Goal: Information Seeking & Learning: Learn about a topic

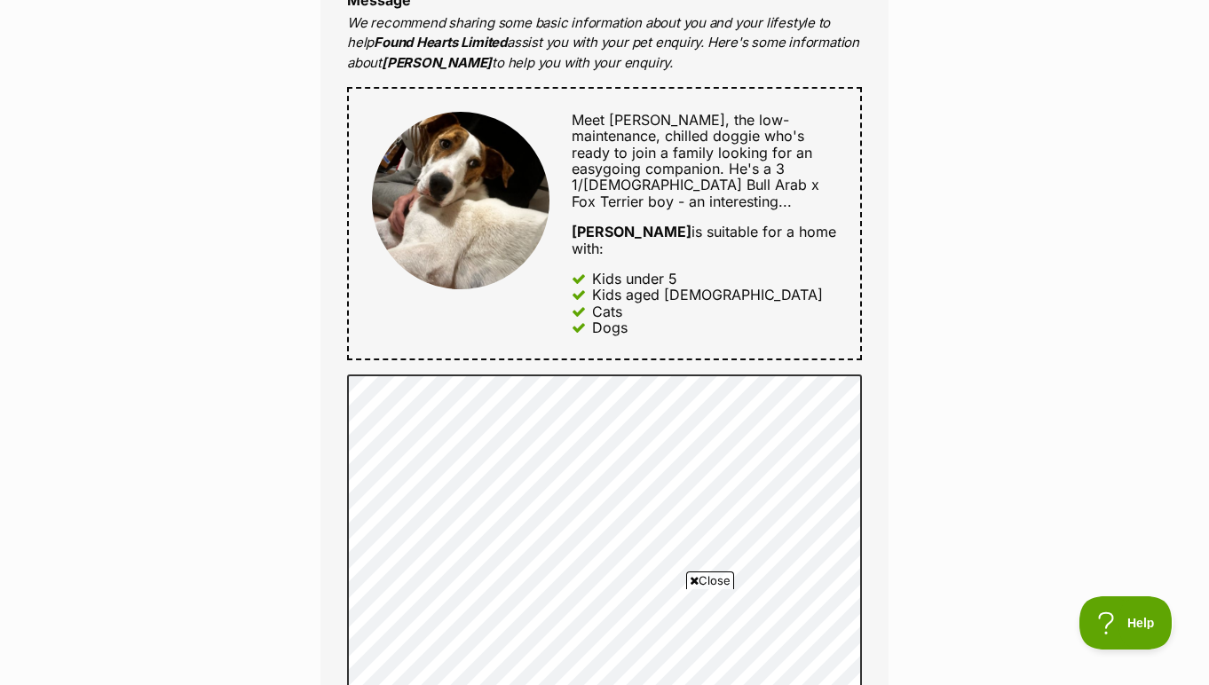
scroll to position [816, 0]
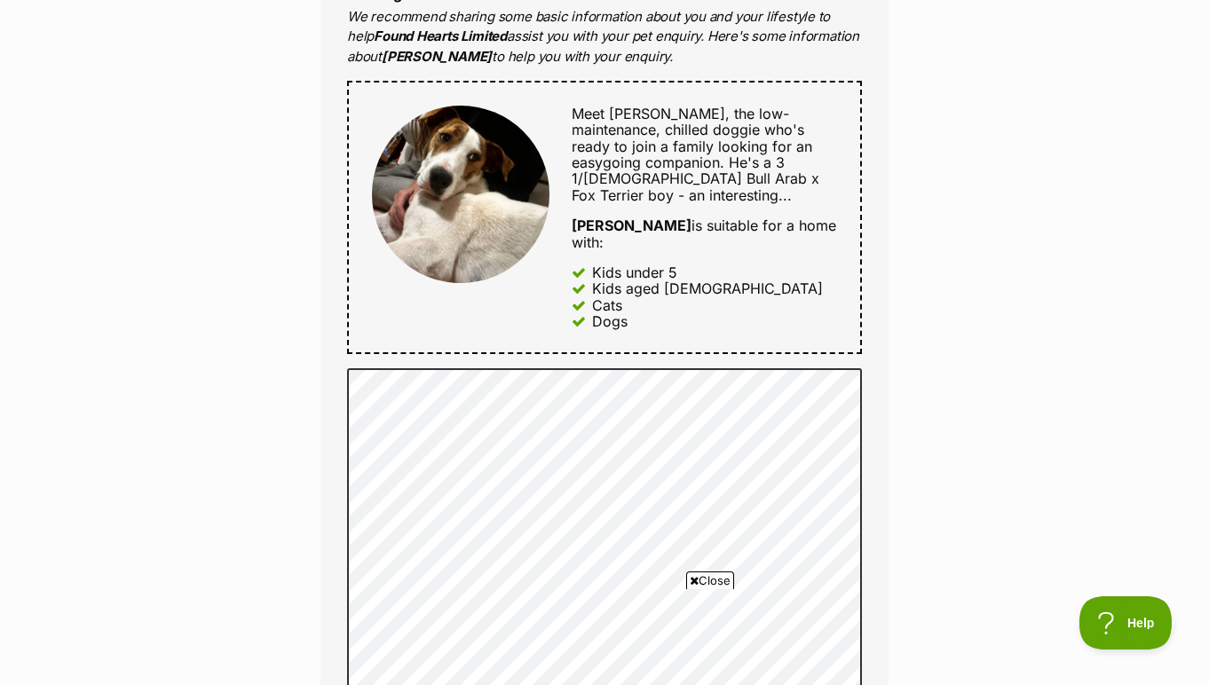
click at [693, 576] on icon at bounding box center [694, 581] width 9 height 12
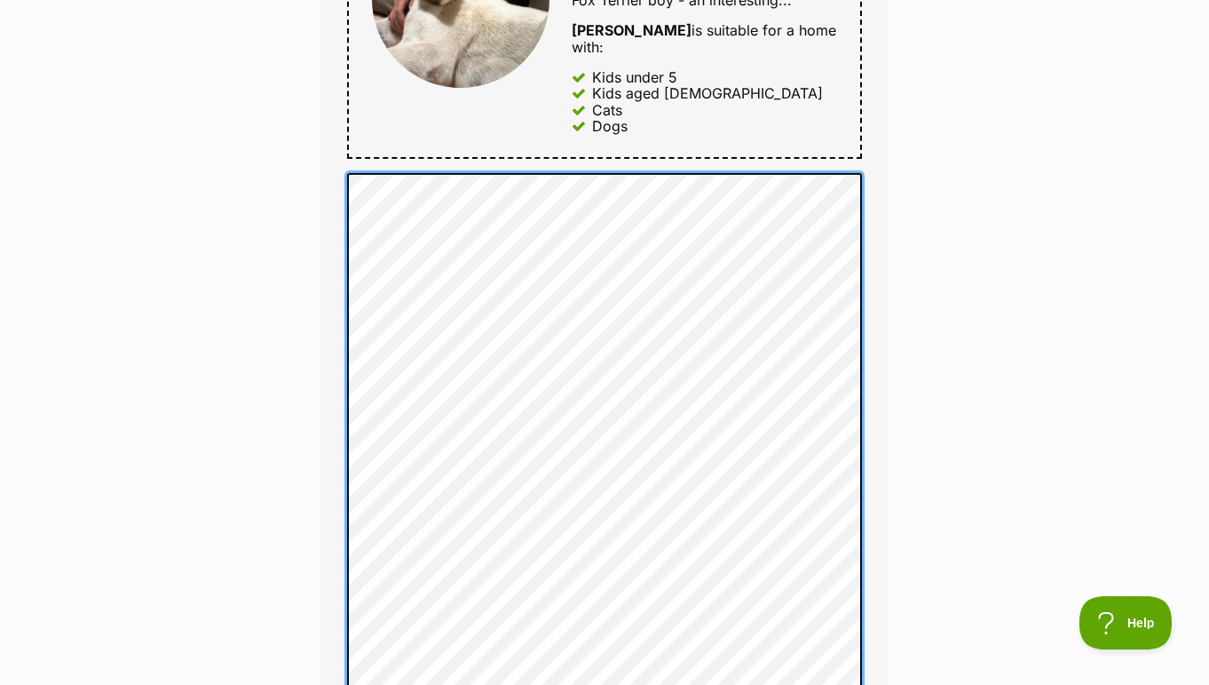
scroll to position [1027, 0]
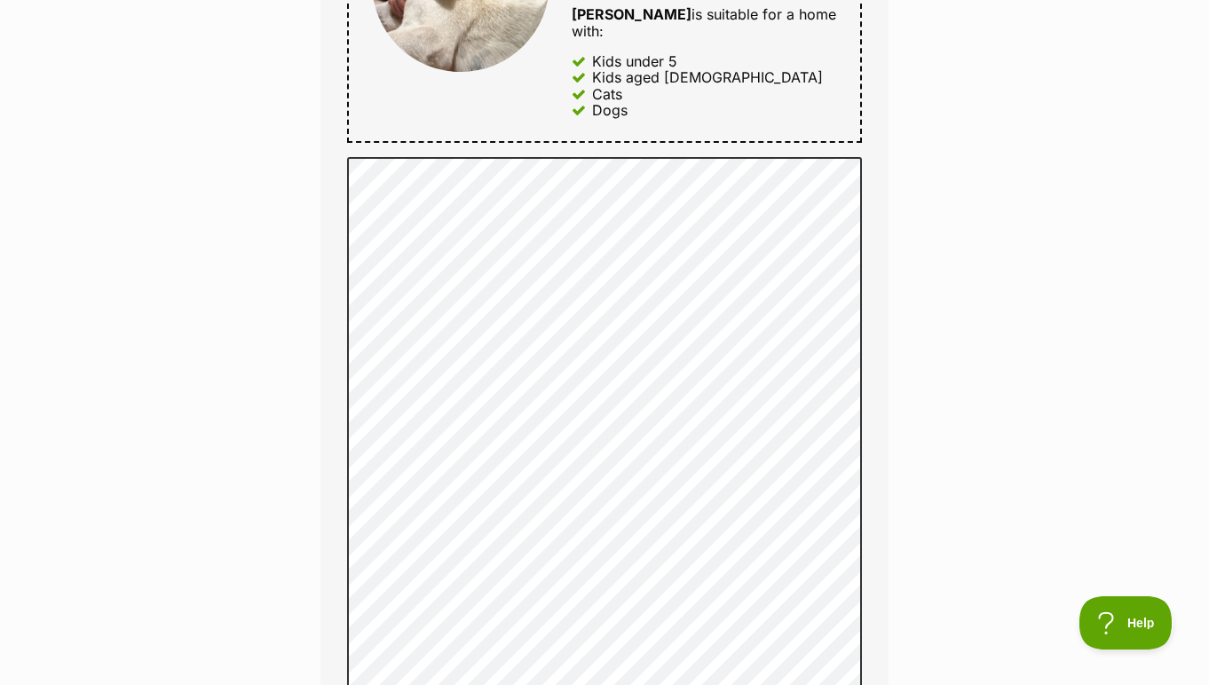
click at [881, 254] on div "Full name Tina Valentine Email We require this to be able to send you communica…" at bounding box center [604, 447] width 568 height 2101
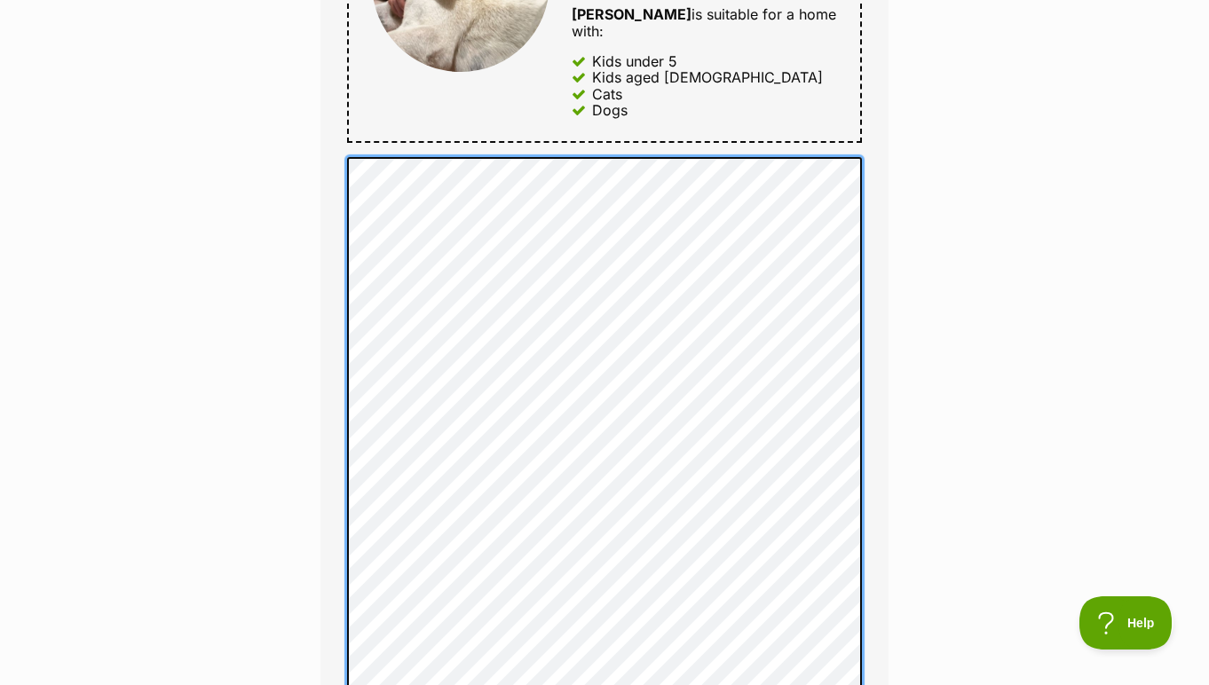
click at [339, 450] on div "Full name Tina Valentine Email We require this to be able to send you communica…" at bounding box center [604, 471] width 568 height 2149
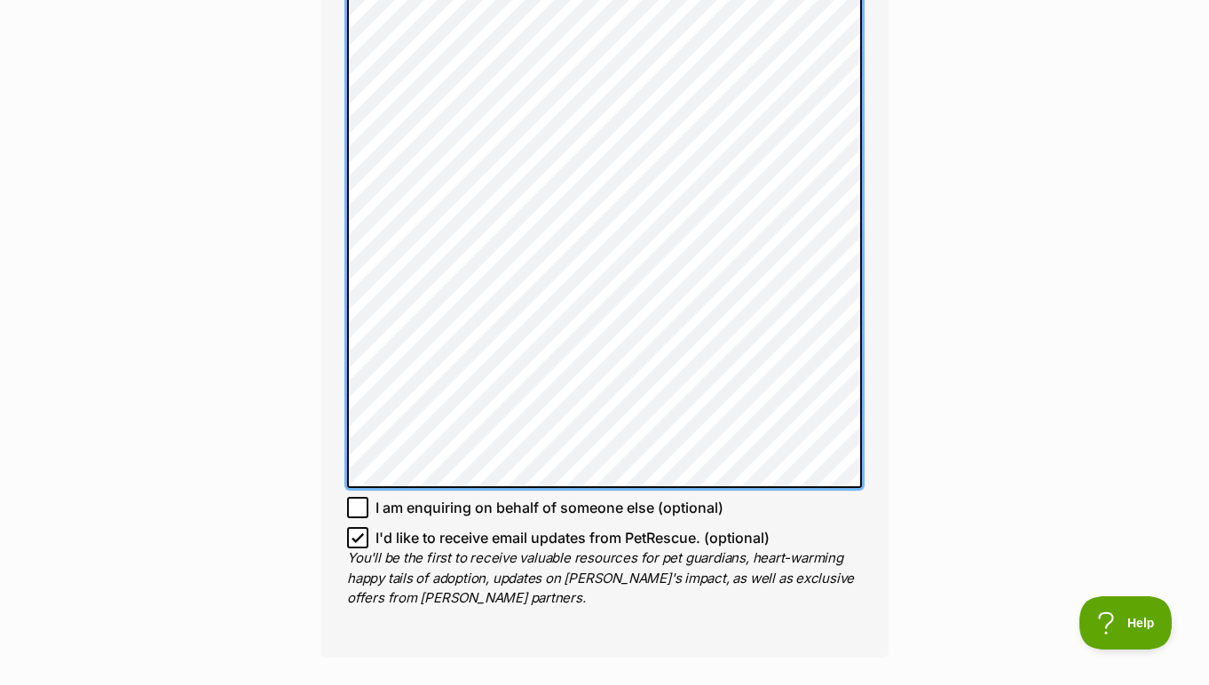
scroll to position [1773, 0]
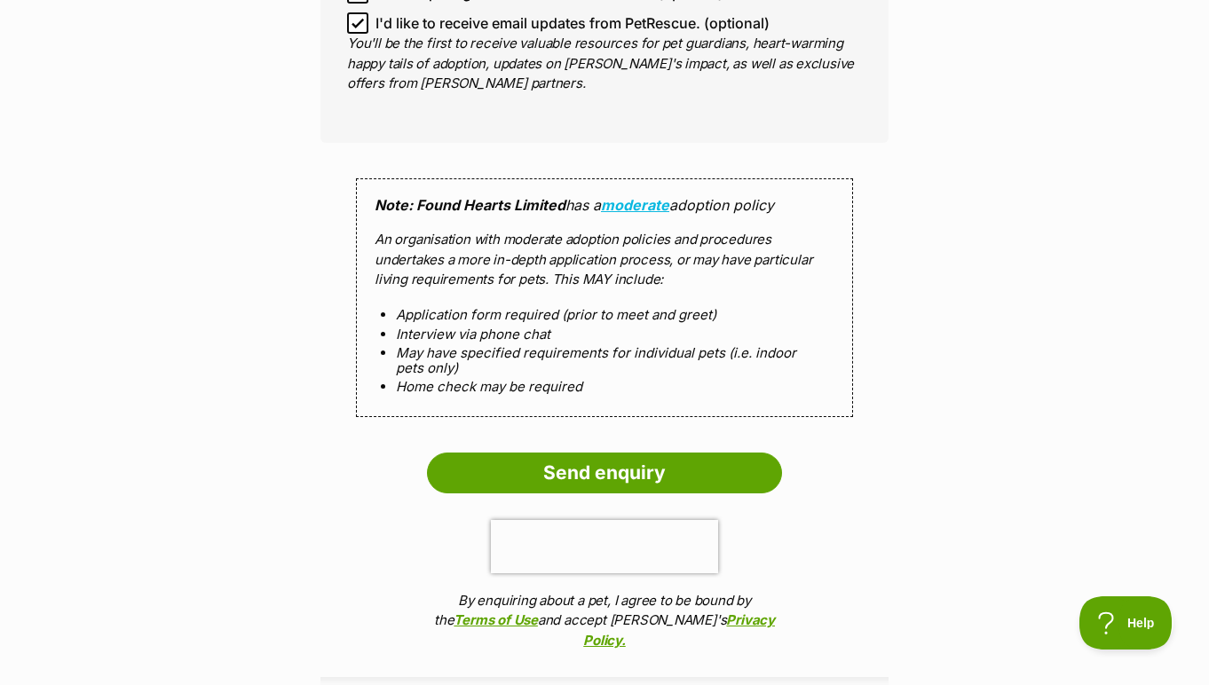
scroll to position [1775, 0]
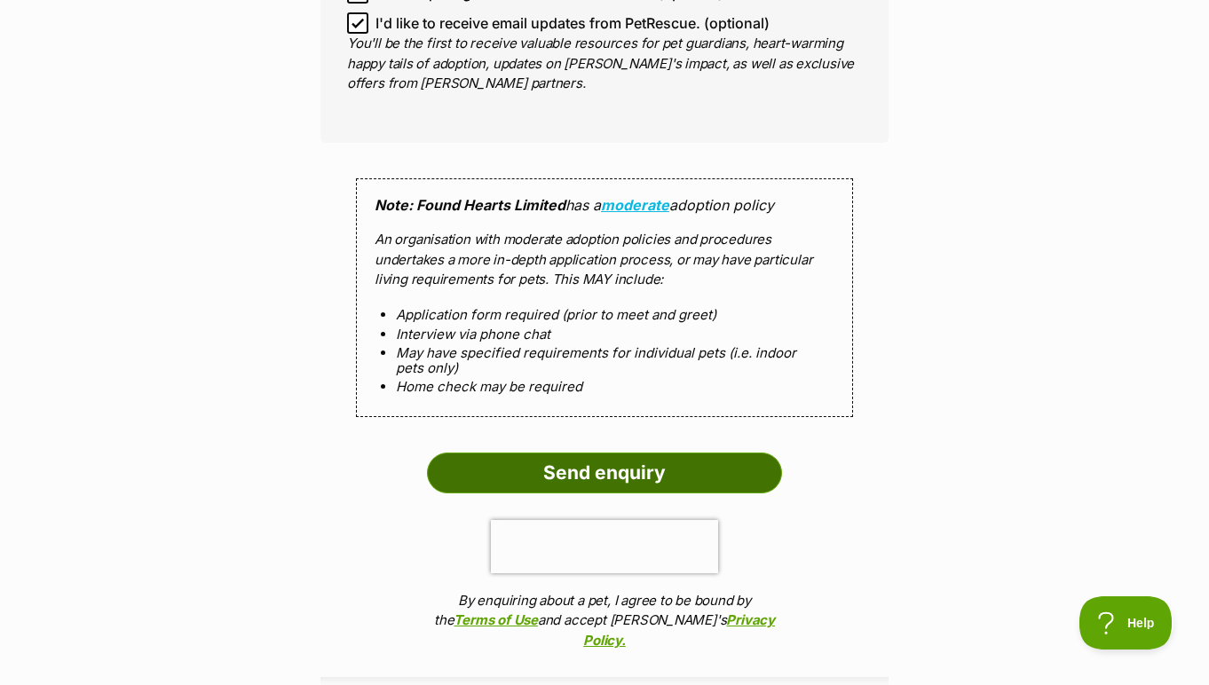
click at [582, 453] on input "Send enquiry" at bounding box center [604, 473] width 355 height 41
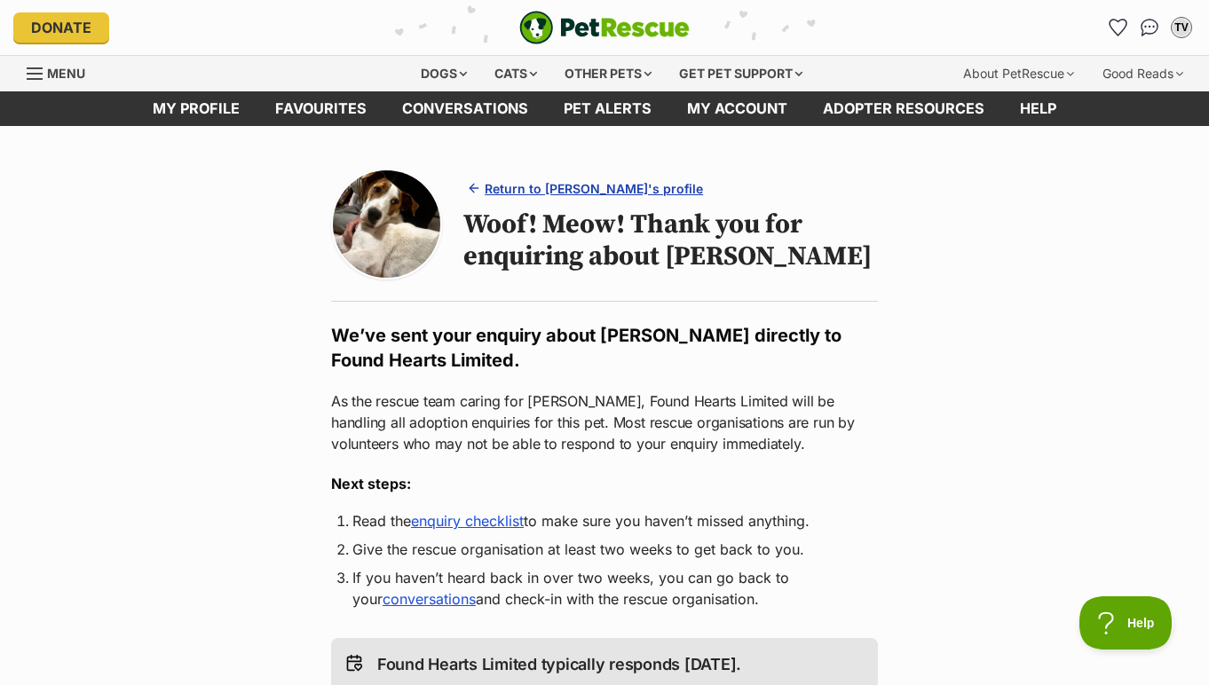
click at [605, 184] on span "Return to Hank's profile" at bounding box center [594, 188] width 218 height 19
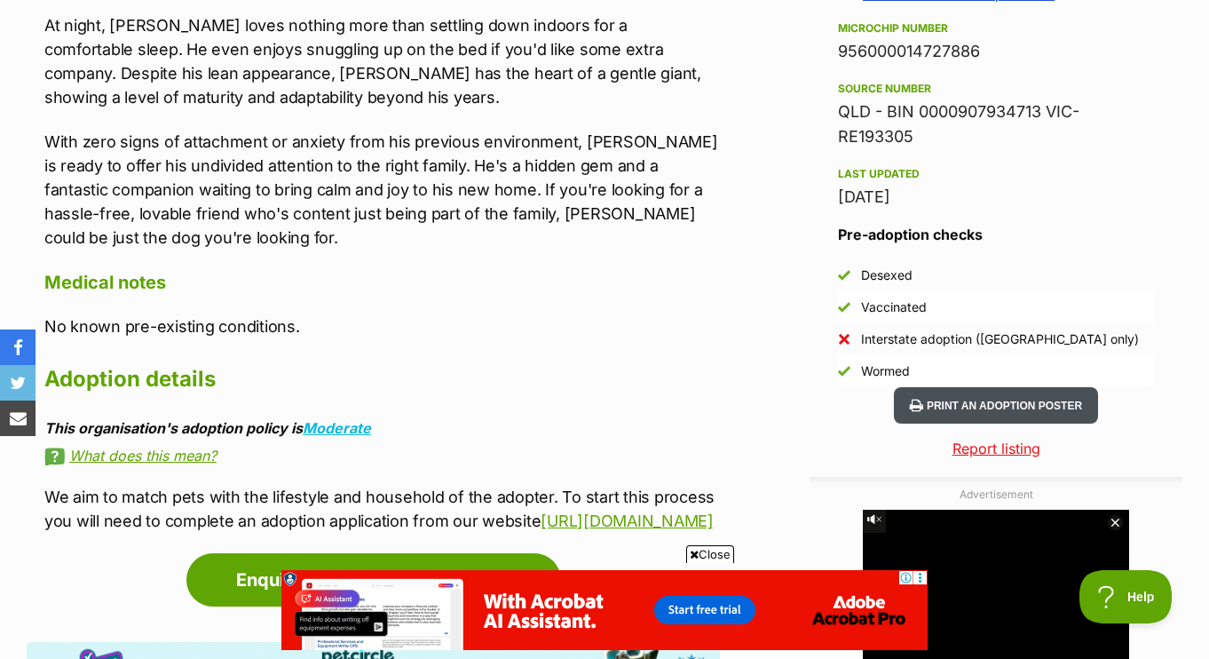
click at [956, 407] on button "Print an adoption poster" at bounding box center [996, 405] width 204 height 36
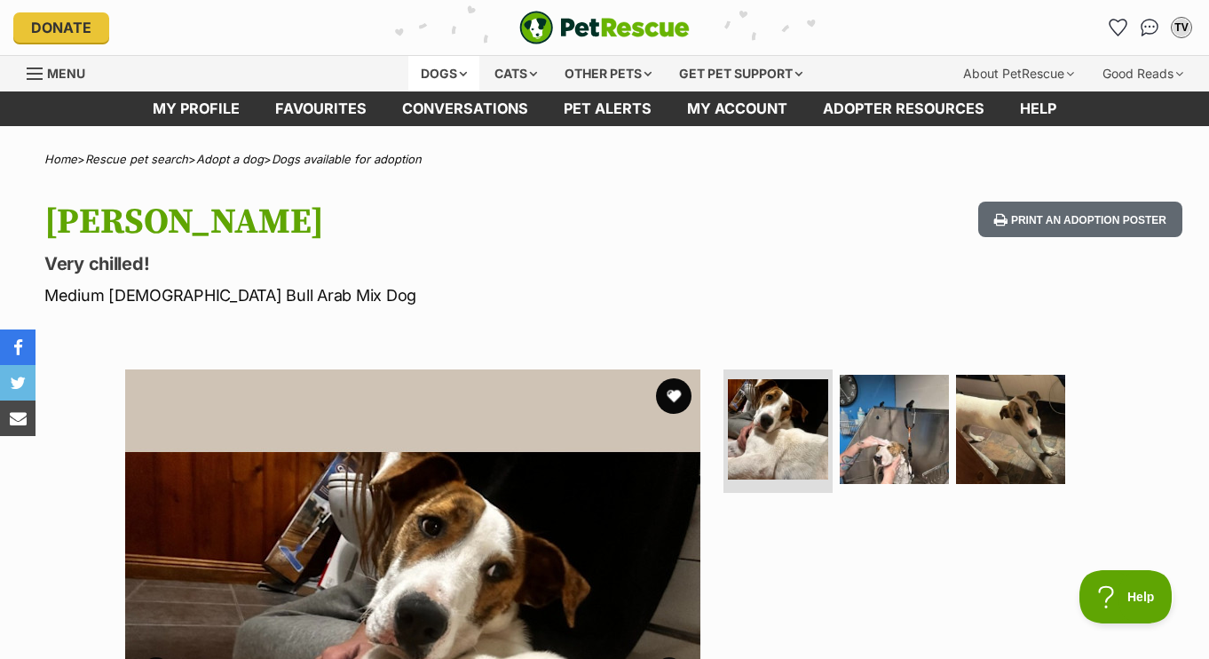
click at [444, 74] on div "Dogs" at bounding box center [443, 74] width 71 height 36
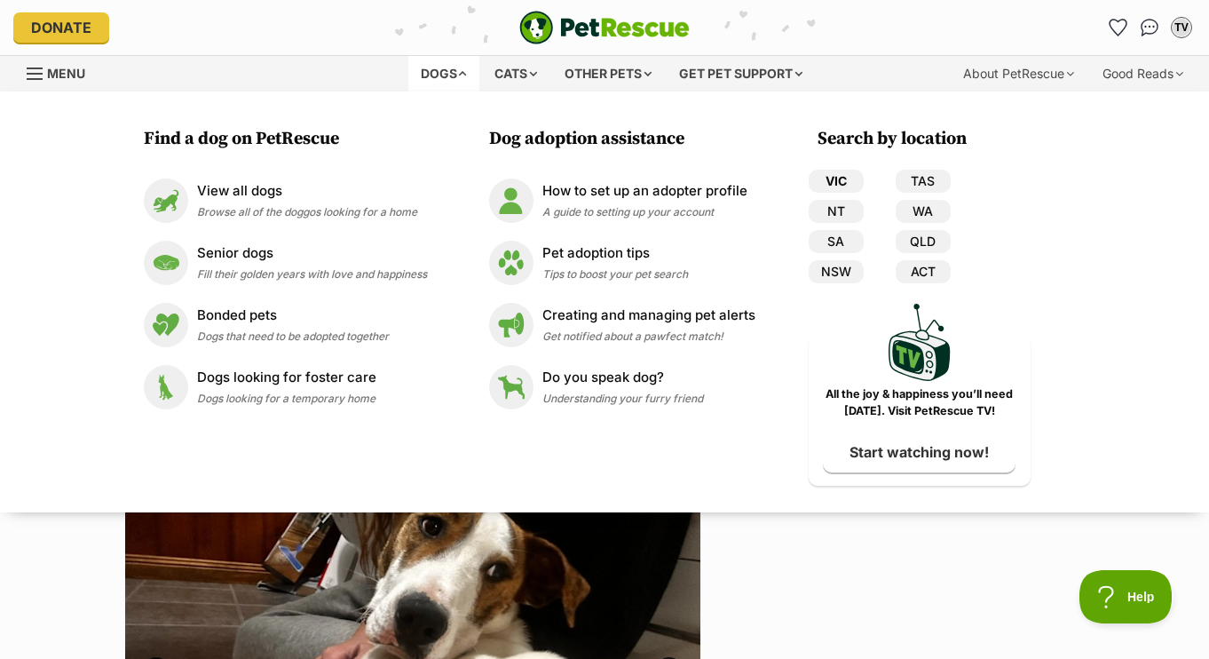
click at [834, 178] on link "VIC" at bounding box center [836, 181] width 55 height 23
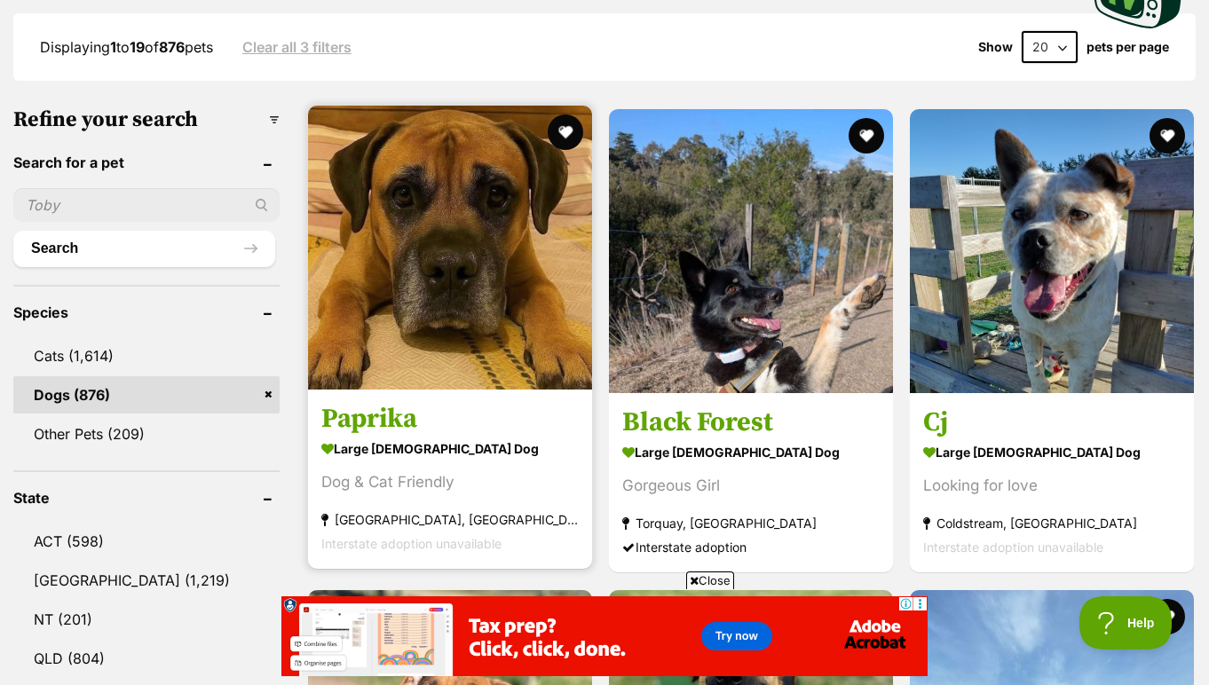
scroll to position [473, 0]
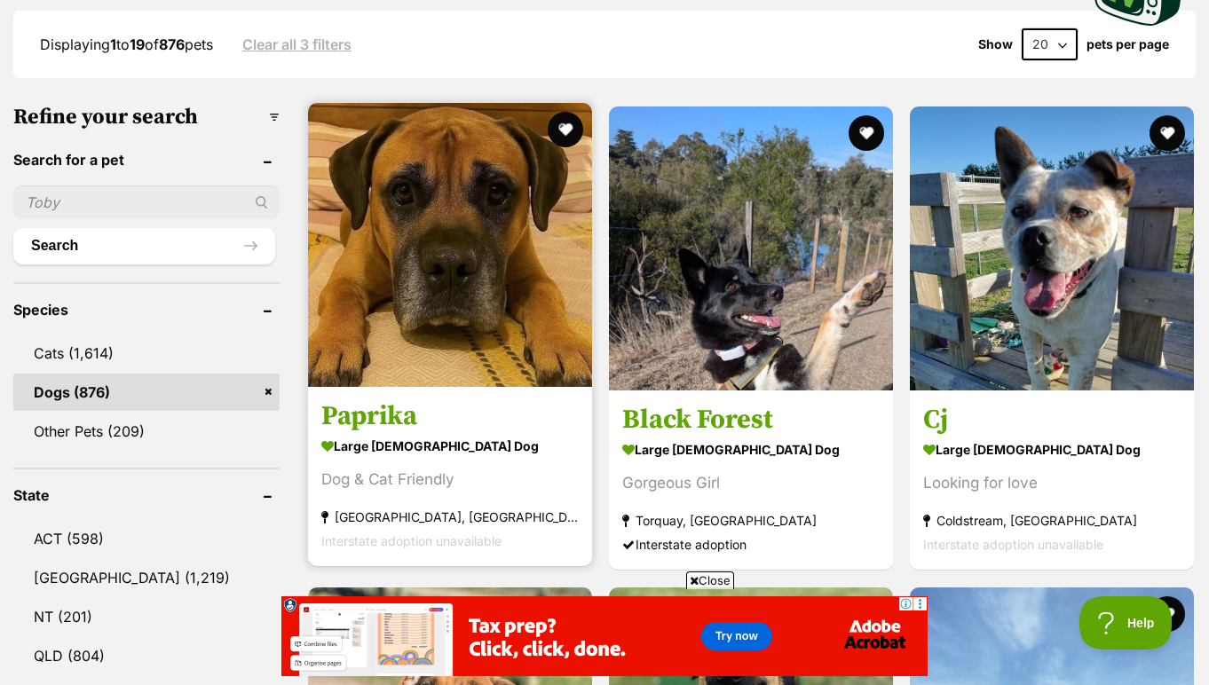
click at [467, 283] on img at bounding box center [450, 245] width 284 height 284
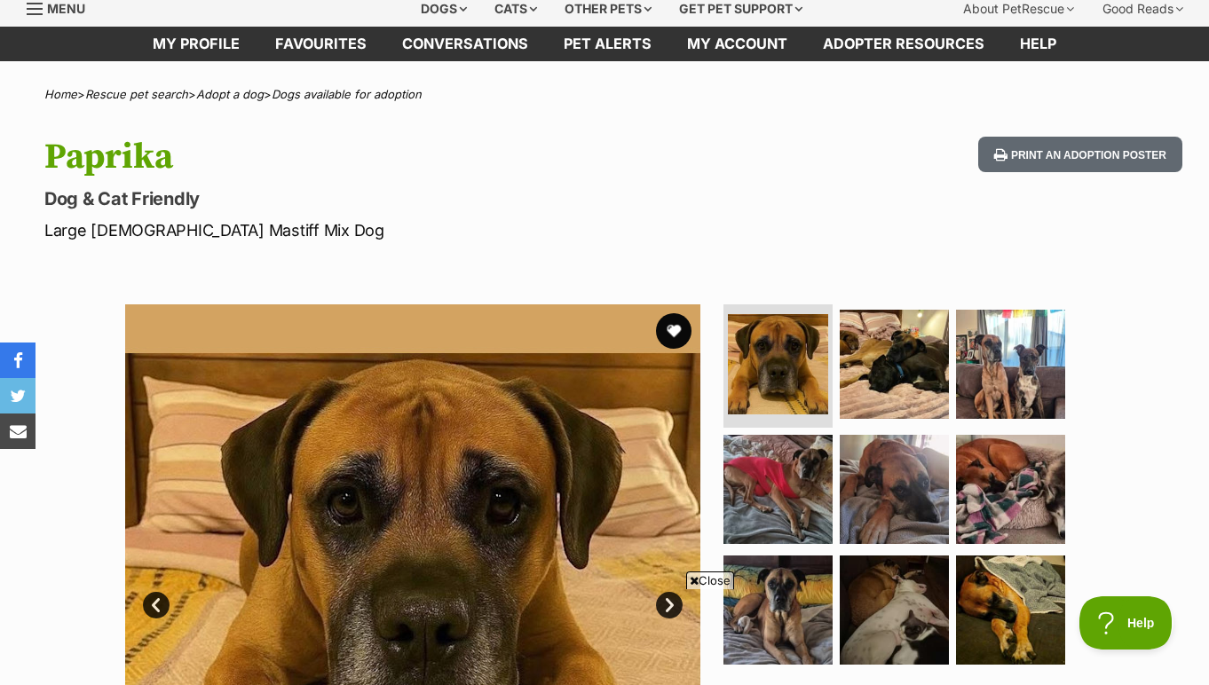
scroll to position [65, 0]
click at [792, 374] on img at bounding box center [778, 365] width 106 height 106
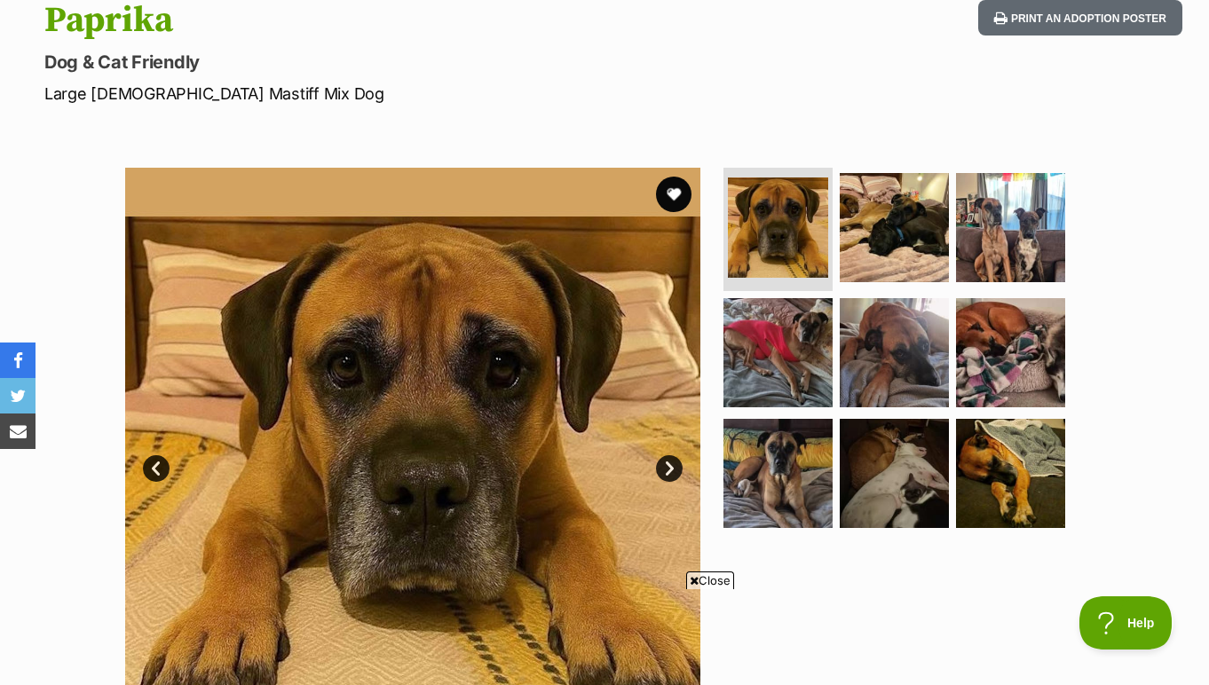
scroll to position [259, 0]
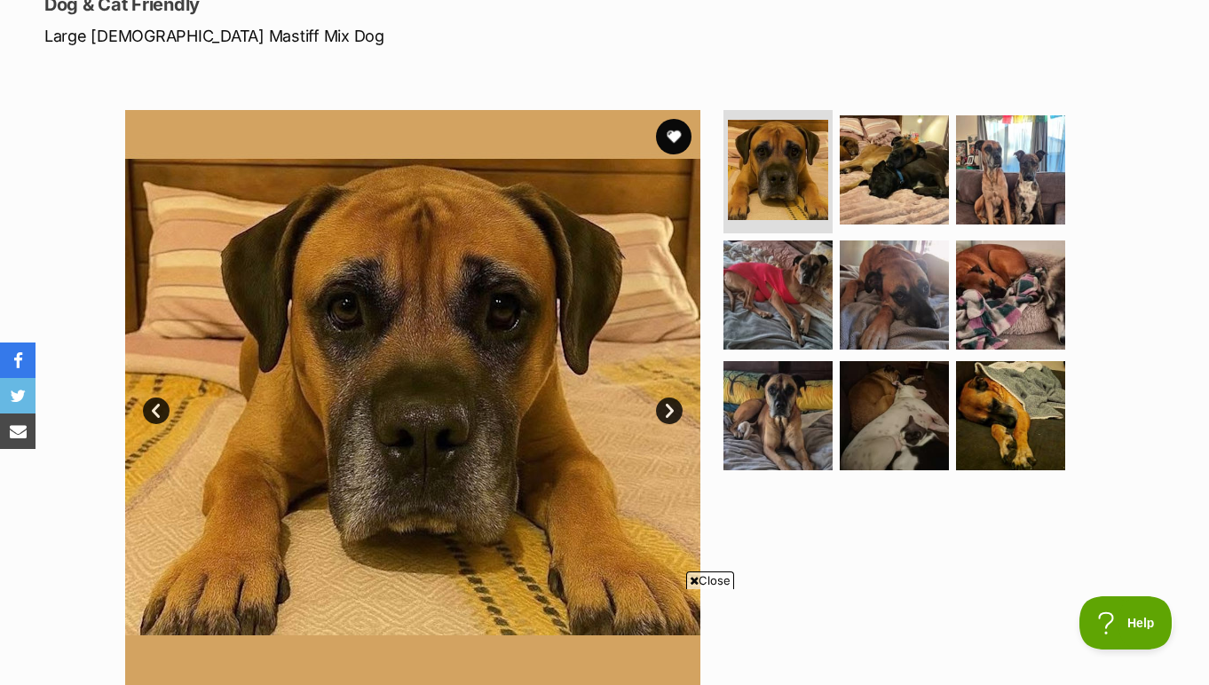
click at [670, 406] on link "Next" at bounding box center [669, 411] width 27 height 27
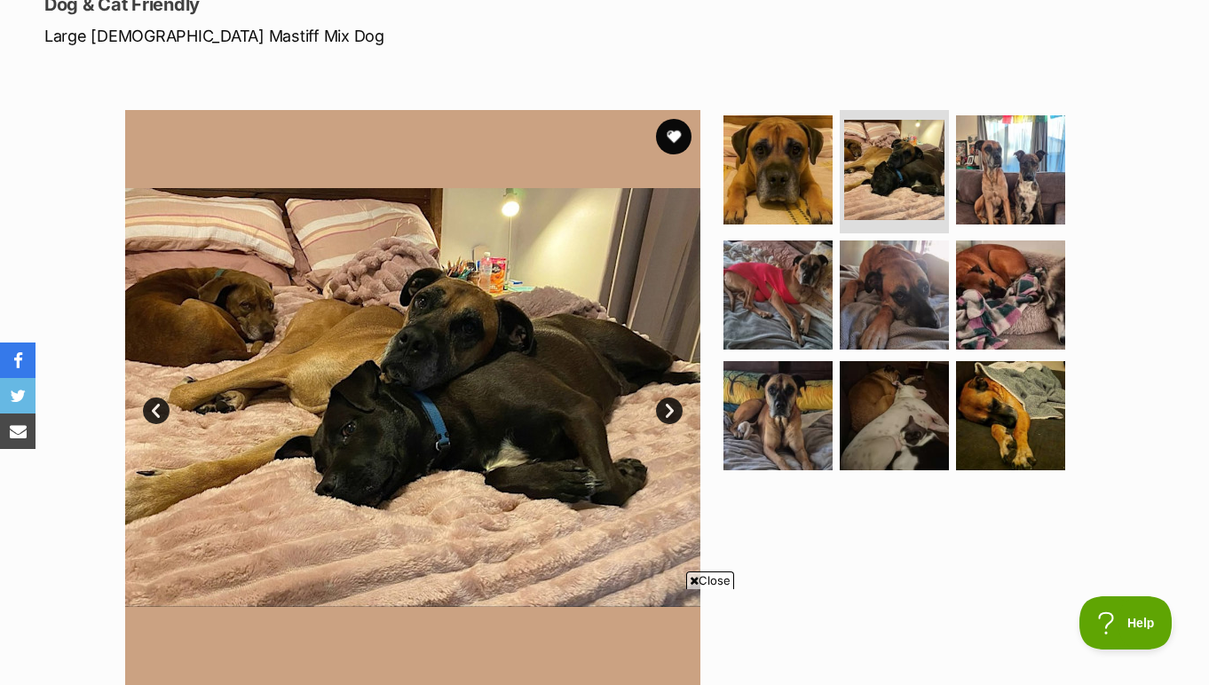
click at [670, 406] on link "Next" at bounding box center [669, 411] width 27 height 27
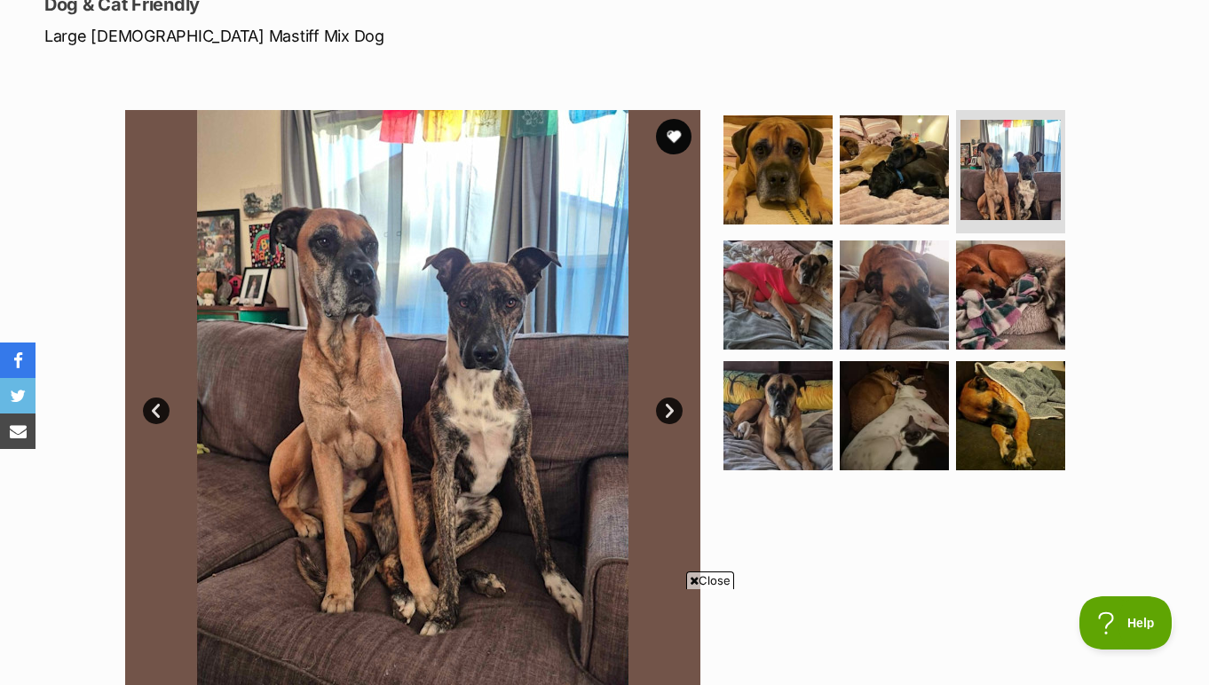
scroll to position [0, 0]
click at [670, 406] on link "Next" at bounding box center [669, 411] width 27 height 27
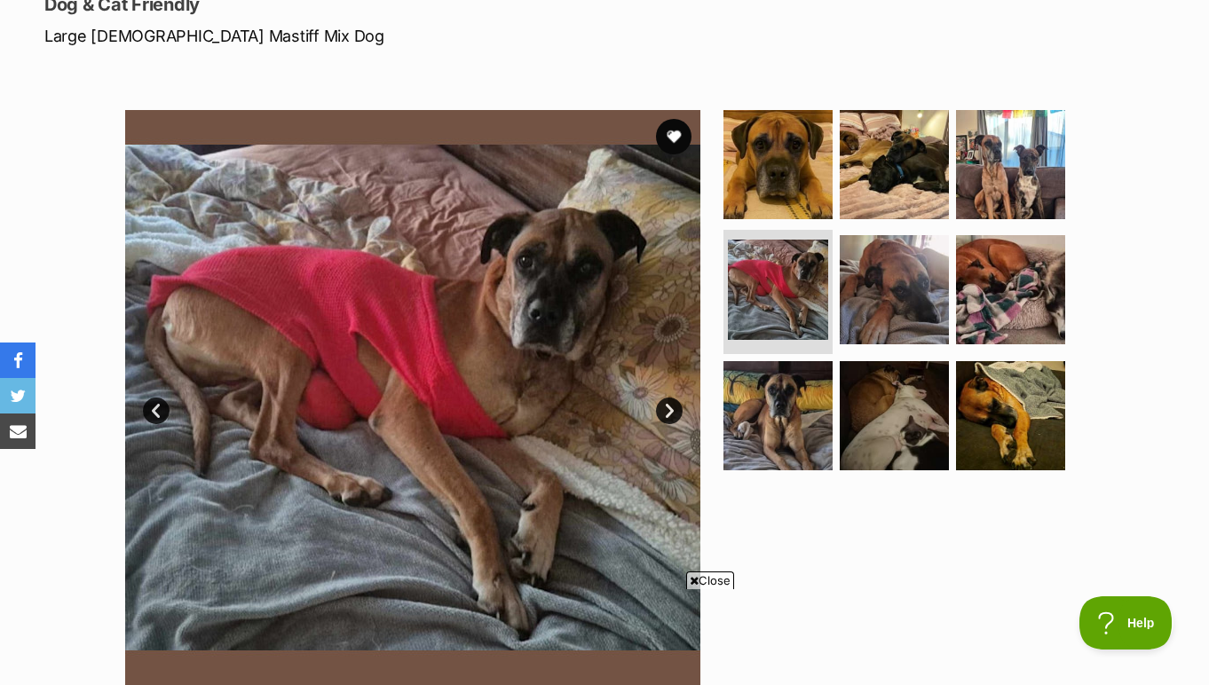
click at [670, 406] on link "Next" at bounding box center [669, 411] width 27 height 27
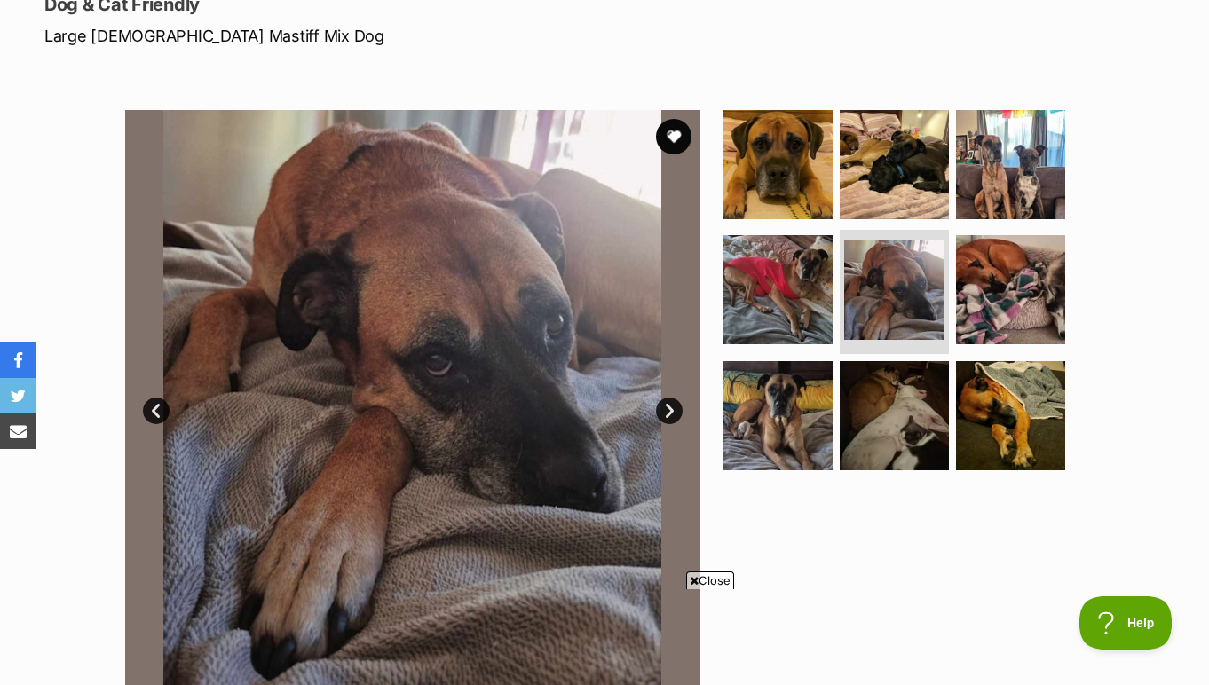
click at [670, 406] on link "Next" at bounding box center [669, 411] width 27 height 27
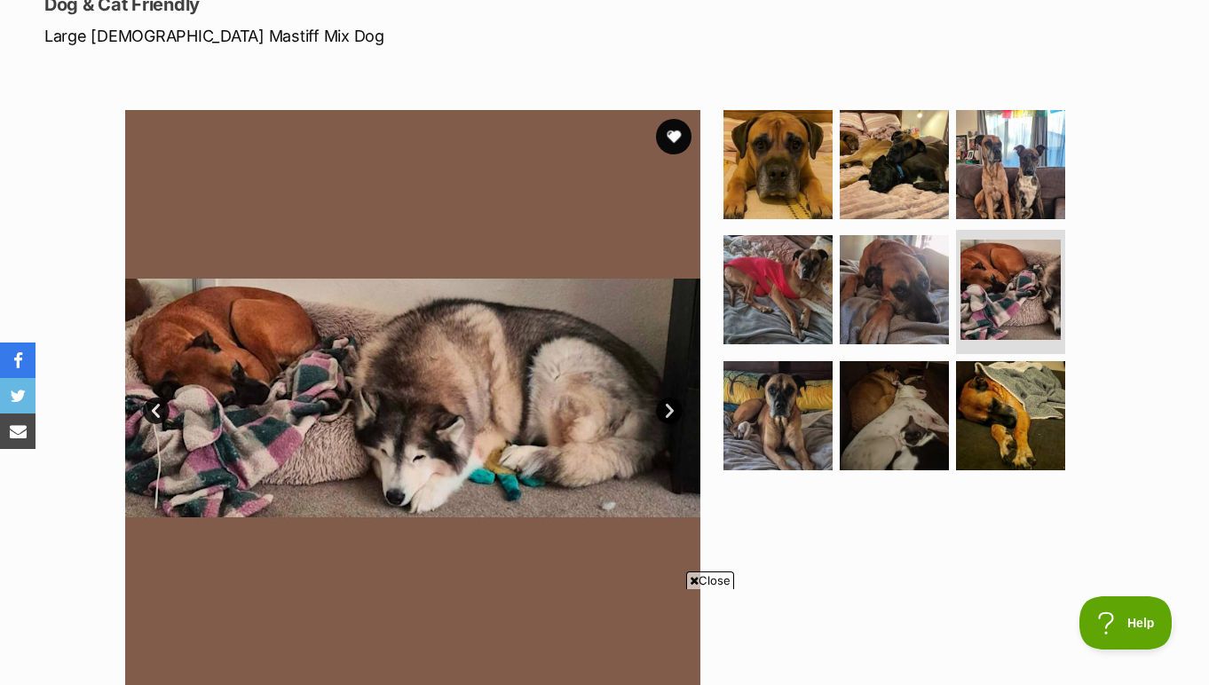
click at [670, 406] on link "Next" at bounding box center [669, 411] width 27 height 27
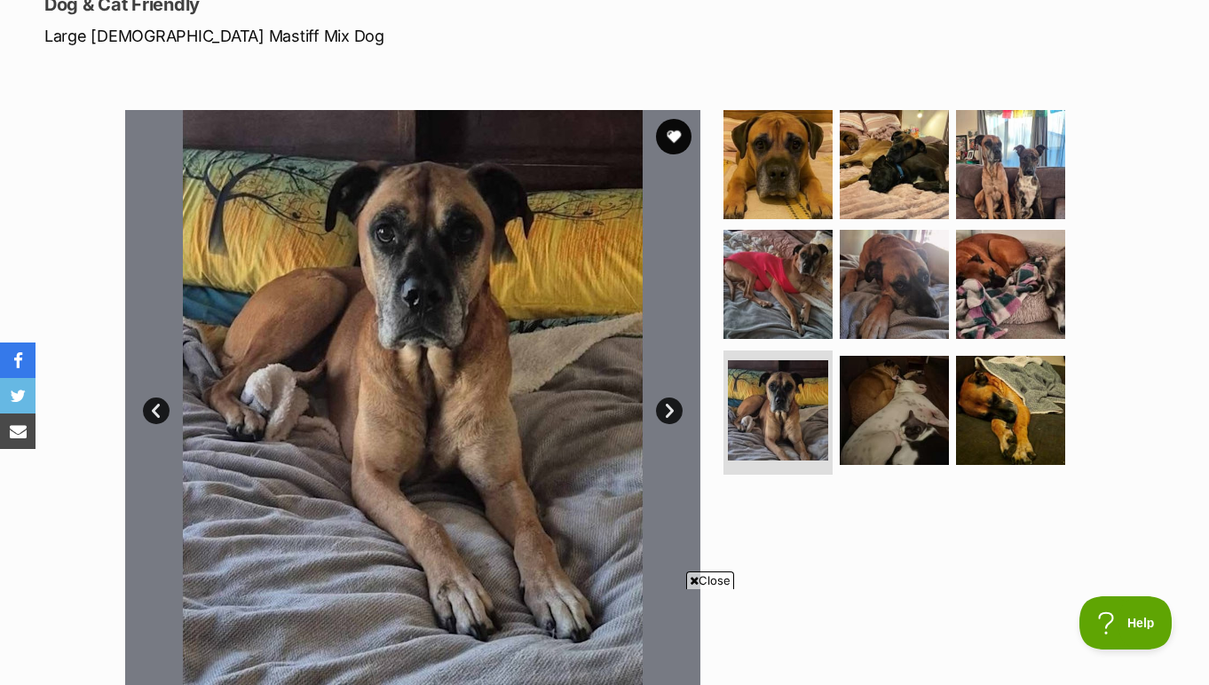
click at [670, 406] on link "Next" at bounding box center [669, 411] width 27 height 27
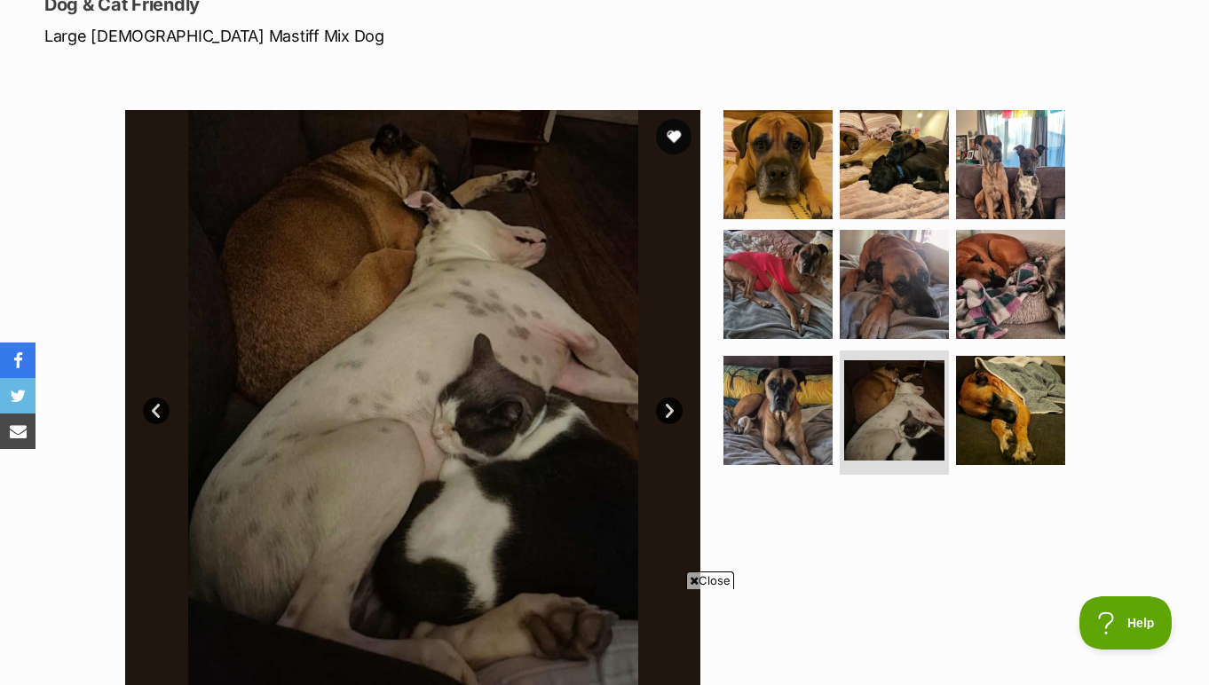
click at [670, 406] on link "Next" at bounding box center [669, 411] width 27 height 27
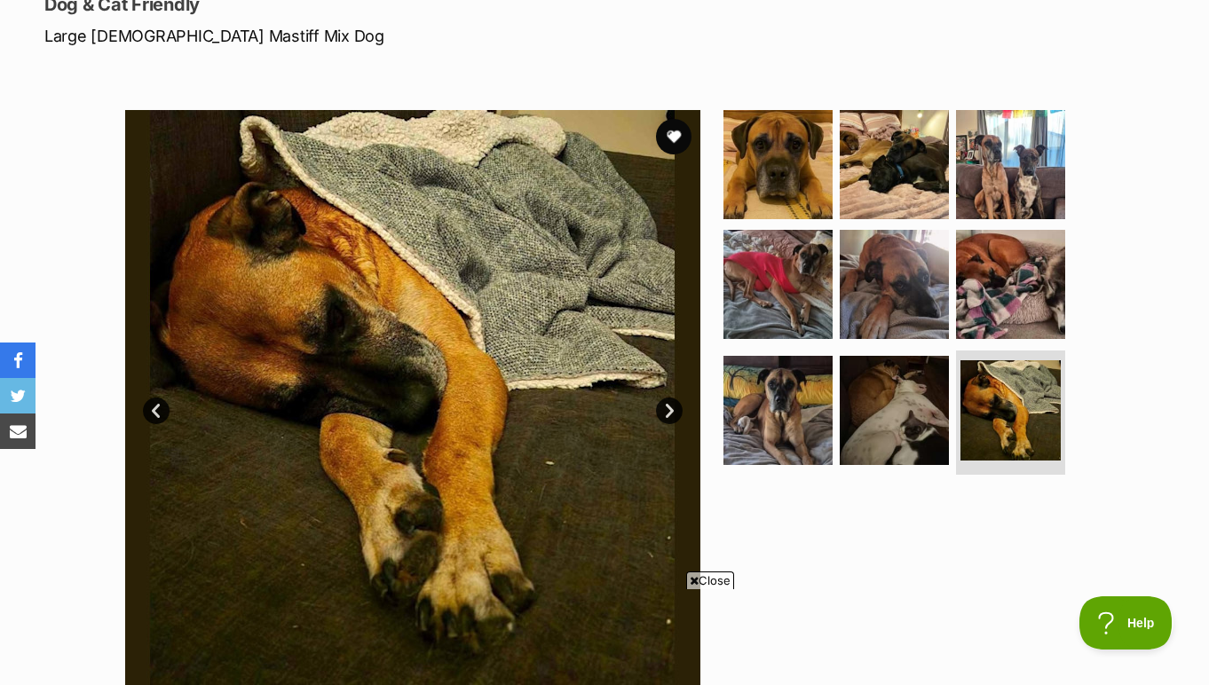
click at [670, 406] on link "Next" at bounding box center [669, 411] width 27 height 27
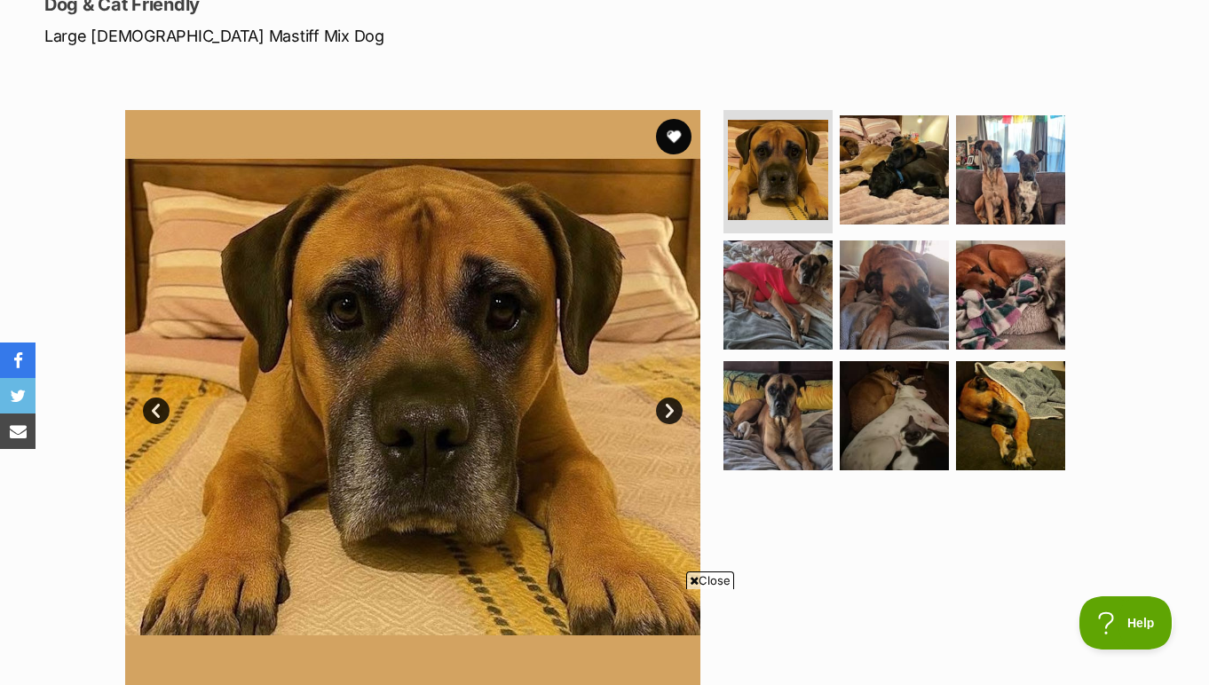
click at [670, 406] on link "Next" at bounding box center [669, 411] width 27 height 27
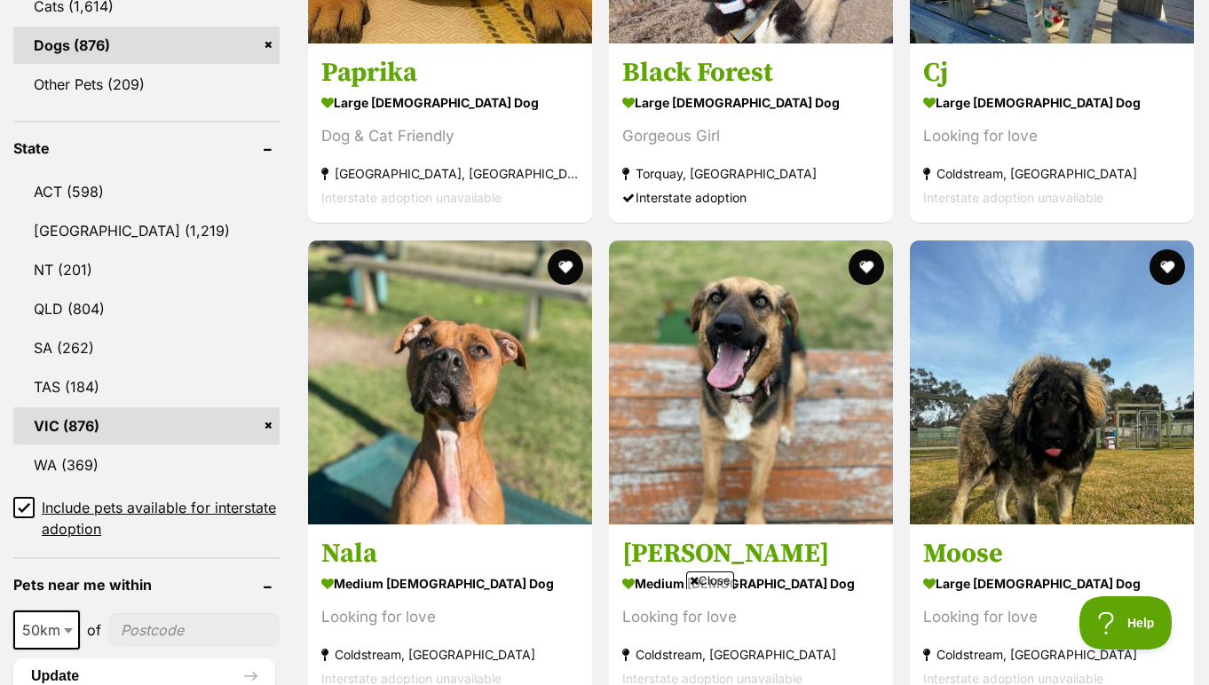
scroll to position [1012, 0]
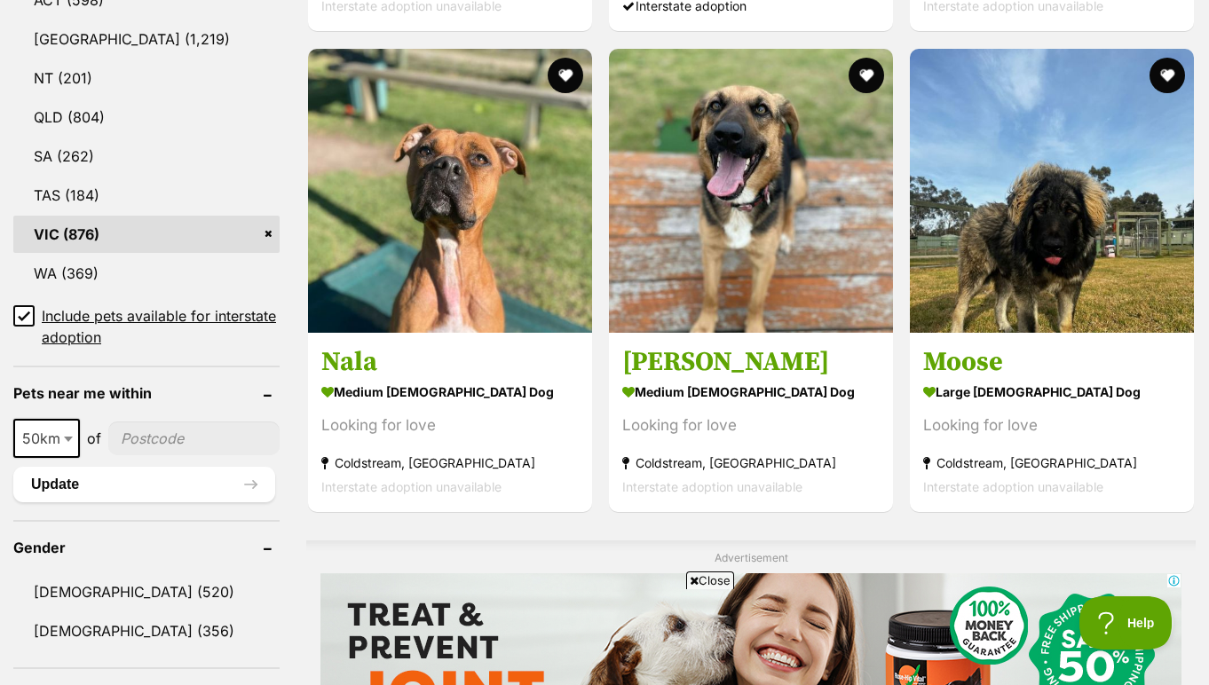
click at [128, 434] on input"] "postcode" at bounding box center [193, 439] width 171 height 34
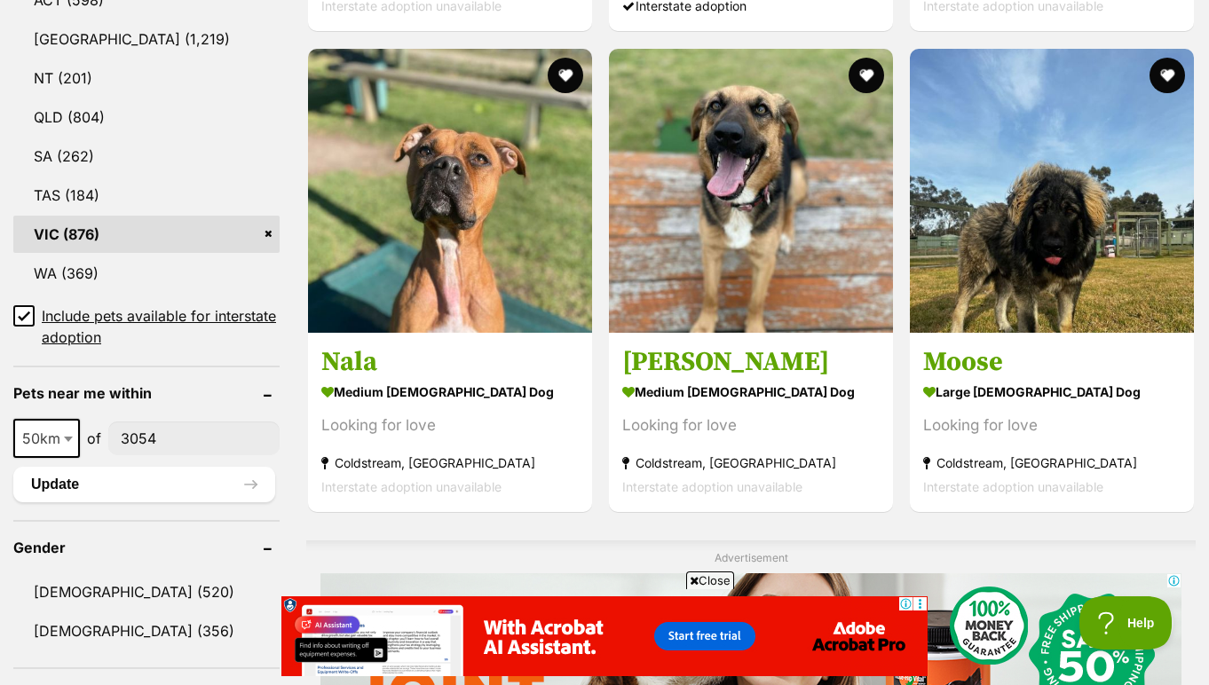
type input"] "3054"
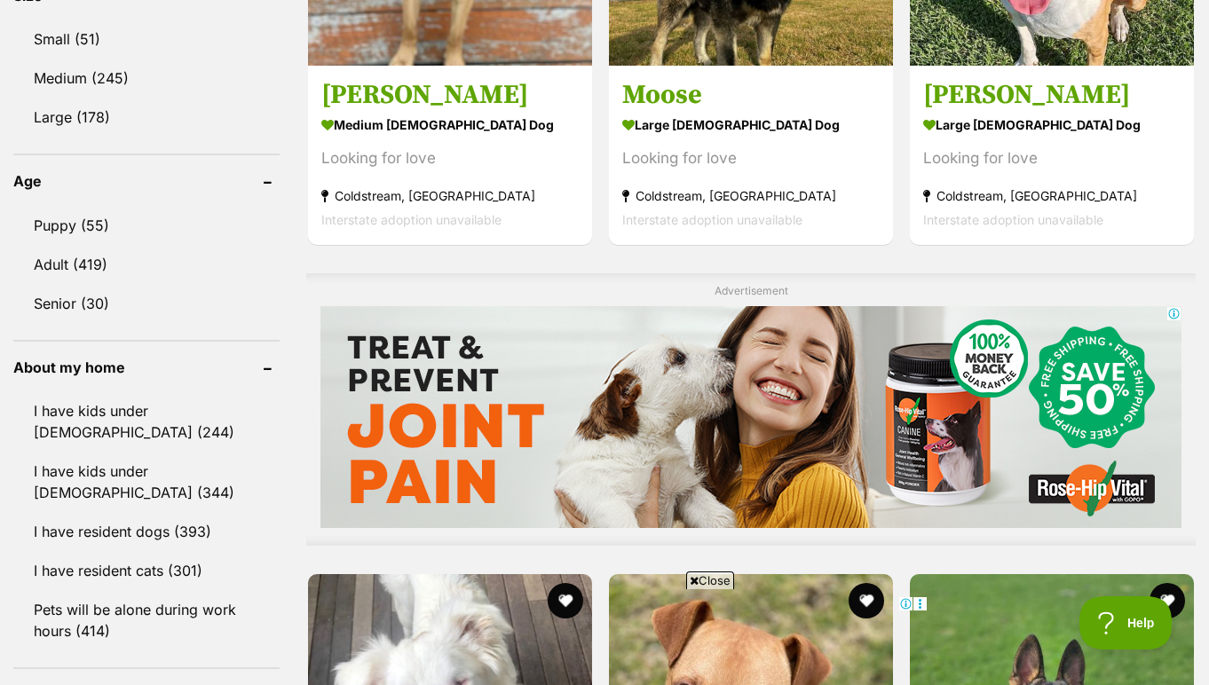
scroll to position [1287, 0]
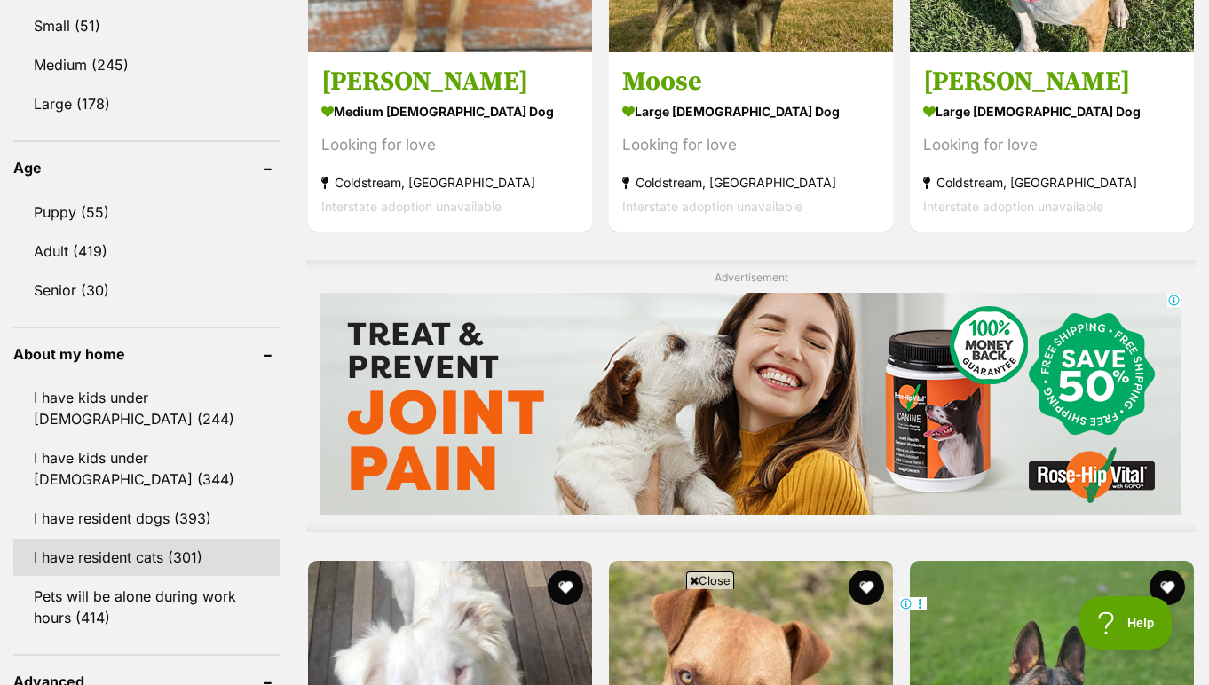
click at [60, 551] on link "I have resident cats (301)" at bounding box center [146, 557] width 266 height 37
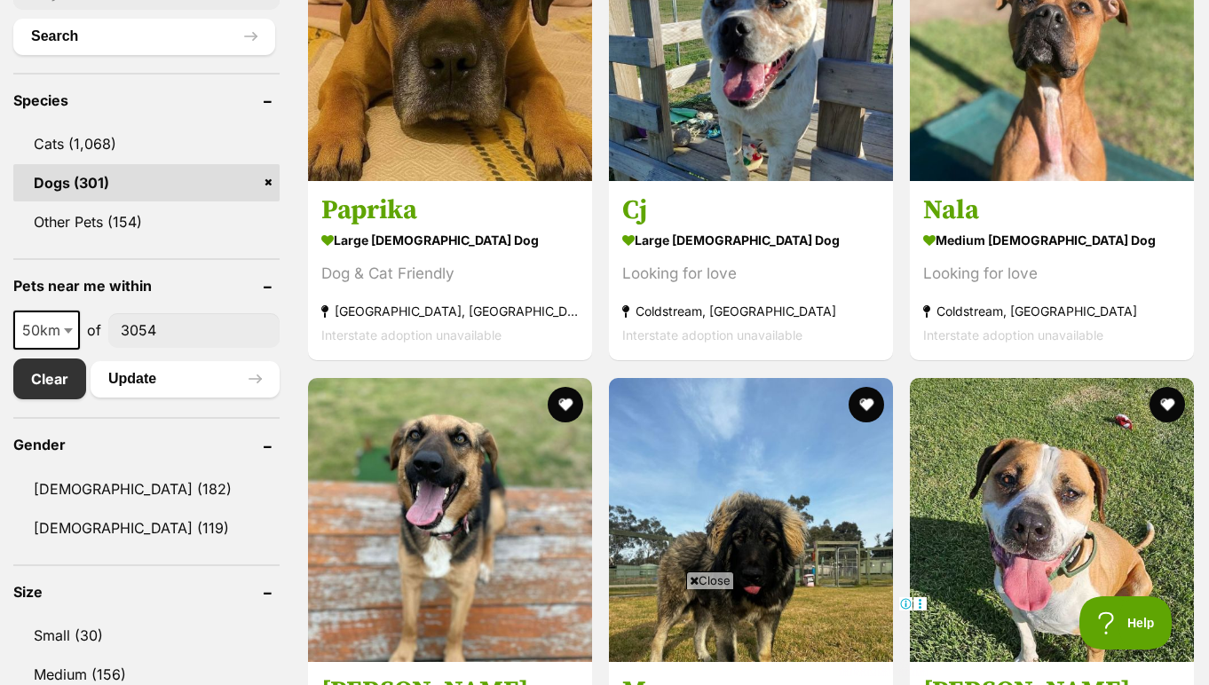
scroll to position [849, 0]
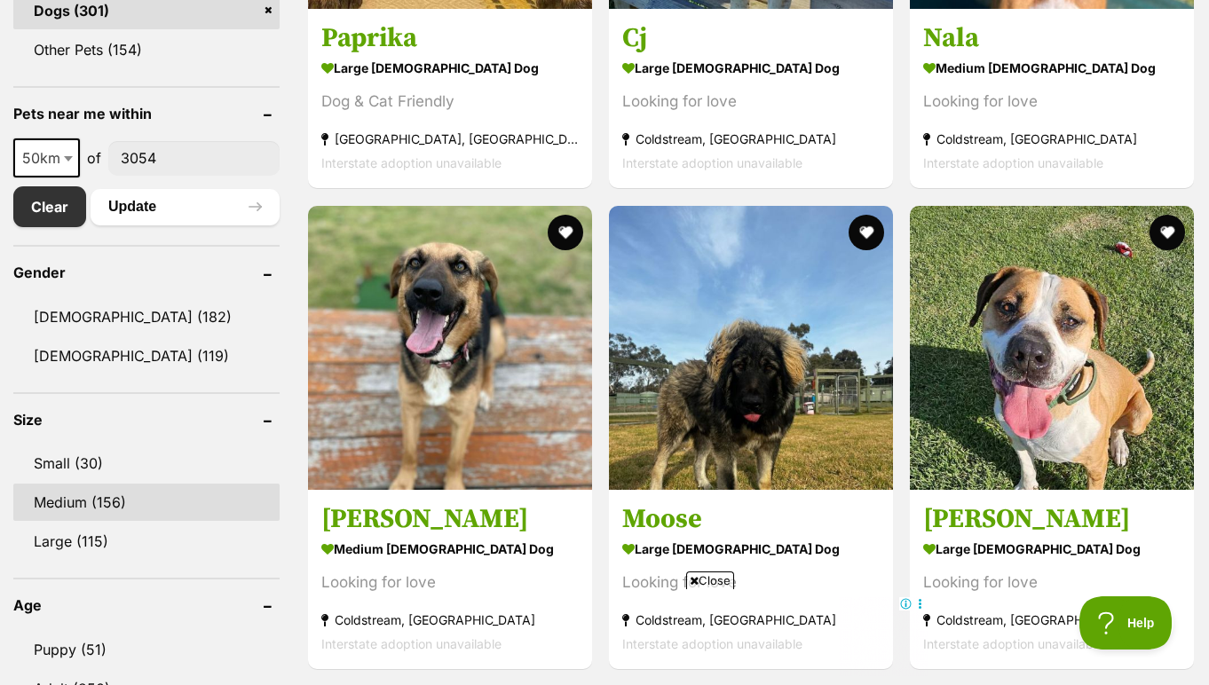
click at [87, 506] on link "Medium (156)" at bounding box center [146, 502] width 266 height 37
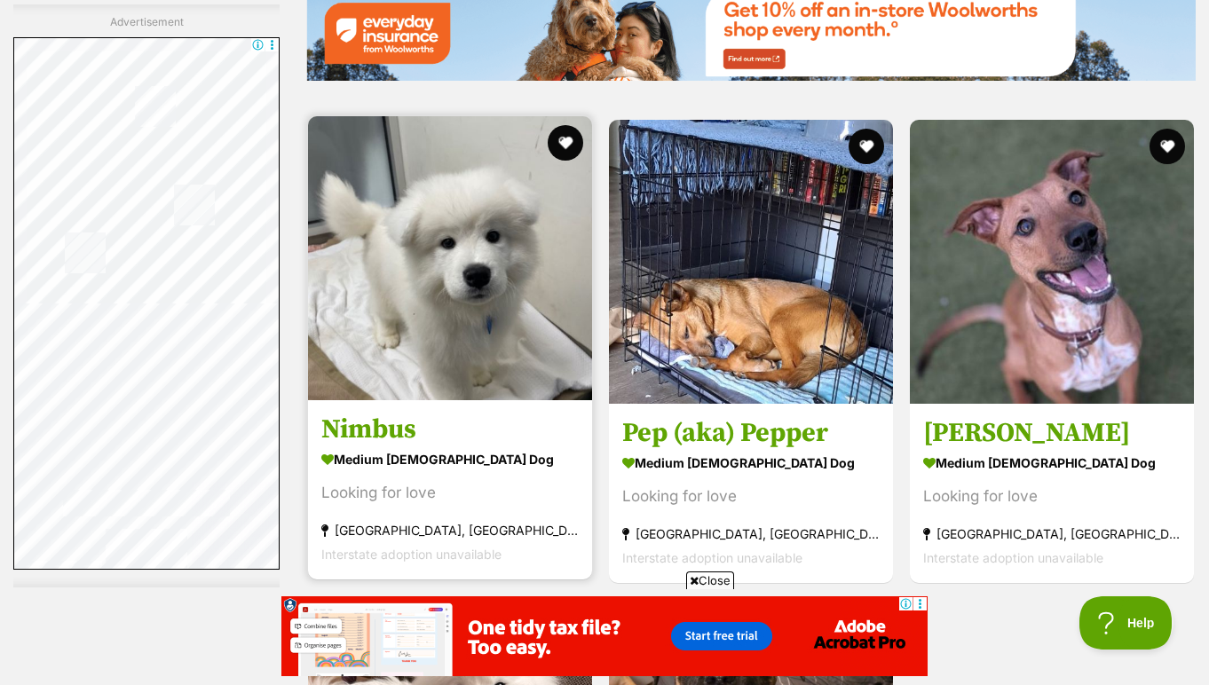
scroll to position [3360, 0]
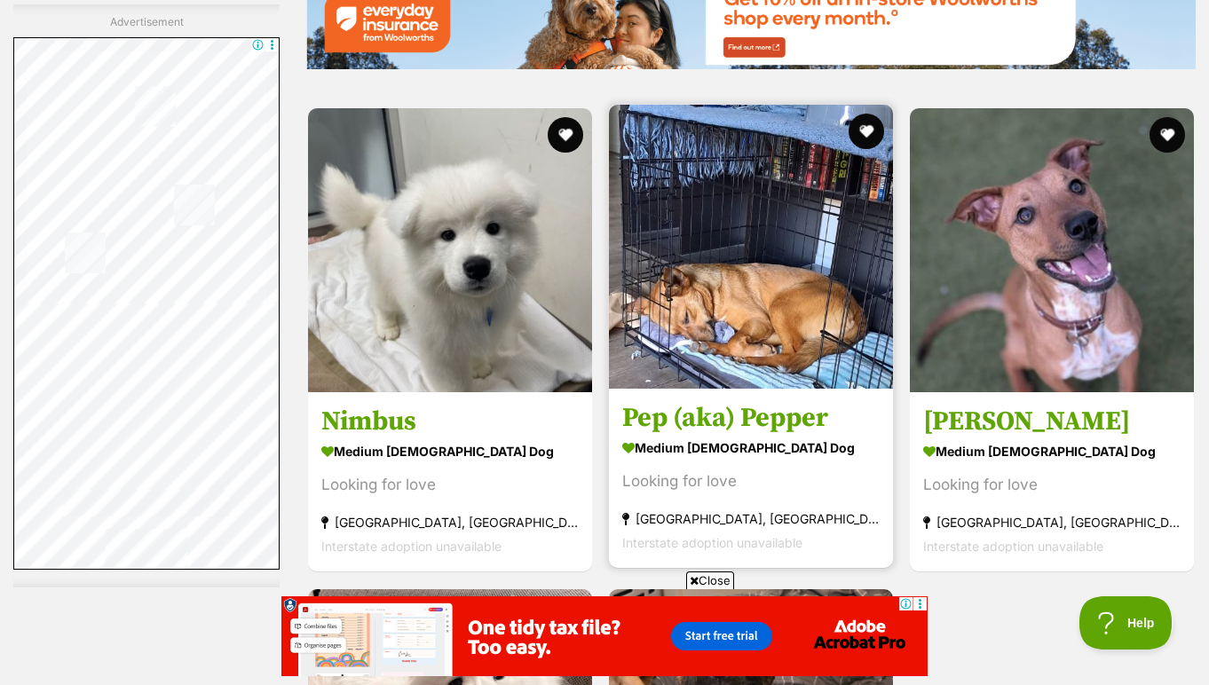
click at [760, 375] on img at bounding box center [751, 247] width 284 height 284
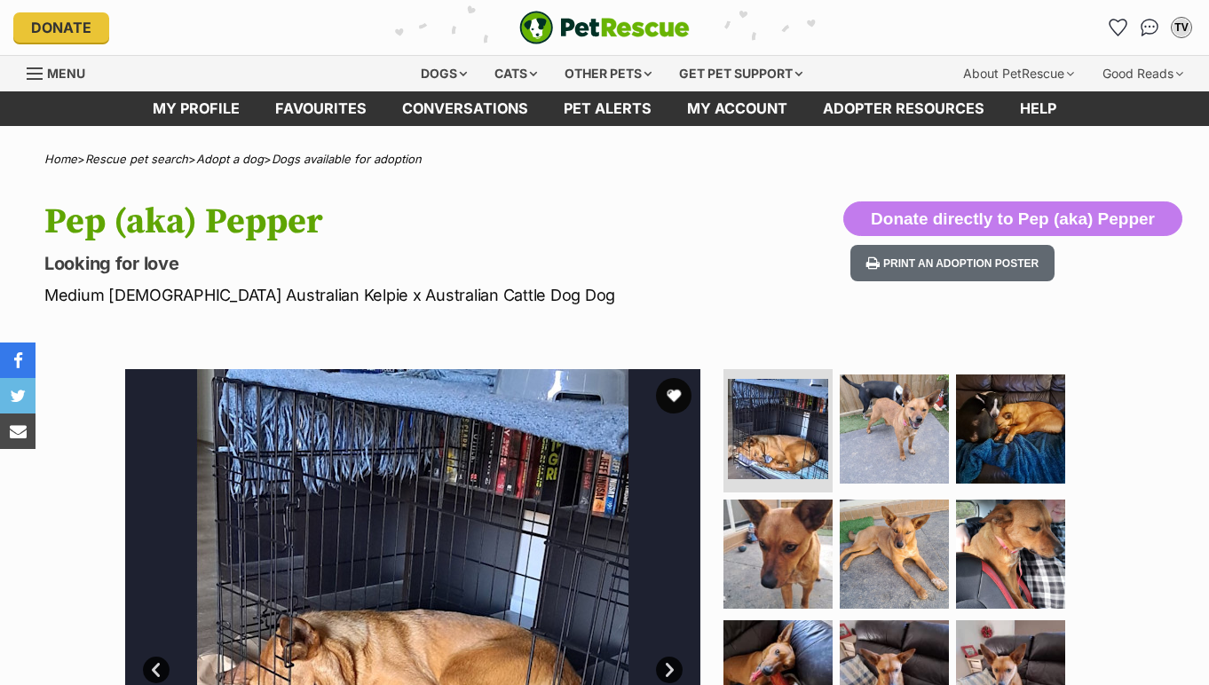
click at [762, 454] on img at bounding box center [778, 429] width 100 height 100
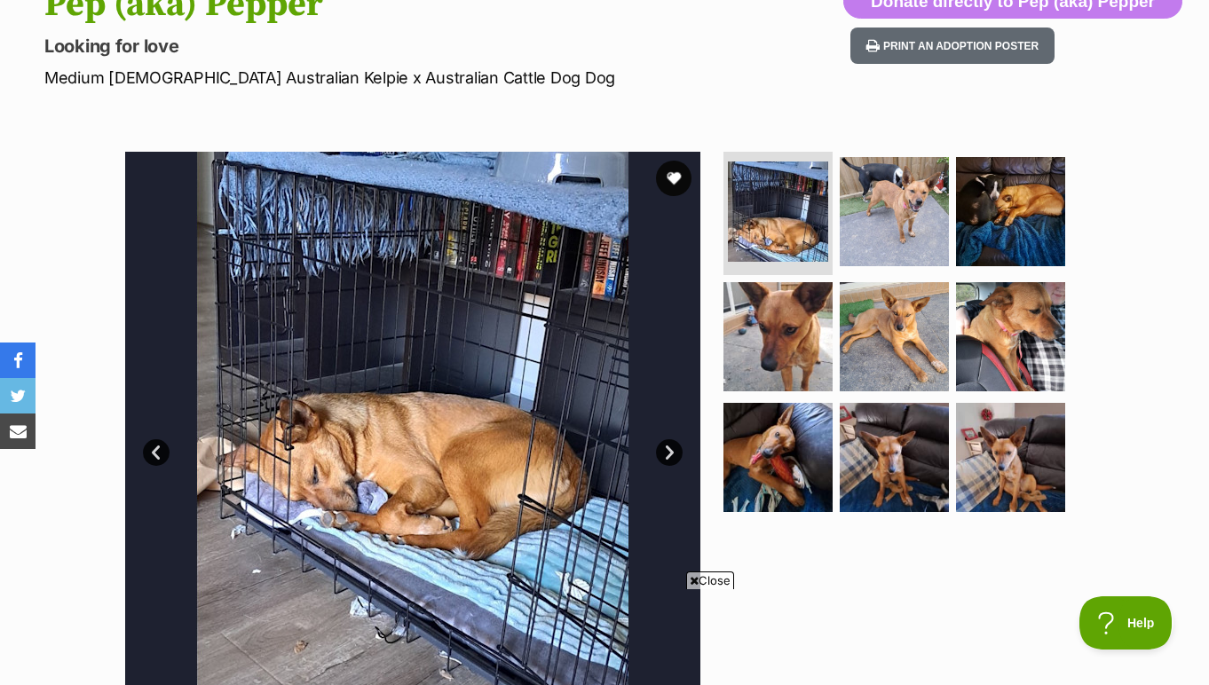
click at [663, 454] on link "Next" at bounding box center [669, 452] width 27 height 27
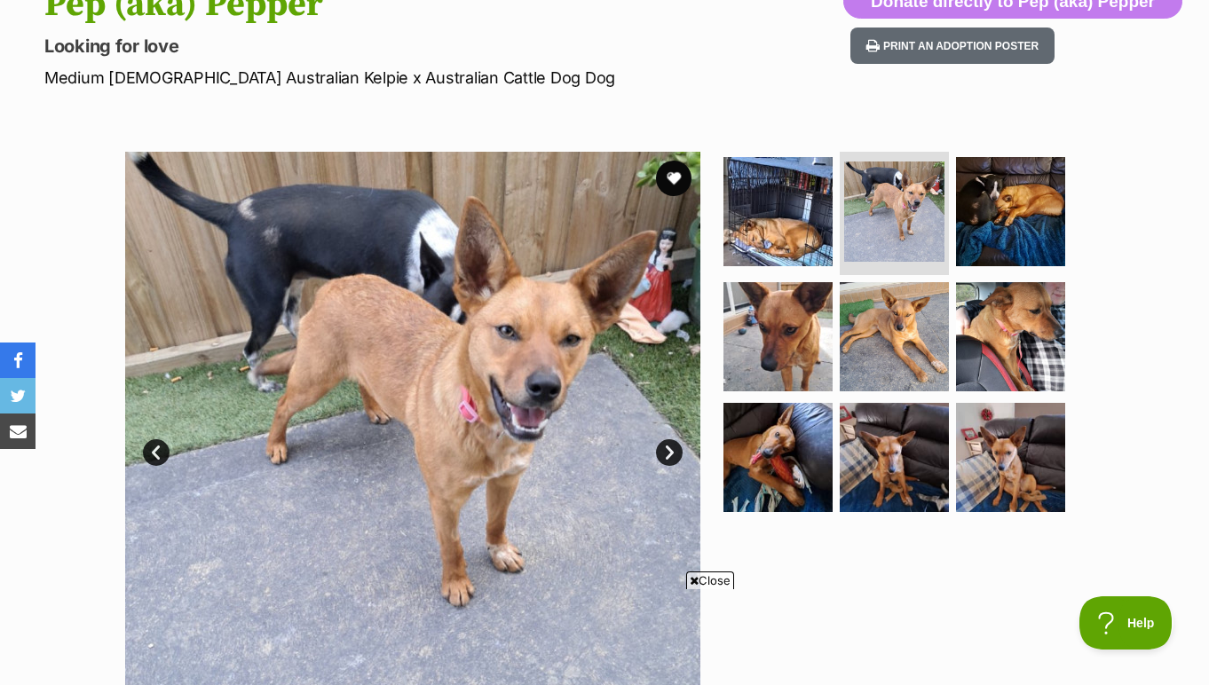
click at [663, 454] on link "Next" at bounding box center [669, 452] width 27 height 27
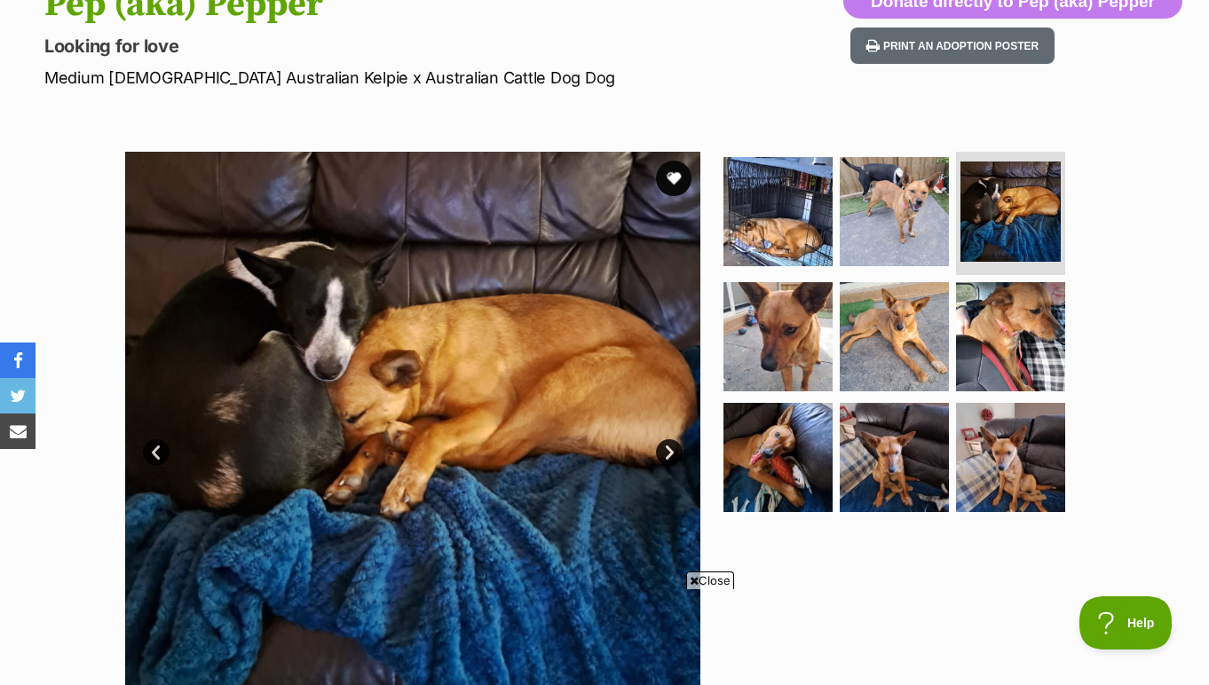
click at [667, 454] on link "Next" at bounding box center [669, 452] width 27 height 27
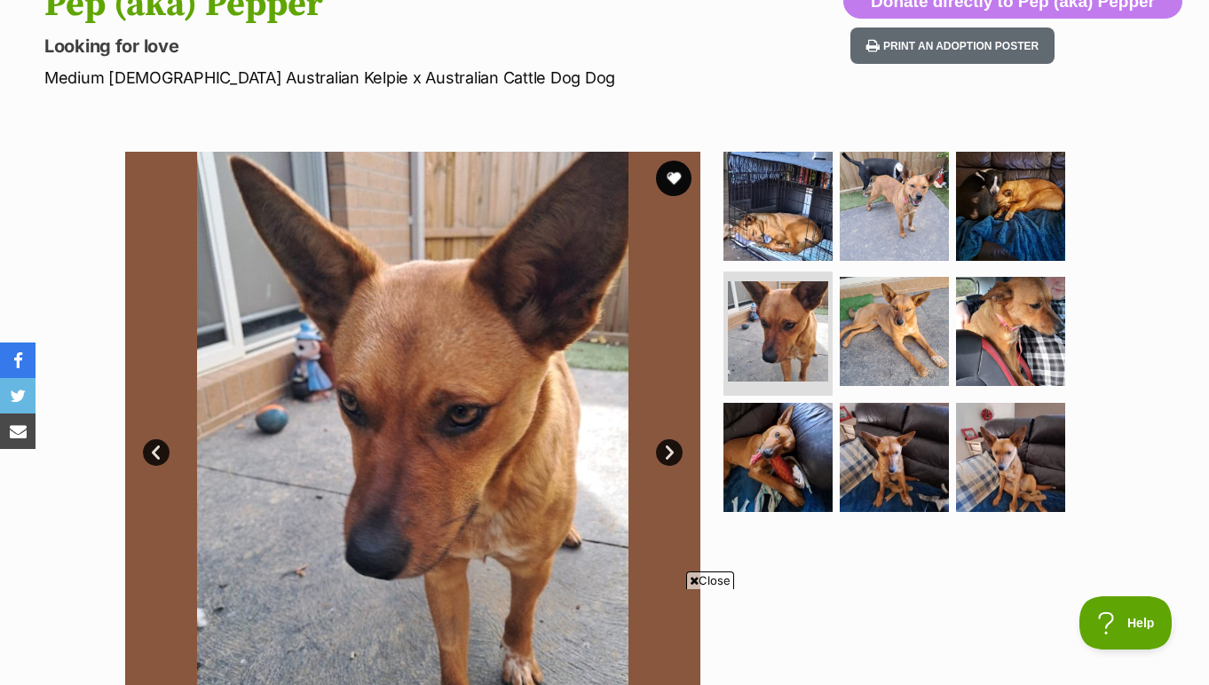
click at [667, 454] on link "Next" at bounding box center [669, 452] width 27 height 27
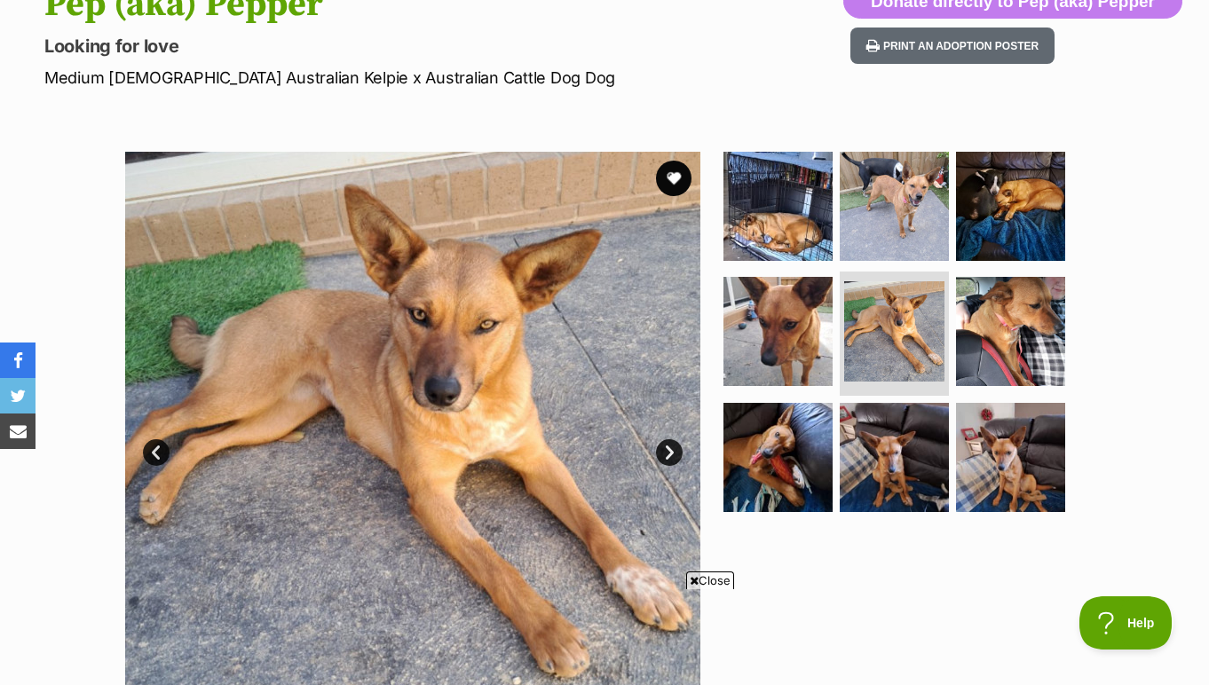
click at [669, 454] on link "Next" at bounding box center [669, 452] width 27 height 27
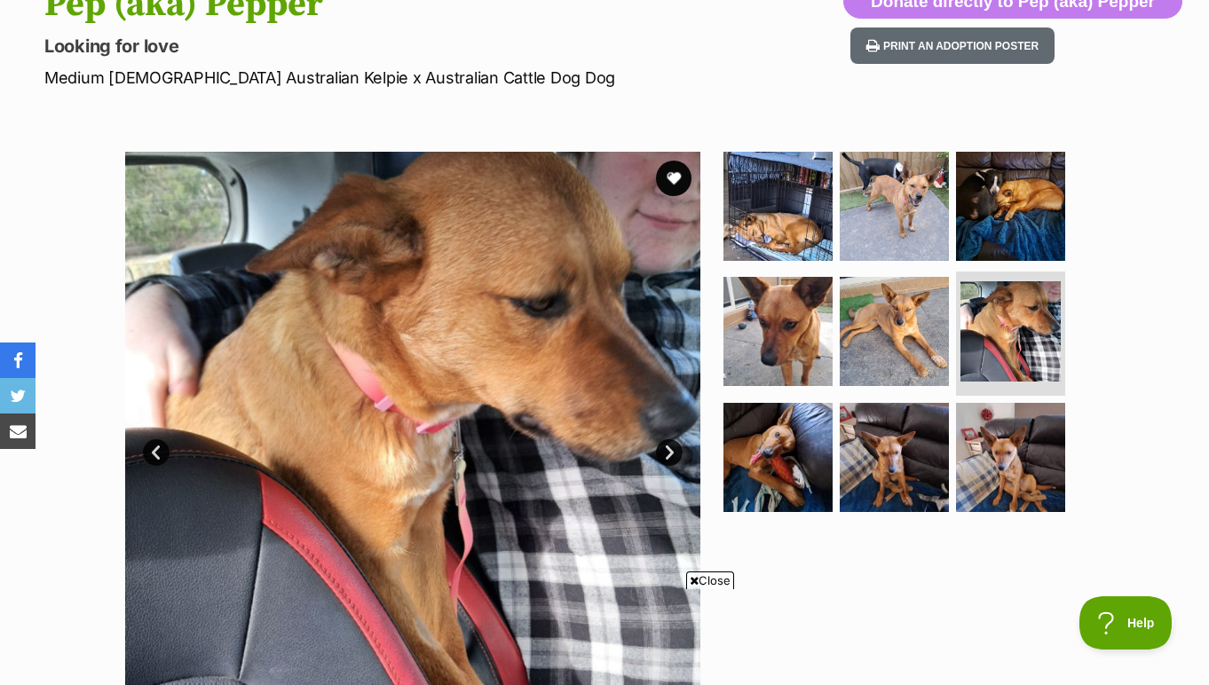
click at [669, 454] on link "Next" at bounding box center [669, 452] width 27 height 27
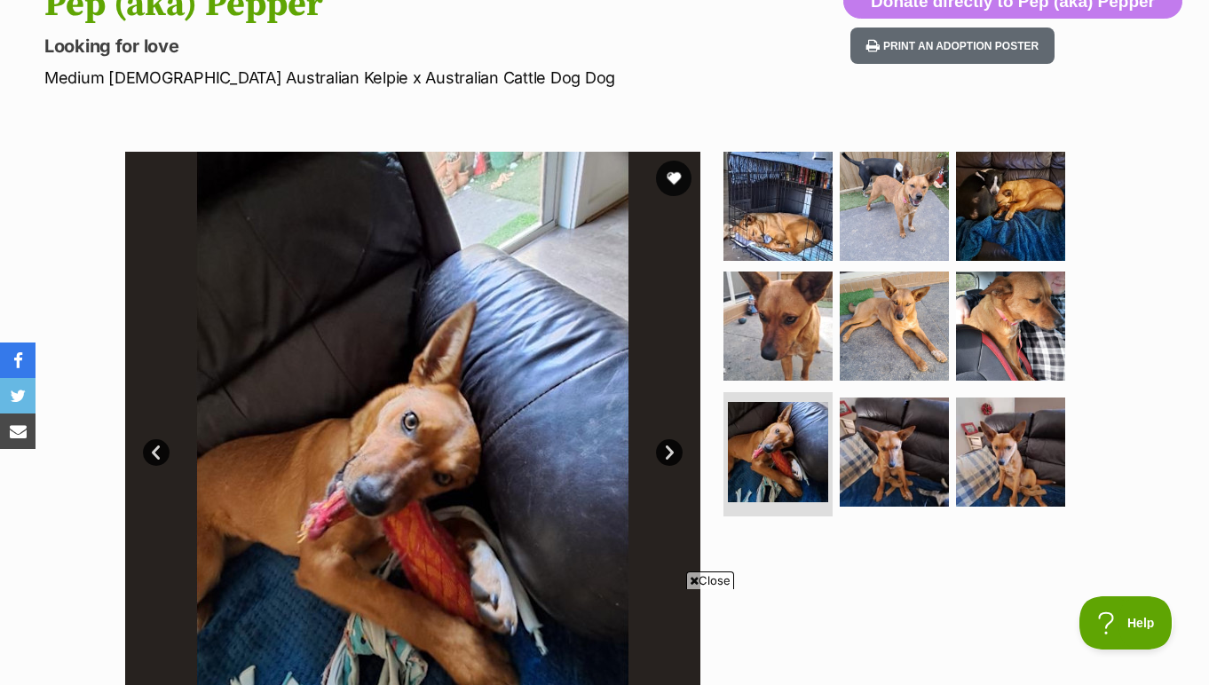
click at [669, 454] on link "Next" at bounding box center [669, 452] width 27 height 27
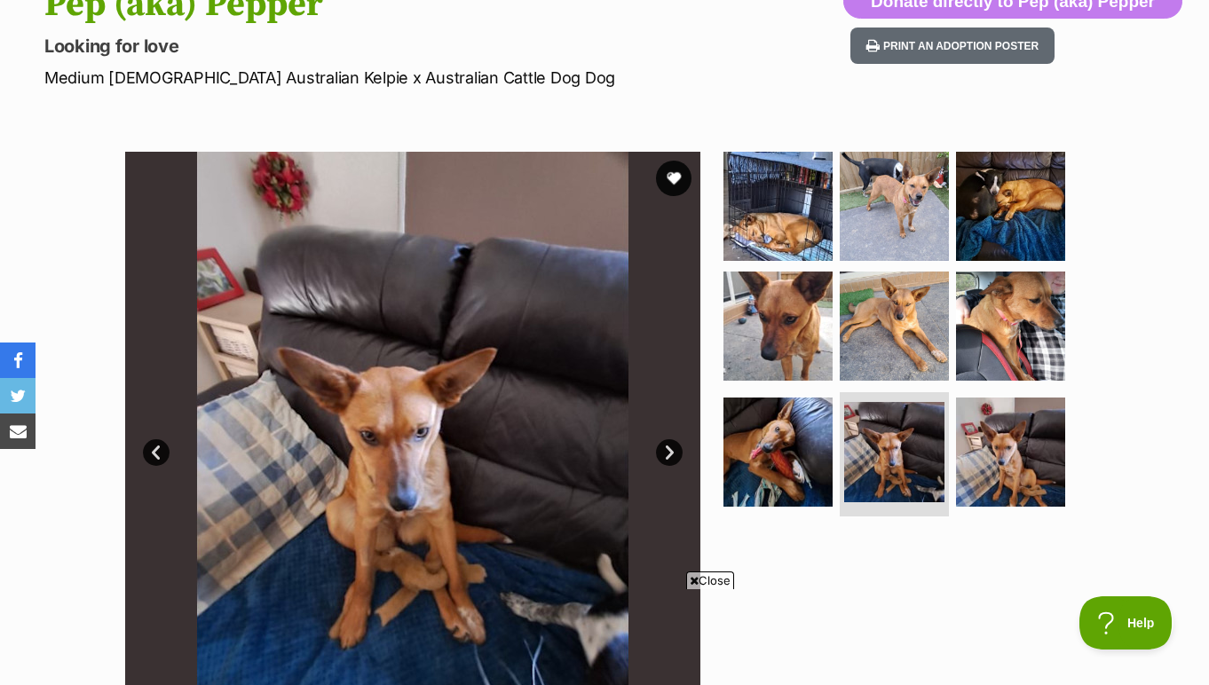
click at [669, 454] on link "Next" at bounding box center [669, 452] width 27 height 27
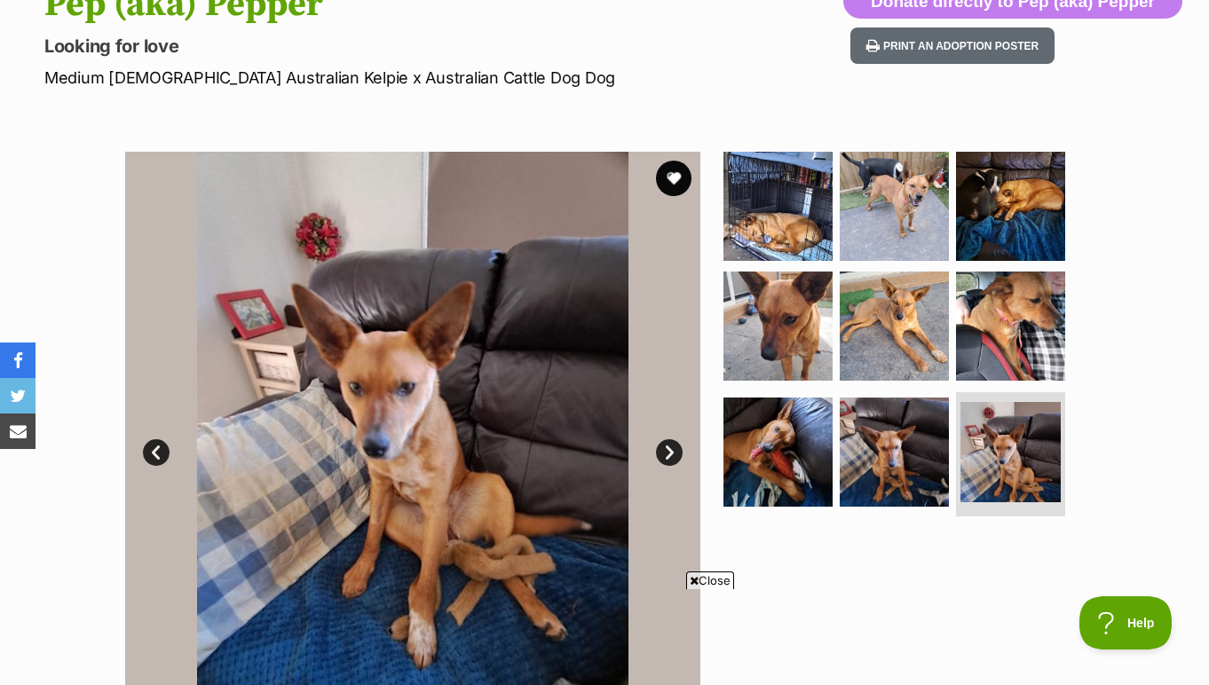
click at [669, 454] on link "Next" at bounding box center [669, 452] width 27 height 27
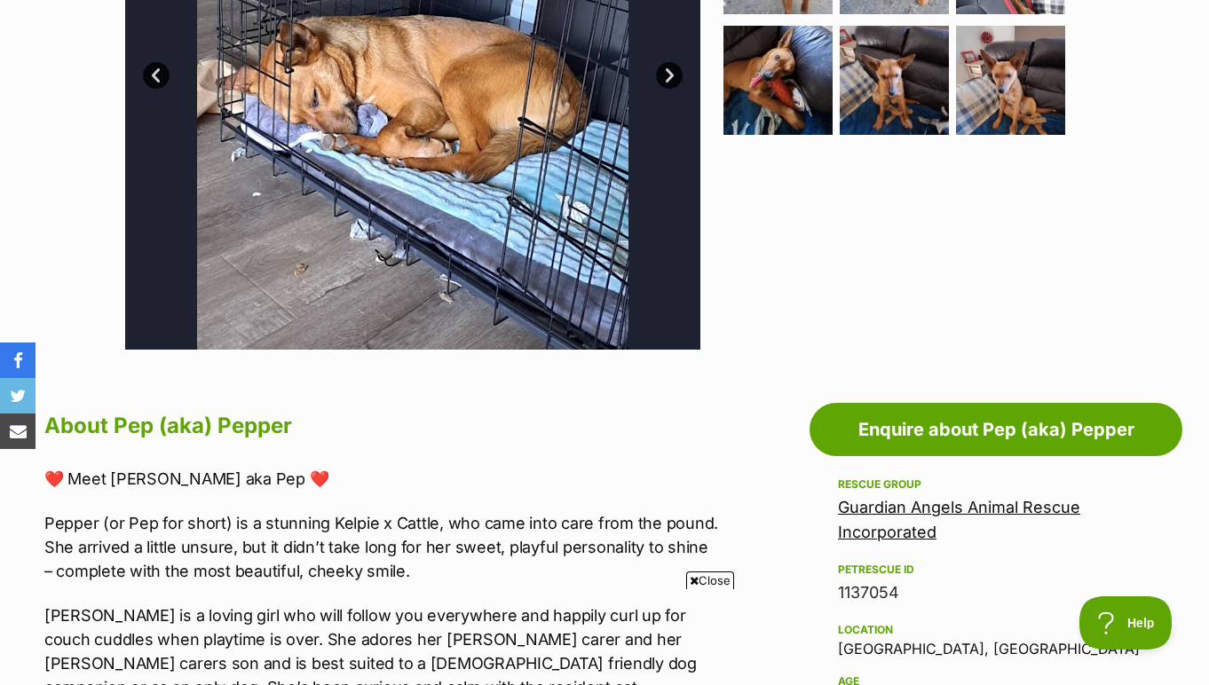
scroll to position [192, 0]
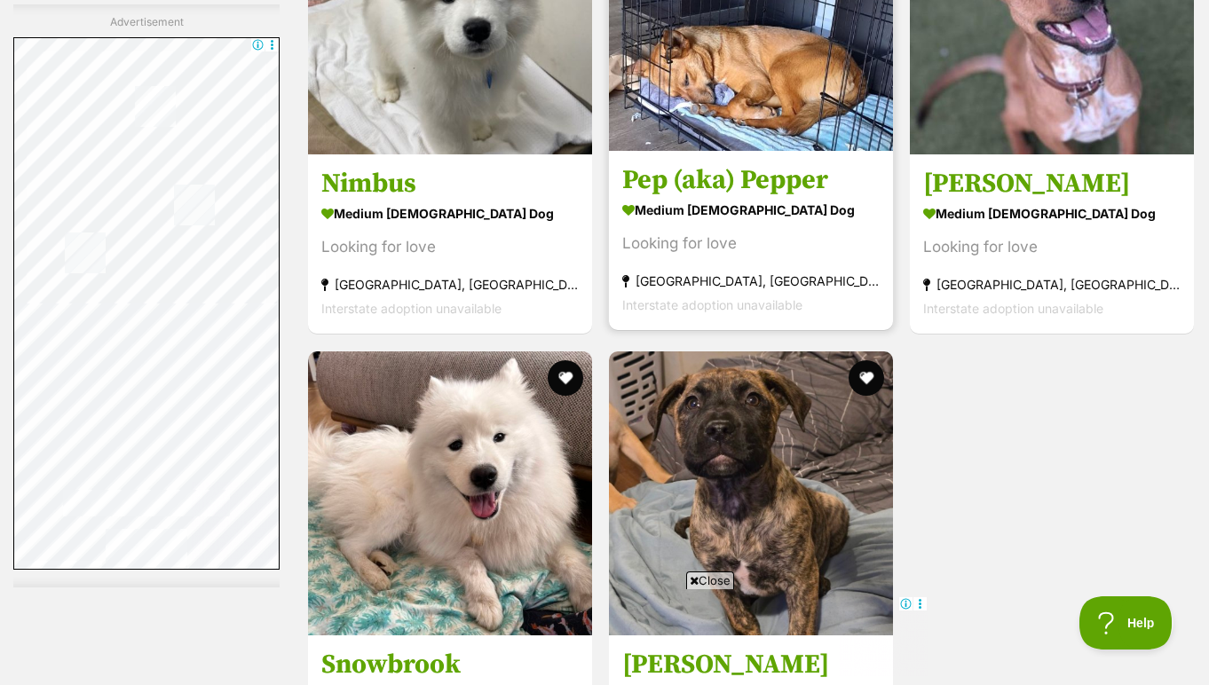
scroll to position [3599, 0]
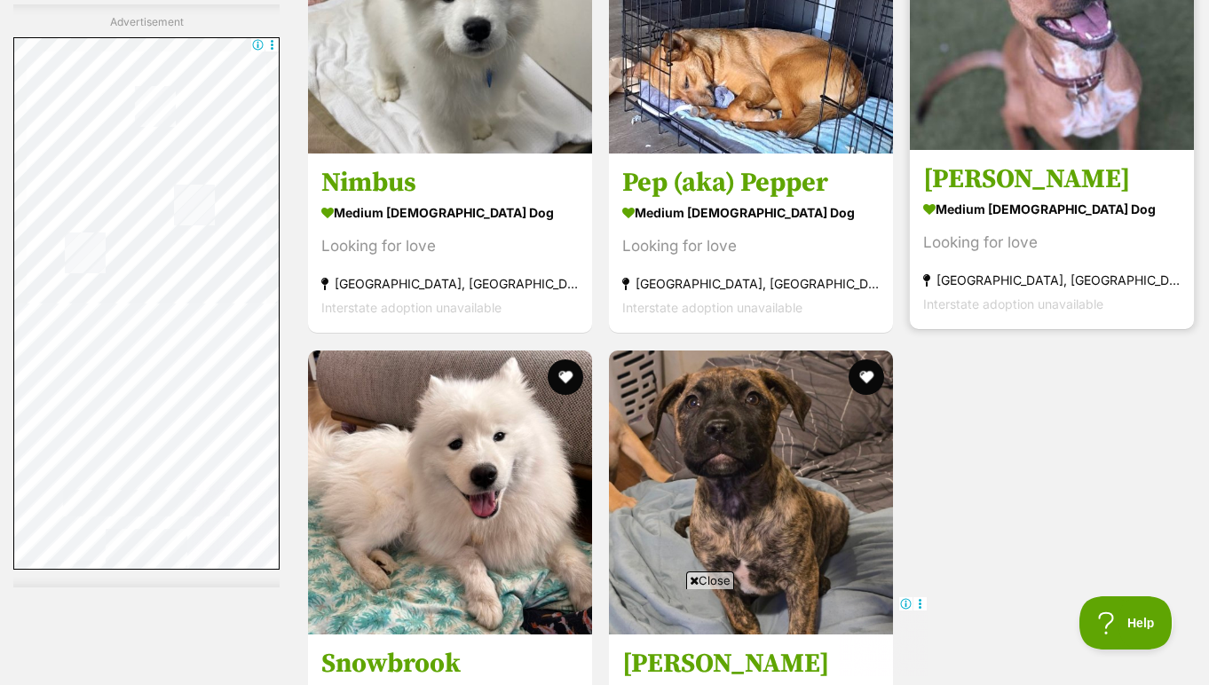
click at [1047, 132] on img at bounding box center [1052, 8] width 284 height 284
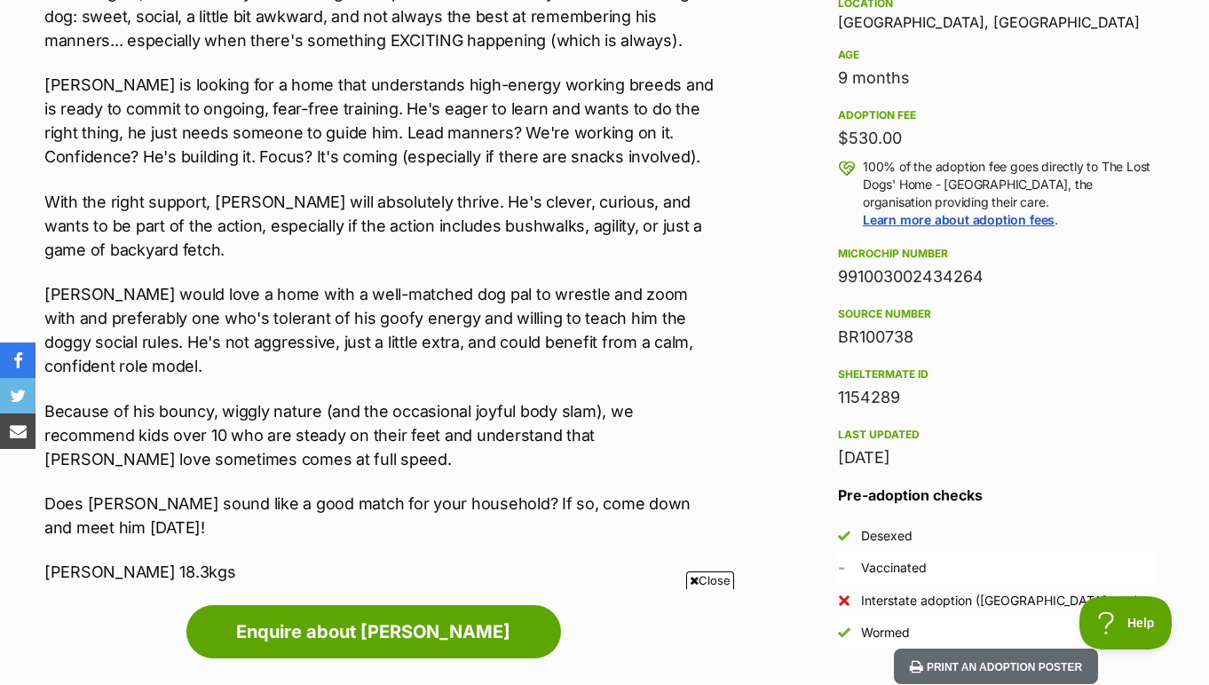
scroll to position [1233, 0]
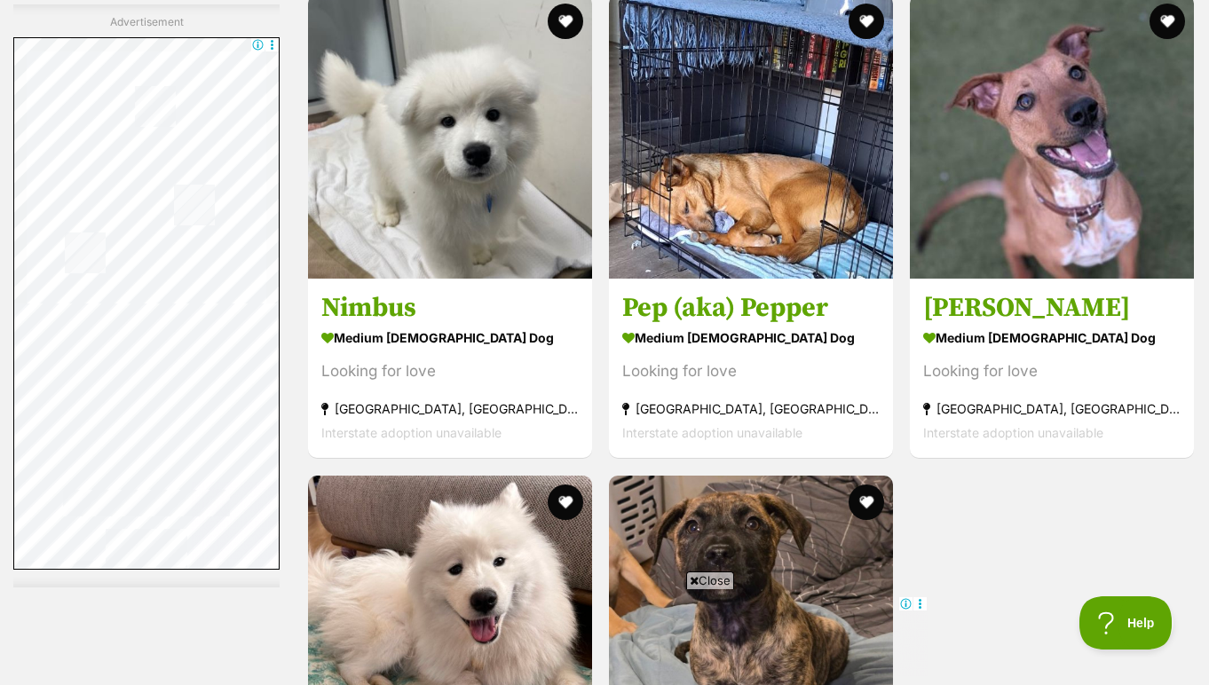
scroll to position [3476, 0]
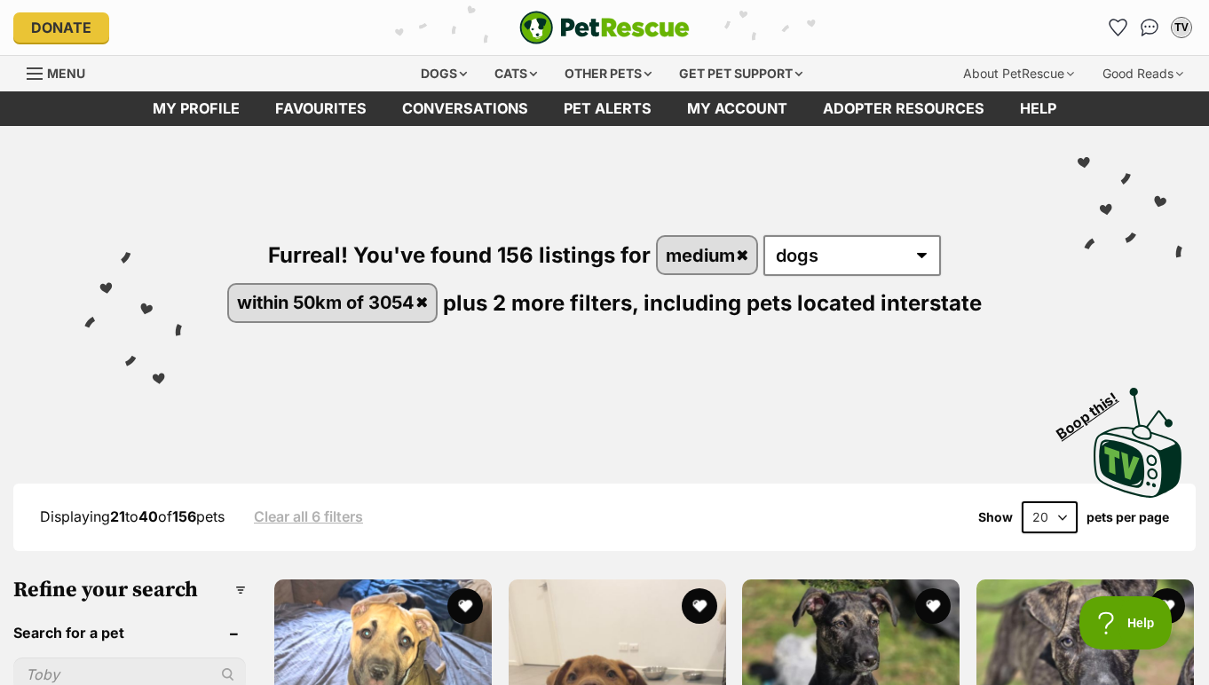
click at [1055, 517] on select "20 40 60" at bounding box center [1050, 517] width 56 height 32
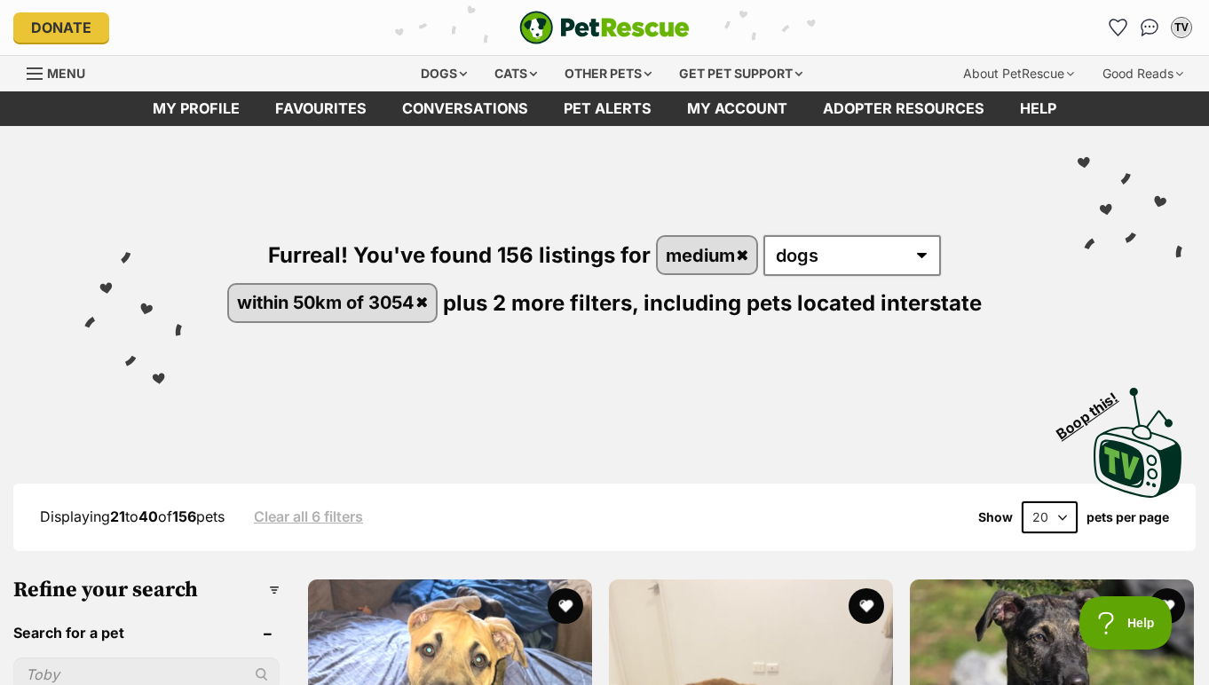
select select "60"
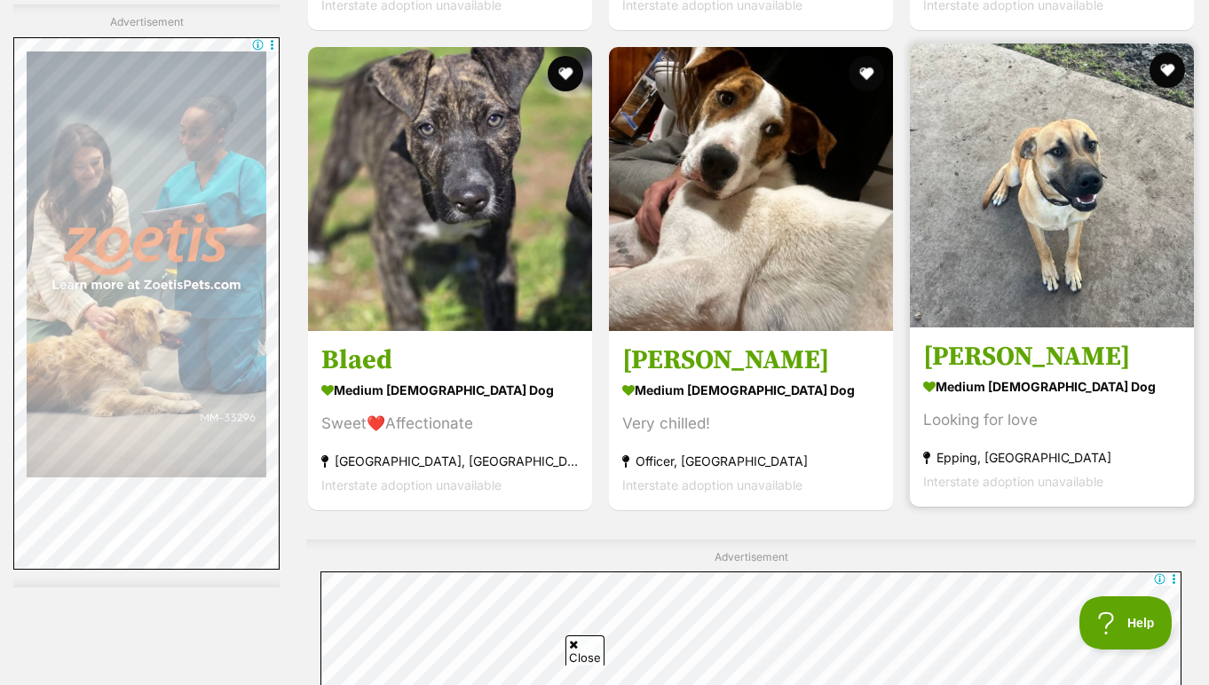
click at [1042, 266] on img at bounding box center [1052, 185] width 284 height 284
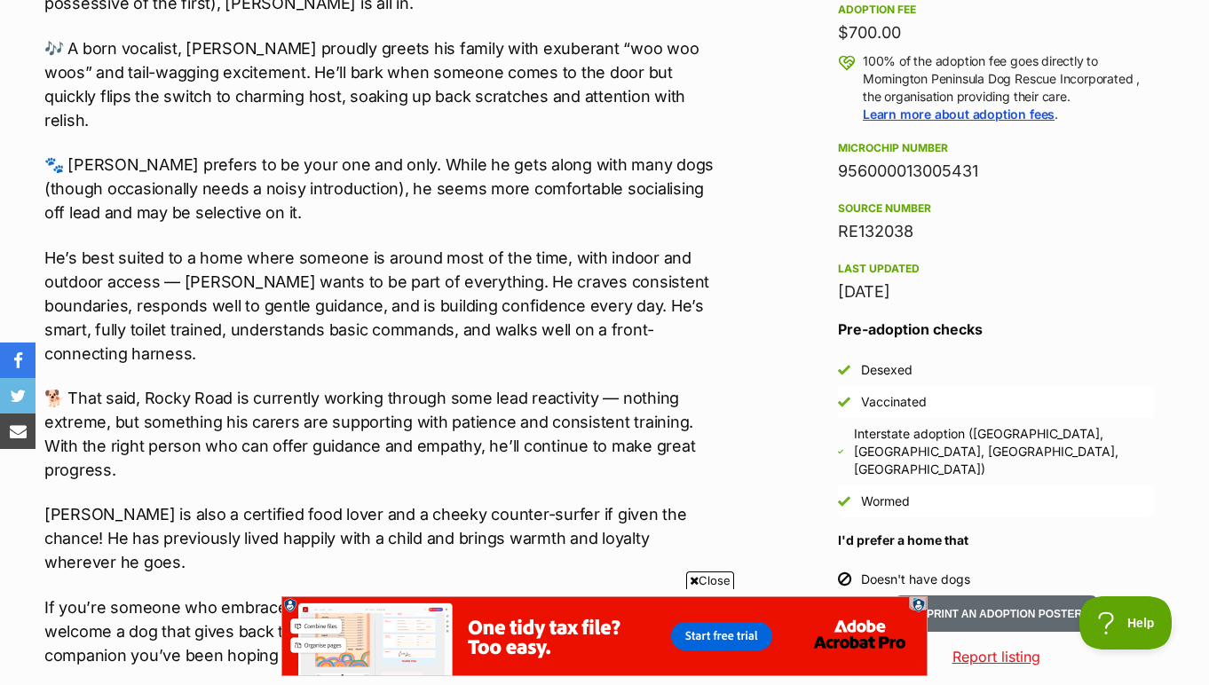
scroll to position [1269, 0]
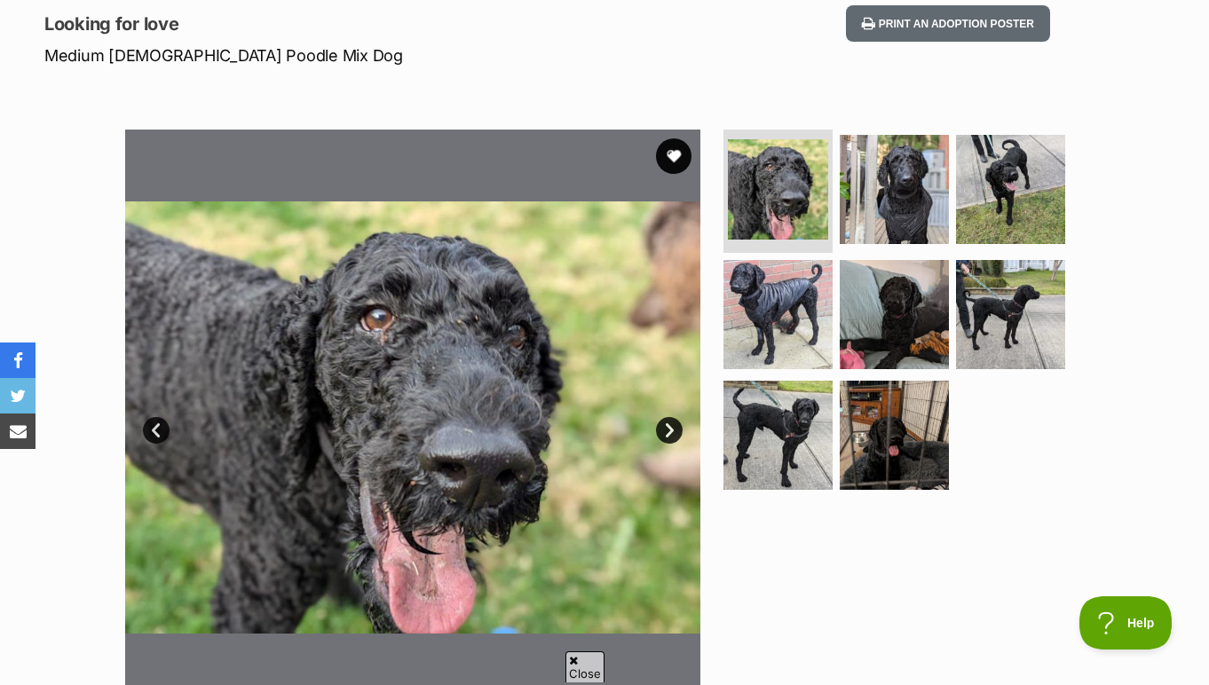
click at [663, 427] on link "Next" at bounding box center [669, 430] width 27 height 27
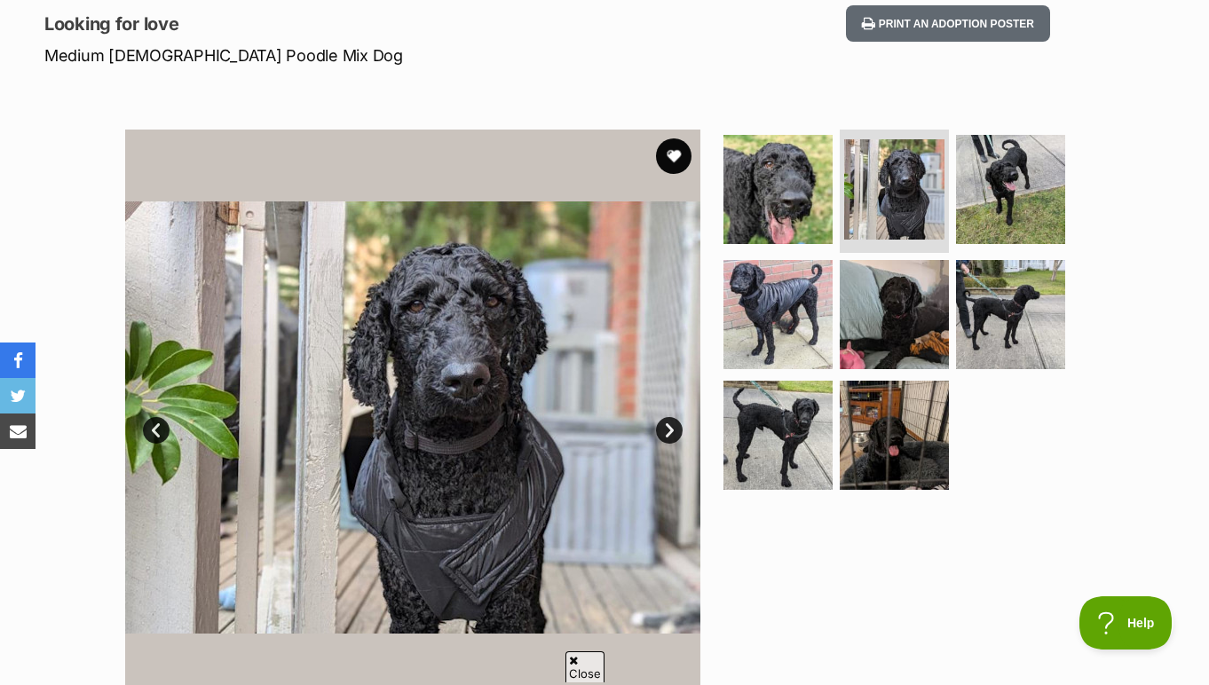
click at [663, 427] on link "Next" at bounding box center [669, 430] width 27 height 27
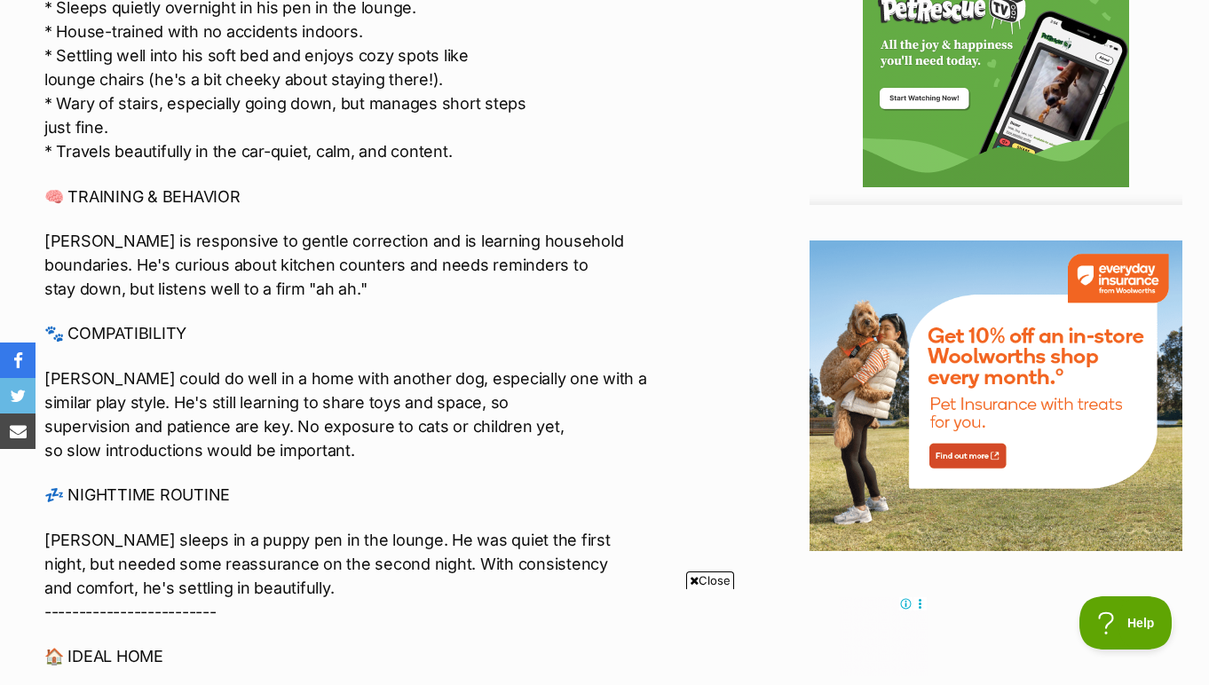
scroll to position [2040, 0]
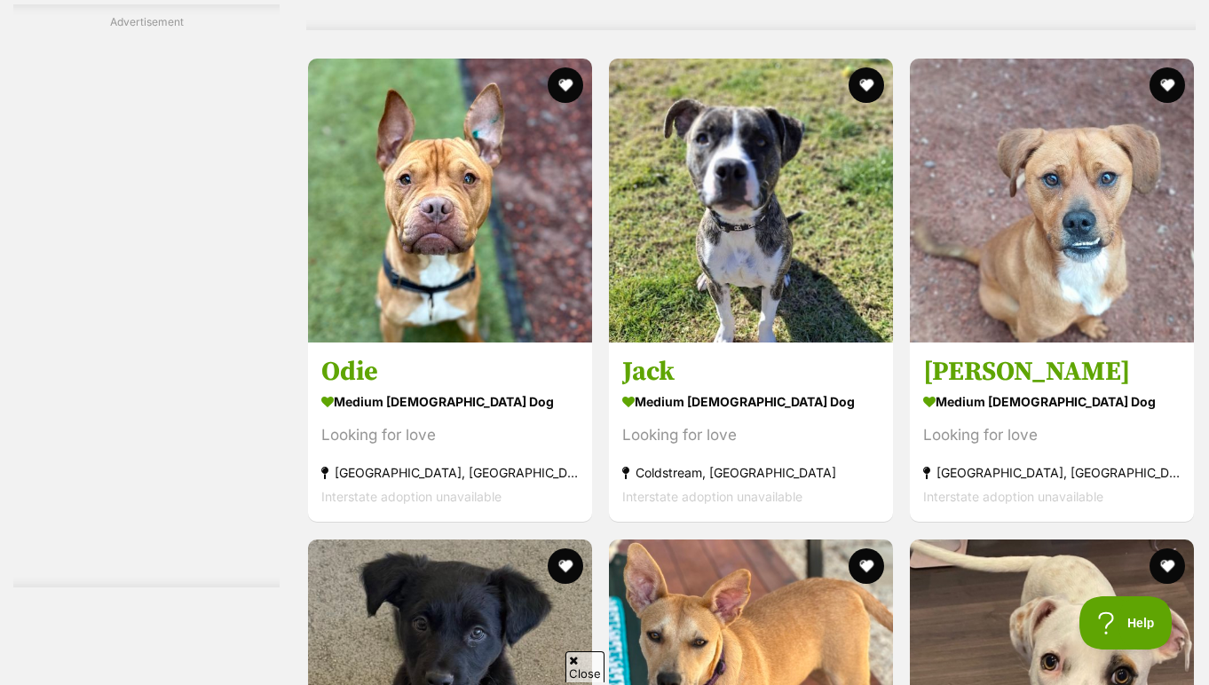
scroll to position [9378, 0]
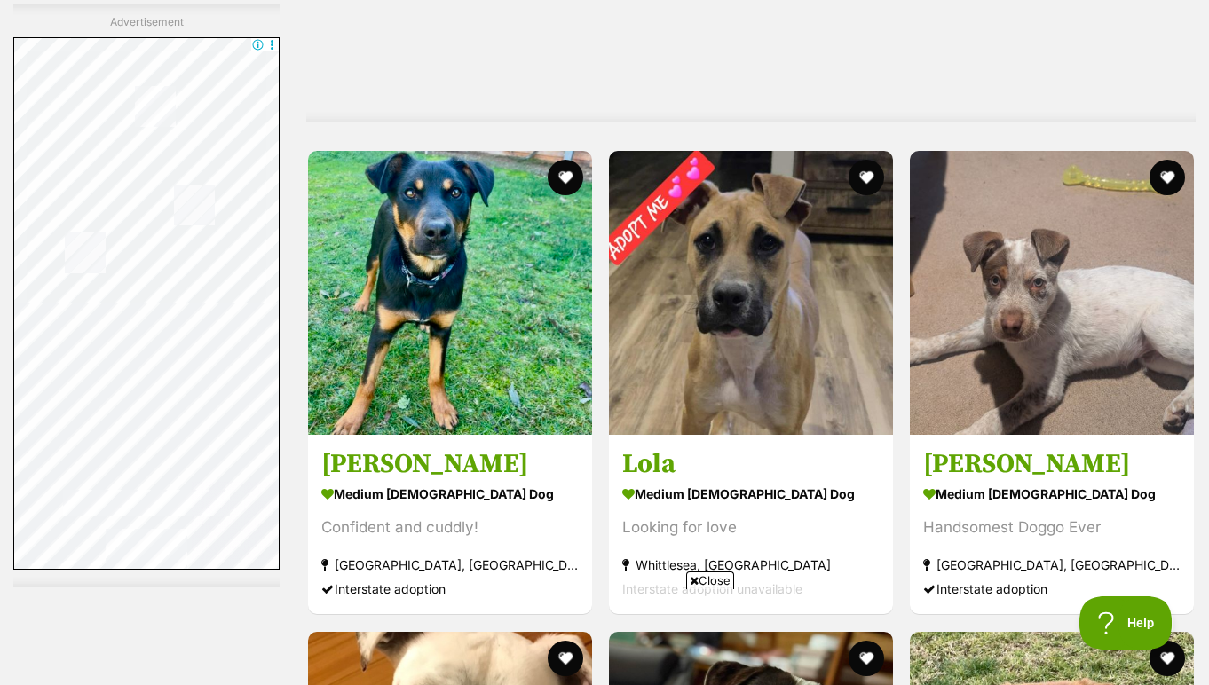
scroll to position [0, 0]
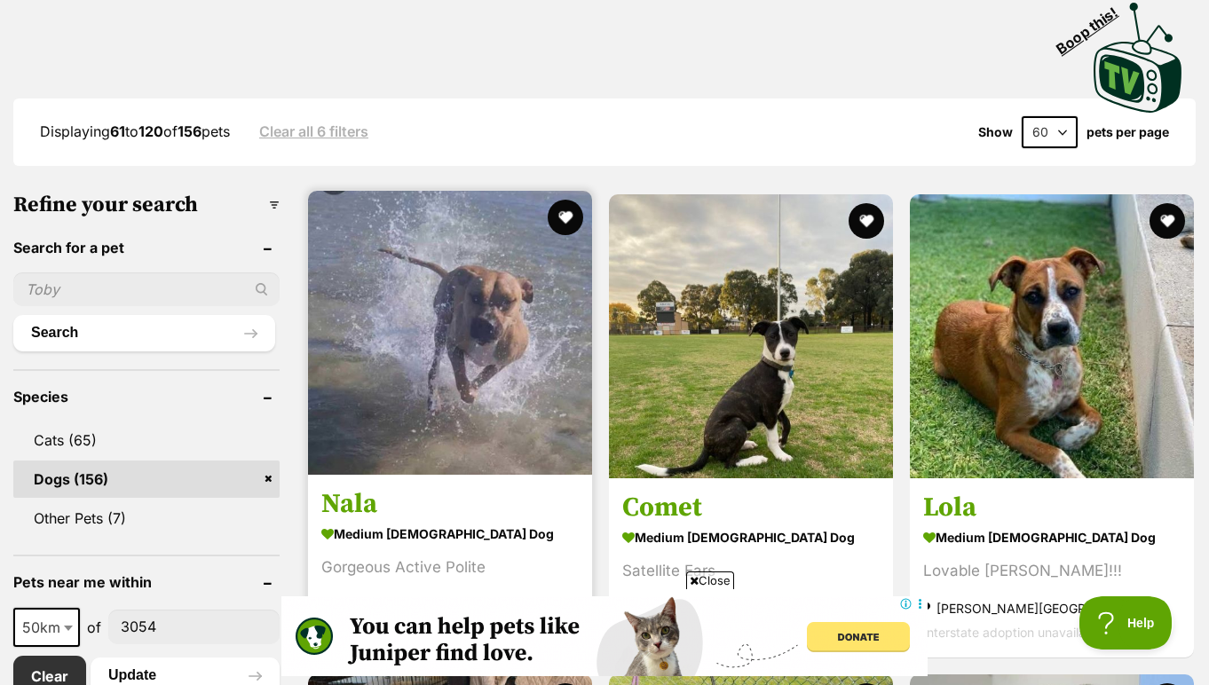
click at [564, 377] on img at bounding box center [450, 333] width 284 height 284
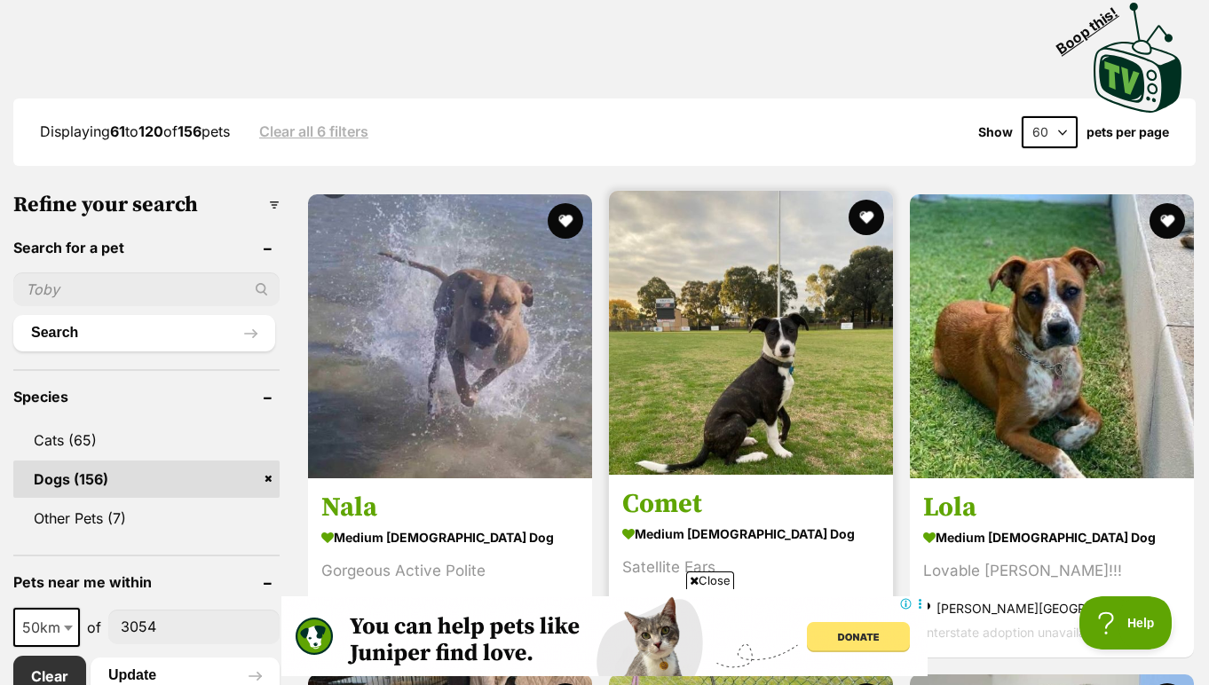
click at [723, 387] on img at bounding box center [751, 333] width 284 height 284
click at [657, 503] on h3 "Comet" at bounding box center [750, 504] width 257 height 34
click at [657, 521] on strong "medium [DEMOGRAPHIC_DATA] Dog" at bounding box center [750, 534] width 257 height 26
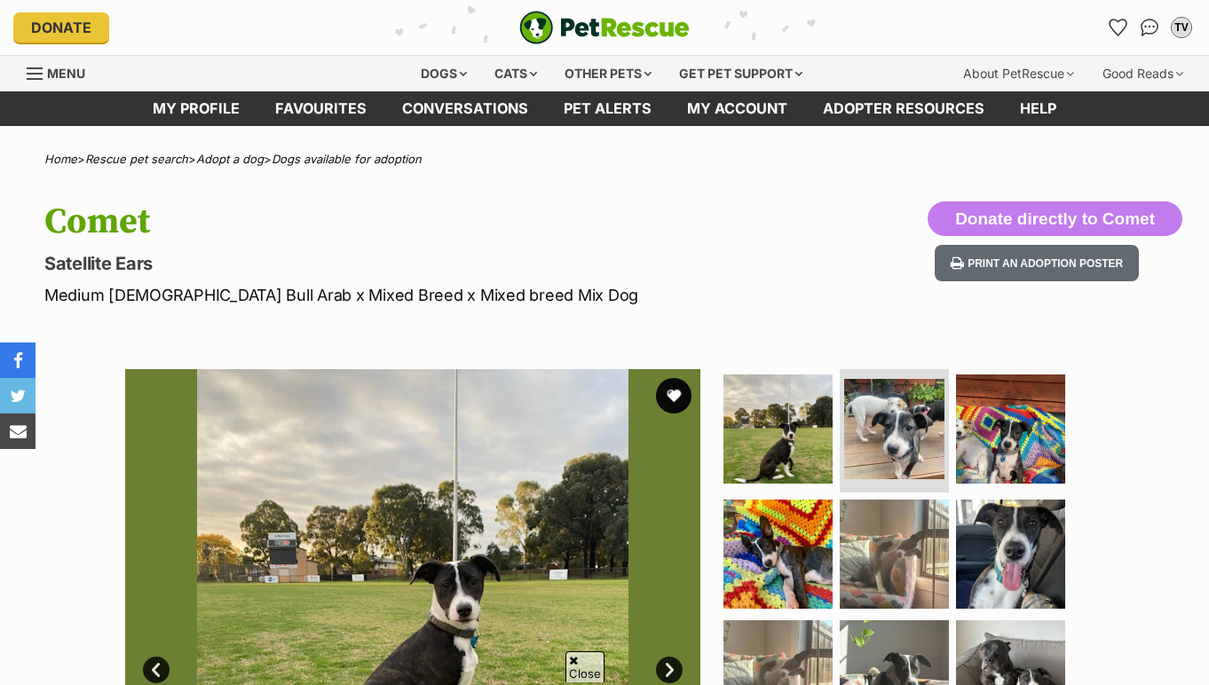
scroll to position [170, 0]
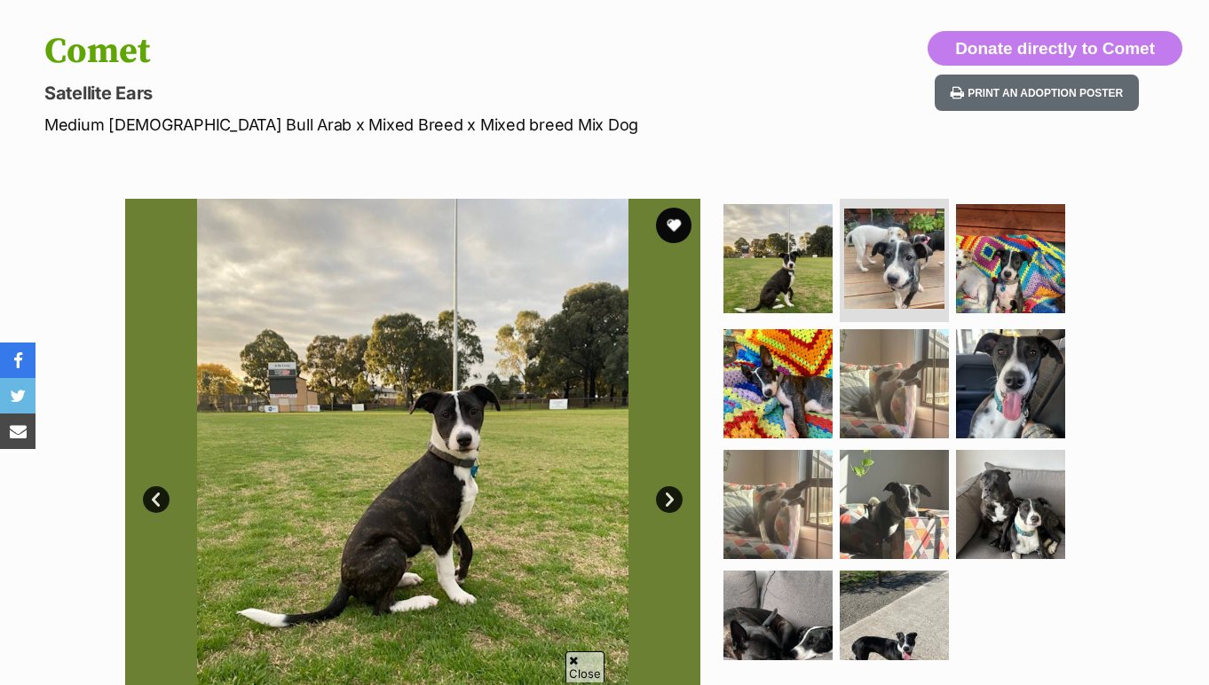
click at [668, 499] on link "Next" at bounding box center [669, 499] width 27 height 27
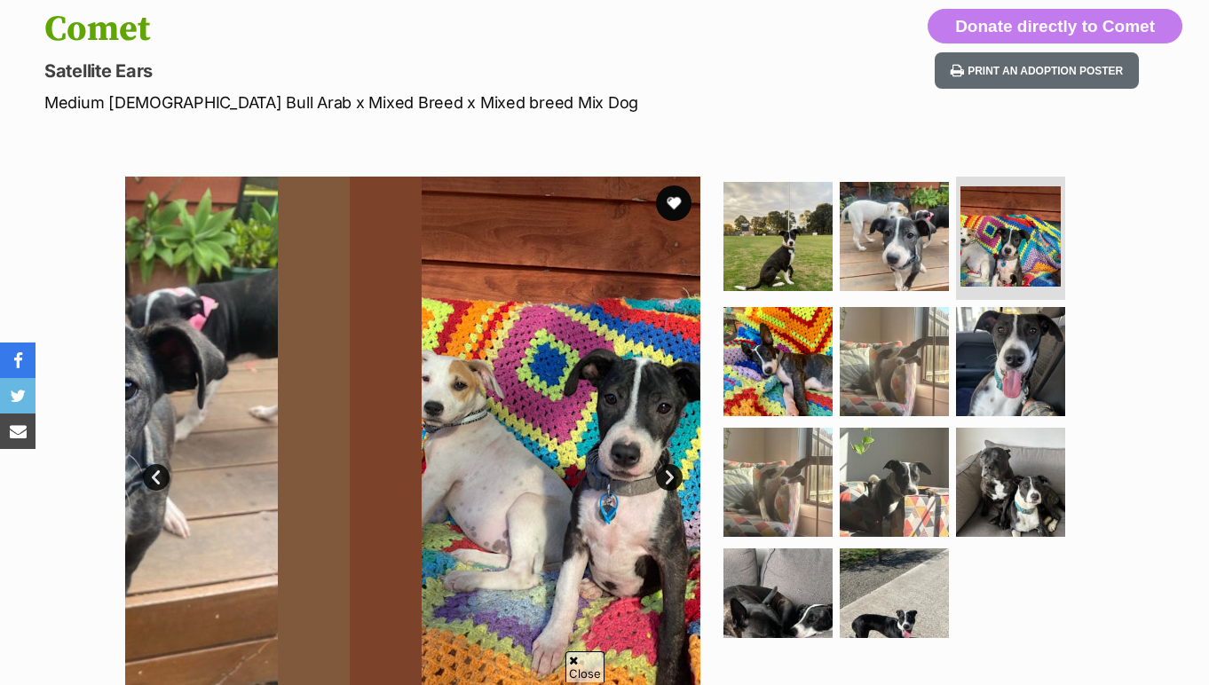
scroll to position [195, 0]
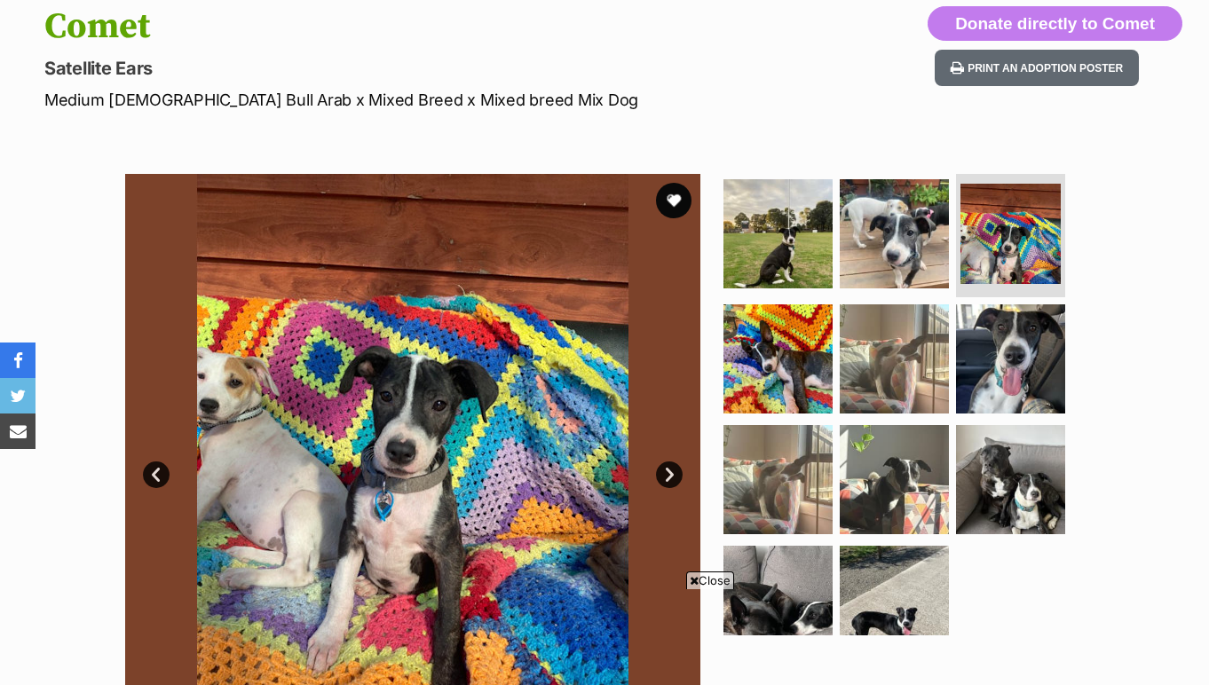
click at [668, 499] on img at bounding box center [412, 461] width 575 height 575
click at [668, 475] on link "Next" at bounding box center [669, 475] width 27 height 27
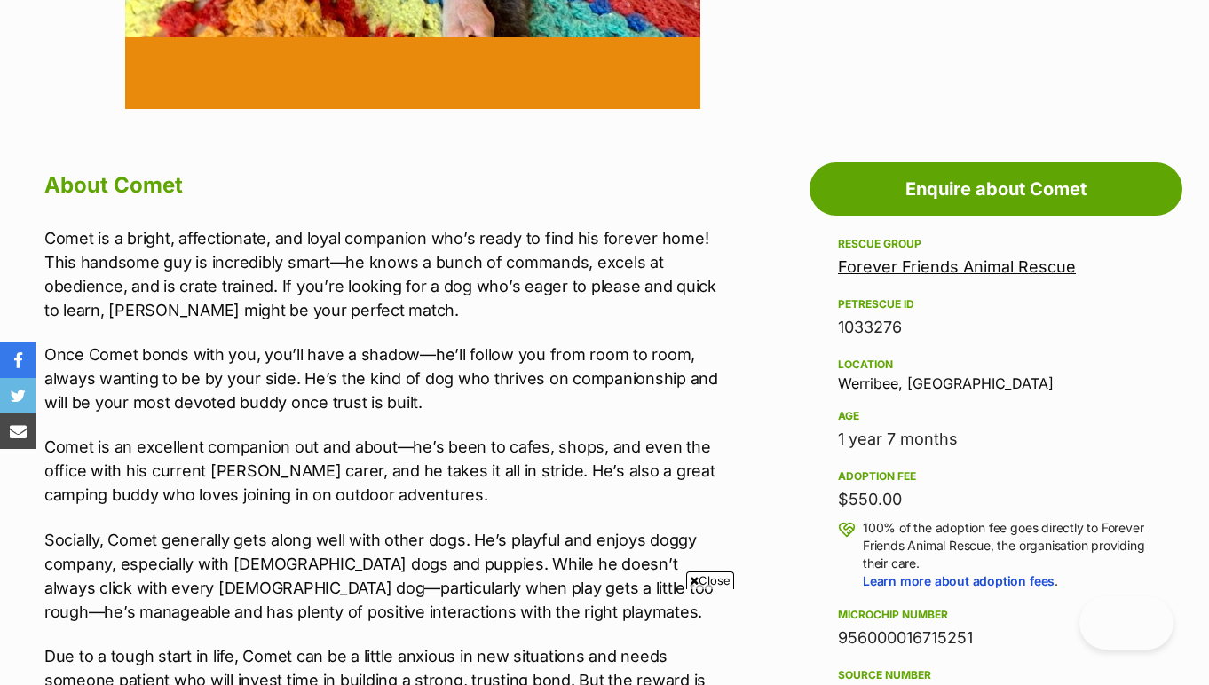
scroll to position [0, 0]
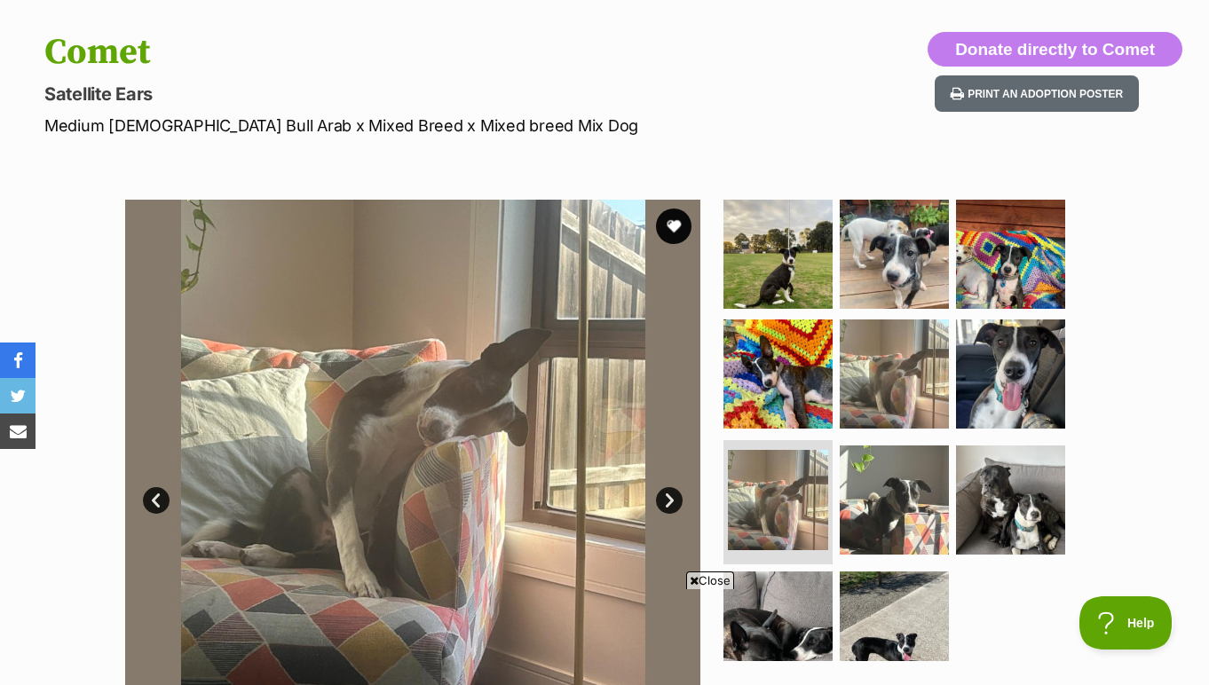
click at [659, 502] on link "Next" at bounding box center [669, 500] width 27 height 27
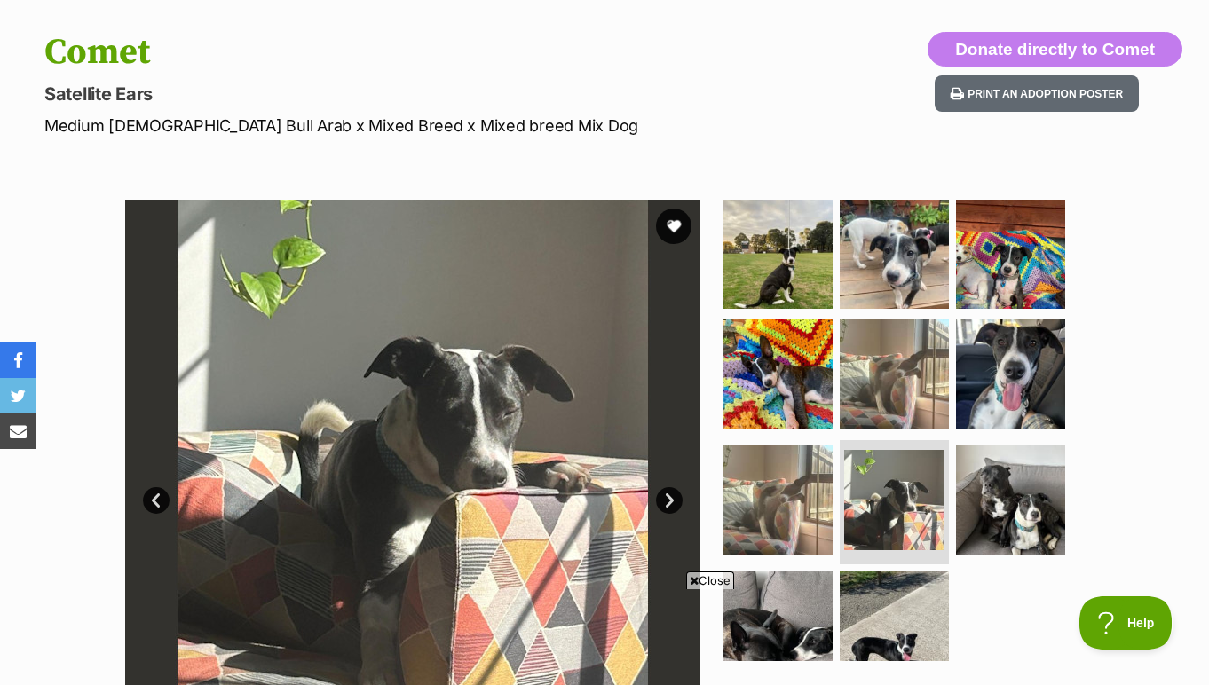
click at [659, 502] on link "Next" at bounding box center [669, 500] width 27 height 27
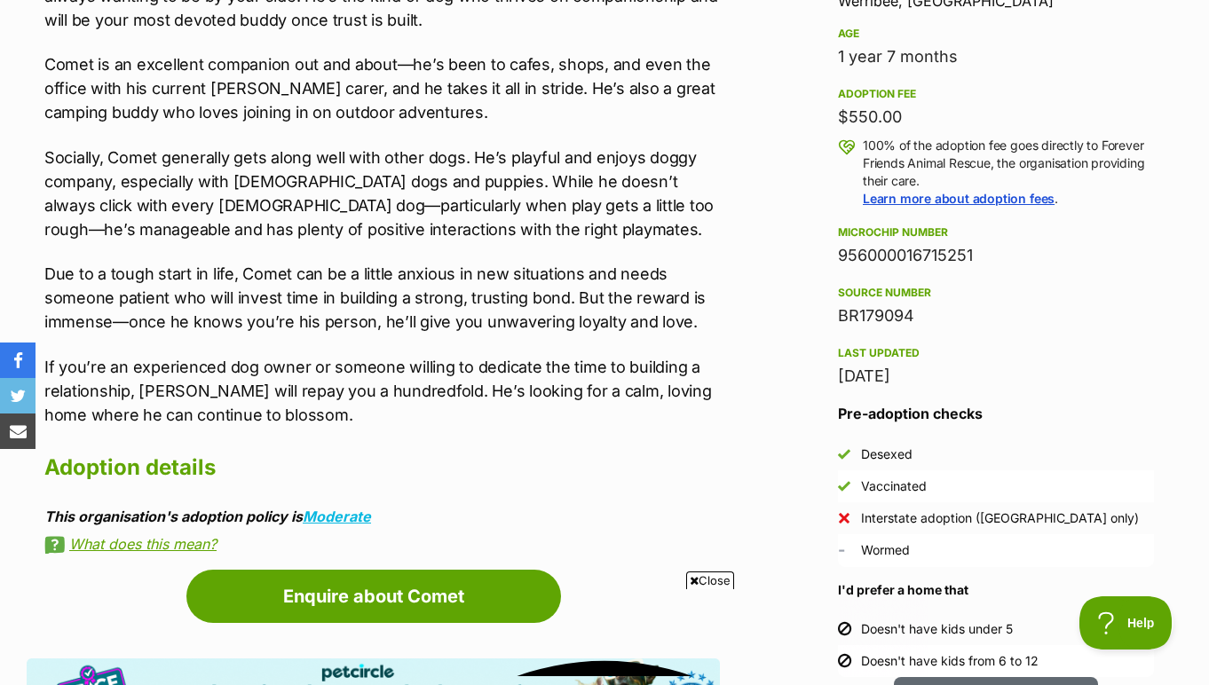
scroll to position [1503, 0]
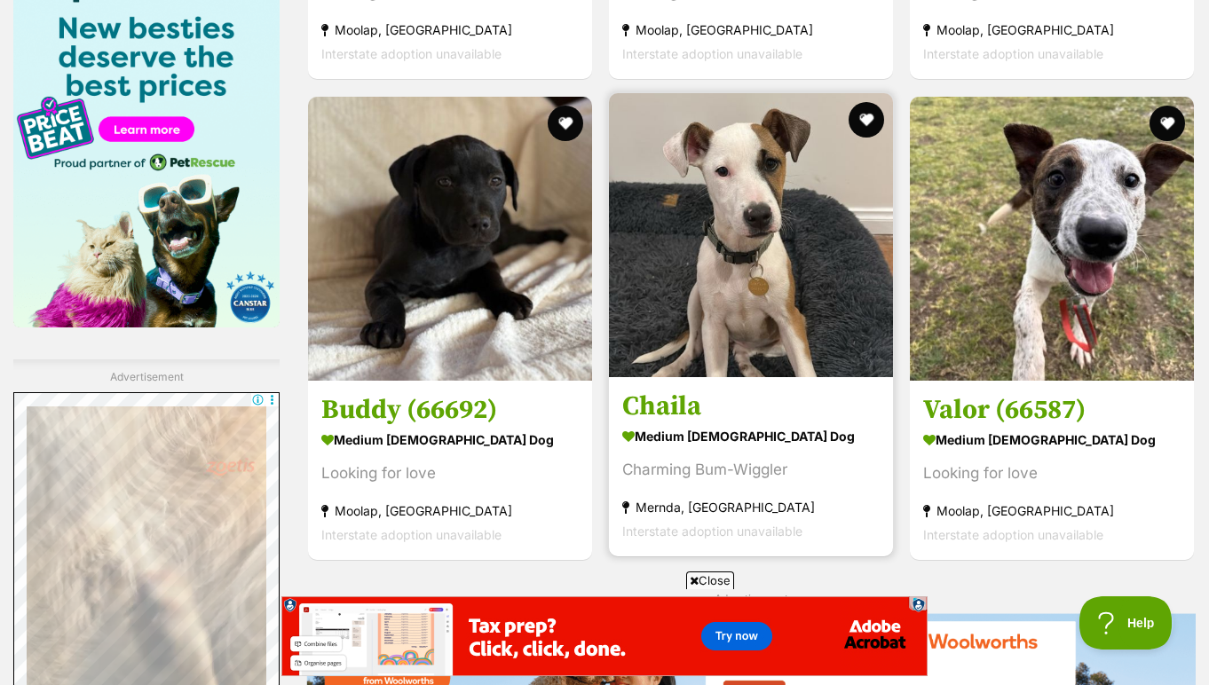
scroll to position [2238, 0]
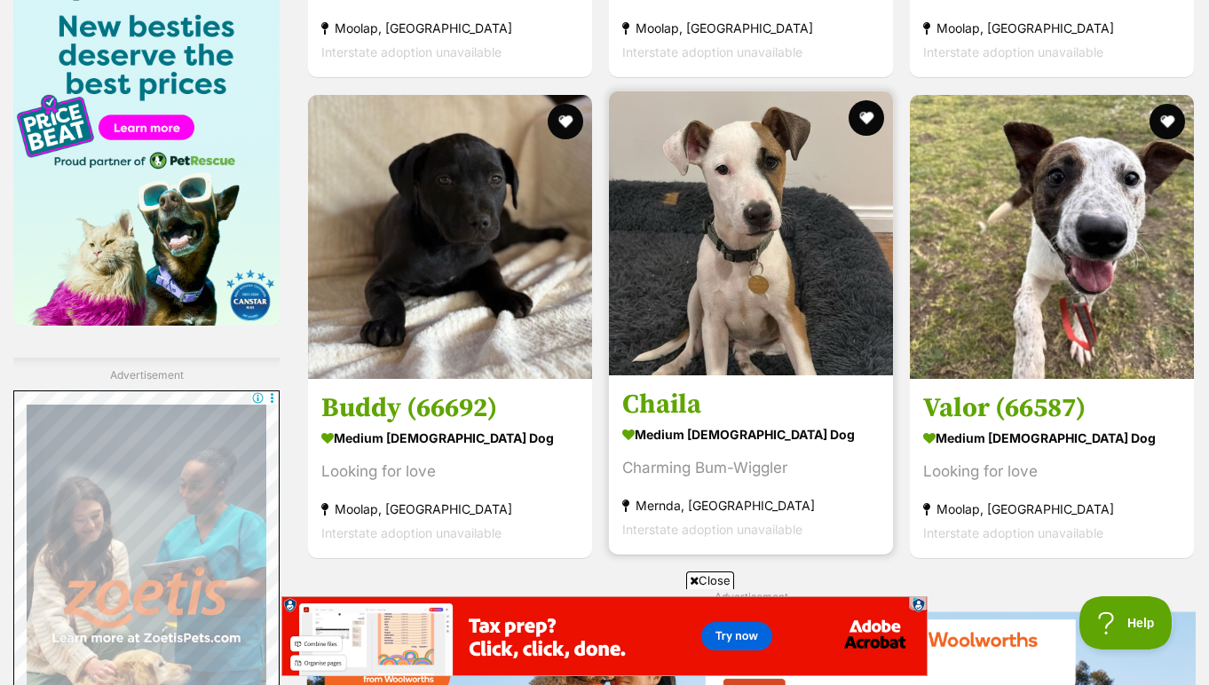
click at [730, 429] on strong "medium female Dog" at bounding box center [750, 435] width 257 height 26
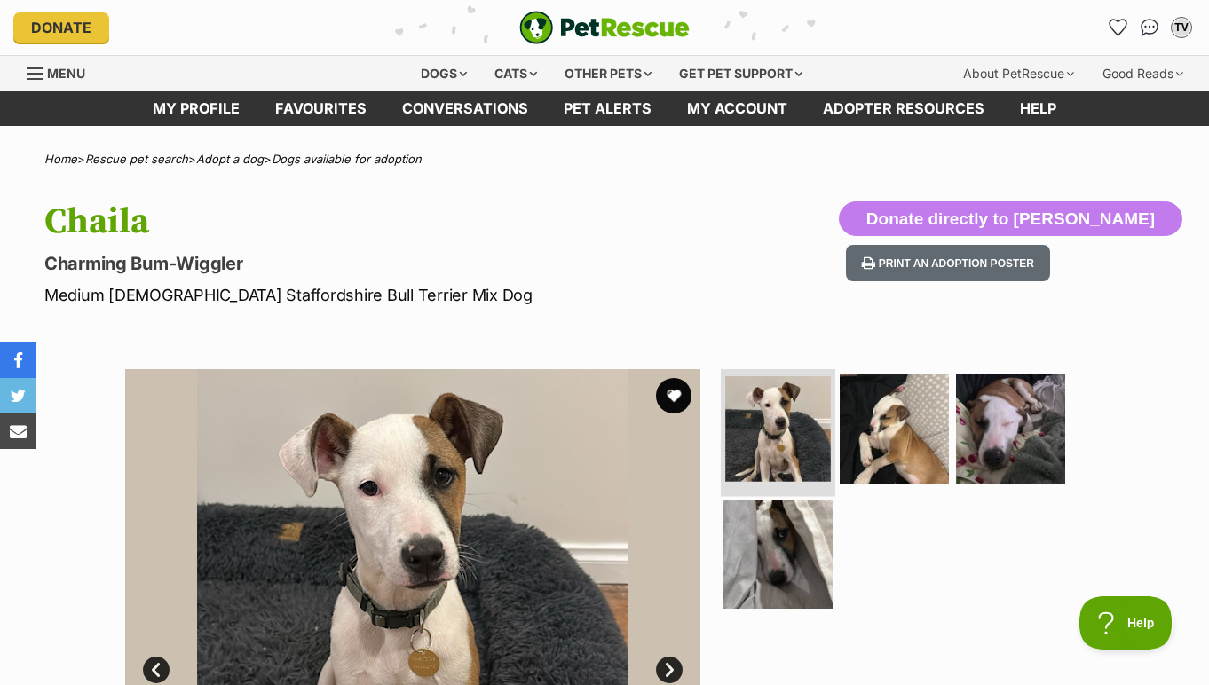
click at [802, 444] on img at bounding box center [778, 429] width 106 height 106
click at [667, 660] on link "Next" at bounding box center [669, 670] width 27 height 27
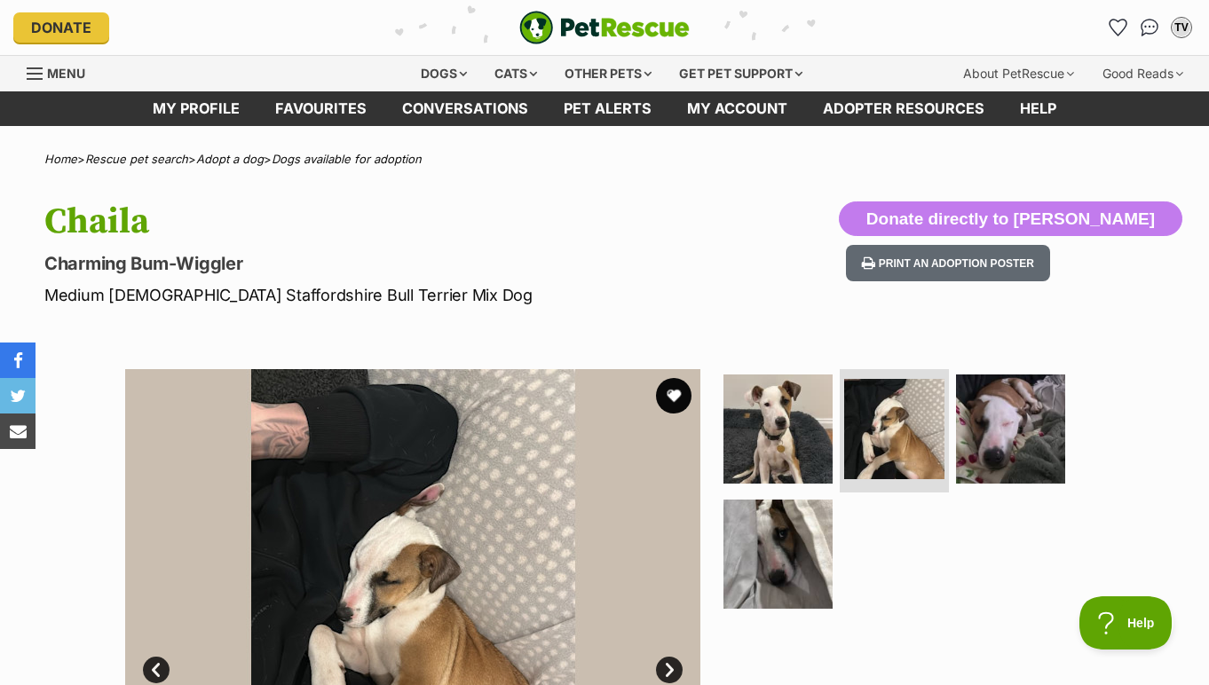
click at [667, 660] on link "Next" at bounding box center [669, 670] width 27 height 27
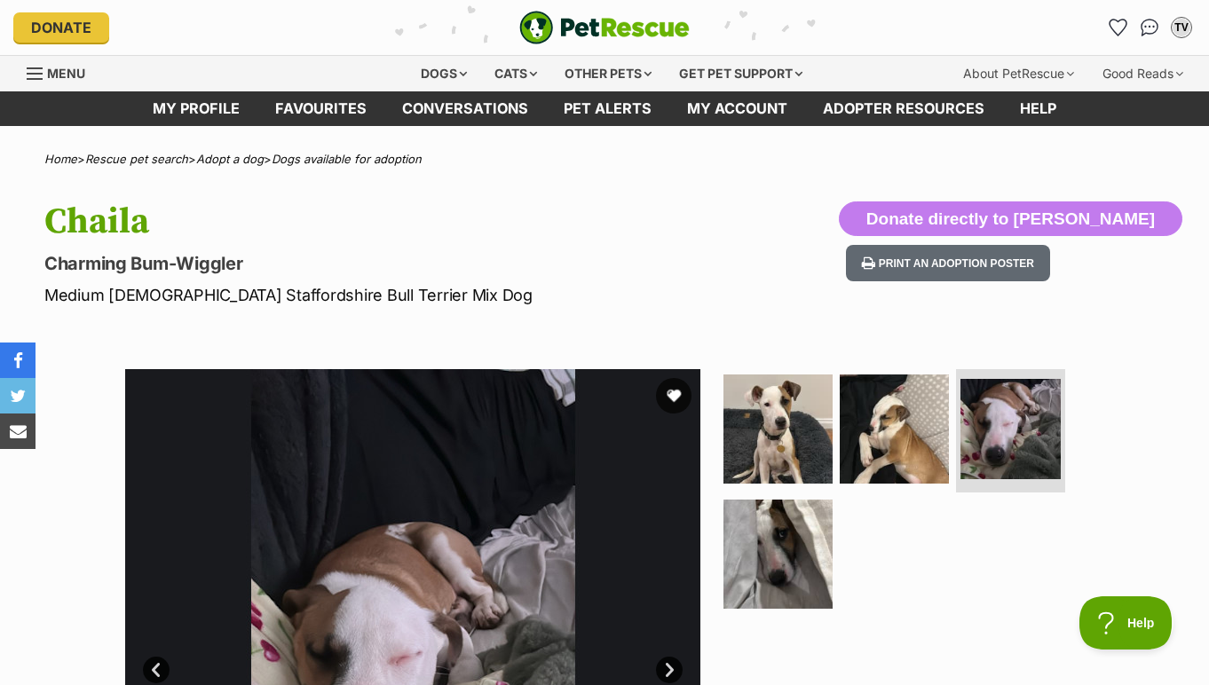
click at [667, 660] on link "Next" at bounding box center [669, 670] width 27 height 27
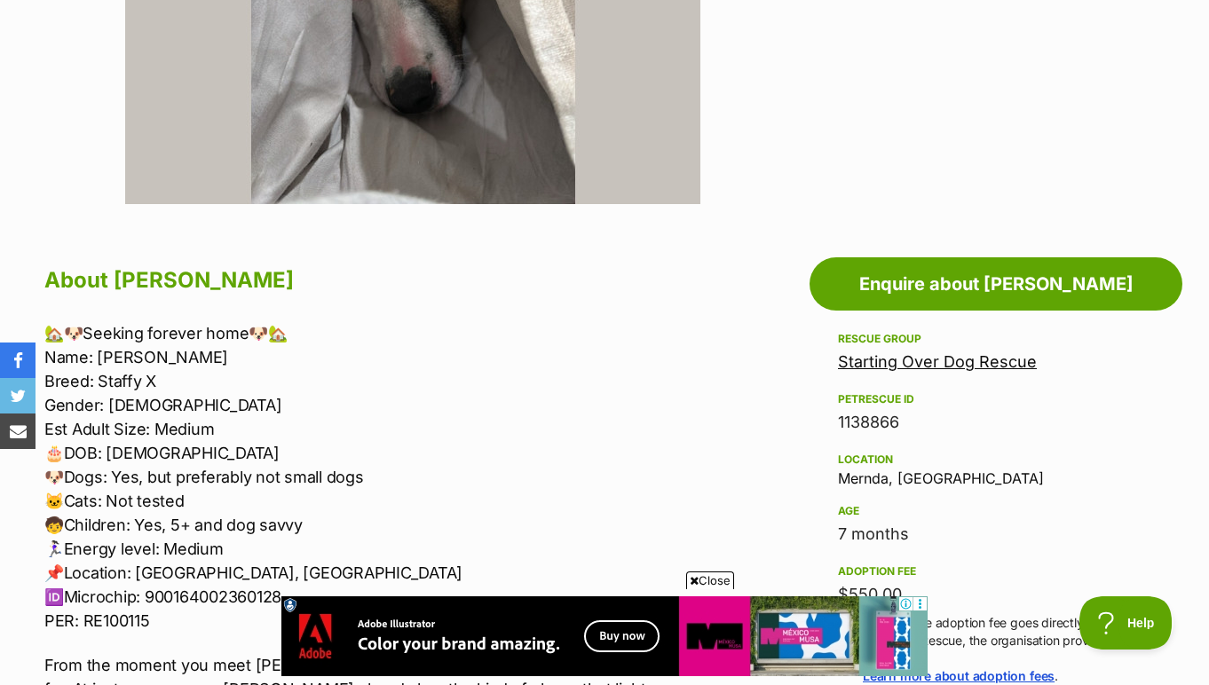
scroll to position [741, 0]
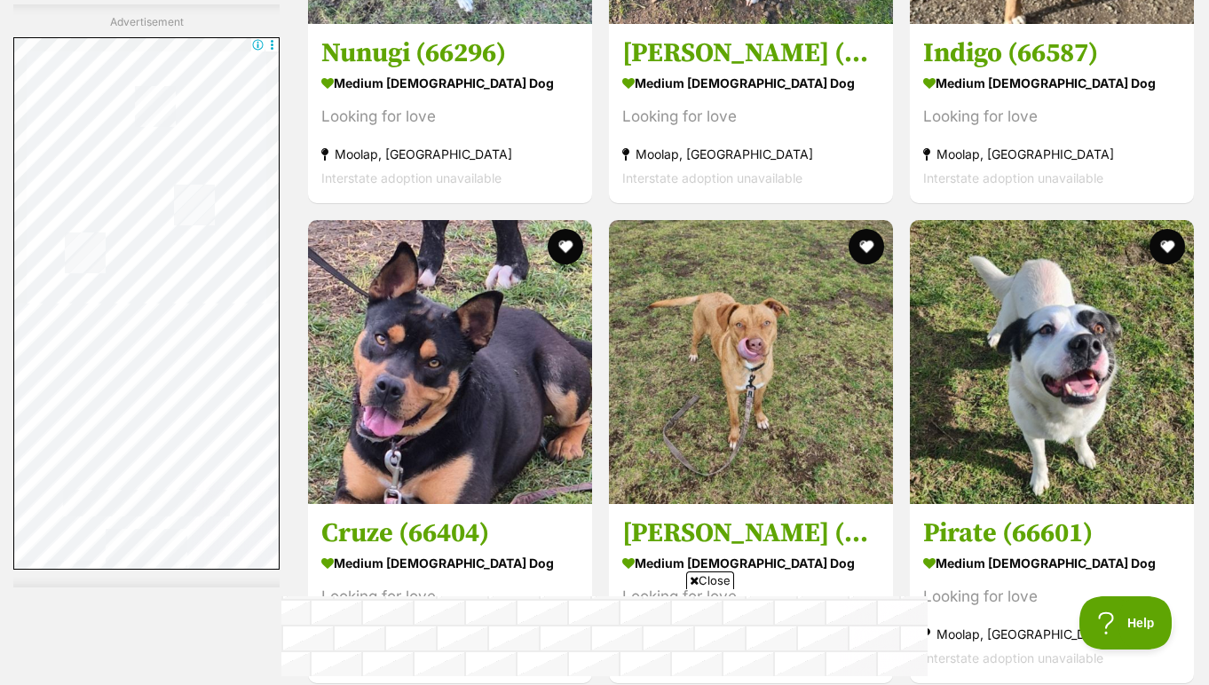
scroll to position [3252, 0]
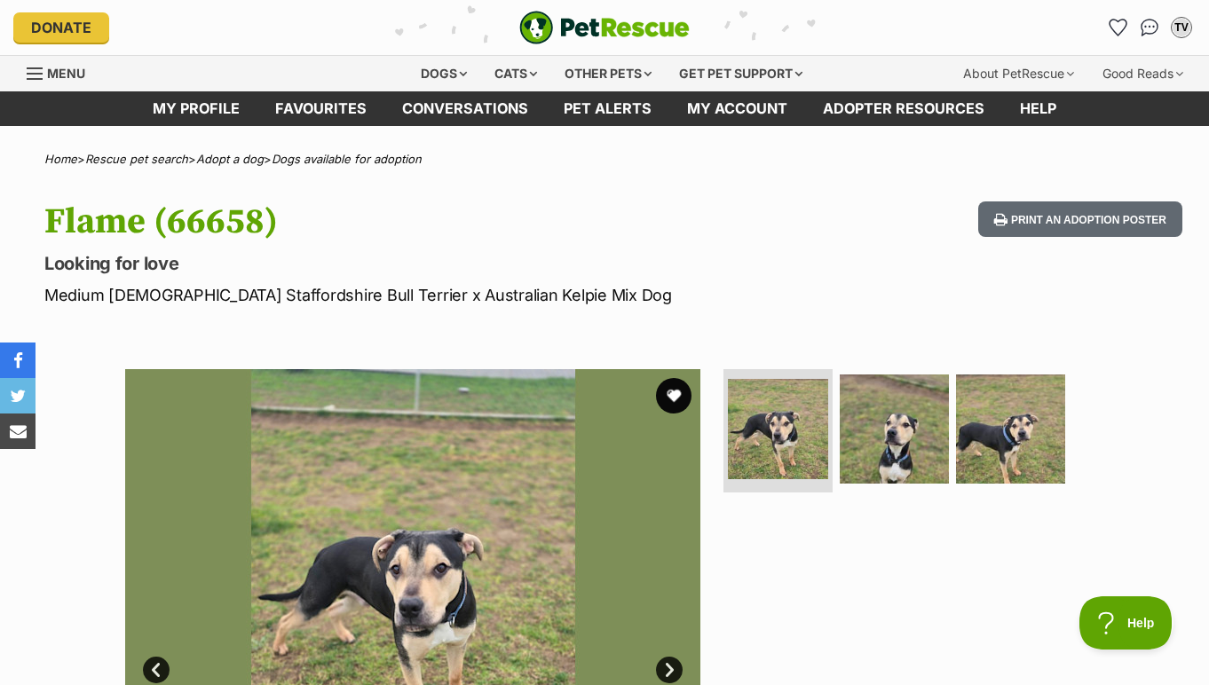
click at [672, 666] on link "Next" at bounding box center [669, 670] width 27 height 27
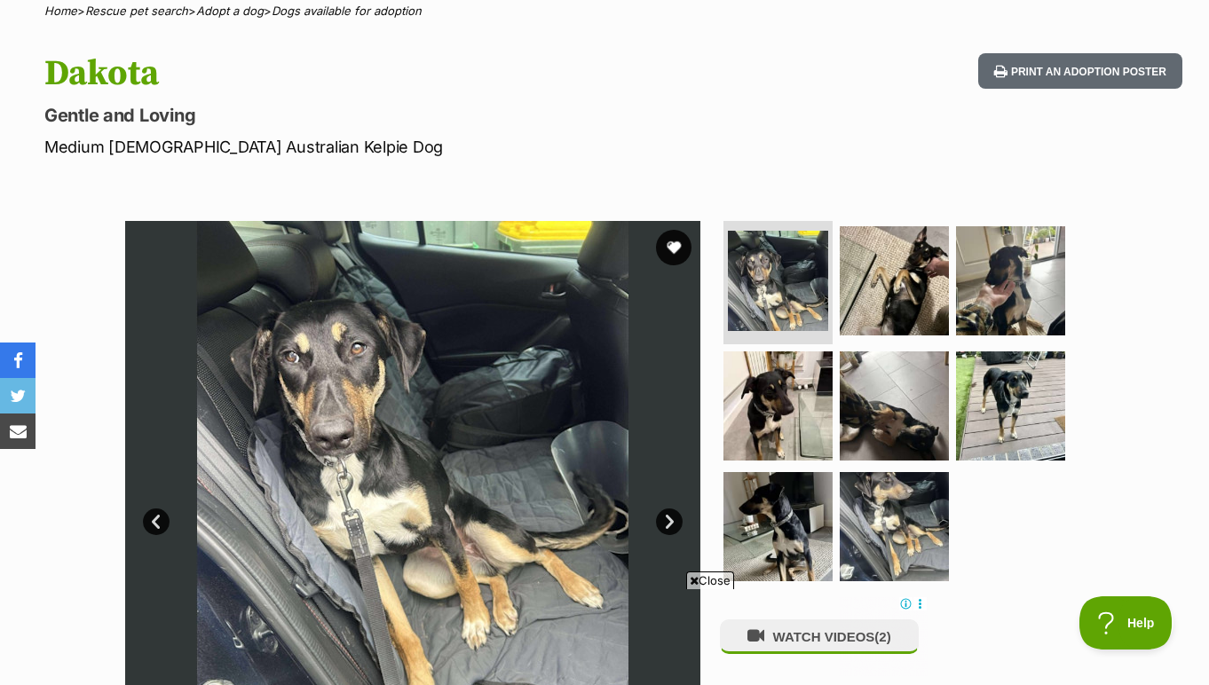
click at [667, 519] on link "Next" at bounding box center [669, 522] width 27 height 27
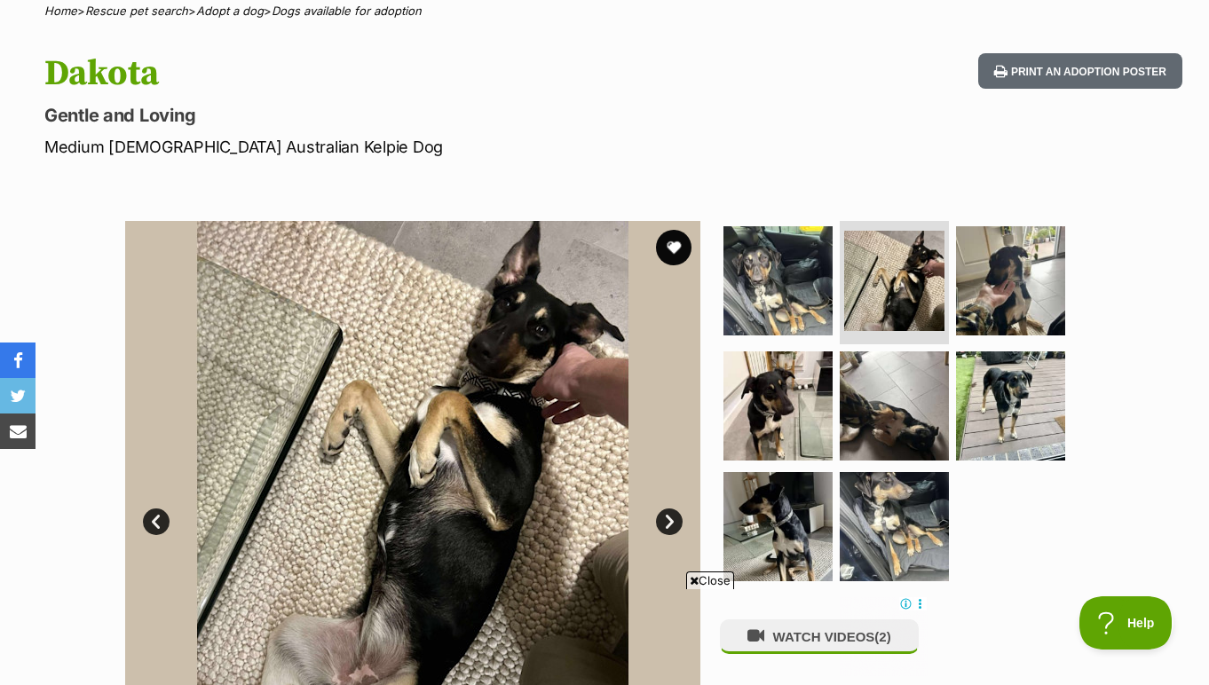
click at [667, 519] on link "Next" at bounding box center [669, 522] width 27 height 27
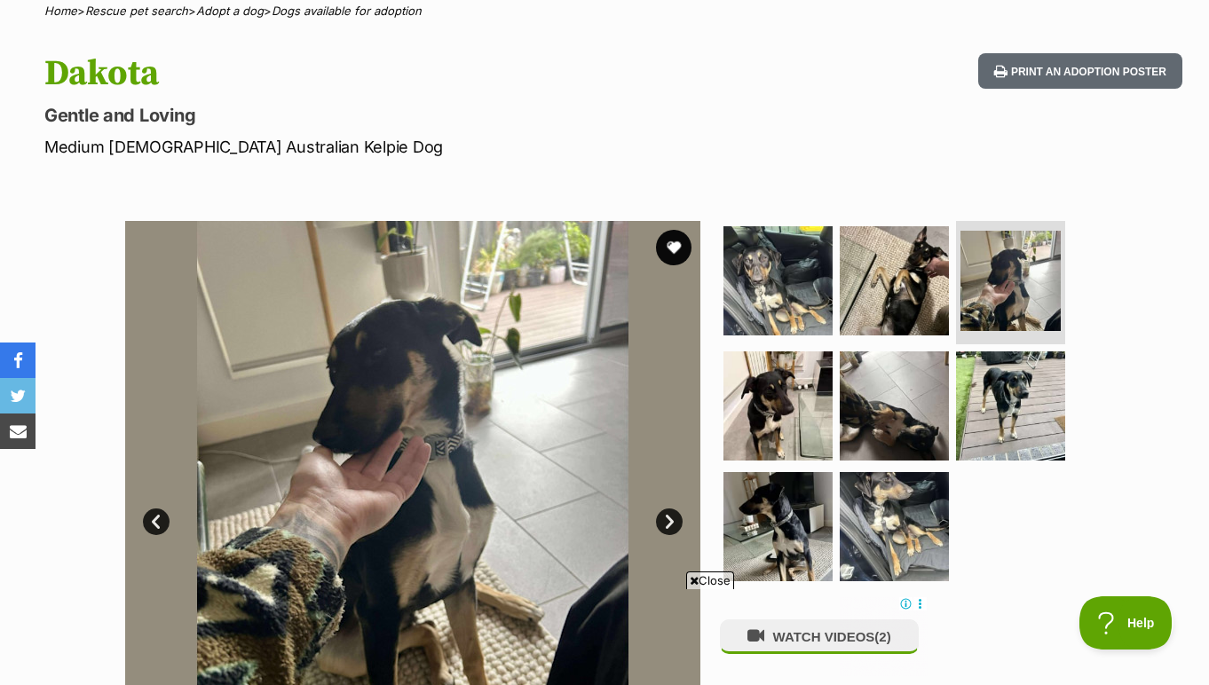
click at [667, 519] on link "Next" at bounding box center [669, 522] width 27 height 27
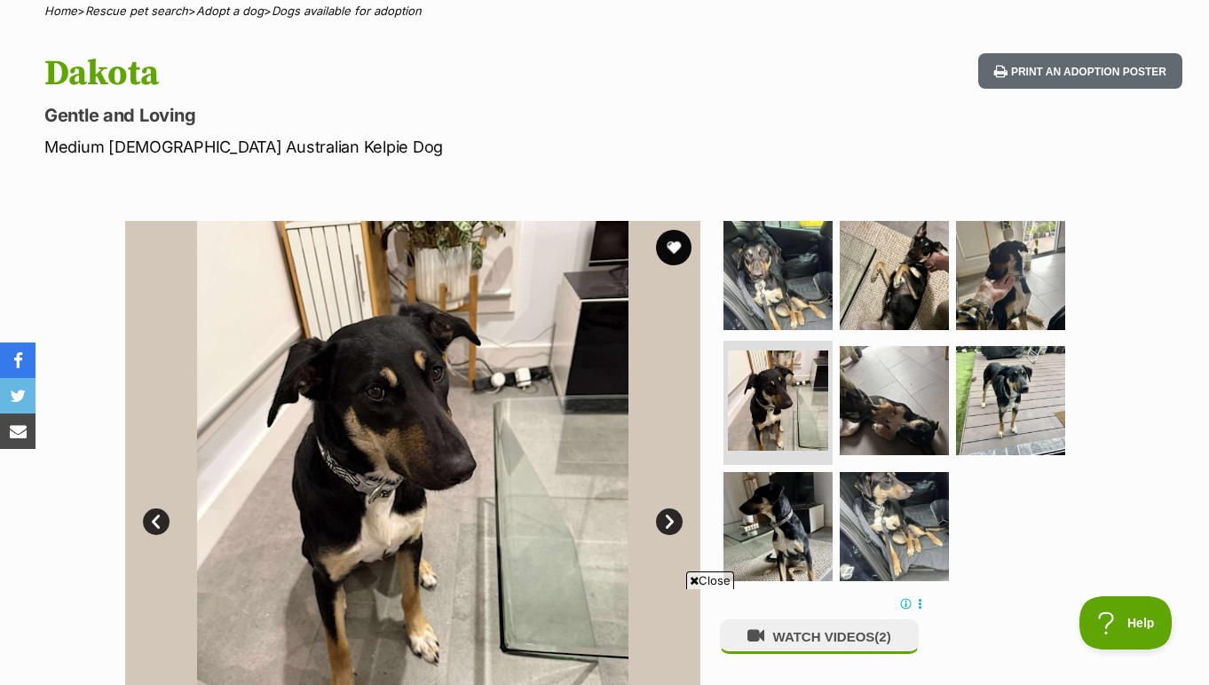
click at [667, 519] on link "Next" at bounding box center [669, 522] width 27 height 27
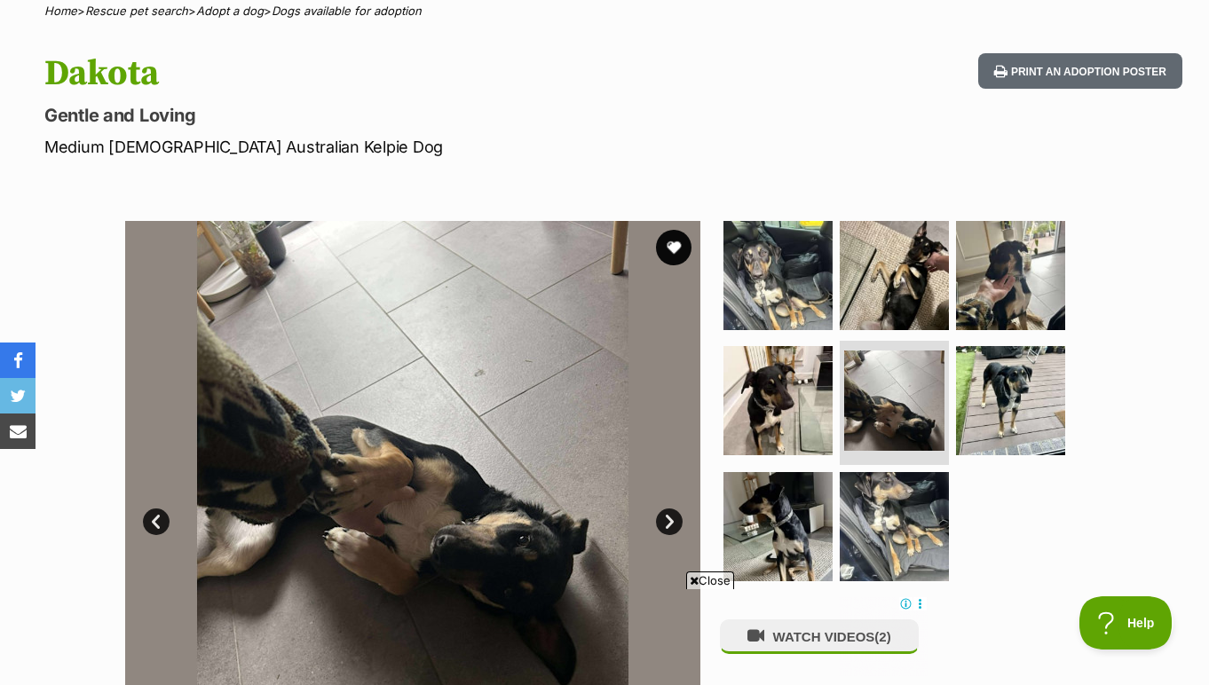
click at [667, 519] on link "Next" at bounding box center [669, 522] width 27 height 27
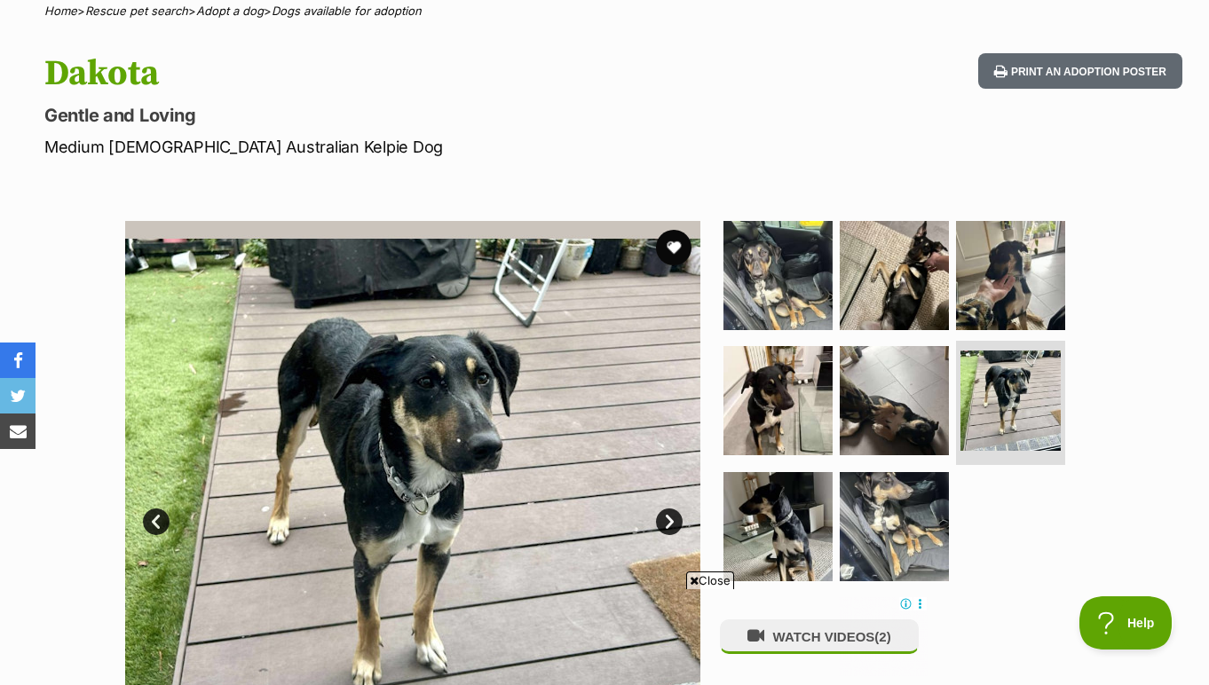
click at [667, 519] on link "Next" at bounding box center [669, 522] width 27 height 27
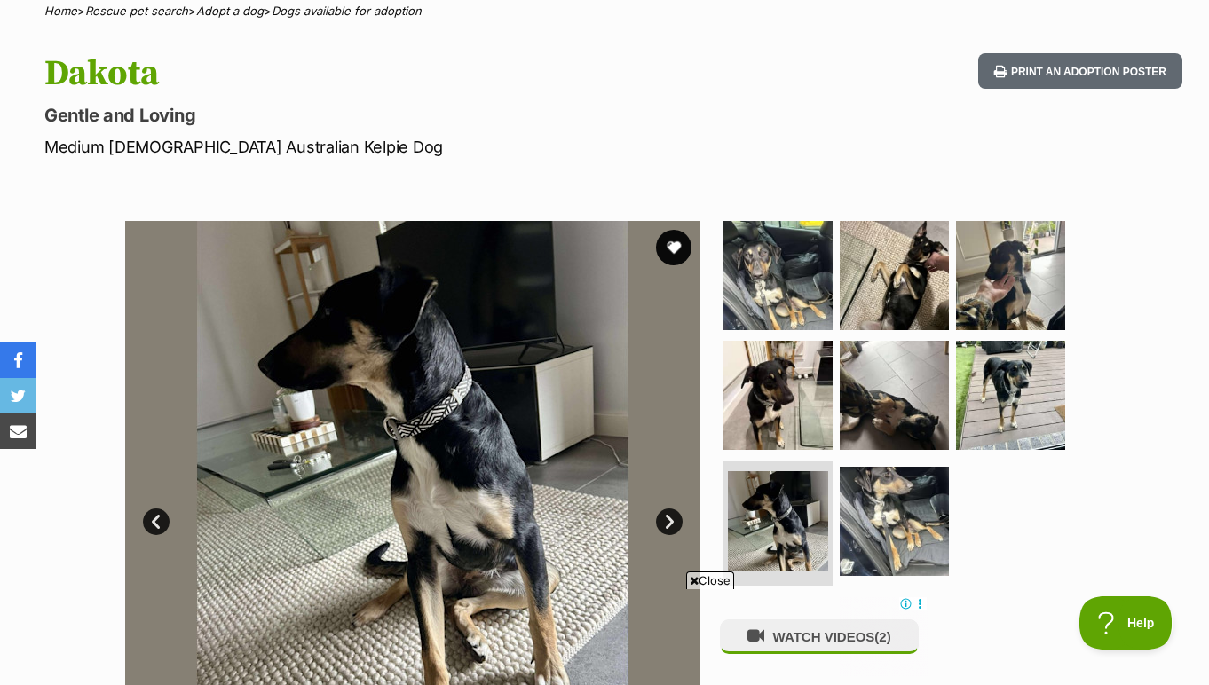
click at [667, 519] on link "Next" at bounding box center [669, 522] width 27 height 27
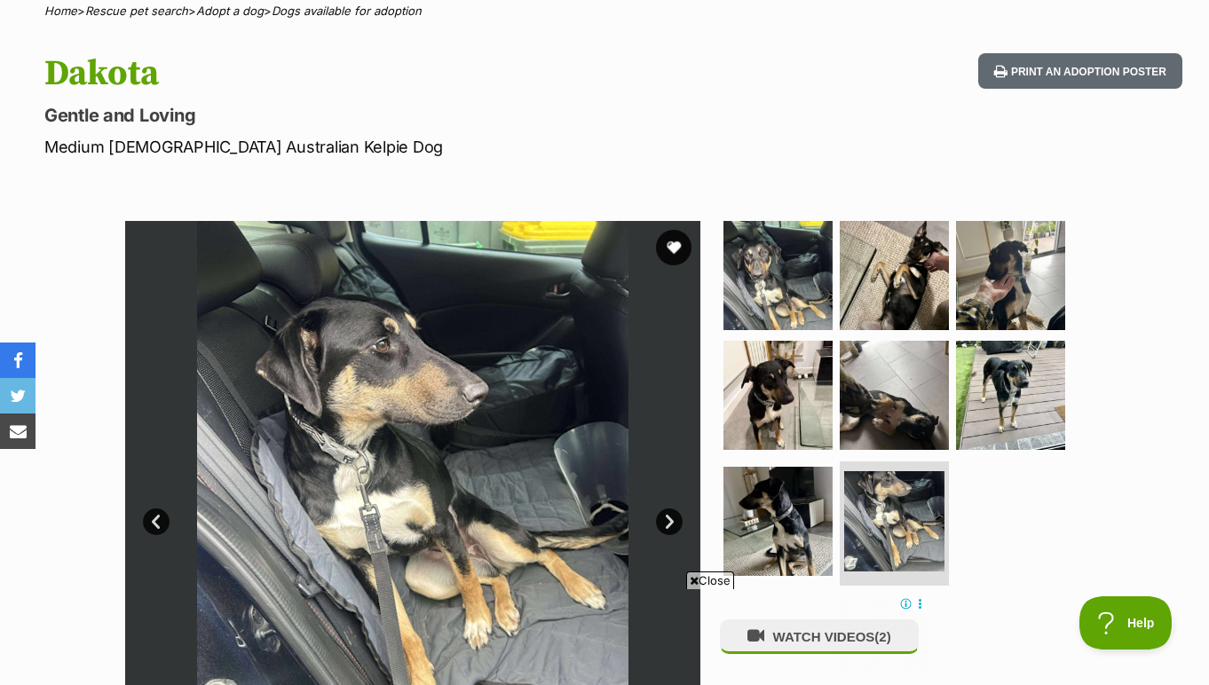
click at [667, 519] on link "Next" at bounding box center [669, 522] width 27 height 27
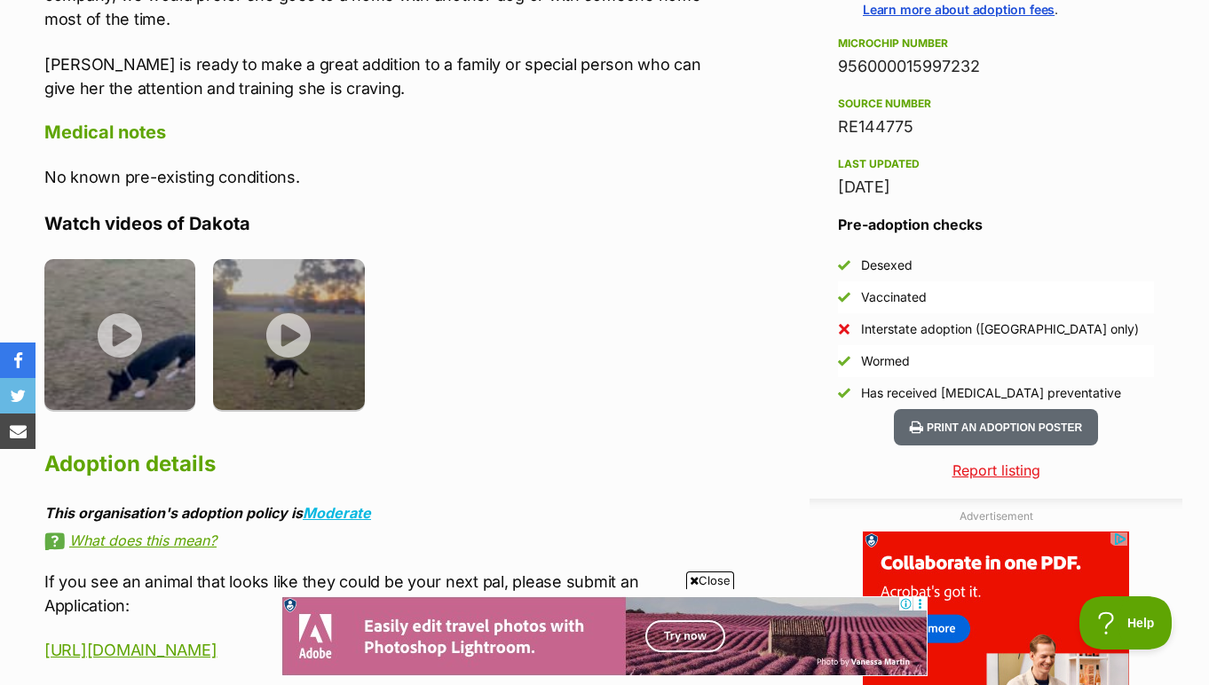
scroll to position [1405, 0]
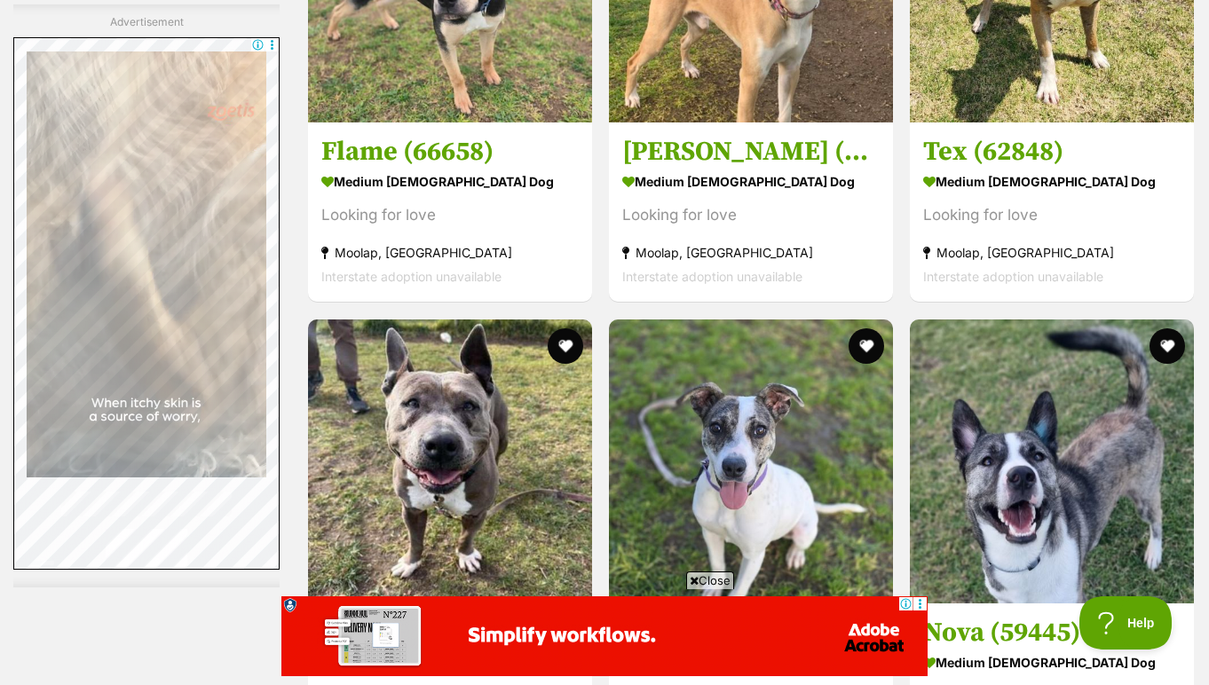
scroll to position [4426, 0]
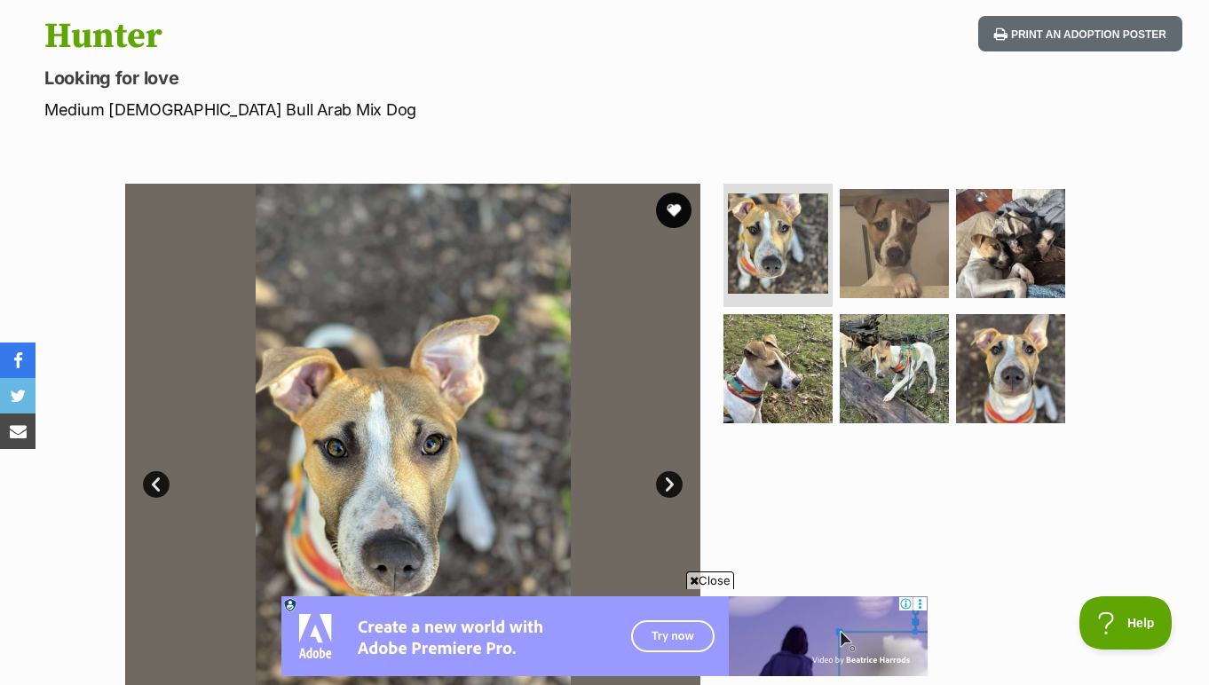
click at [674, 477] on link "Next" at bounding box center [669, 484] width 27 height 27
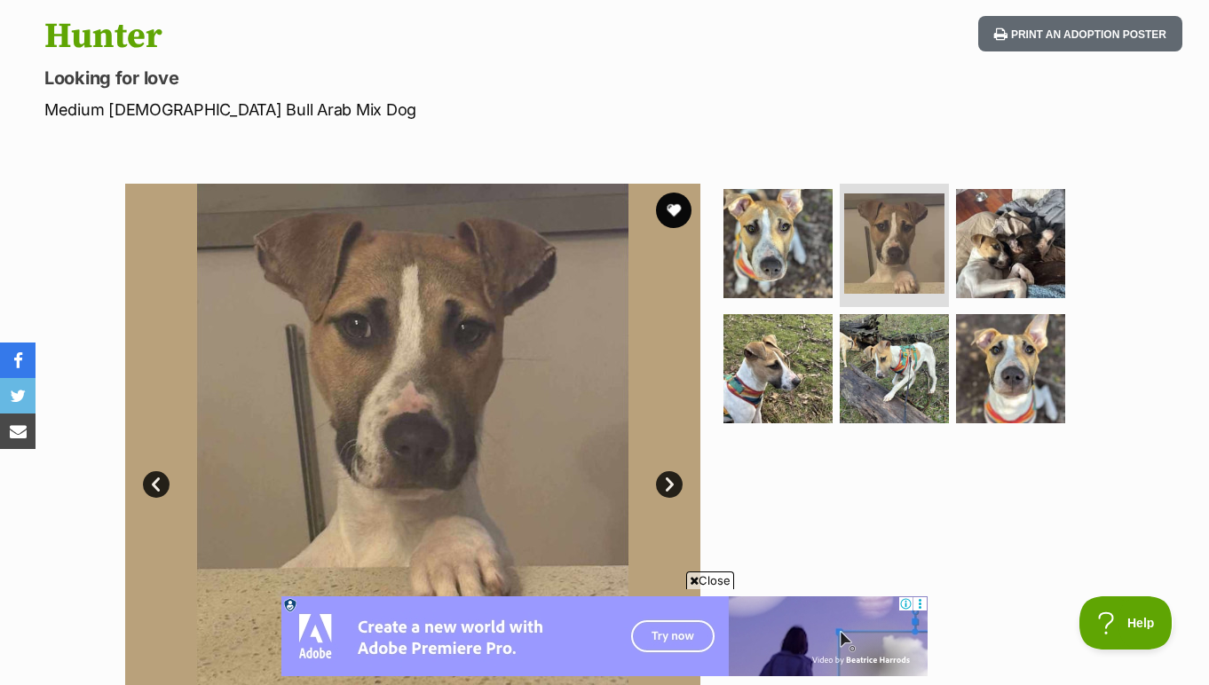
click at [674, 477] on link "Next" at bounding box center [669, 484] width 27 height 27
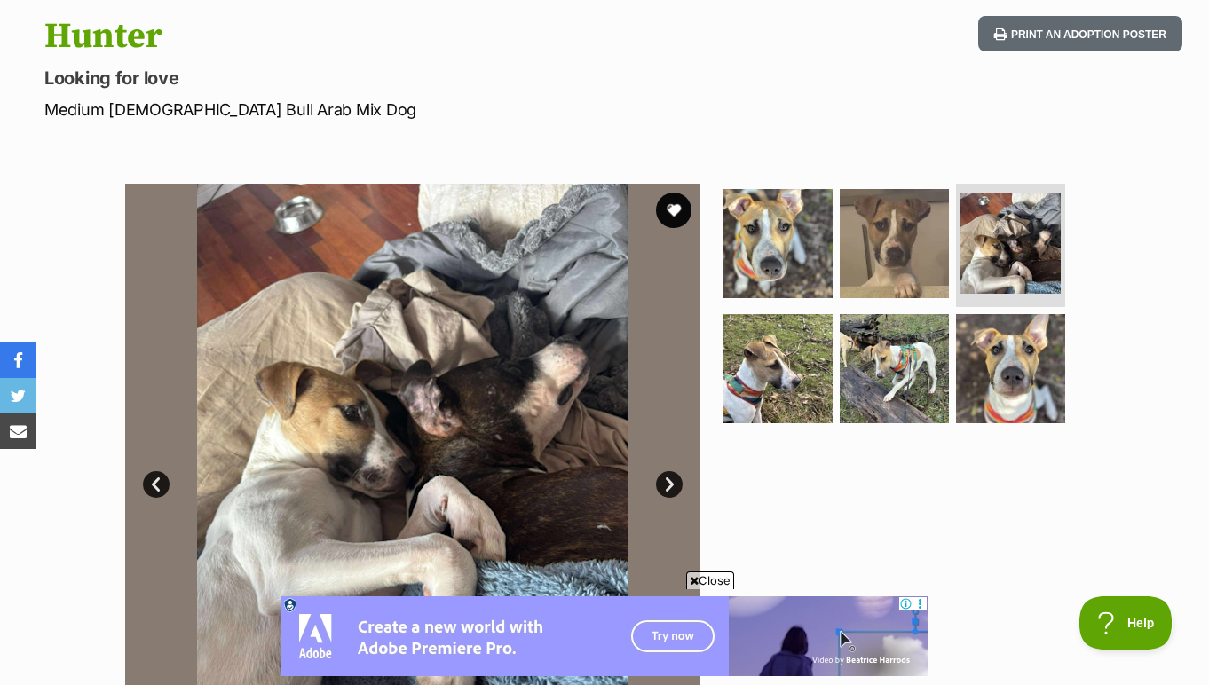
click at [674, 477] on link "Next" at bounding box center [669, 484] width 27 height 27
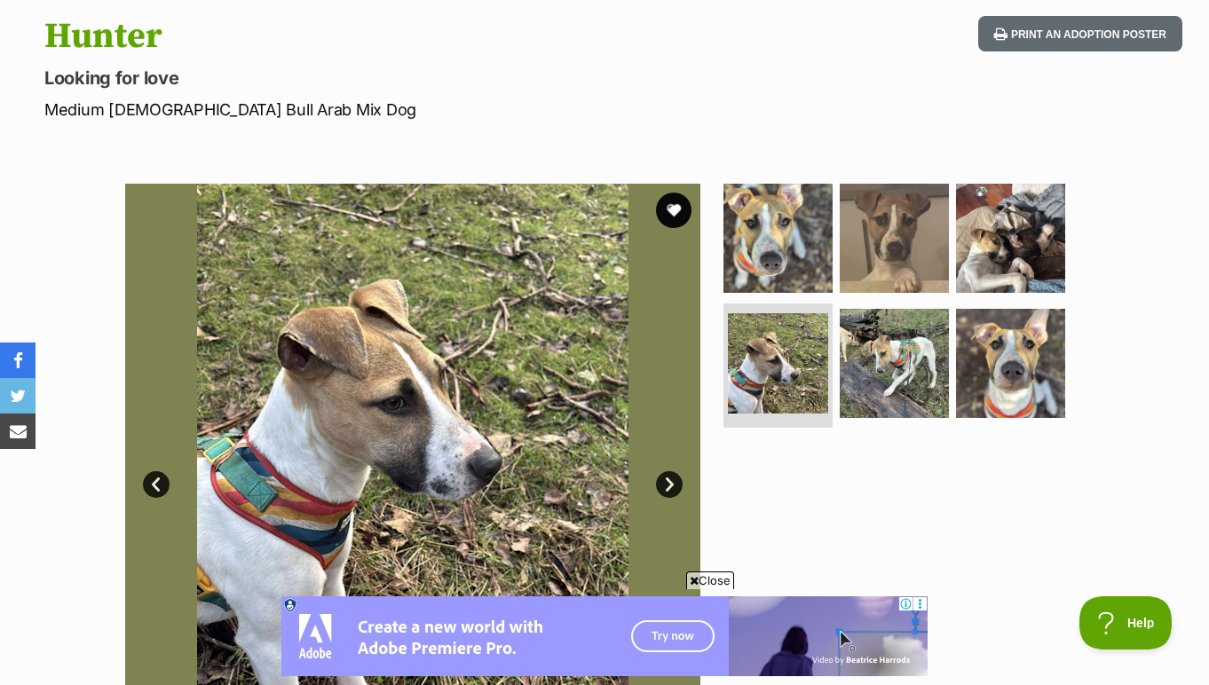
click at [674, 477] on link "Next" at bounding box center [669, 484] width 27 height 27
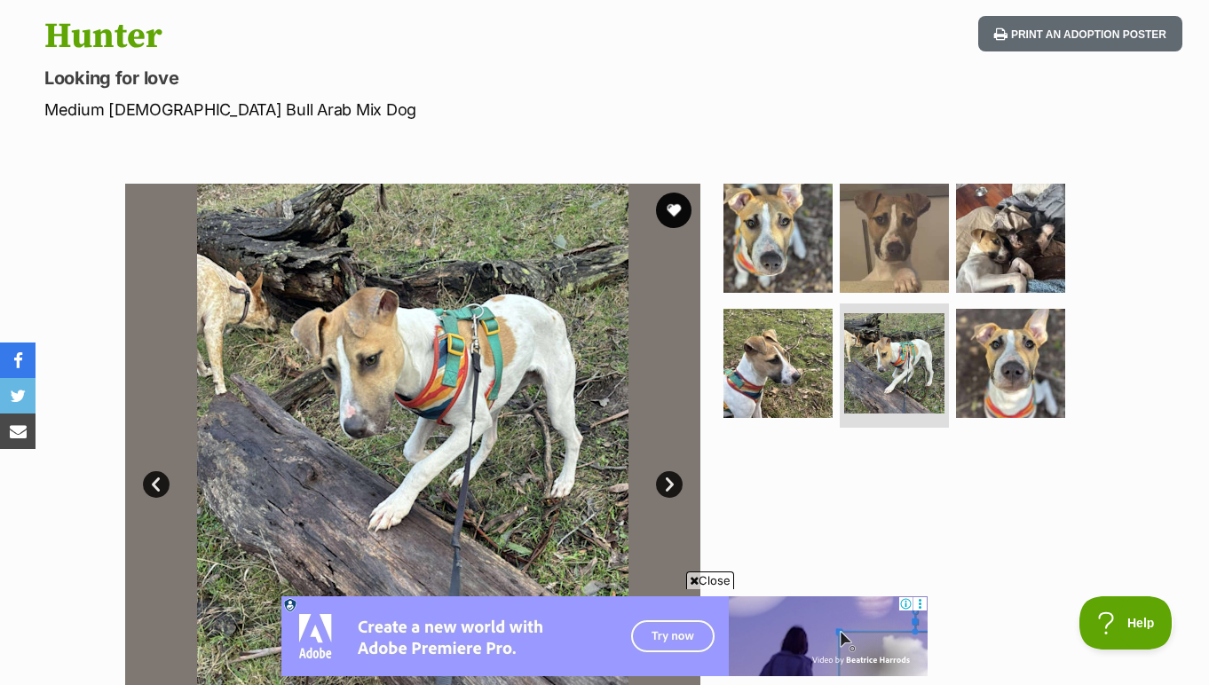
click at [674, 477] on link "Next" at bounding box center [669, 484] width 27 height 27
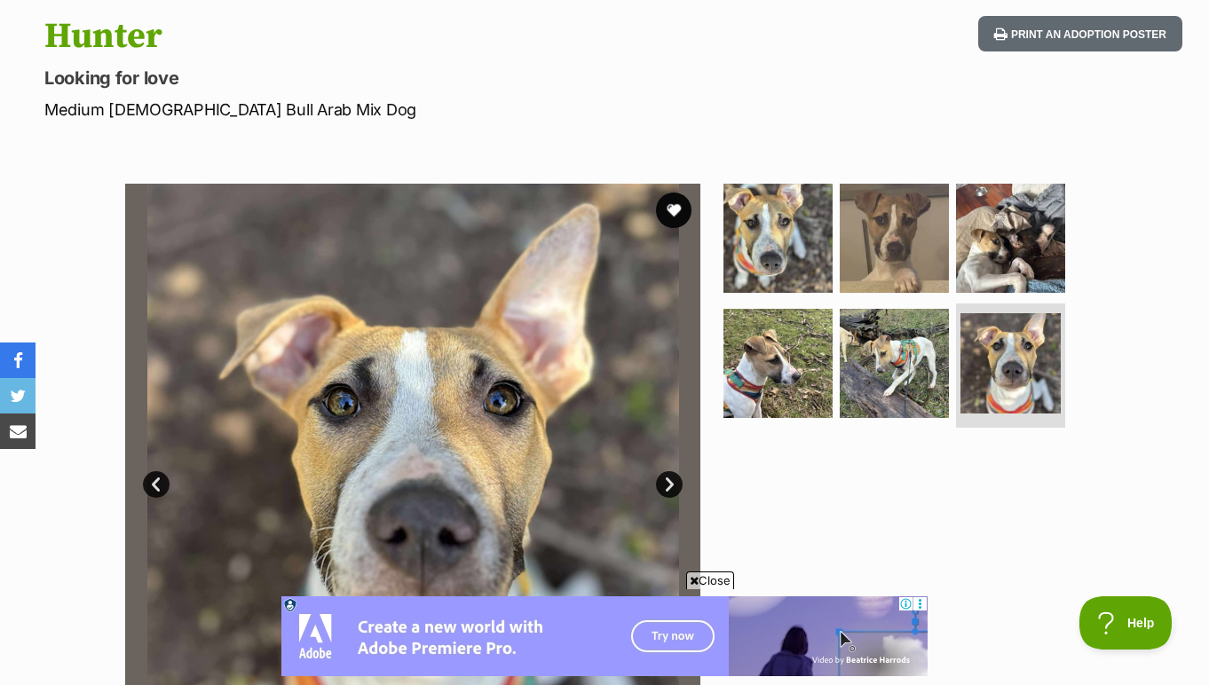
click at [674, 477] on link "Next" at bounding box center [669, 484] width 27 height 27
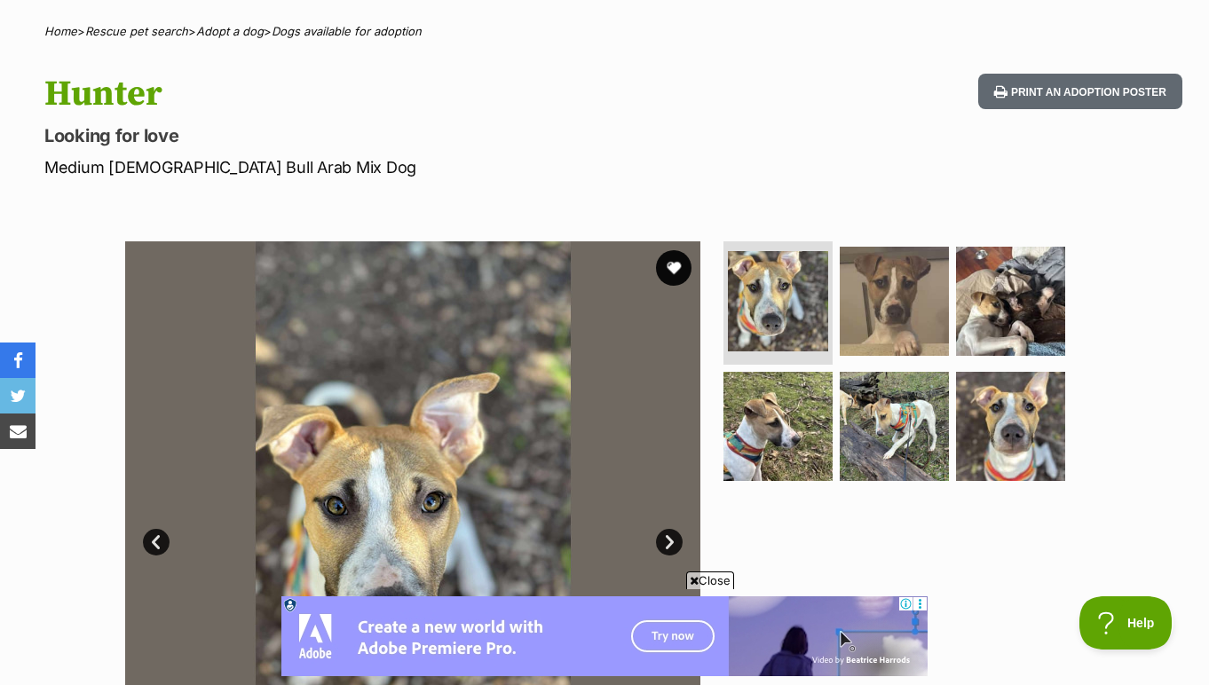
scroll to position [130, 0]
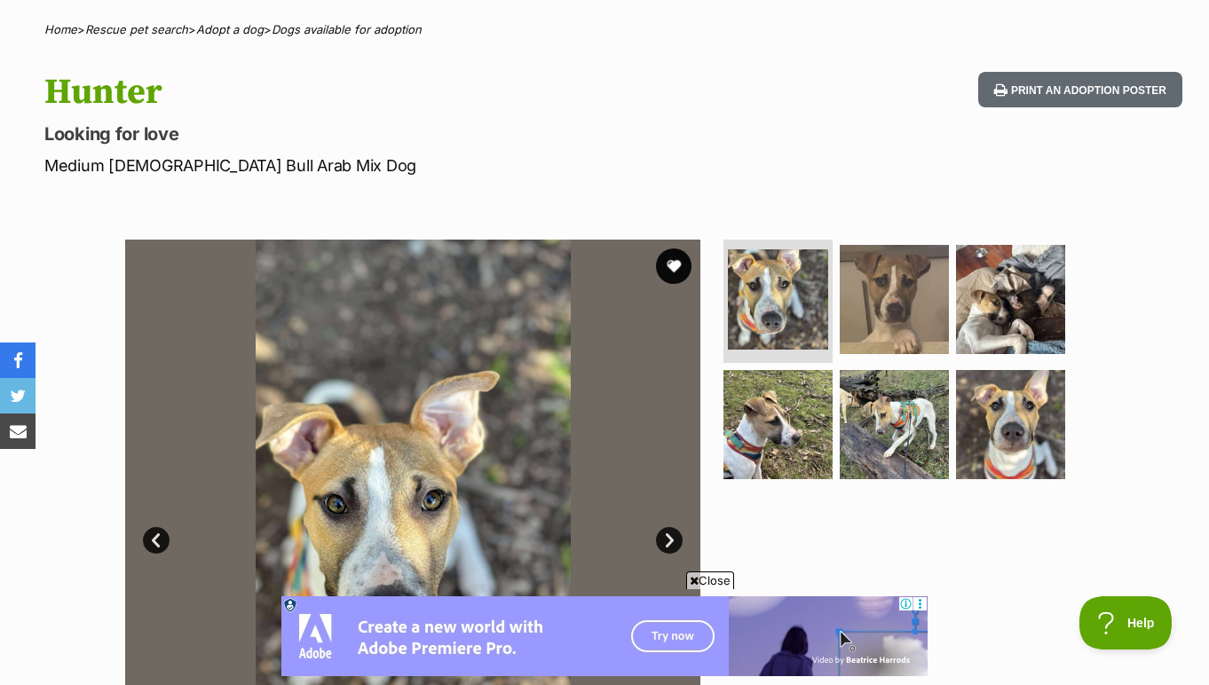
click at [666, 541] on link "Next" at bounding box center [669, 540] width 27 height 27
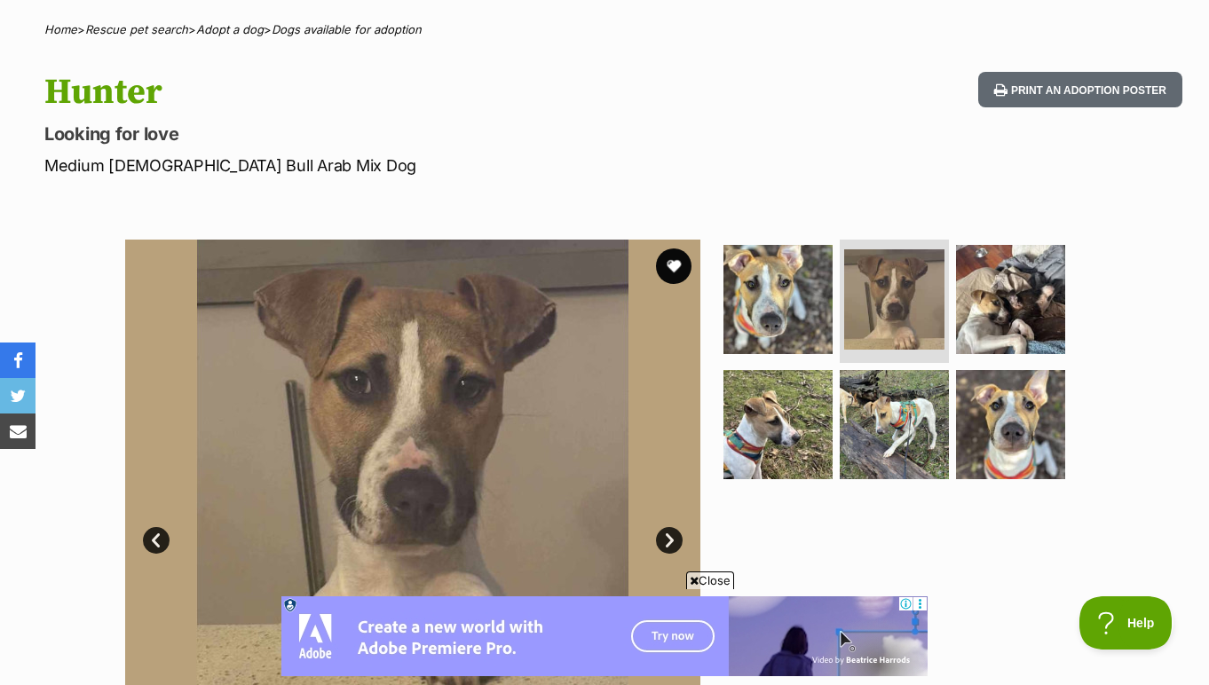
click at [666, 541] on link "Next" at bounding box center [669, 540] width 27 height 27
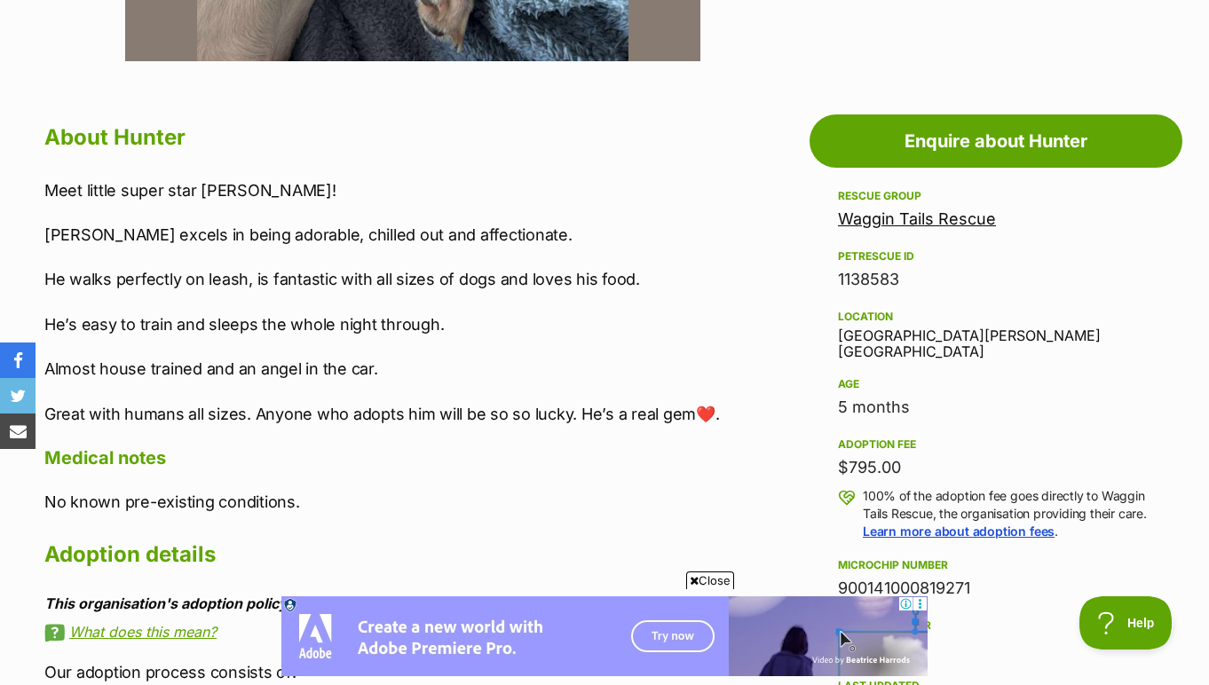
scroll to position [505, 0]
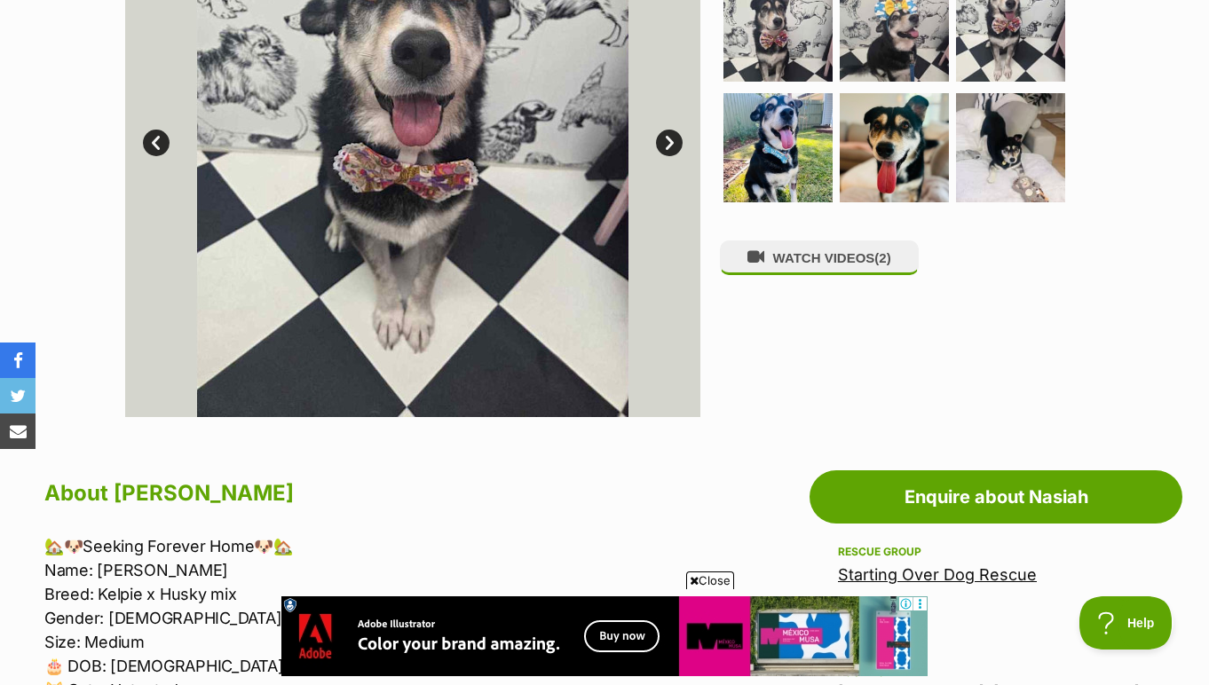
scroll to position [471, 0]
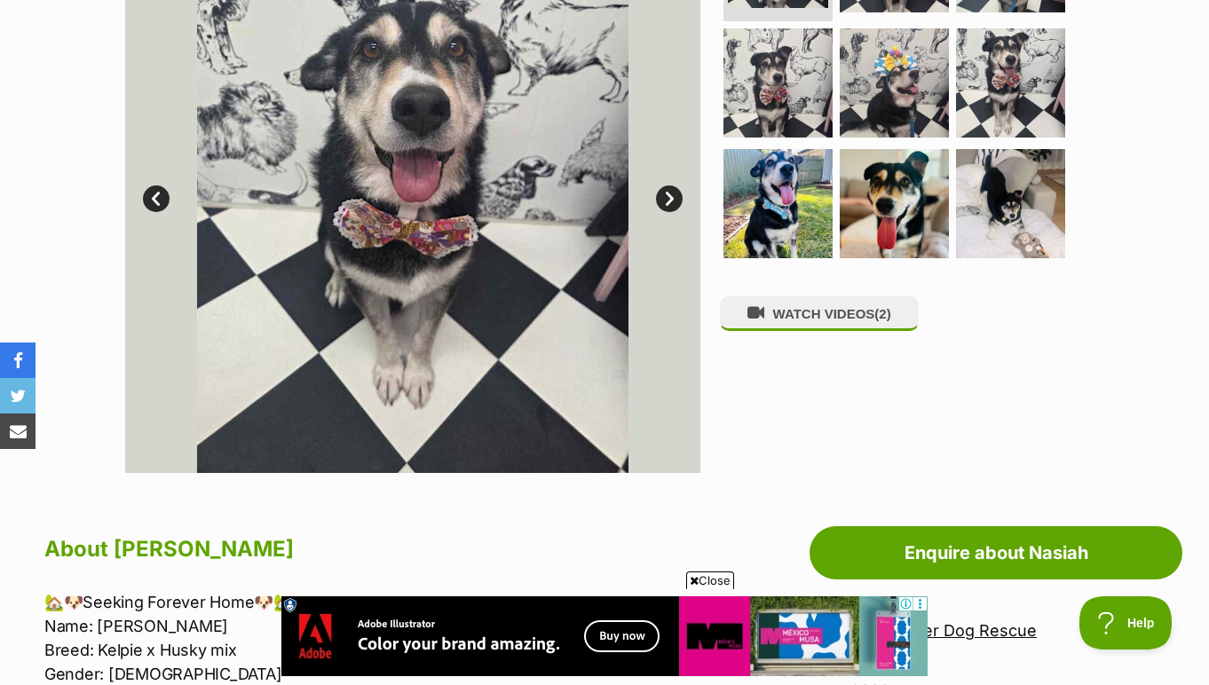
click at [659, 193] on link "Next" at bounding box center [669, 198] width 27 height 27
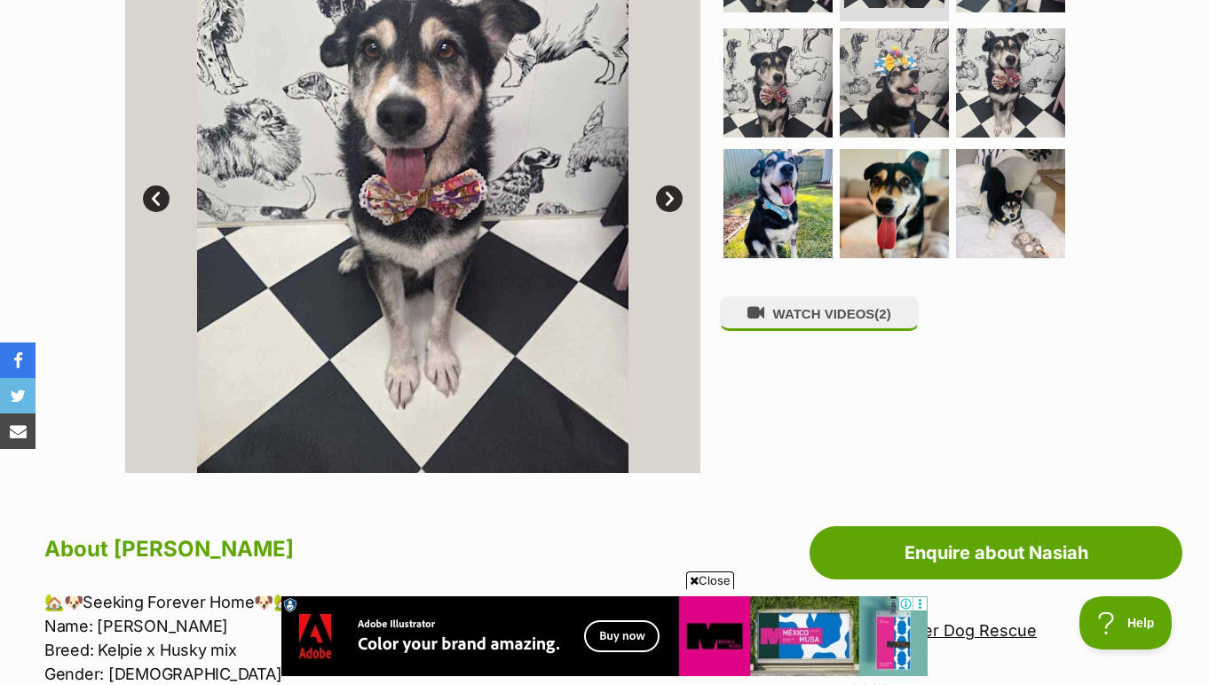
click at [659, 193] on link "Next" at bounding box center [669, 198] width 27 height 27
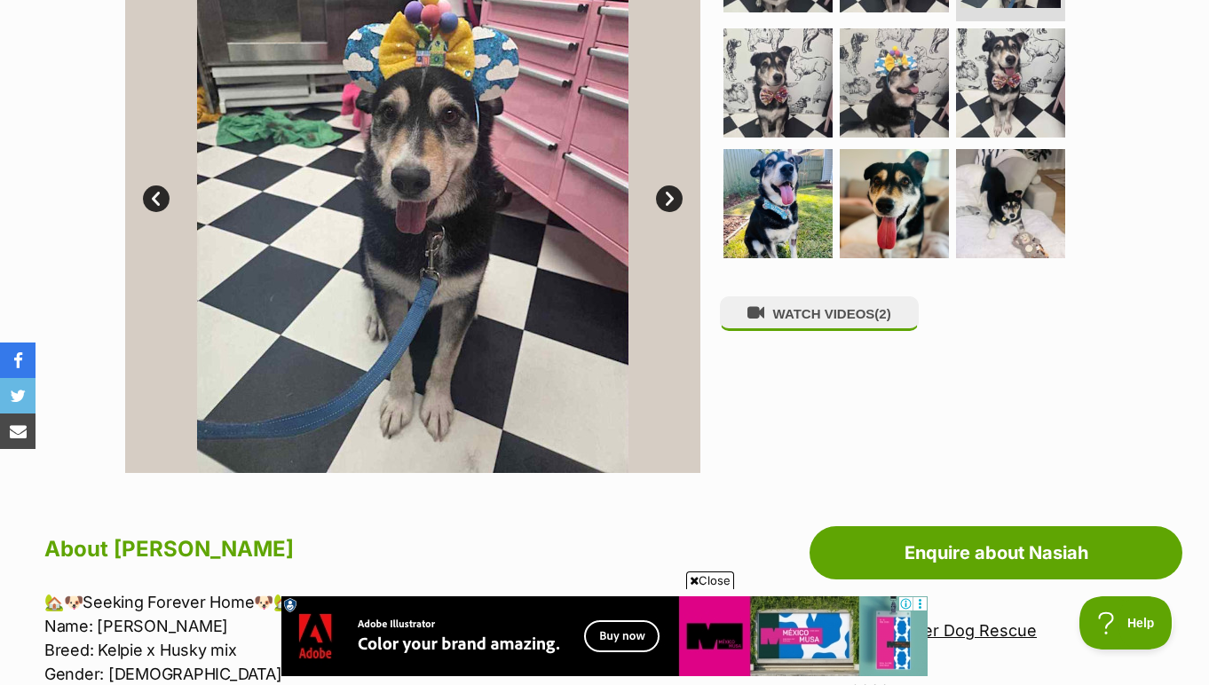
click at [659, 193] on link "Next" at bounding box center [669, 198] width 27 height 27
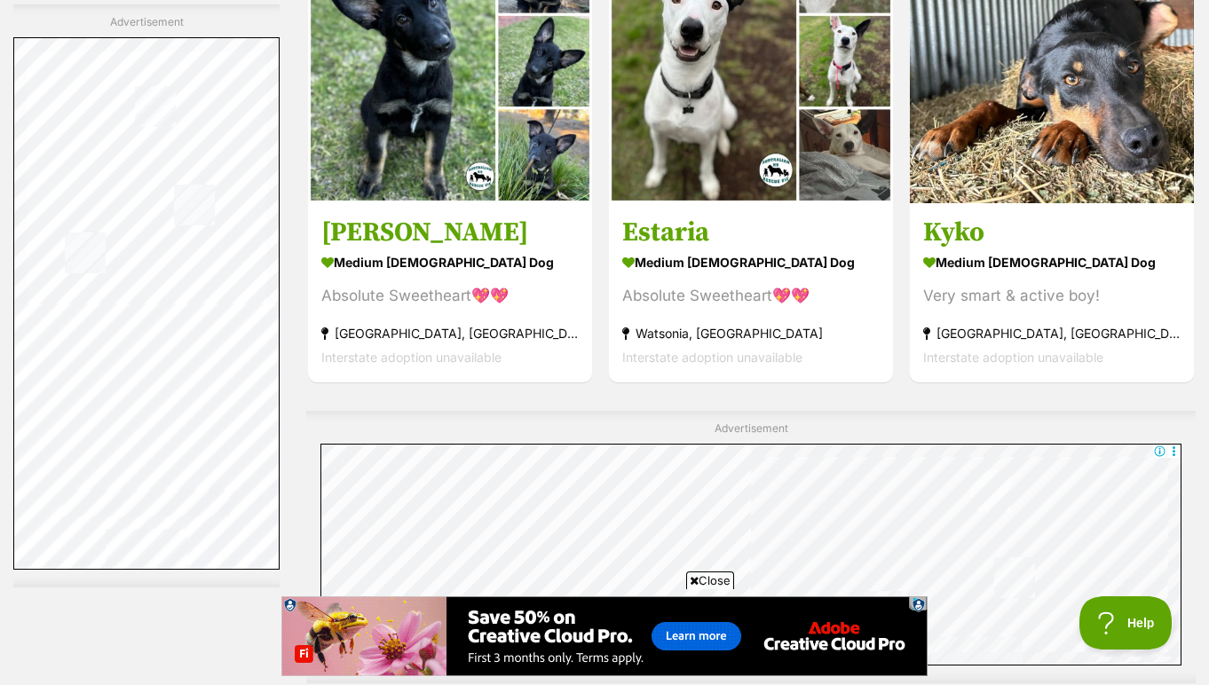
scroll to position [8623, 0]
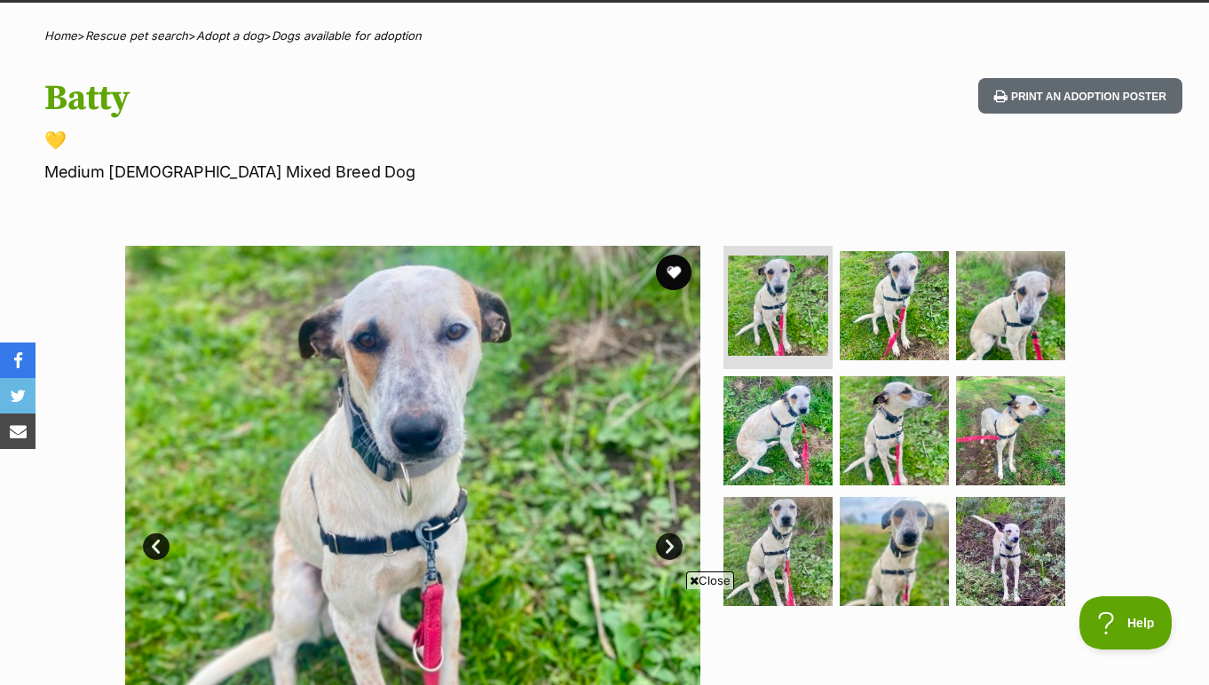
click at [671, 545] on link "Next" at bounding box center [669, 546] width 27 height 27
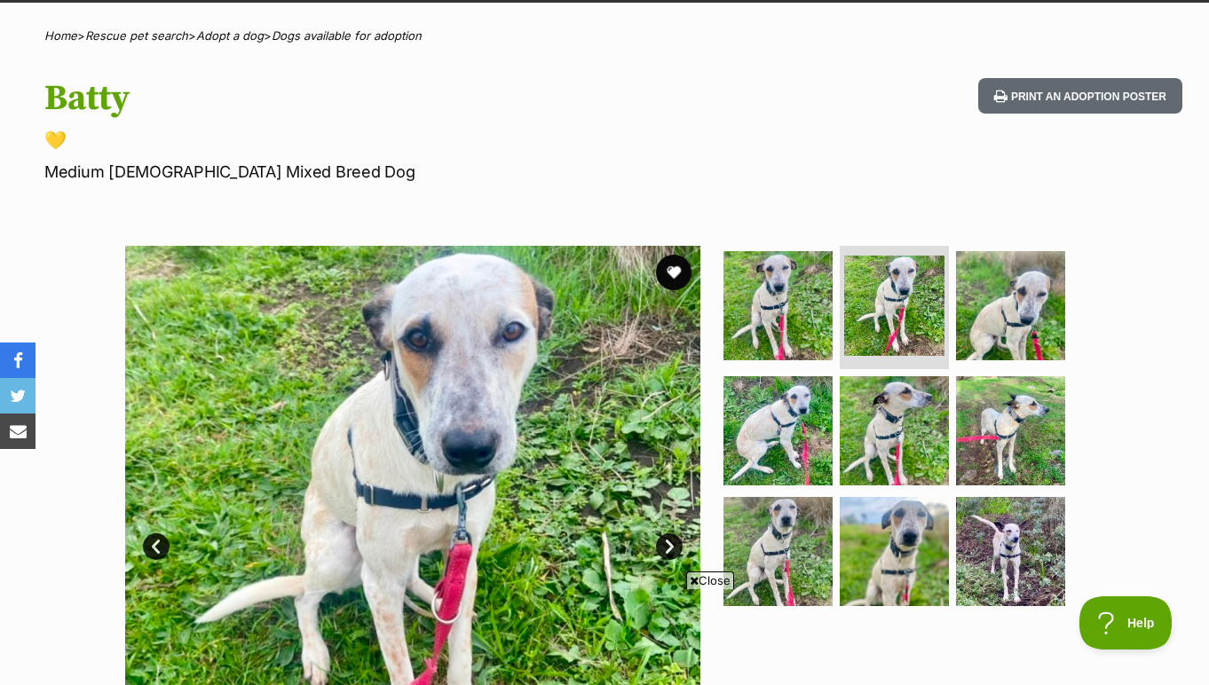
click at [671, 545] on link "Next" at bounding box center [669, 546] width 27 height 27
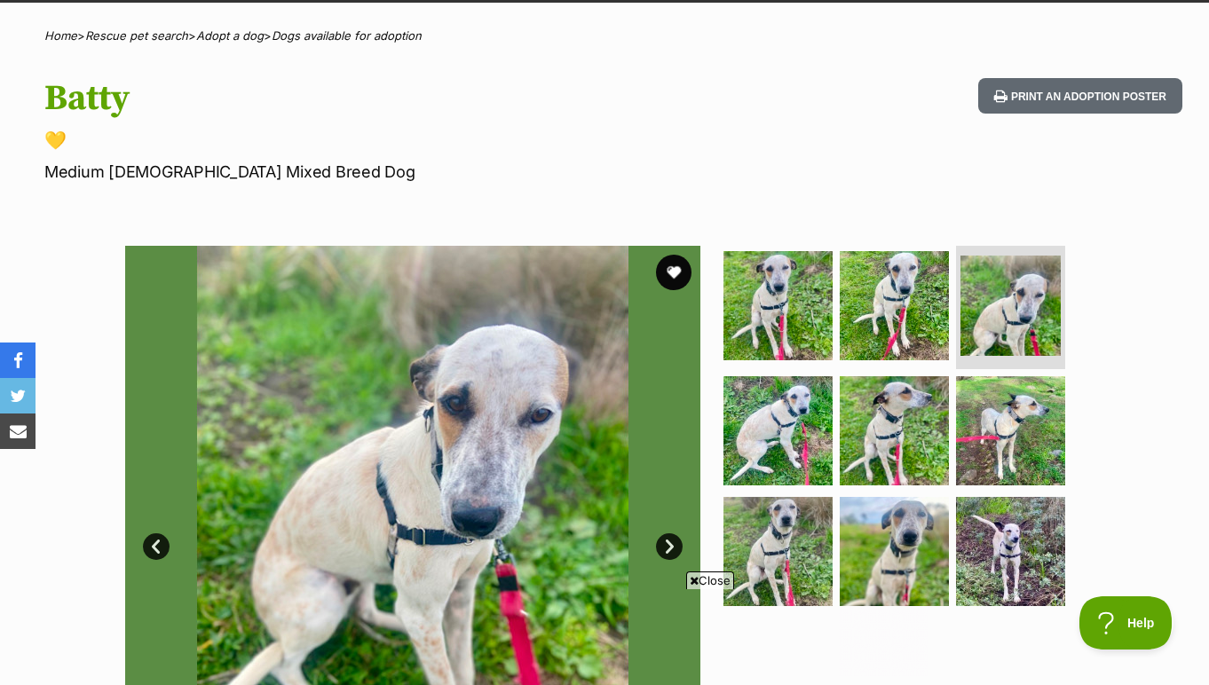
click at [671, 545] on link "Next" at bounding box center [669, 546] width 27 height 27
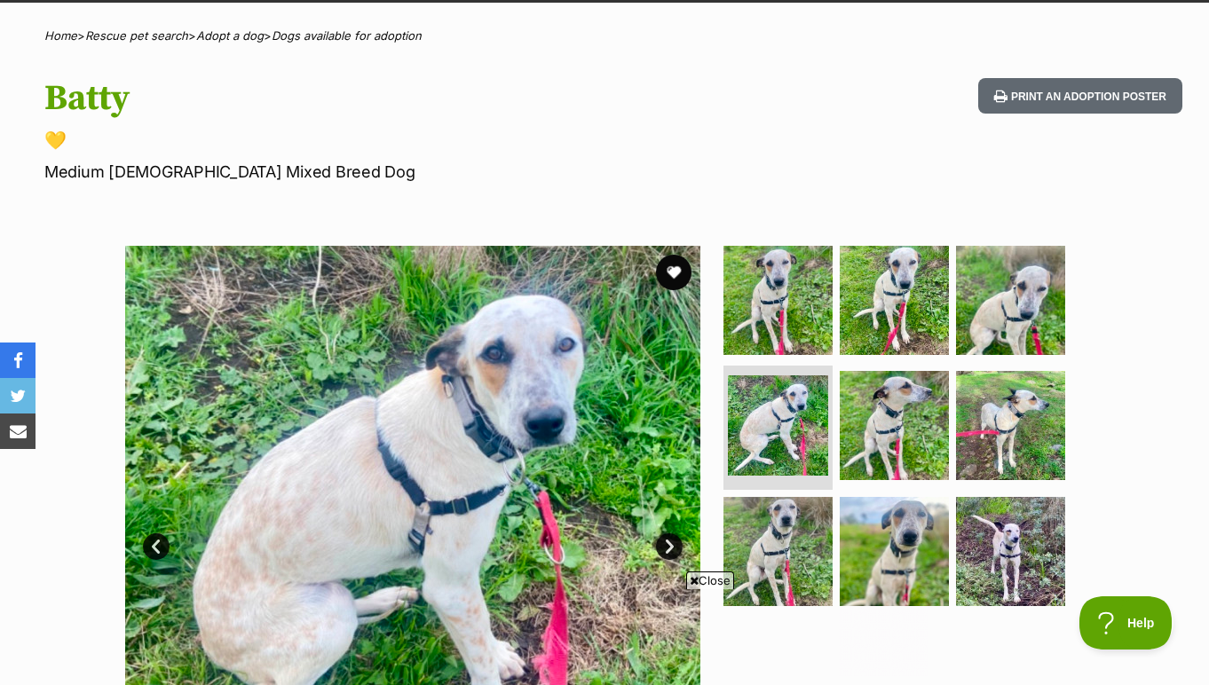
click at [671, 545] on link "Next" at bounding box center [669, 546] width 27 height 27
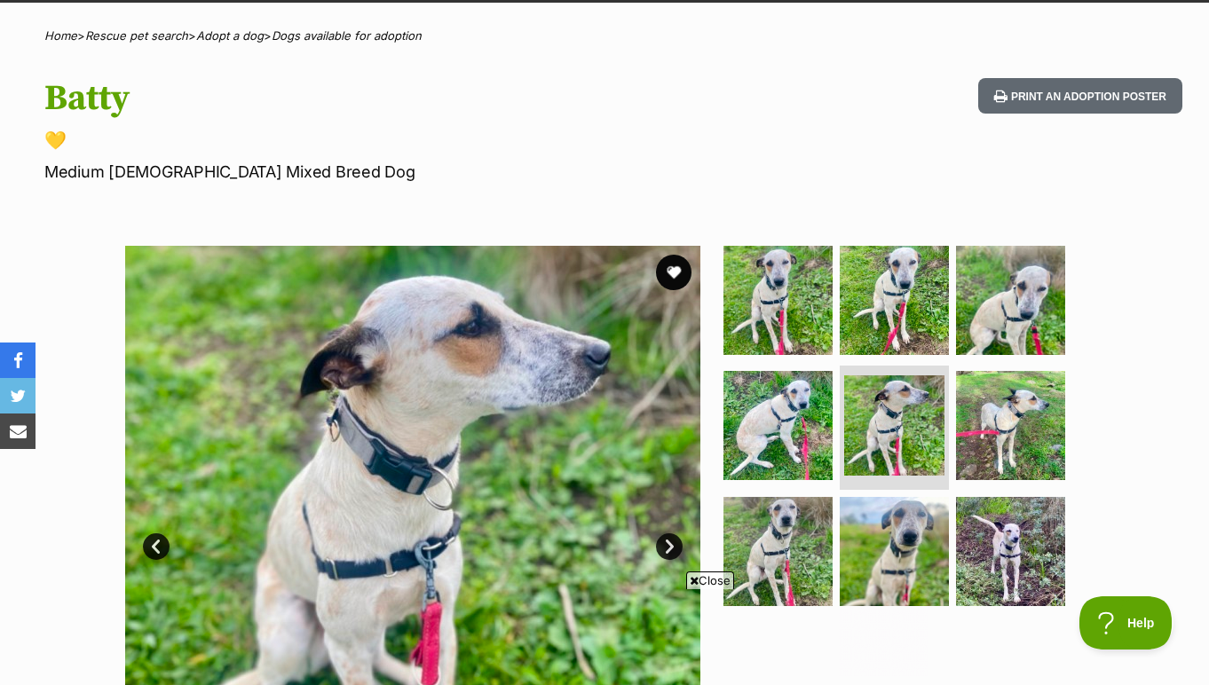
click at [671, 545] on link "Next" at bounding box center [669, 546] width 27 height 27
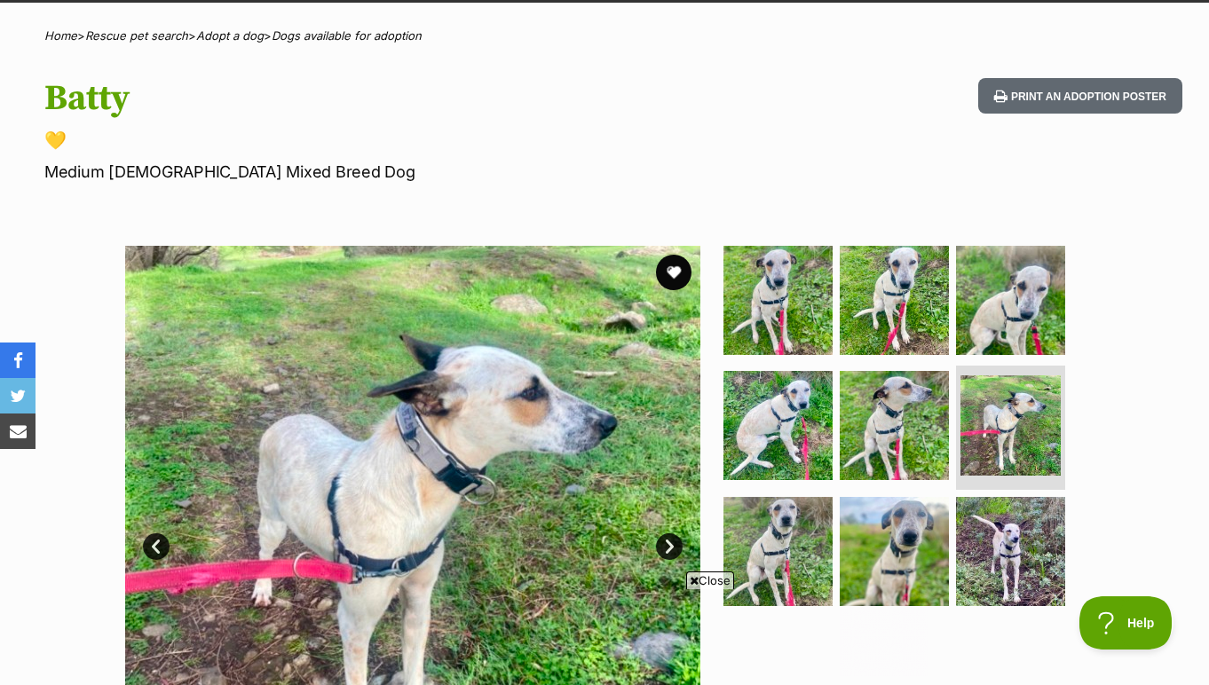
click at [671, 545] on link "Next" at bounding box center [669, 546] width 27 height 27
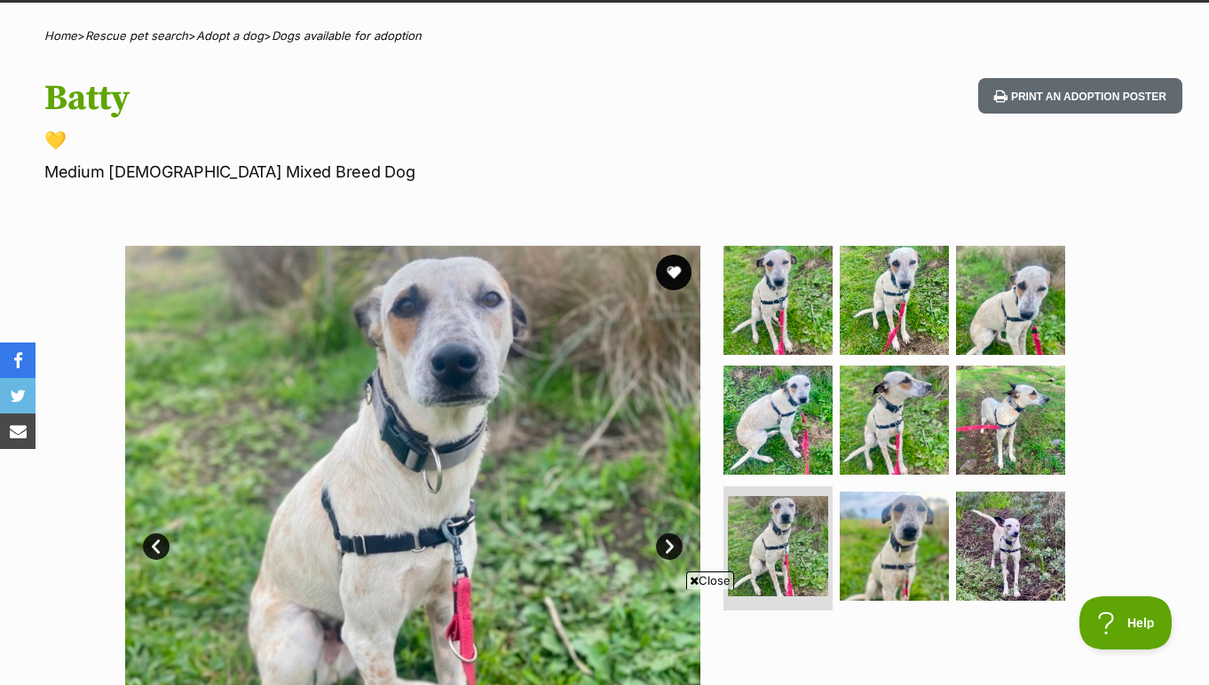
click at [671, 545] on link "Next" at bounding box center [669, 546] width 27 height 27
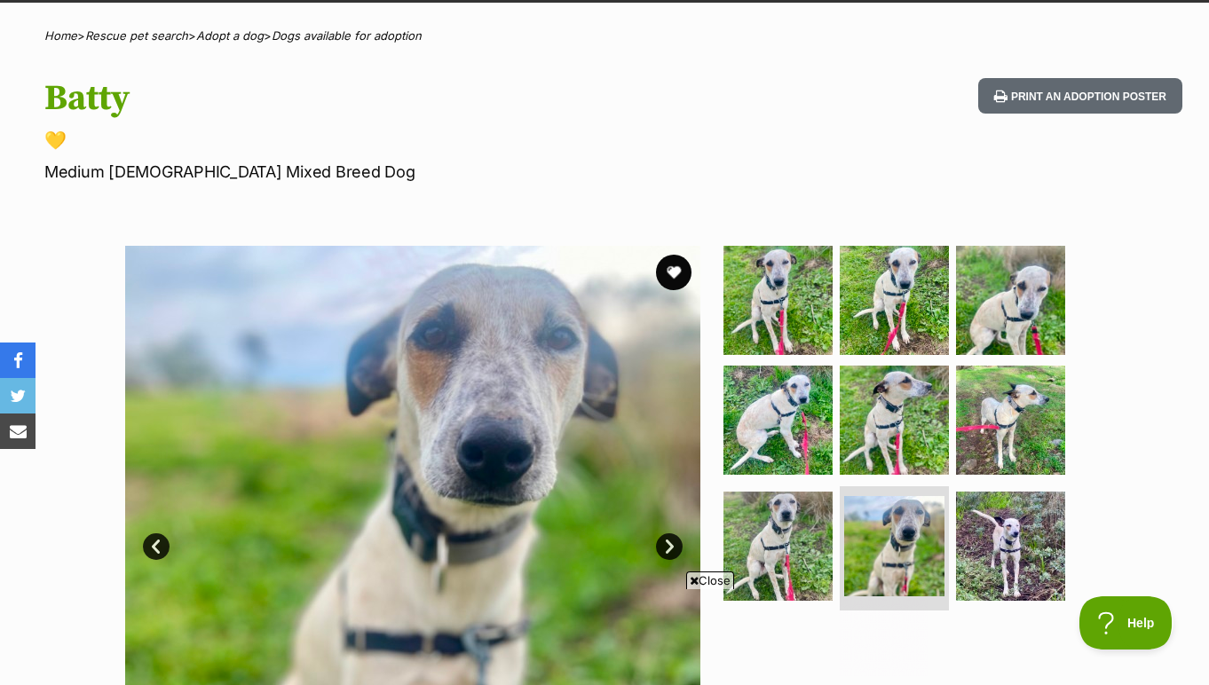
click at [671, 545] on link "Next" at bounding box center [669, 546] width 27 height 27
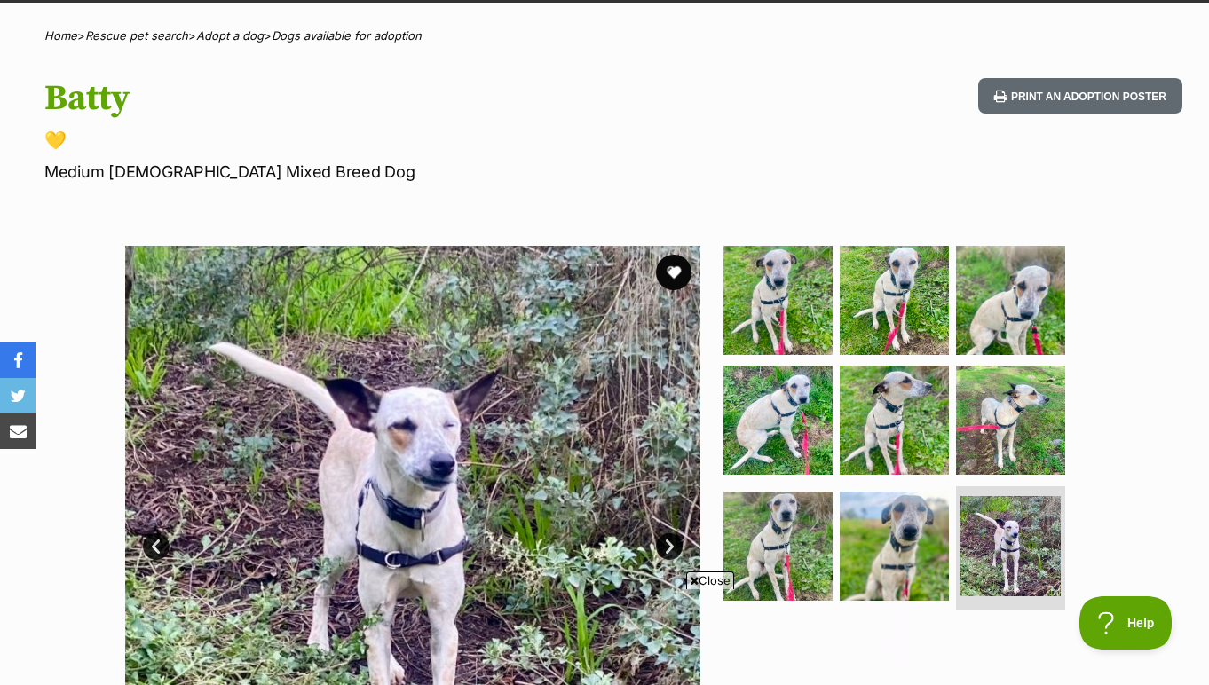
click at [671, 545] on link "Next" at bounding box center [669, 546] width 27 height 27
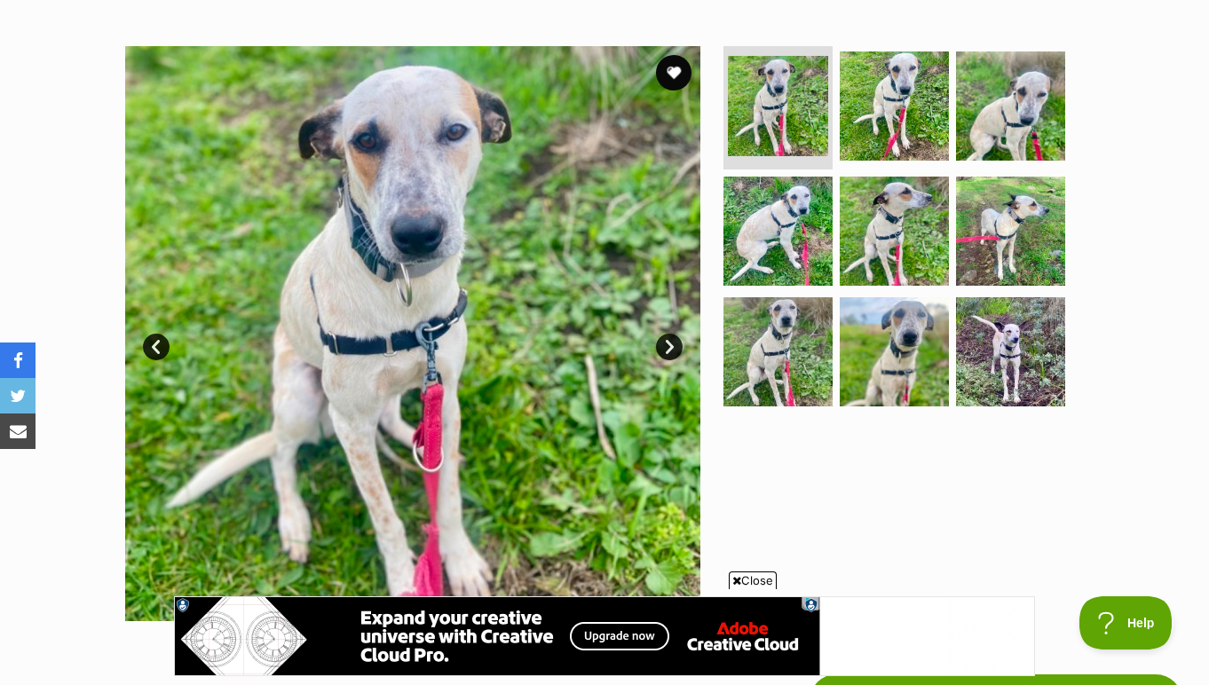
scroll to position [306, 0]
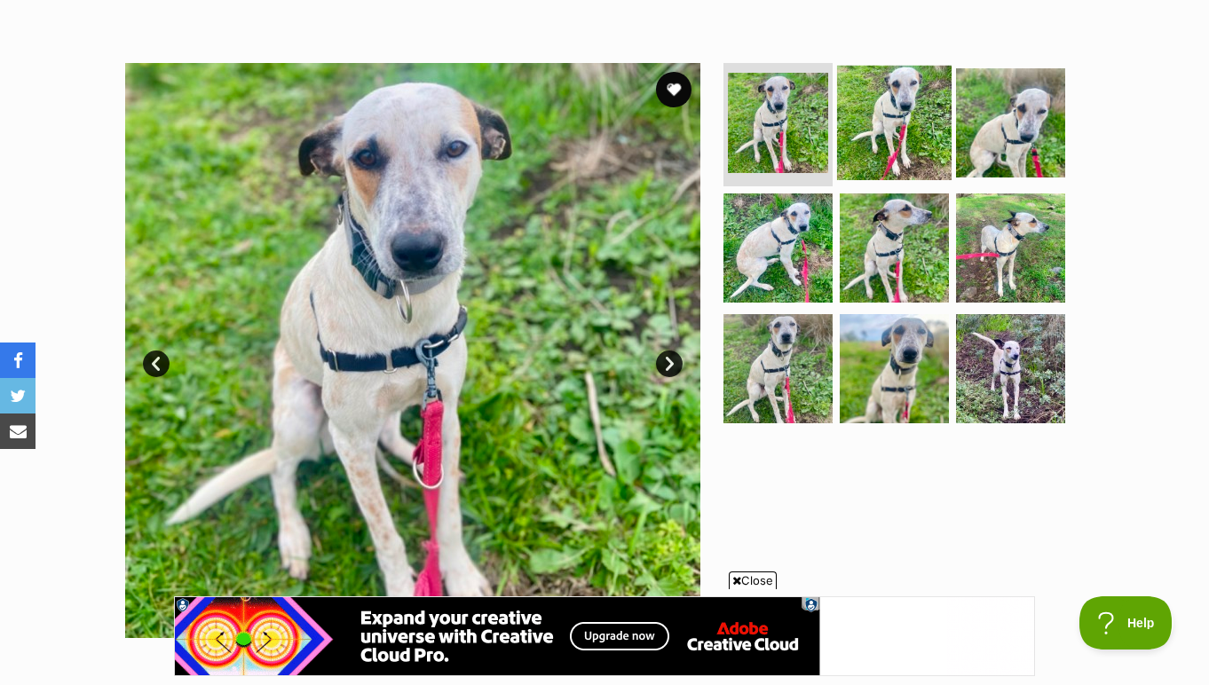
click at [861, 140] on img at bounding box center [894, 122] width 114 height 114
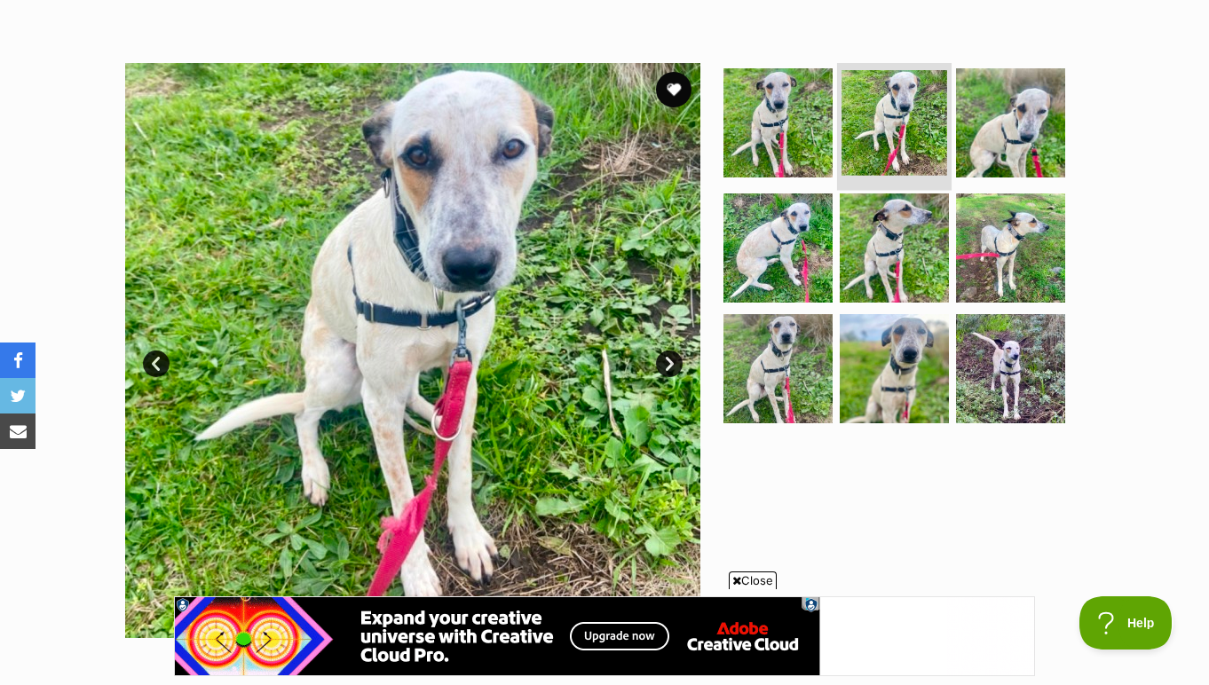
click at [942, 146] on img at bounding box center [894, 123] width 106 height 106
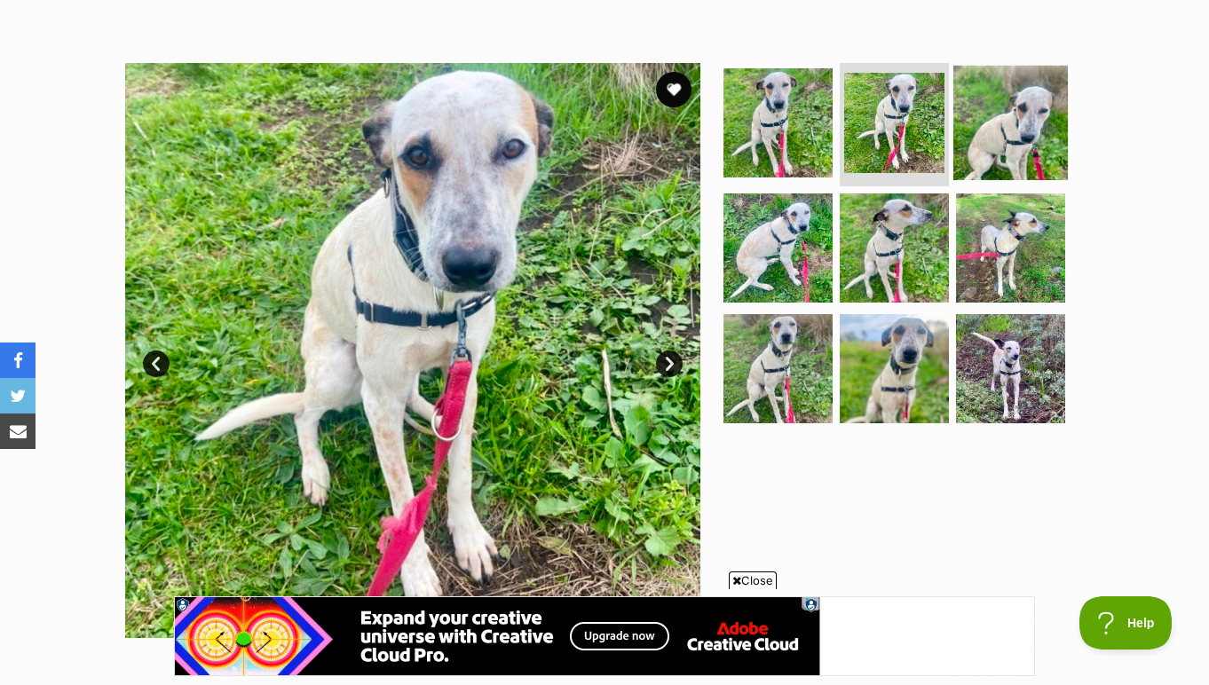
click at [984, 143] on img at bounding box center [1010, 122] width 114 height 114
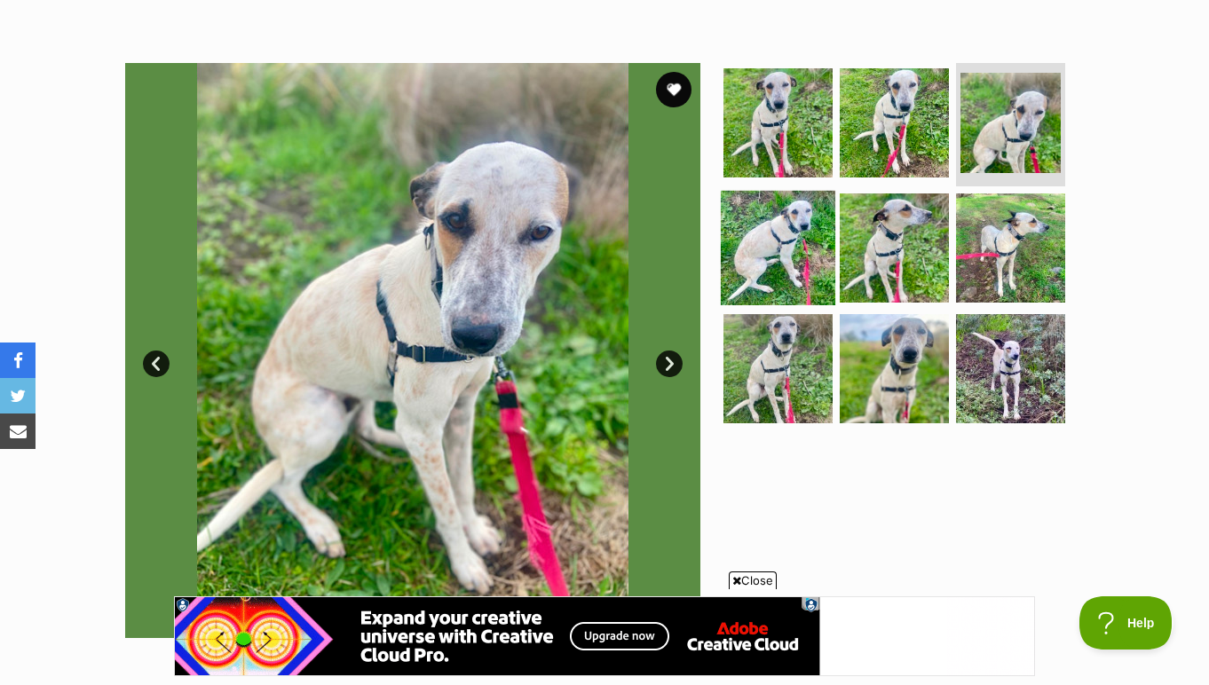
click at [786, 220] on img at bounding box center [778, 248] width 114 height 114
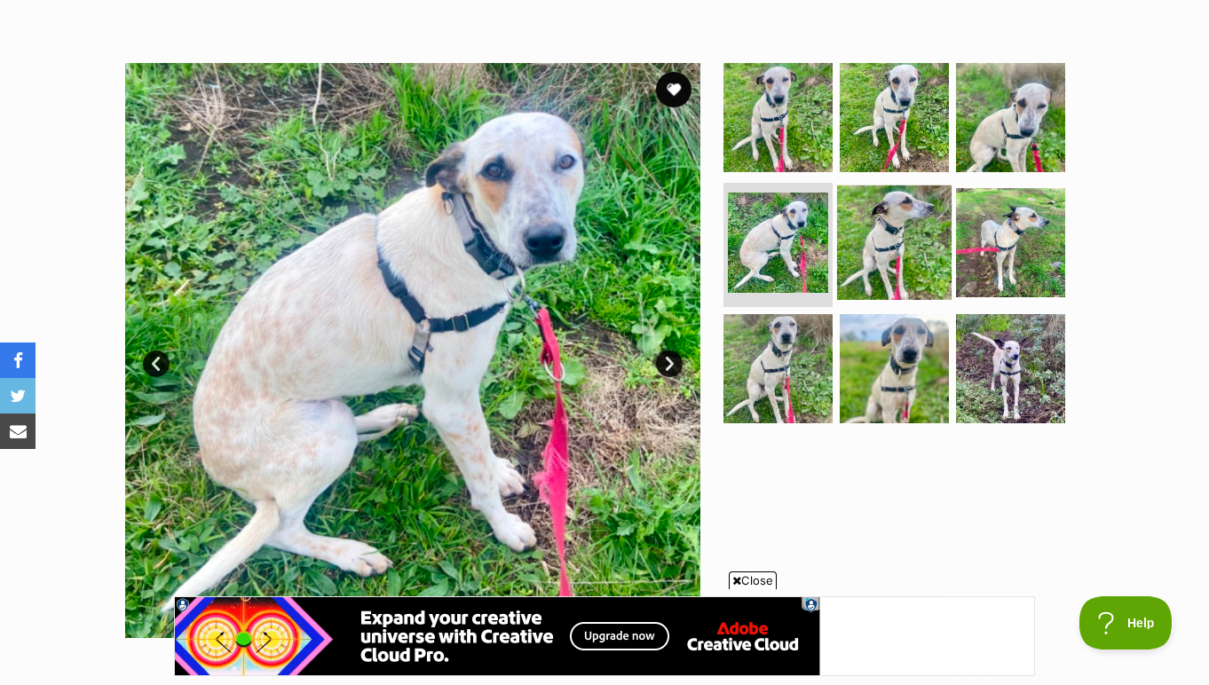
click at [884, 237] on img at bounding box center [894, 242] width 114 height 114
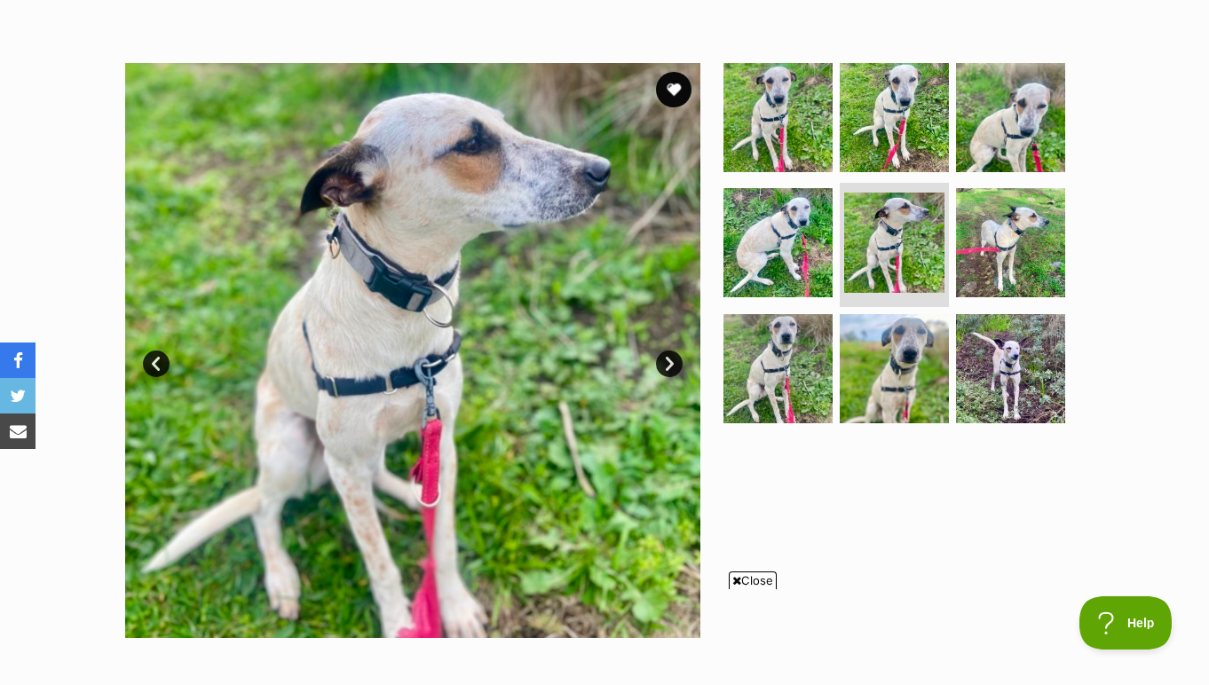
click at [675, 363] on link "Next" at bounding box center [669, 364] width 27 height 27
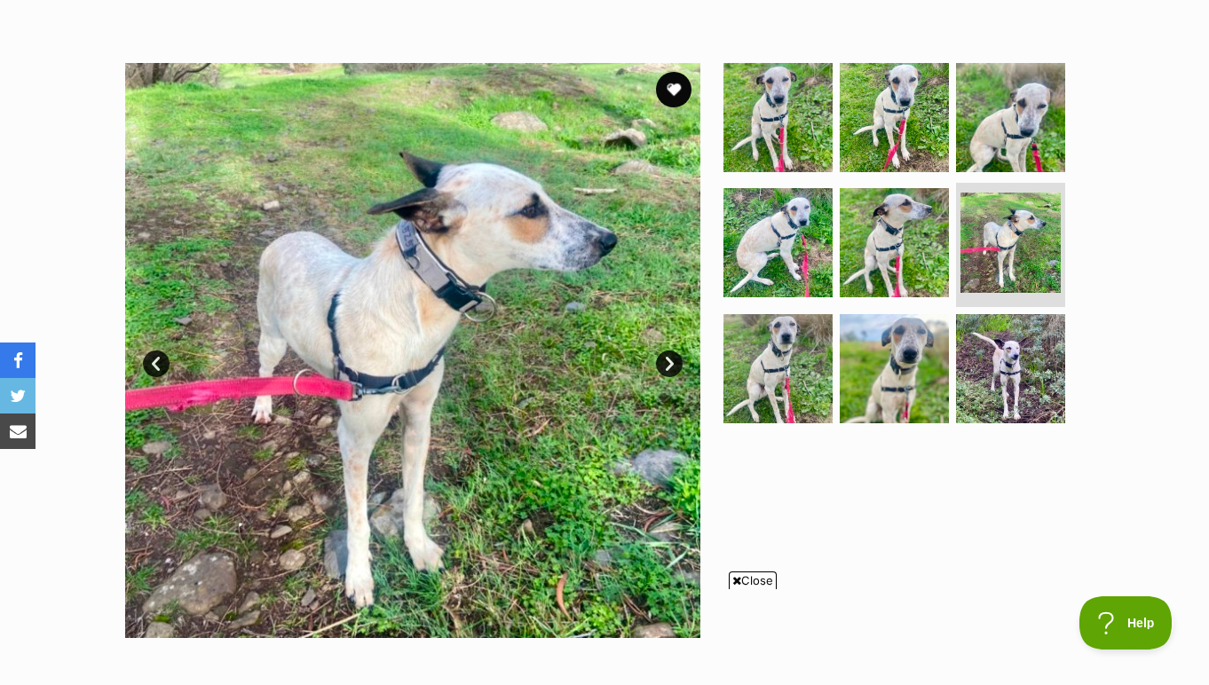
click at [675, 363] on link "Next" at bounding box center [669, 364] width 27 height 27
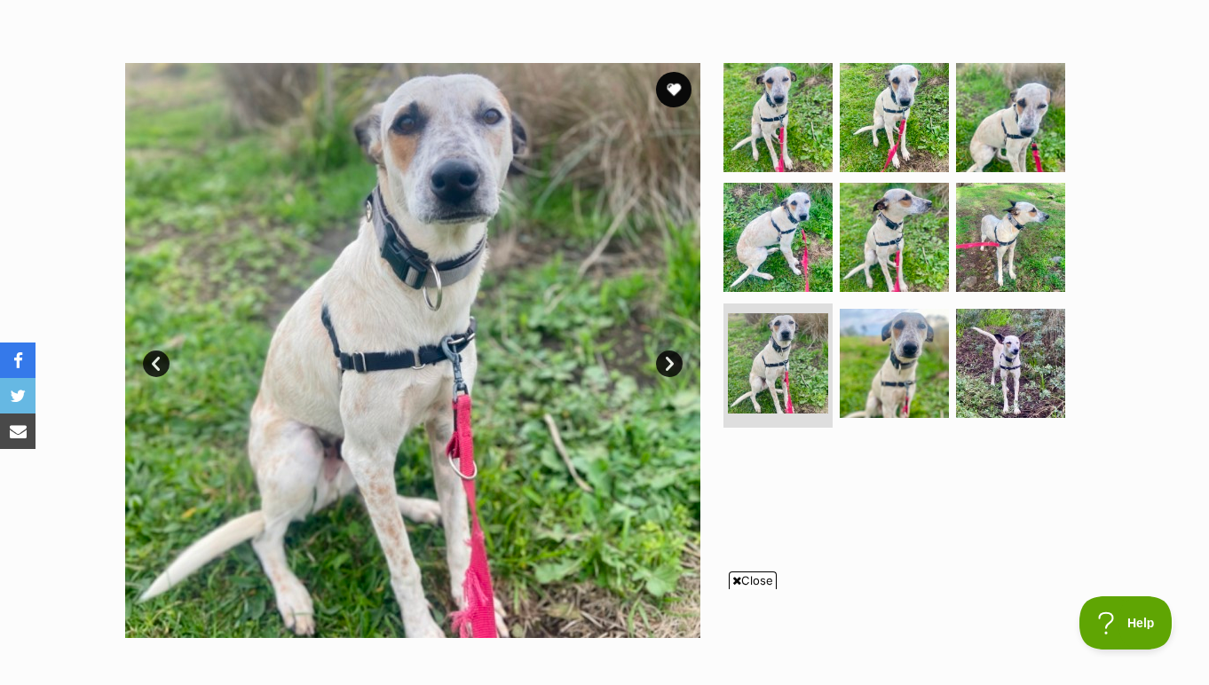
click at [675, 363] on link "Next" at bounding box center [669, 364] width 27 height 27
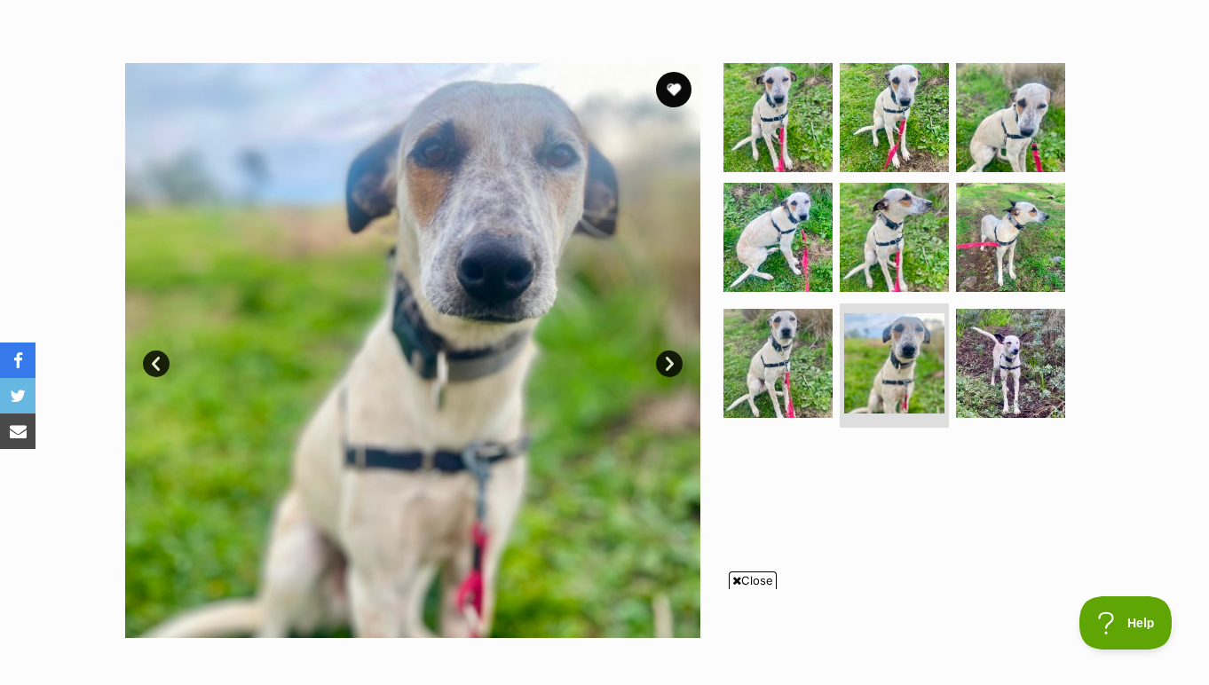
click at [838, 475] on div at bounding box center [902, 350] width 364 height 575
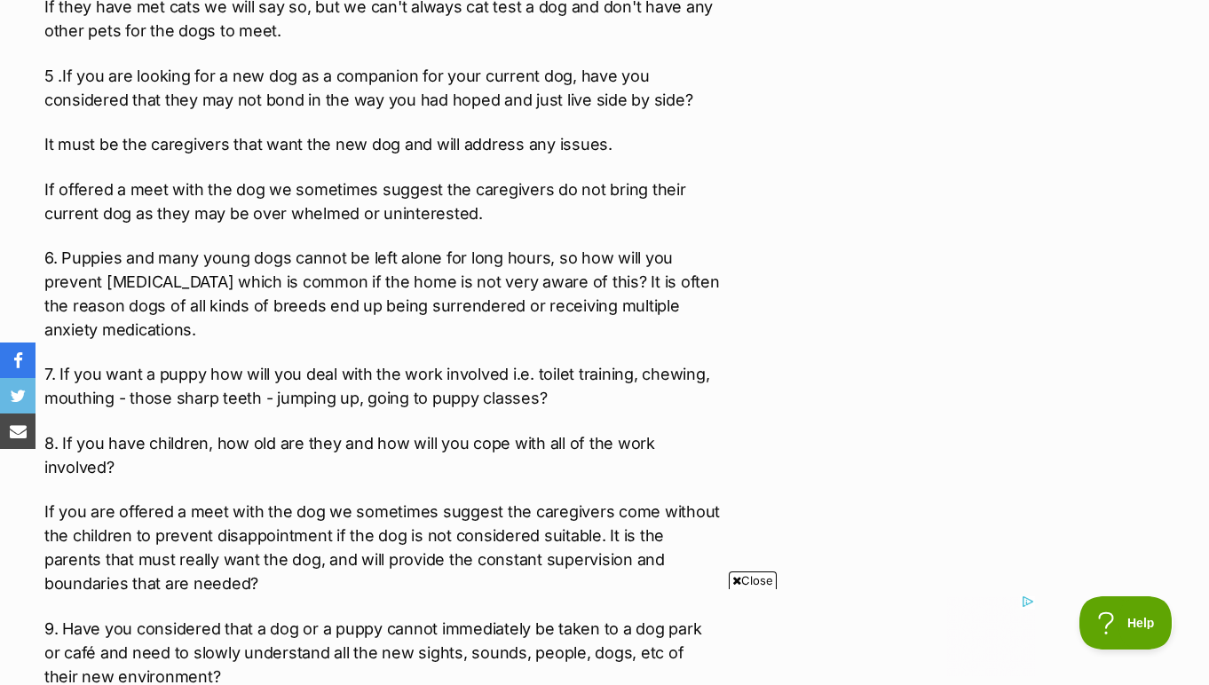
scroll to position [2940, 0]
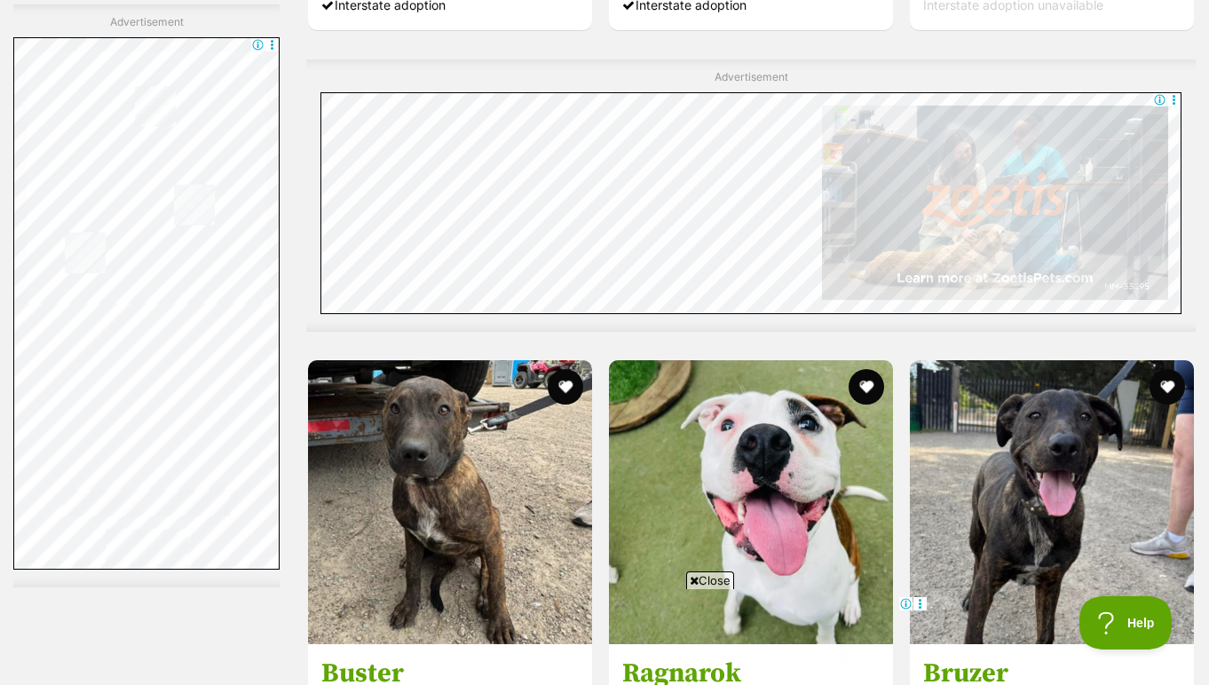
scroll to position [6458, 0]
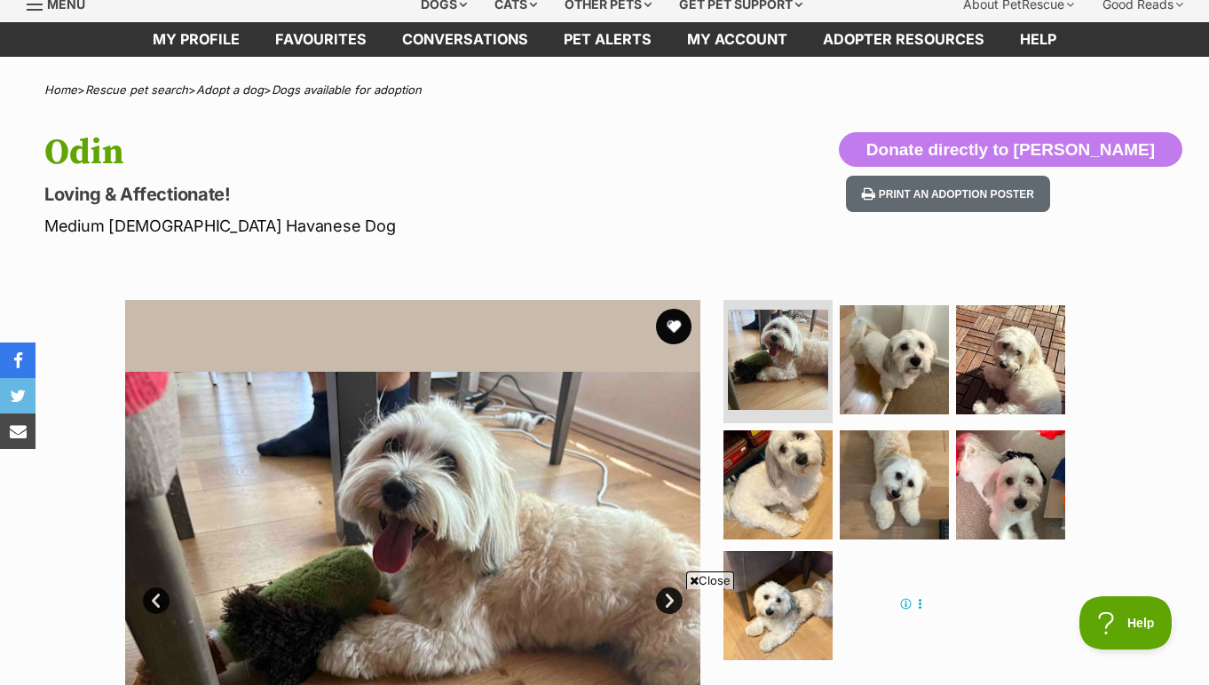
scroll to position [75, 0]
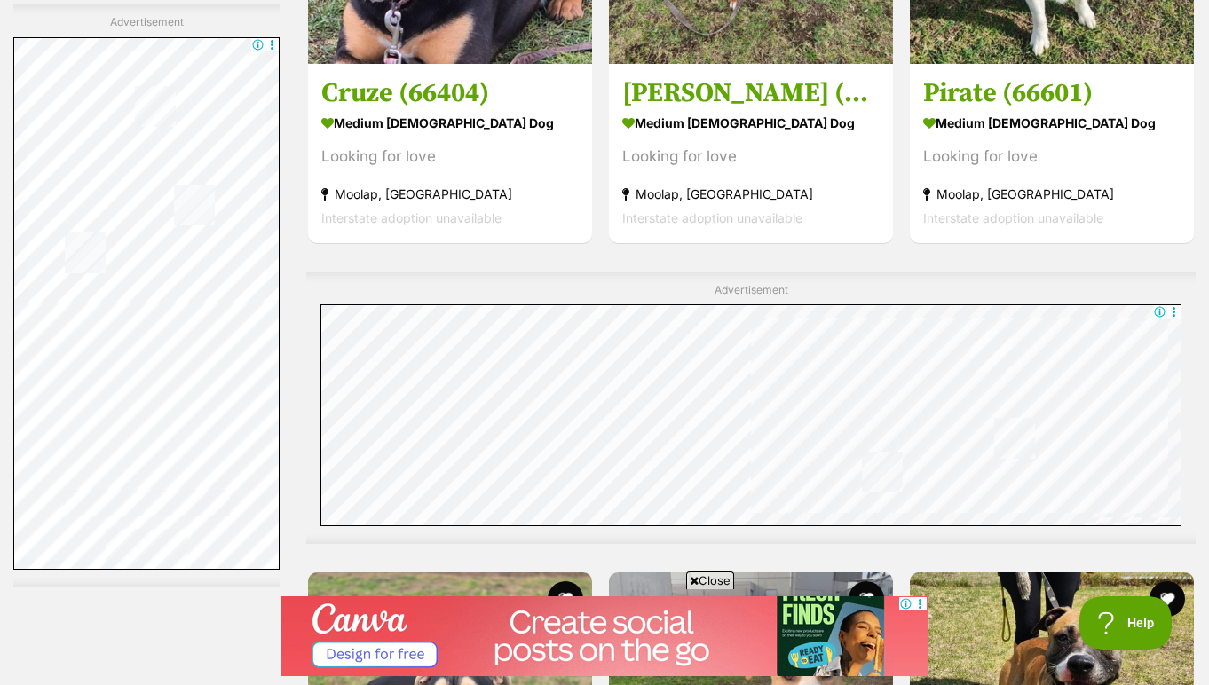
scroll to position [3682, 0]
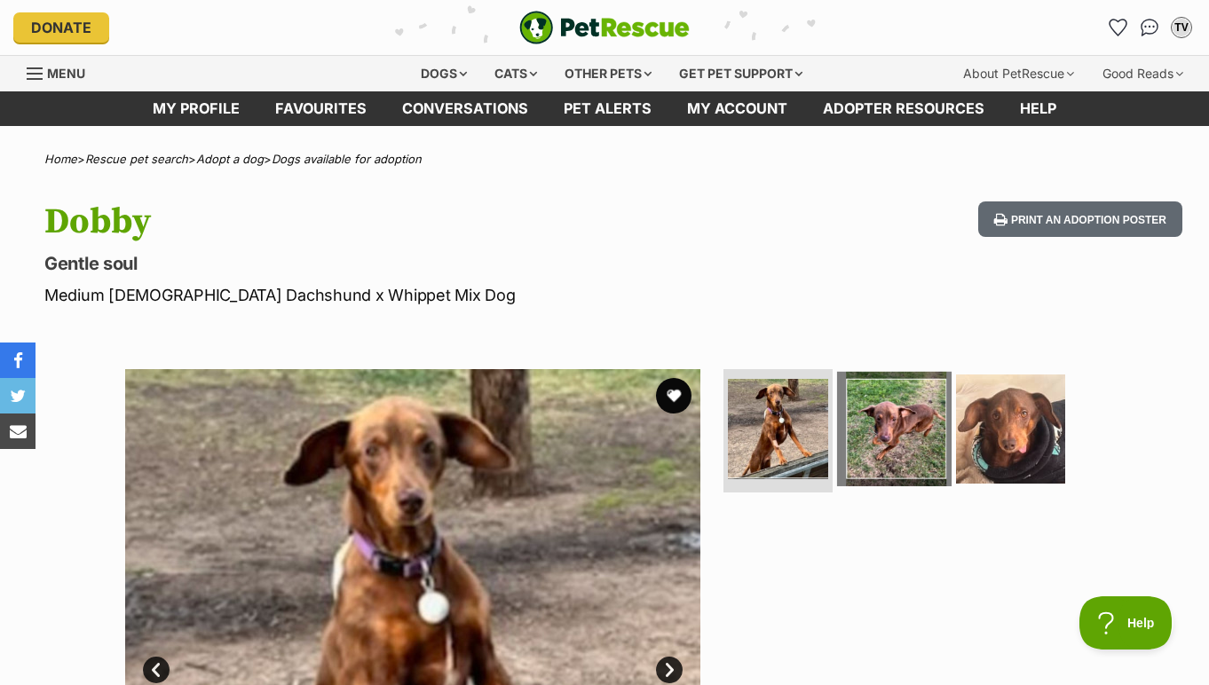
click at [878, 422] on img at bounding box center [894, 428] width 114 height 114
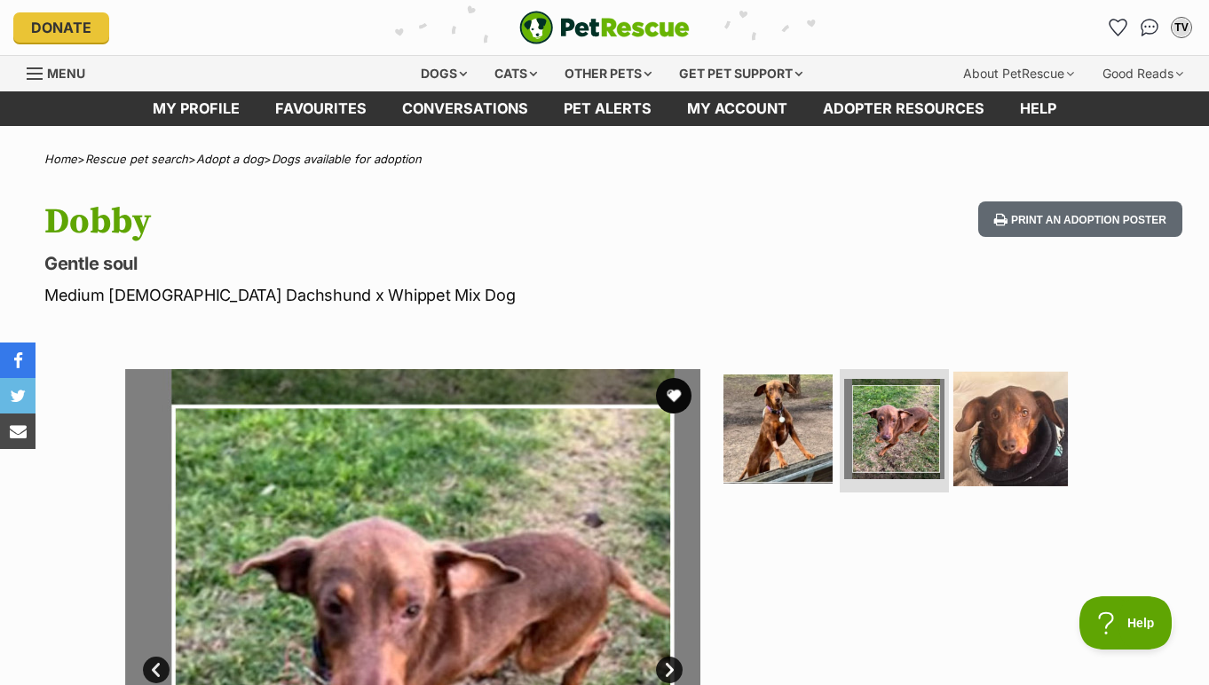
click at [998, 441] on img at bounding box center [1010, 428] width 114 height 114
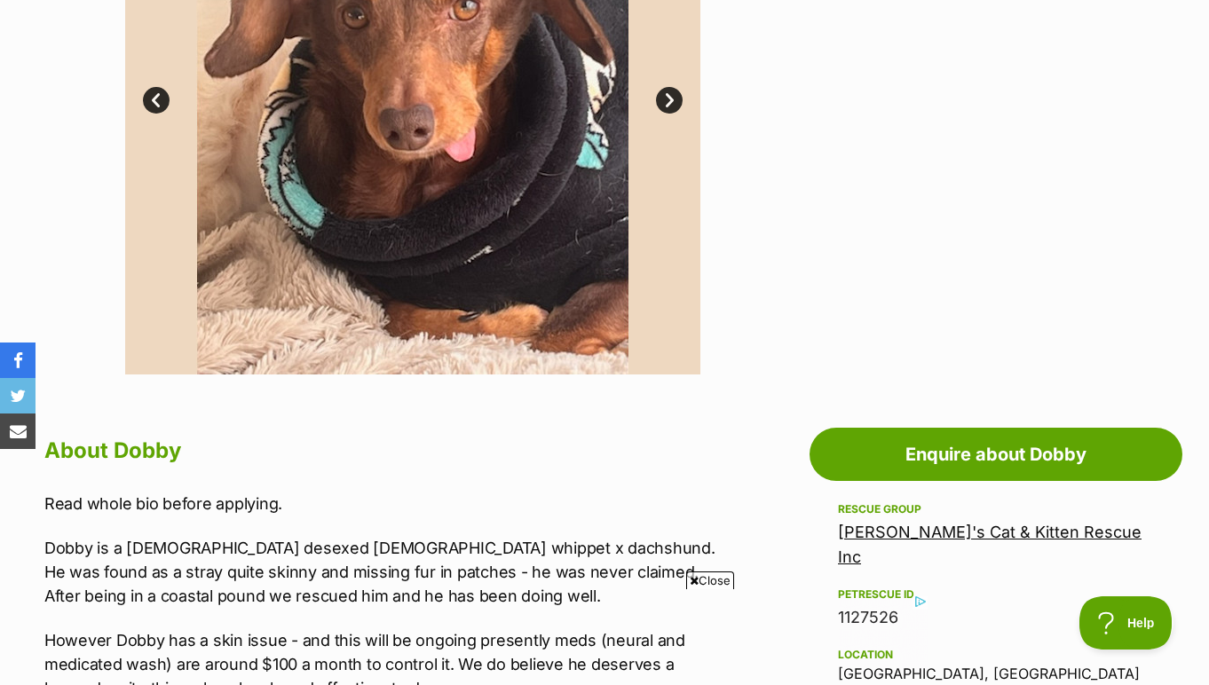
scroll to position [501, 0]
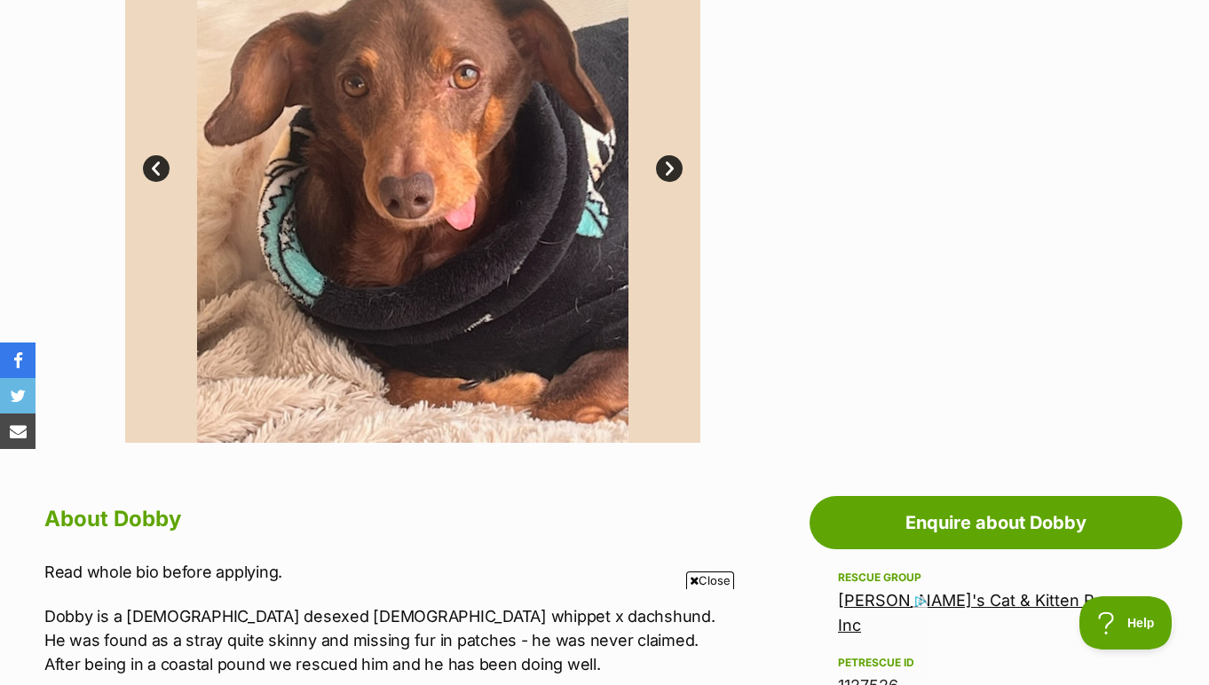
click at [667, 172] on link "Next" at bounding box center [669, 168] width 27 height 27
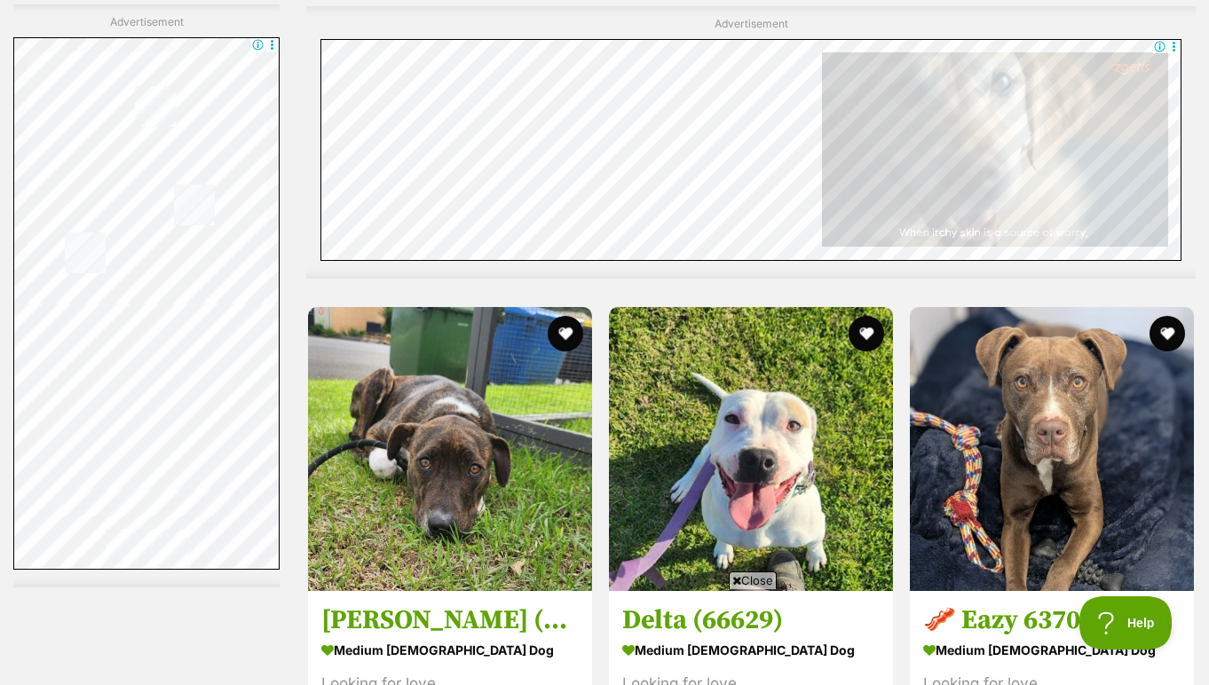
scroll to position [5230, 0]
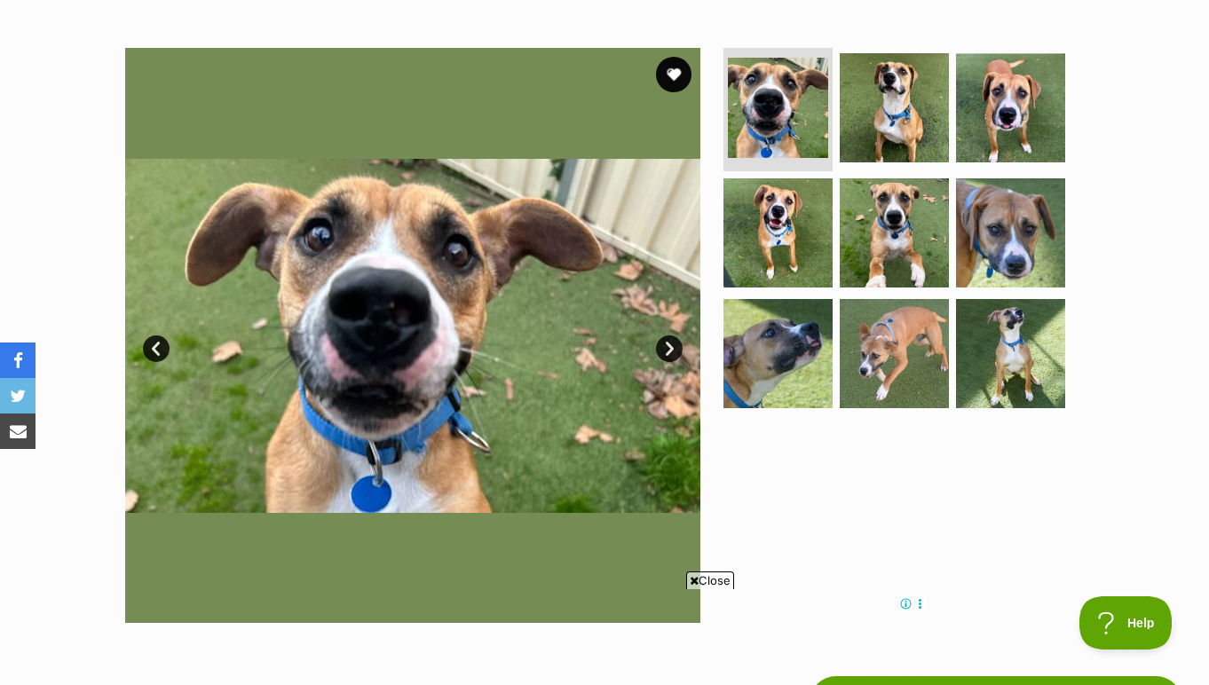
click at [671, 342] on link "Next" at bounding box center [669, 348] width 27 height 27
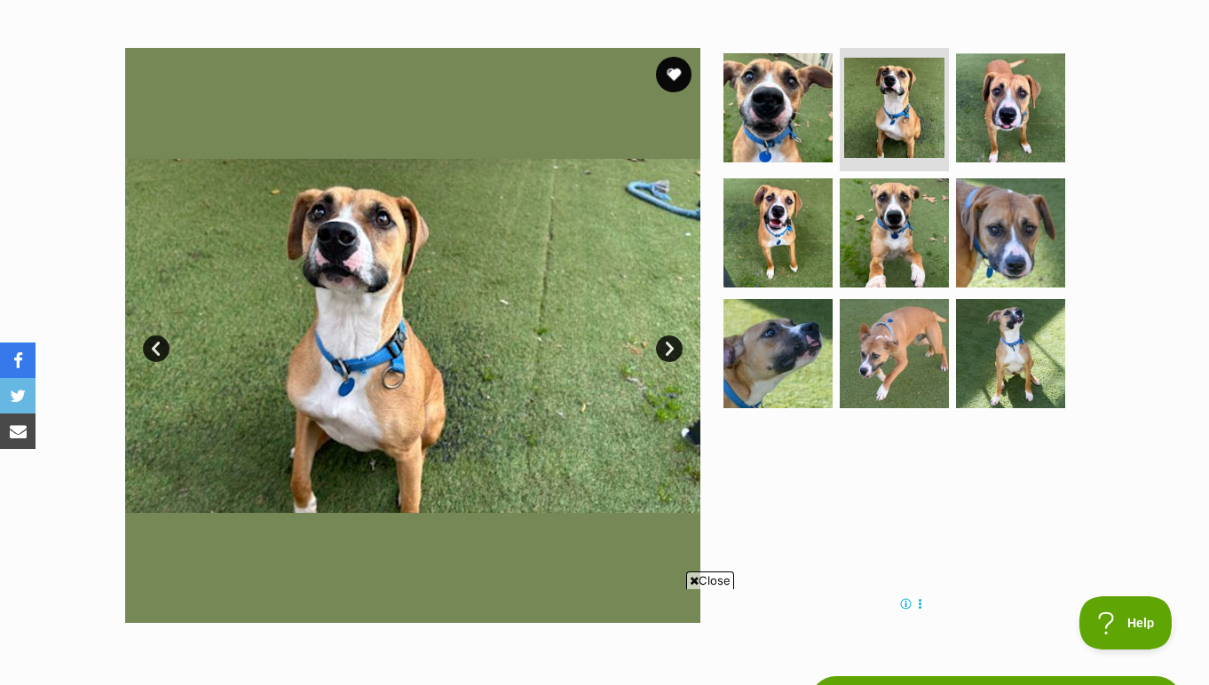
click at [671, 342] on link "Next" at bounding box center [669, 348] width 27 height 27
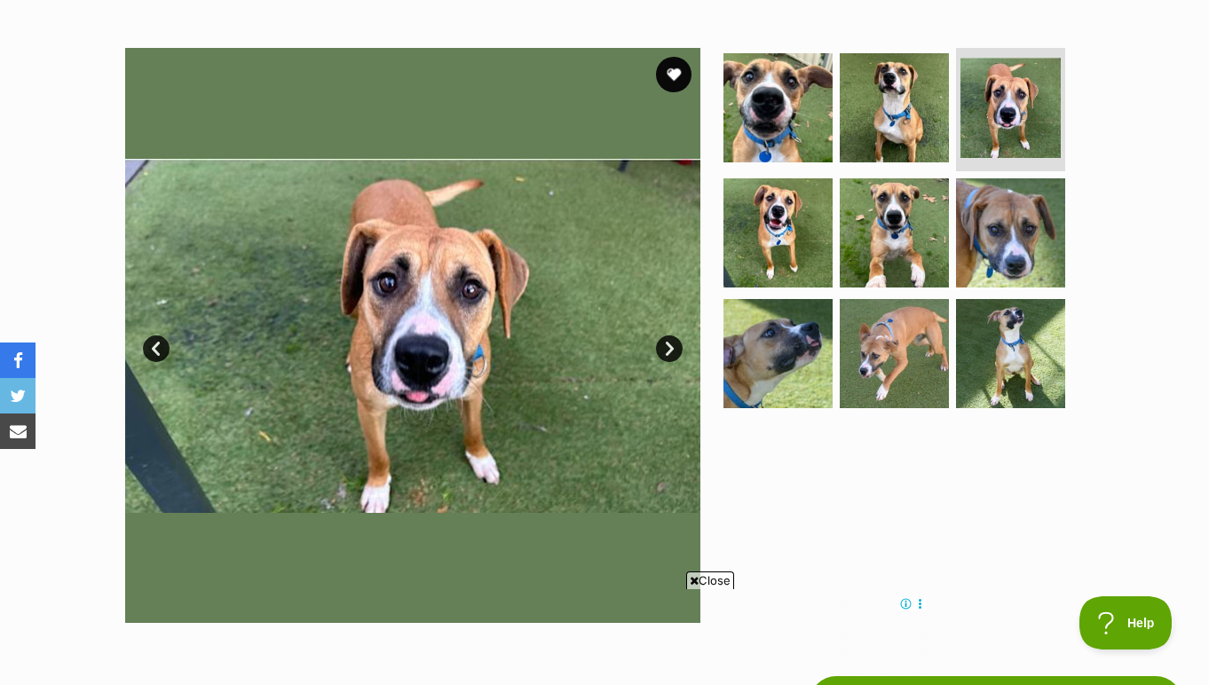
click at [671, 343] on link "Next" at bounding box center [669, 348] width 27 height 27
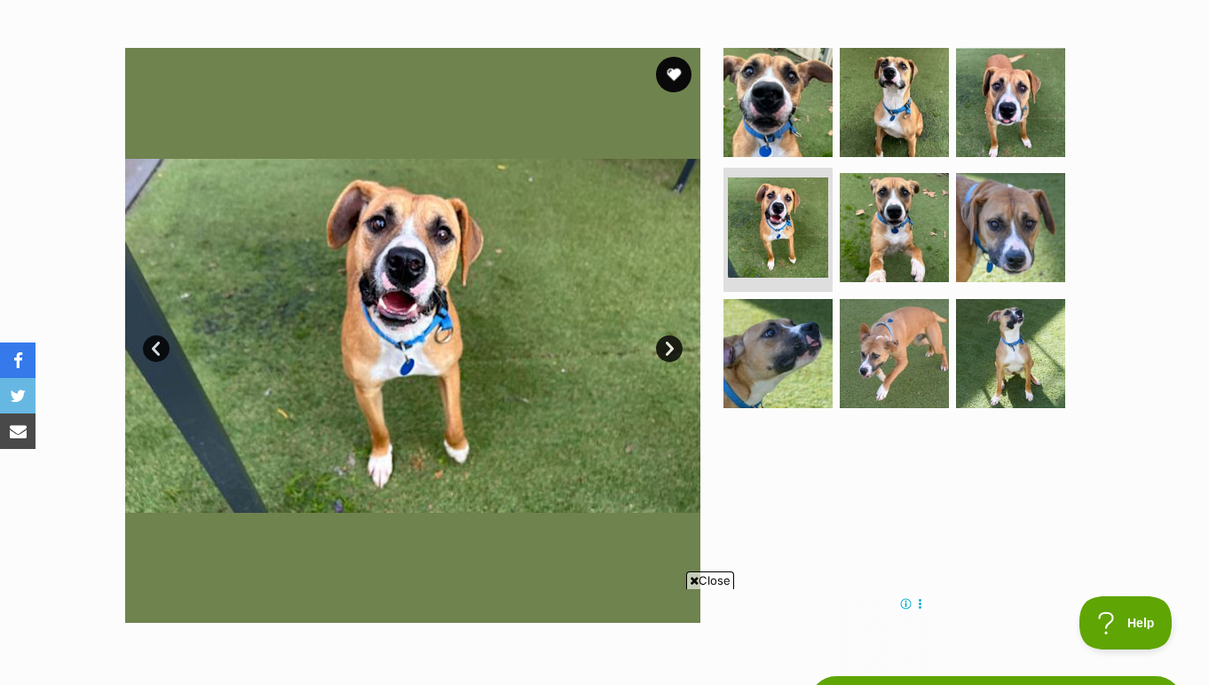
click at [671, 343] on link "Next" at bounding box center [669, 348] width 27 height 27
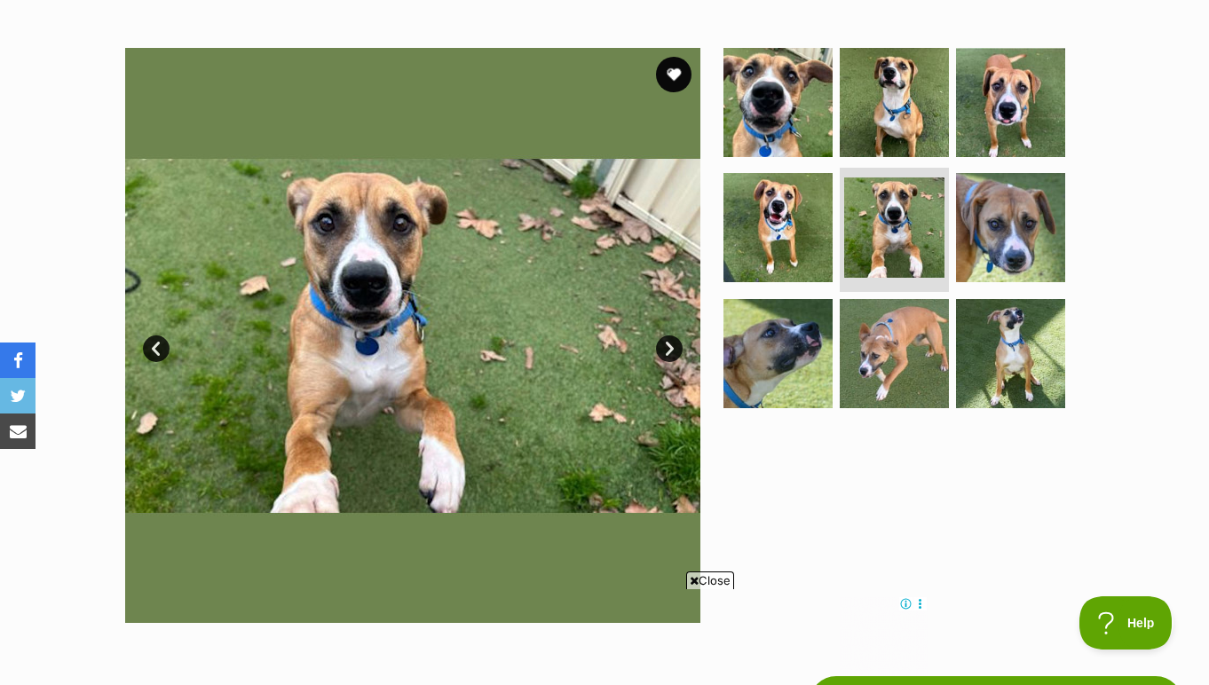
click at [671, 343] on link "Next" at bounding box center [669, 348] width 27 height 27
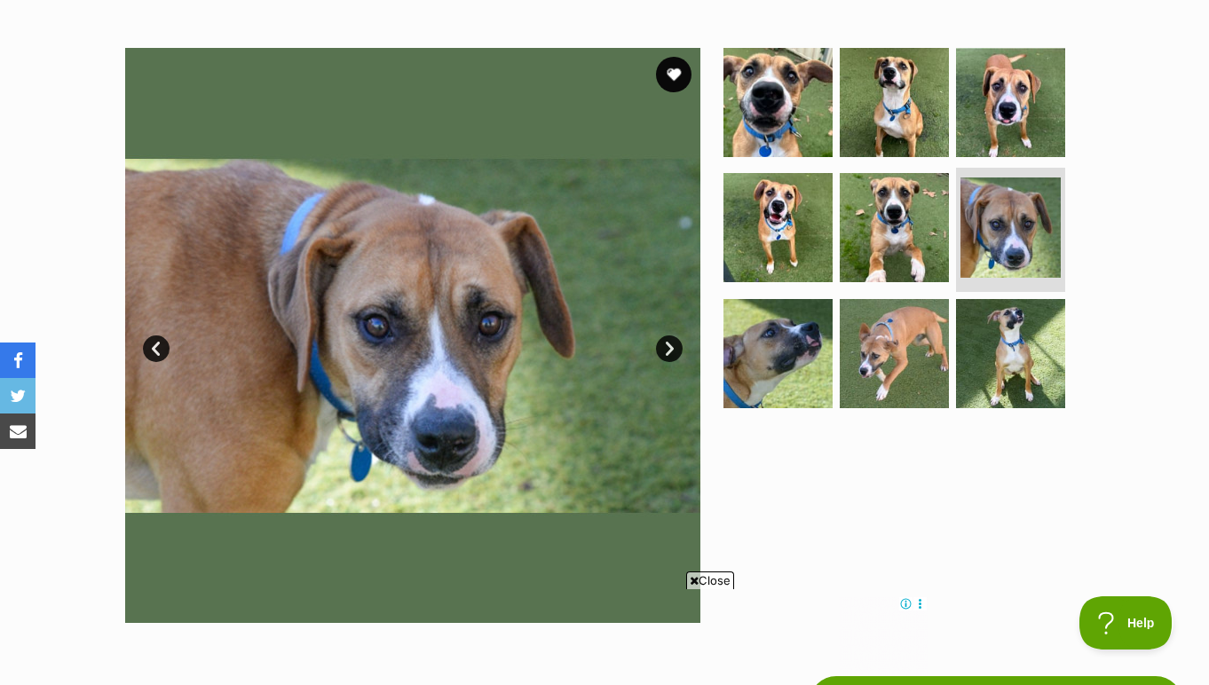
click at [671, 343] on link "Next" at bounding box center [669, 348] width 27 height 27
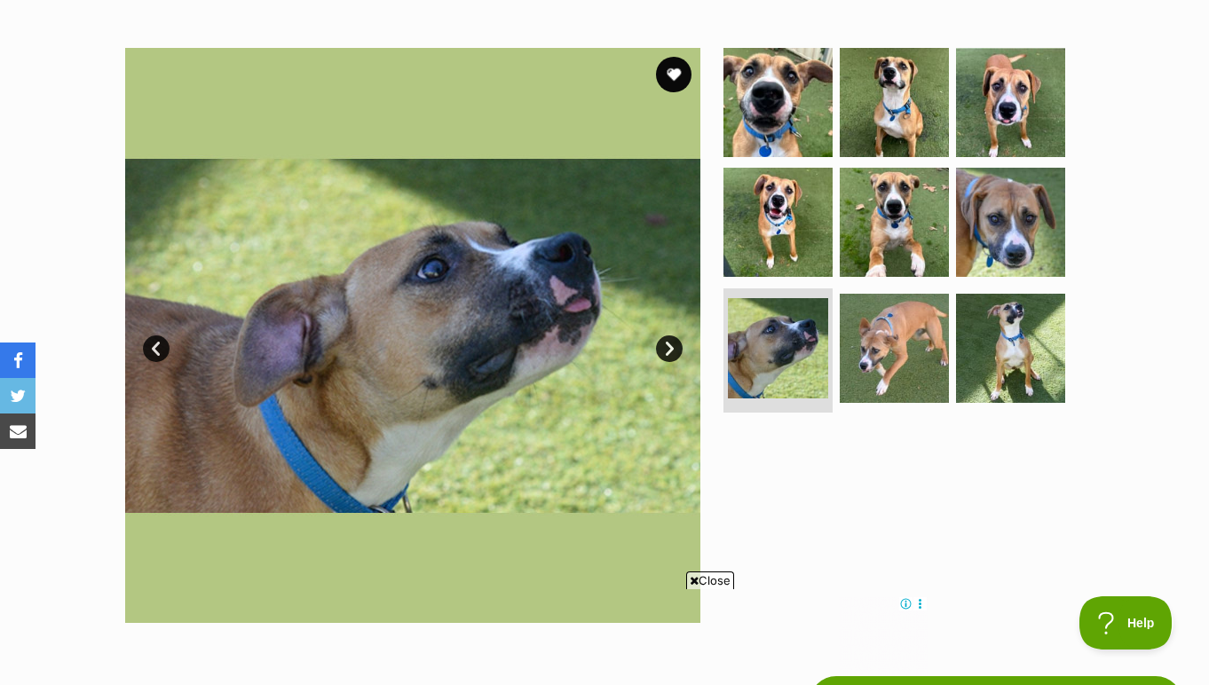
click at [671, 343] on link "Next" at bounding box center [669, 348] width 27 height 27
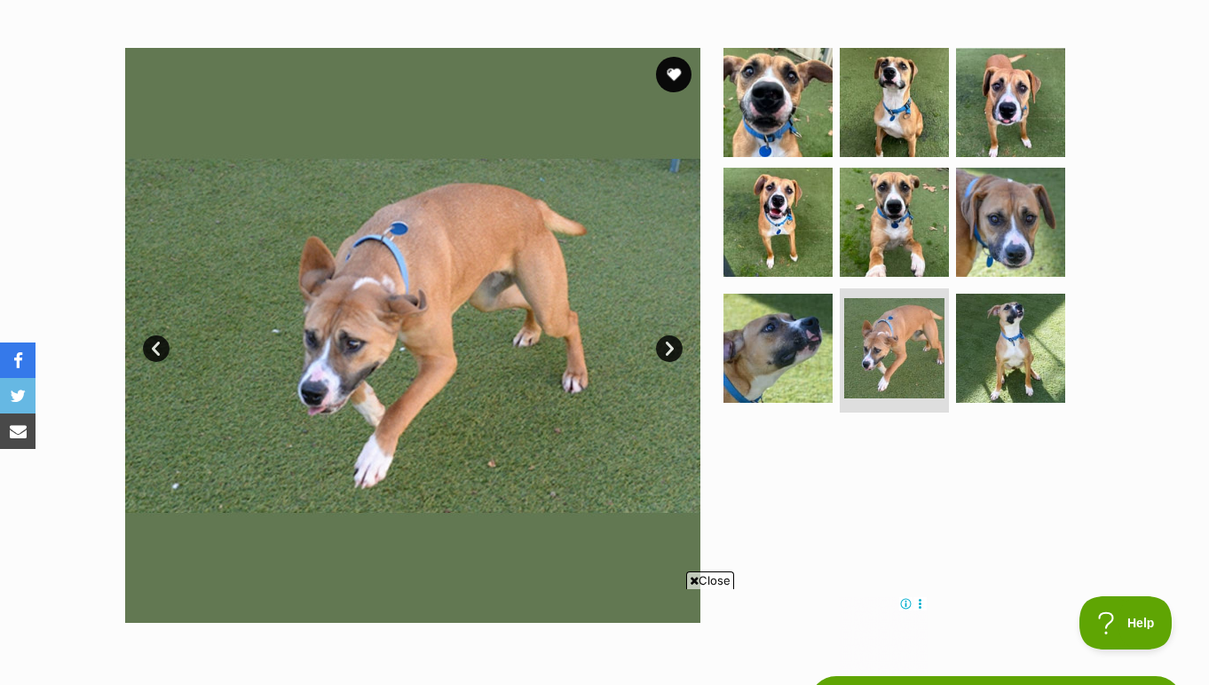
click at [671, 343] on link "Next" at bounding box center [669, 348] width 27 height 27
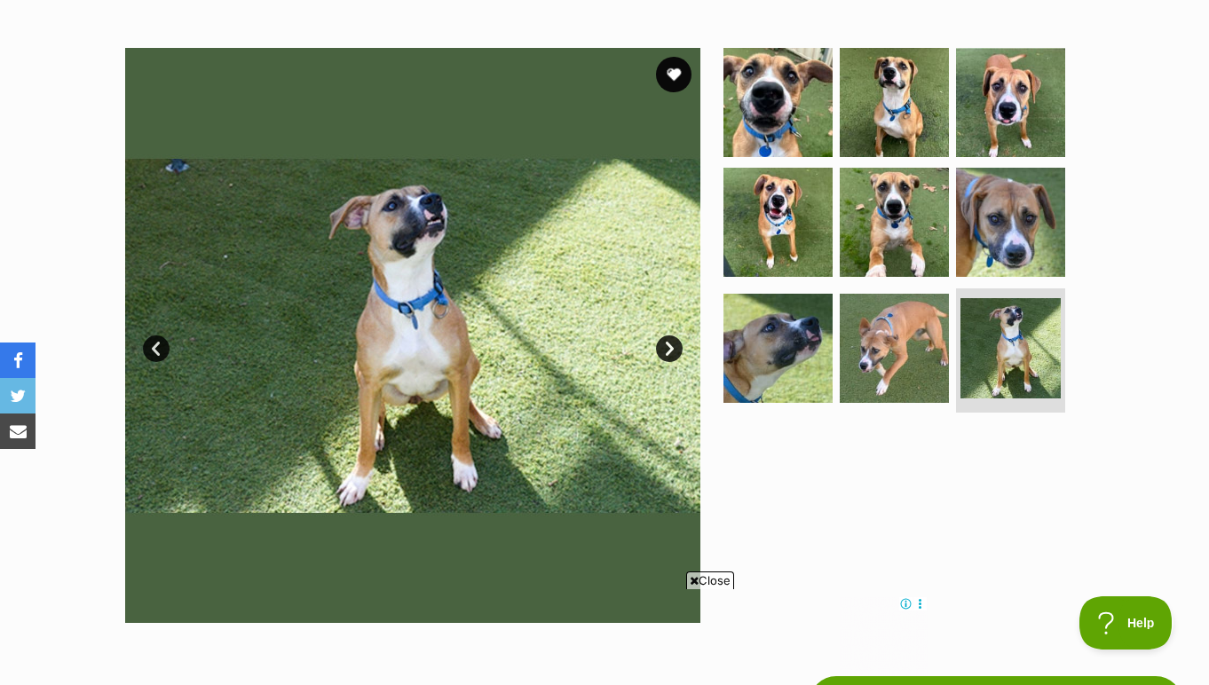
click at [671, 343] on link "Next" at bounding box center [669, 348] width 27 height 27
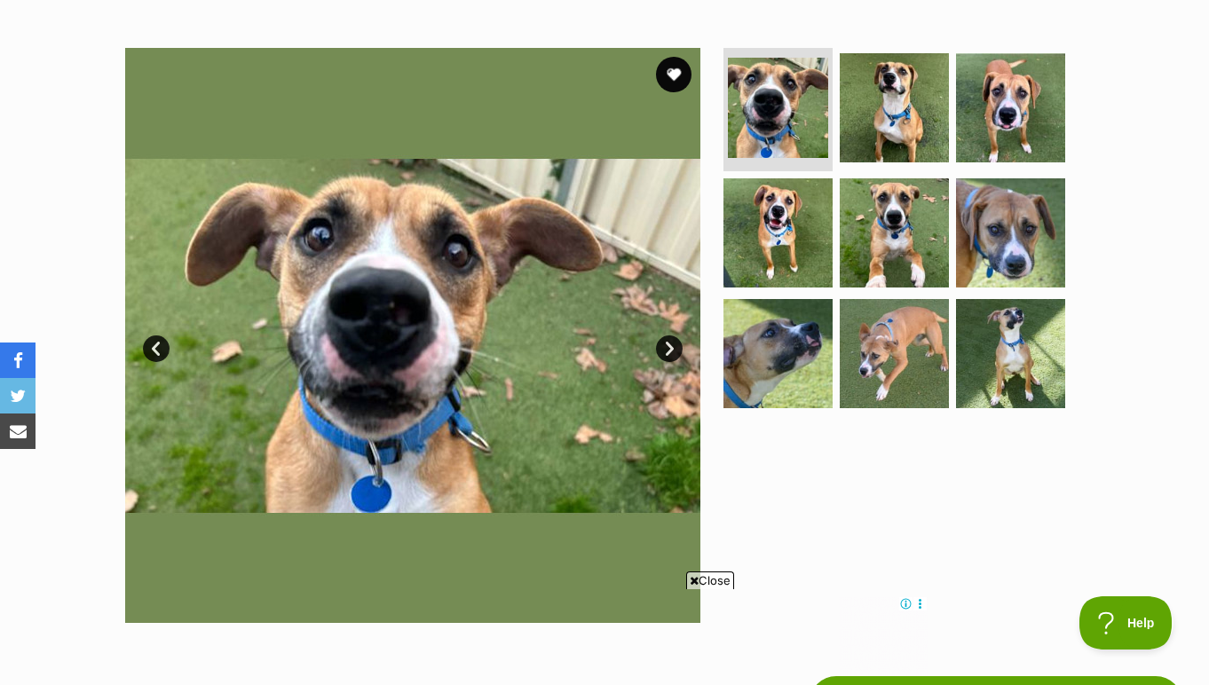
click at [671, 343] on link "Next" at bounding box center [669, 348] width 27 height 27
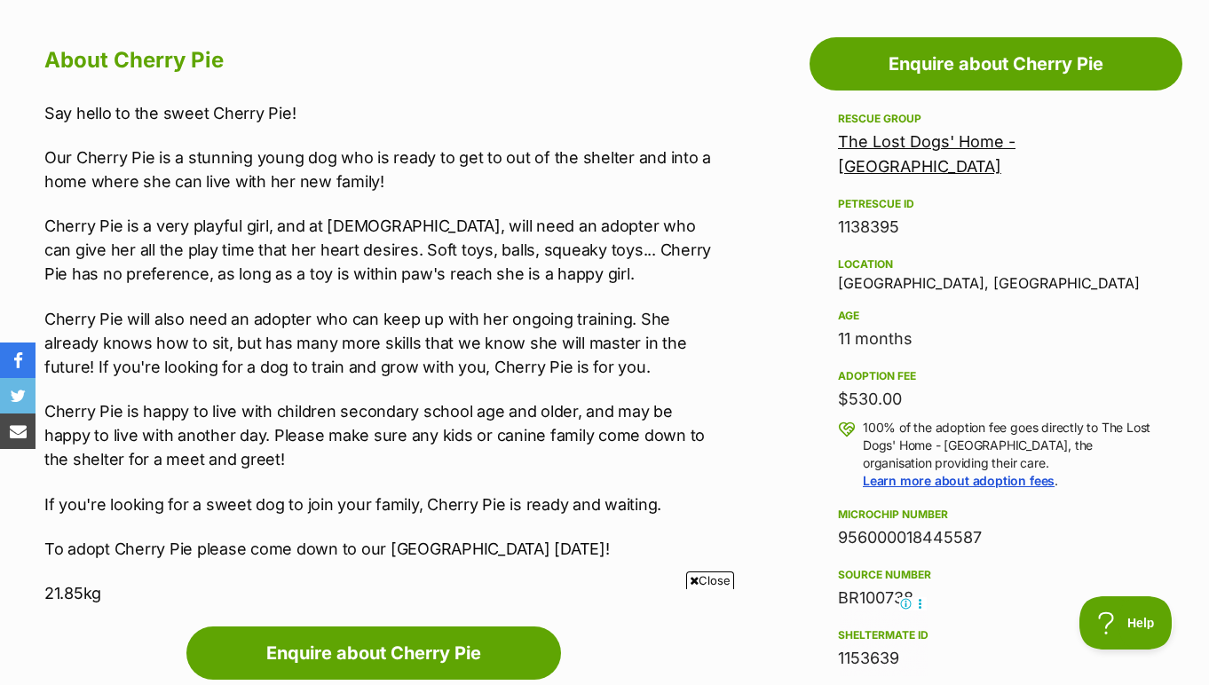
scroll to position [966, 0]
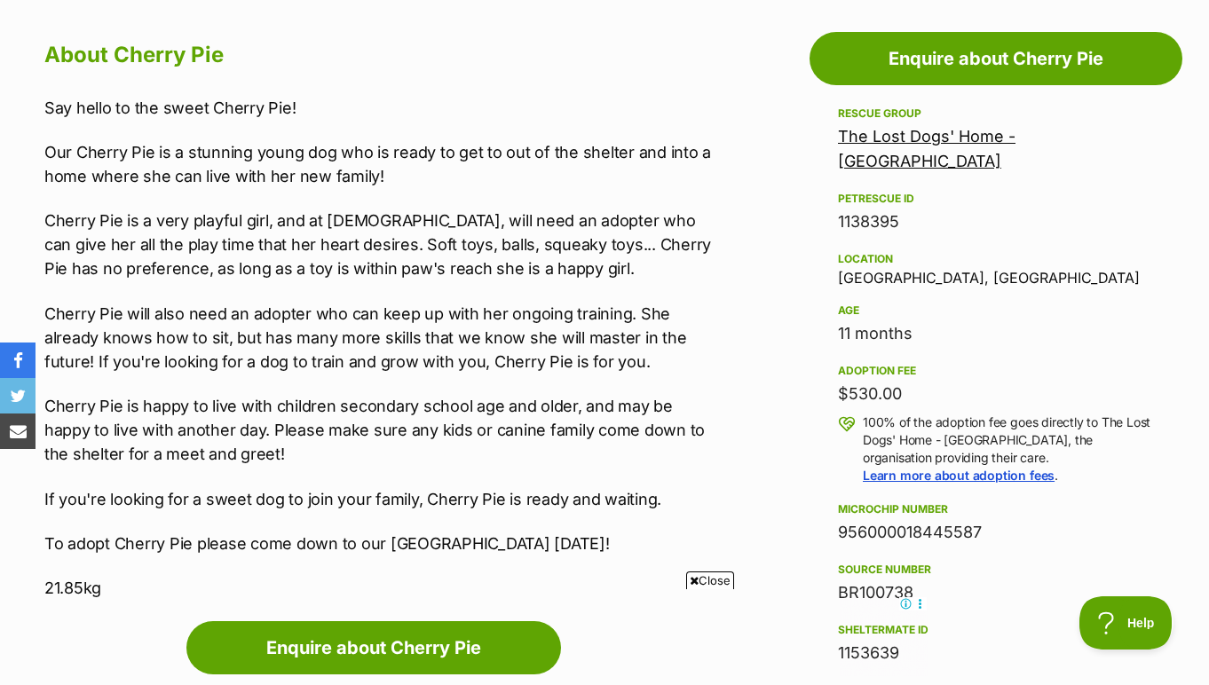
click at [959, 138] on link "The Lost Dogs' Home - North Melbourne" at bounding box center [927, 148] width 178 height 43
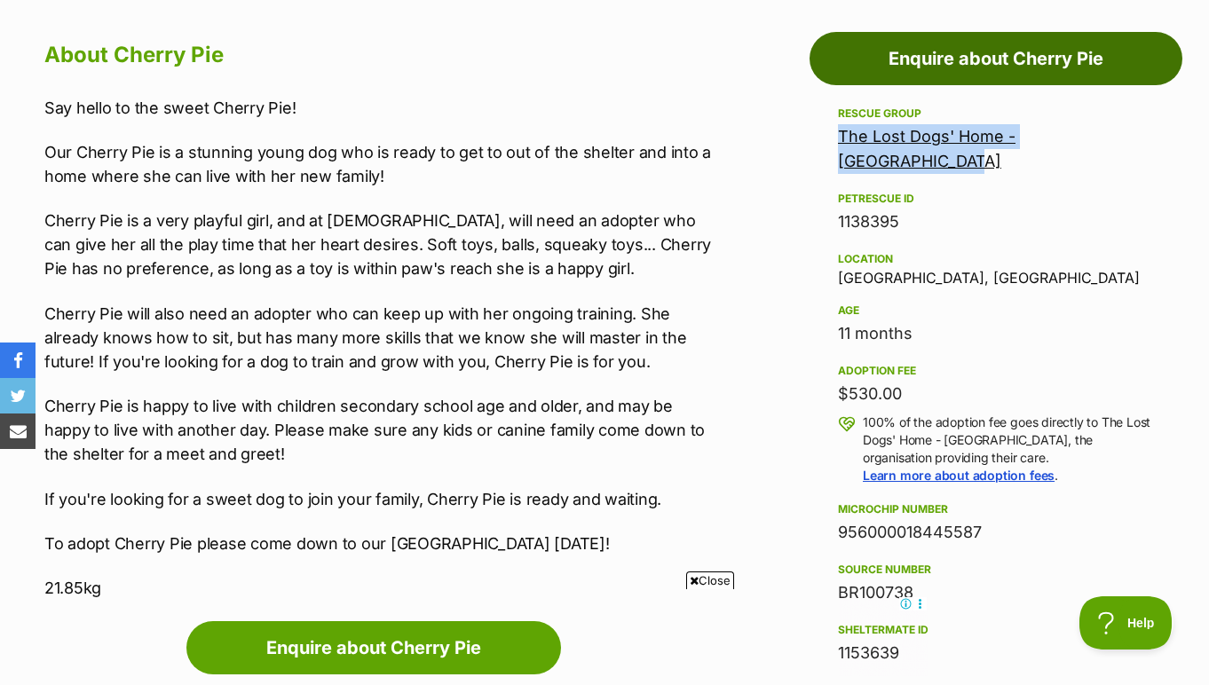
scroll to position [967, 0]
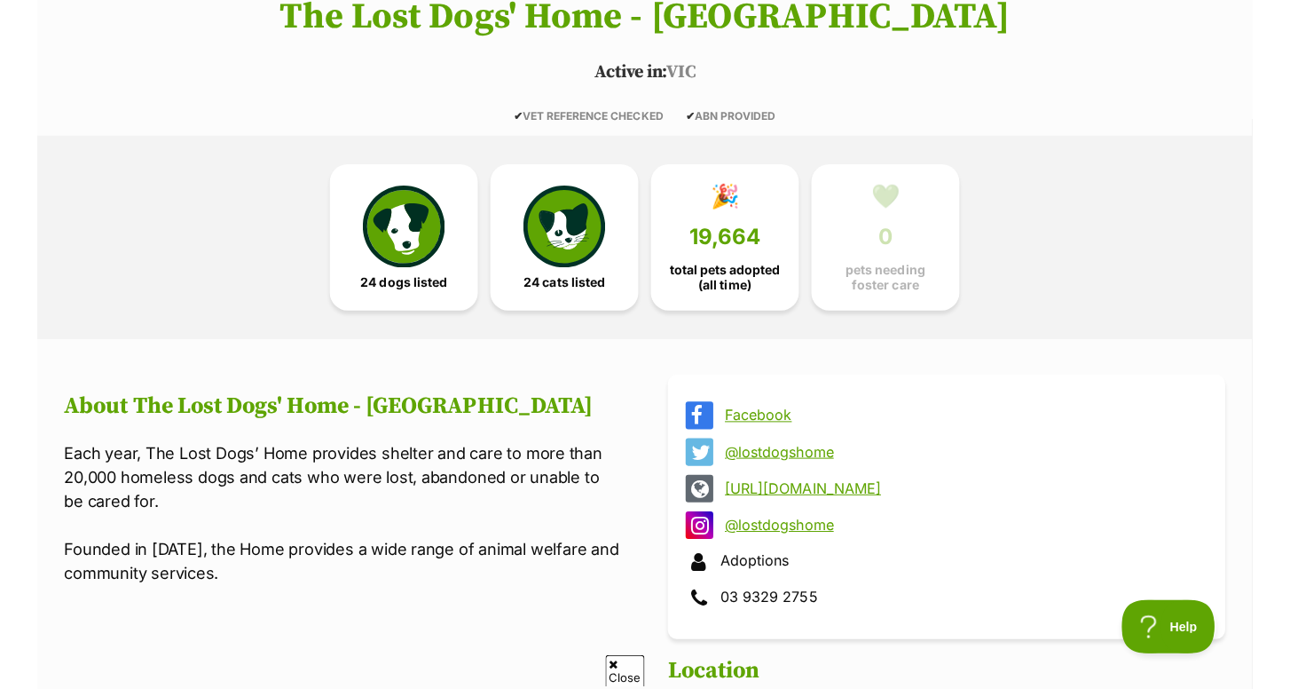
scroll to position [473, 0]
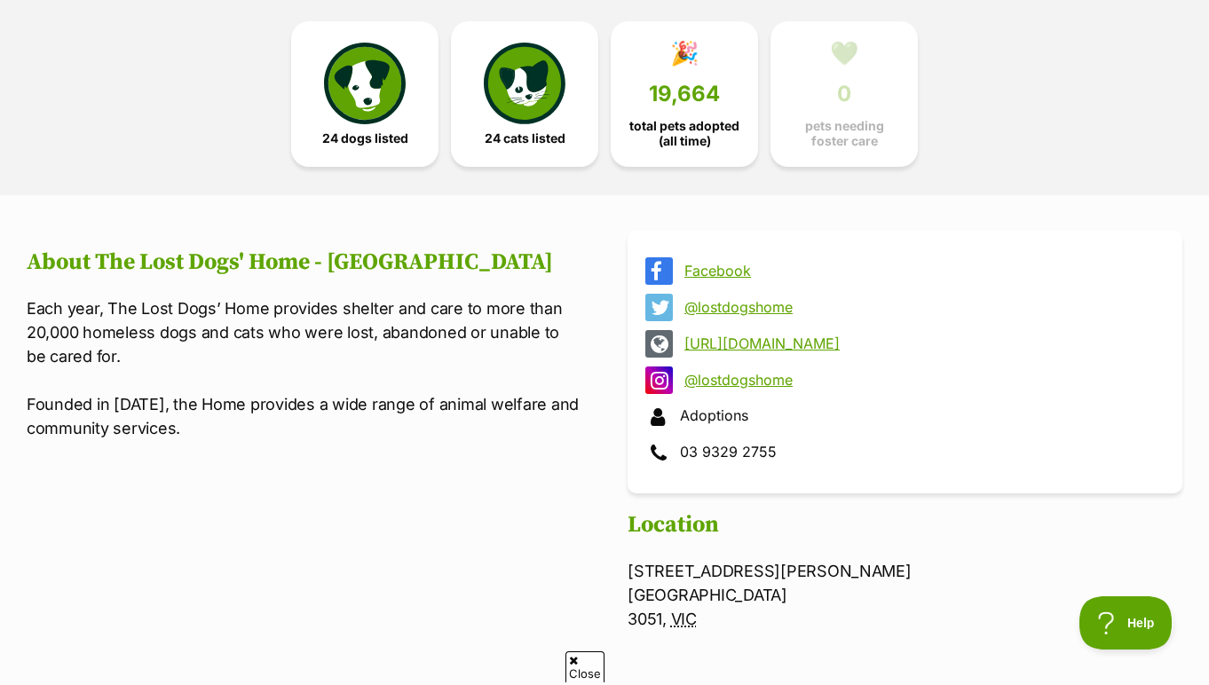
click at [739, 343] on link "http://dogshome.com/" at bounding box center [920, 343] width 473 height 16
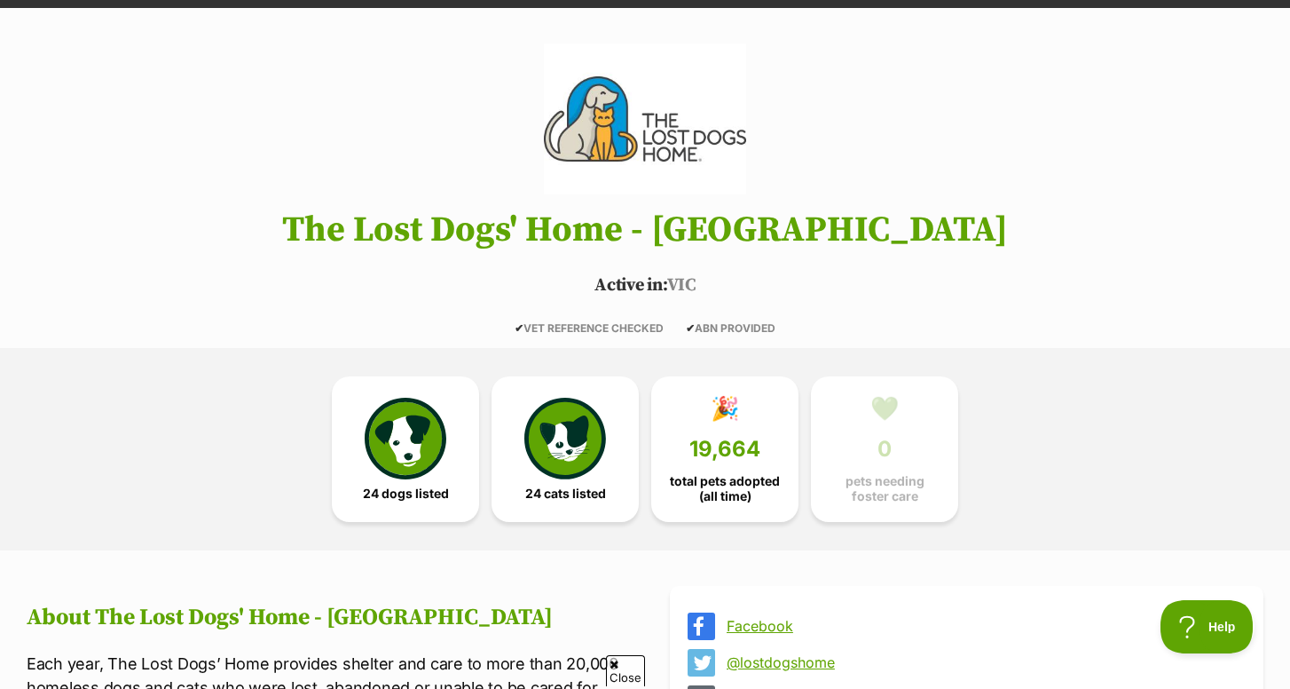
scroll to position [0, 0]
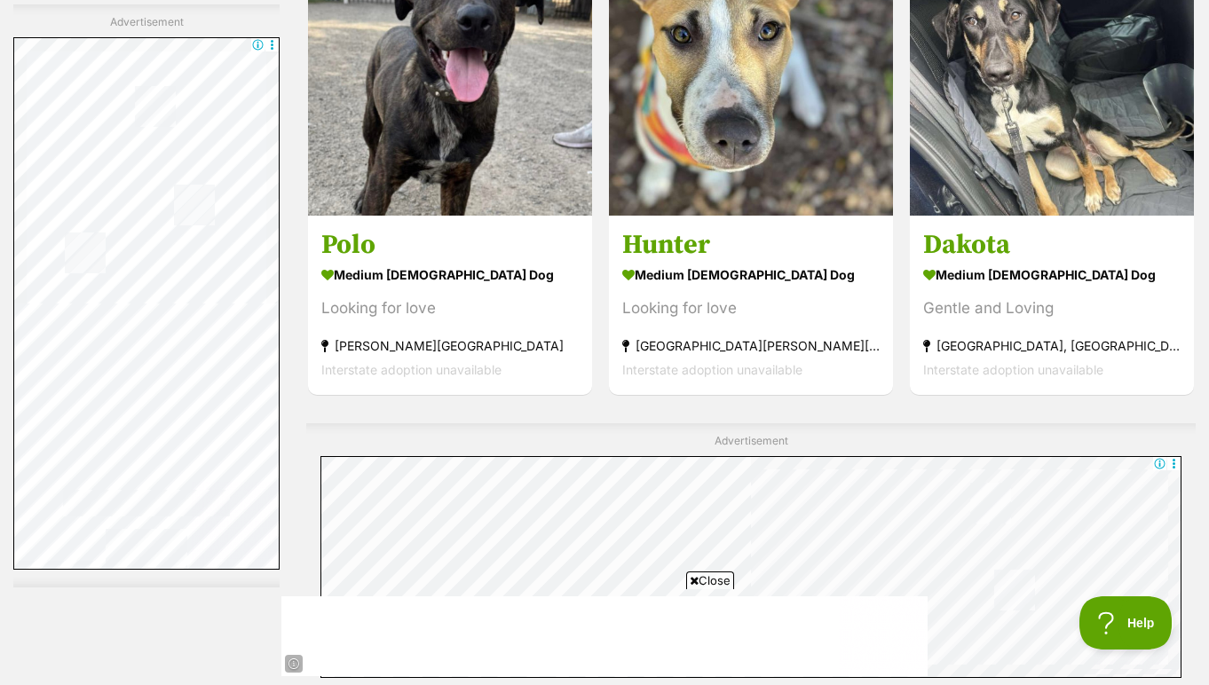
scroll to position [7359, 0]
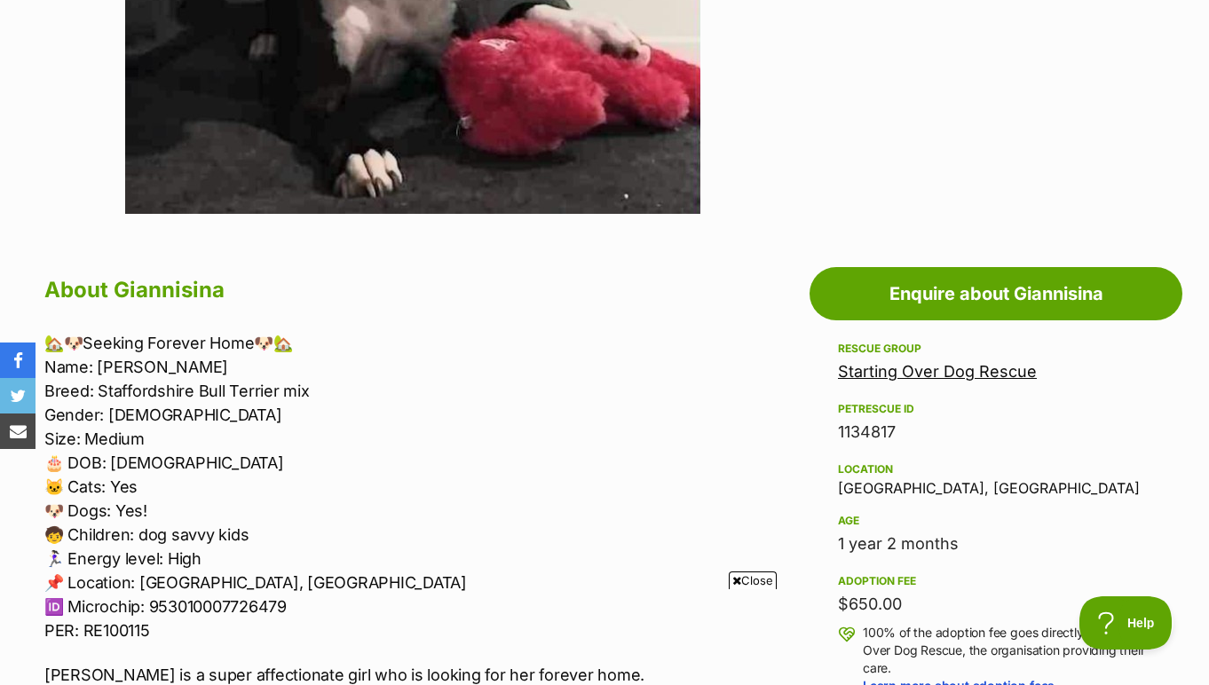
scroll to position [731, 0]
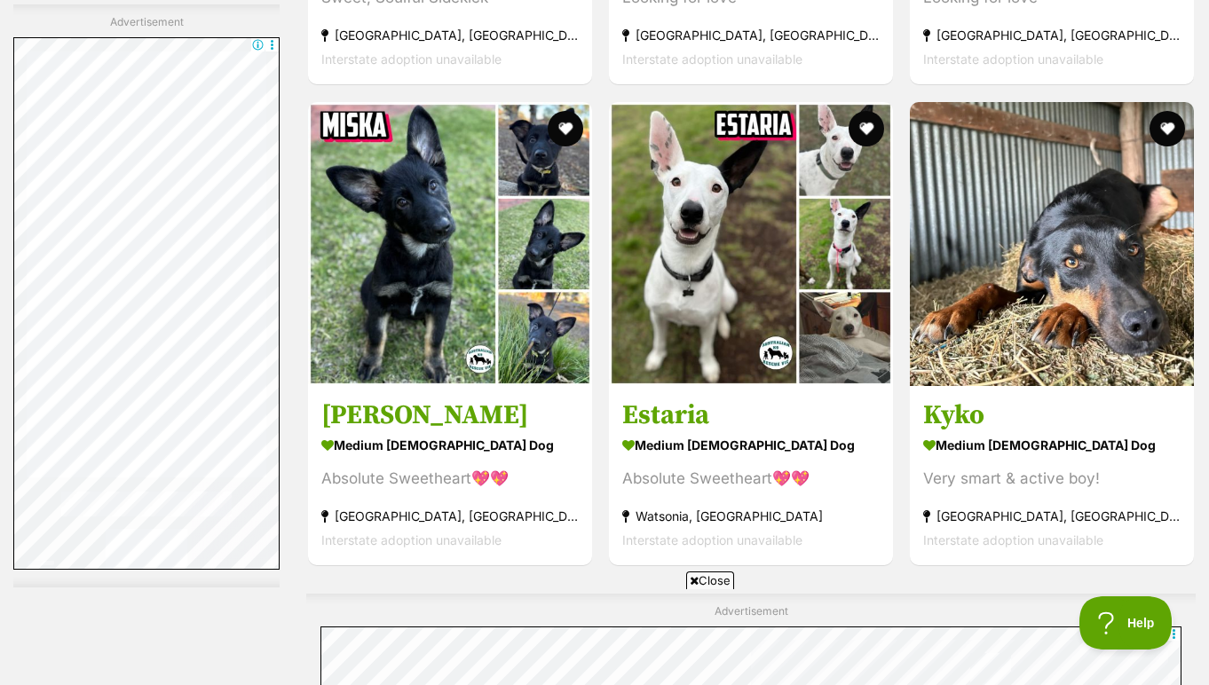
scroll to position [8515, 0]
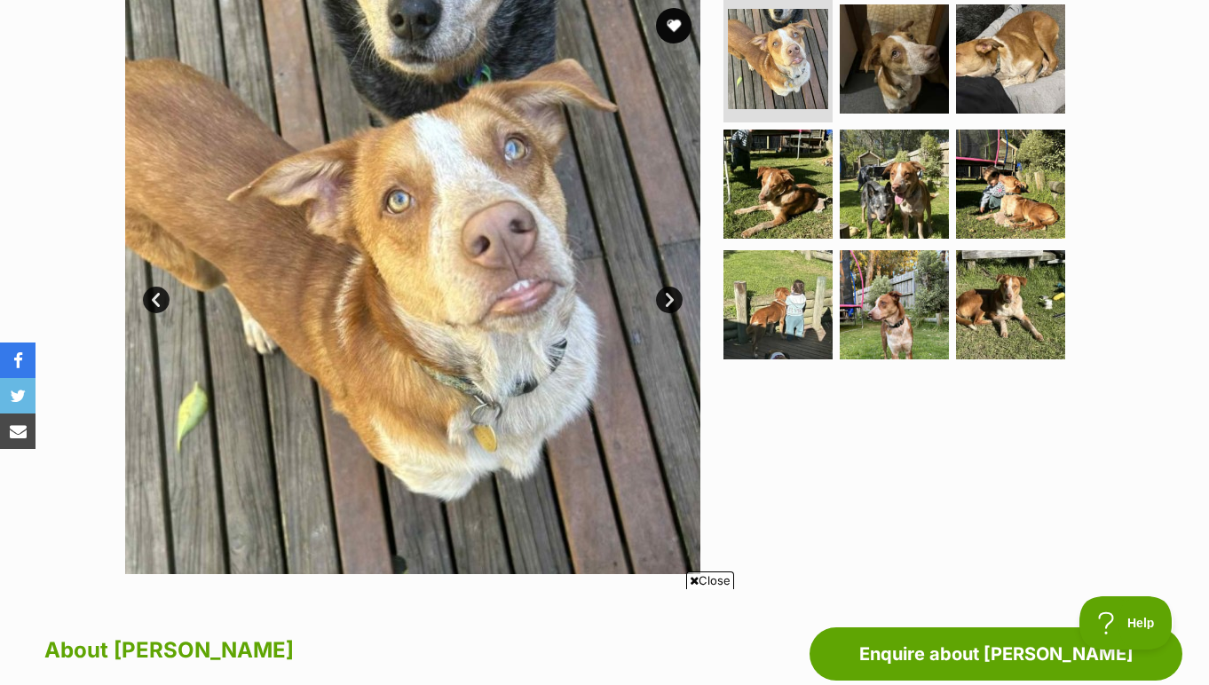
scroll to position [365, 0]
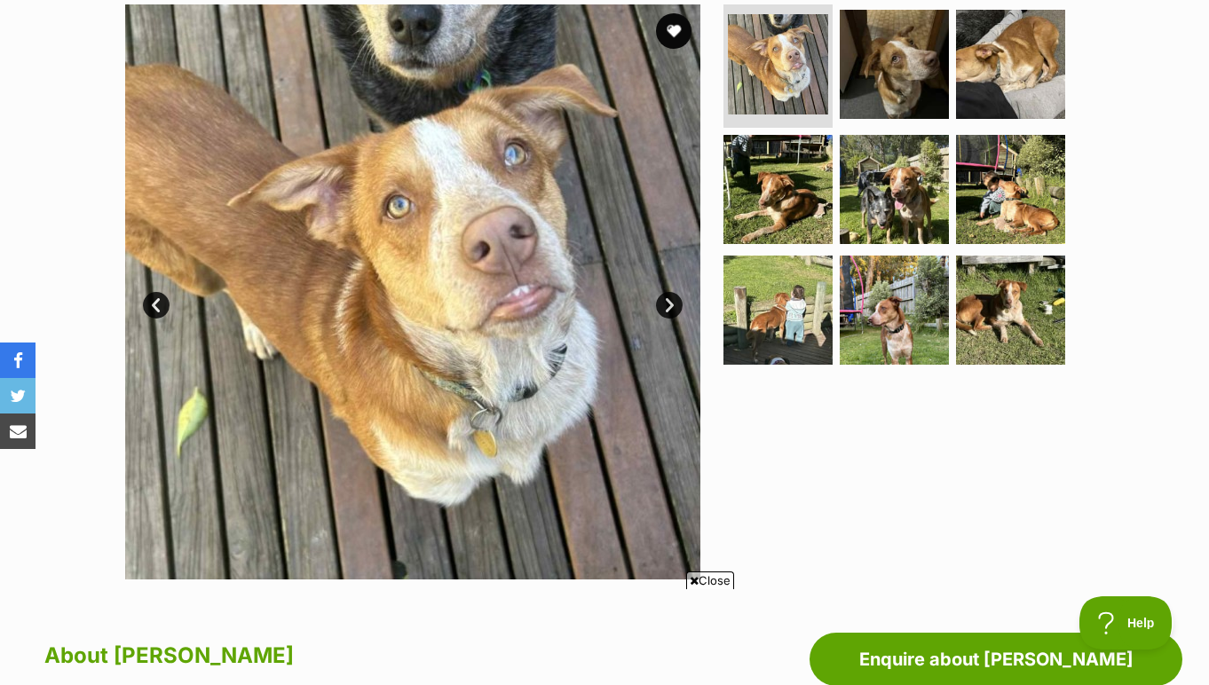
click at [667, 302] on link "Next" at bounding box center [669, 305] width 27 height 27
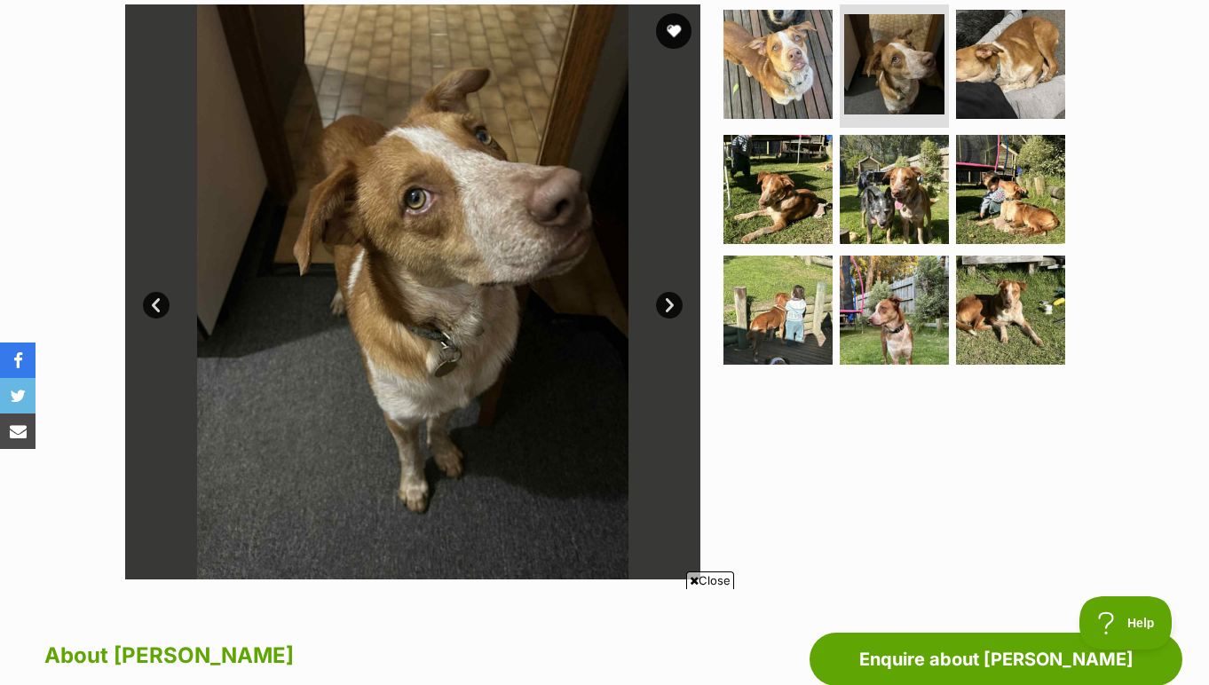
click at [667, 302] on link "Next" at bounding box center [669, 305] width 27 height 27
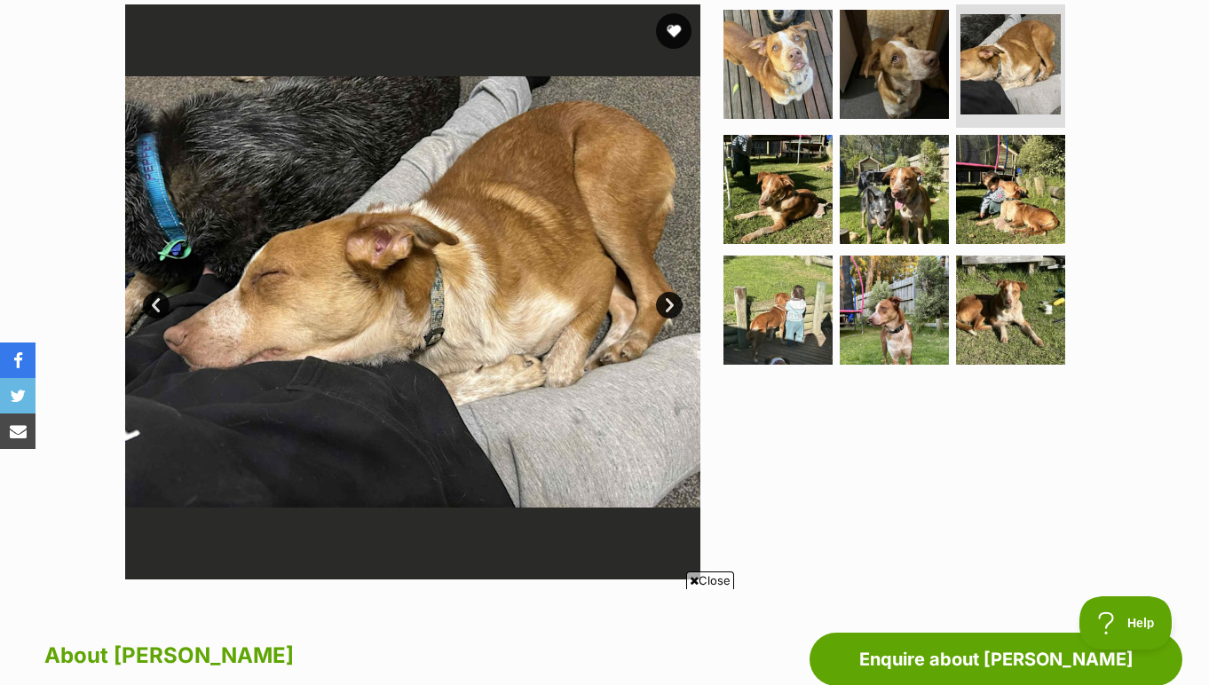
click at [667, 302] on link "Next" at bounding box center [669, 305] width 27 height 27
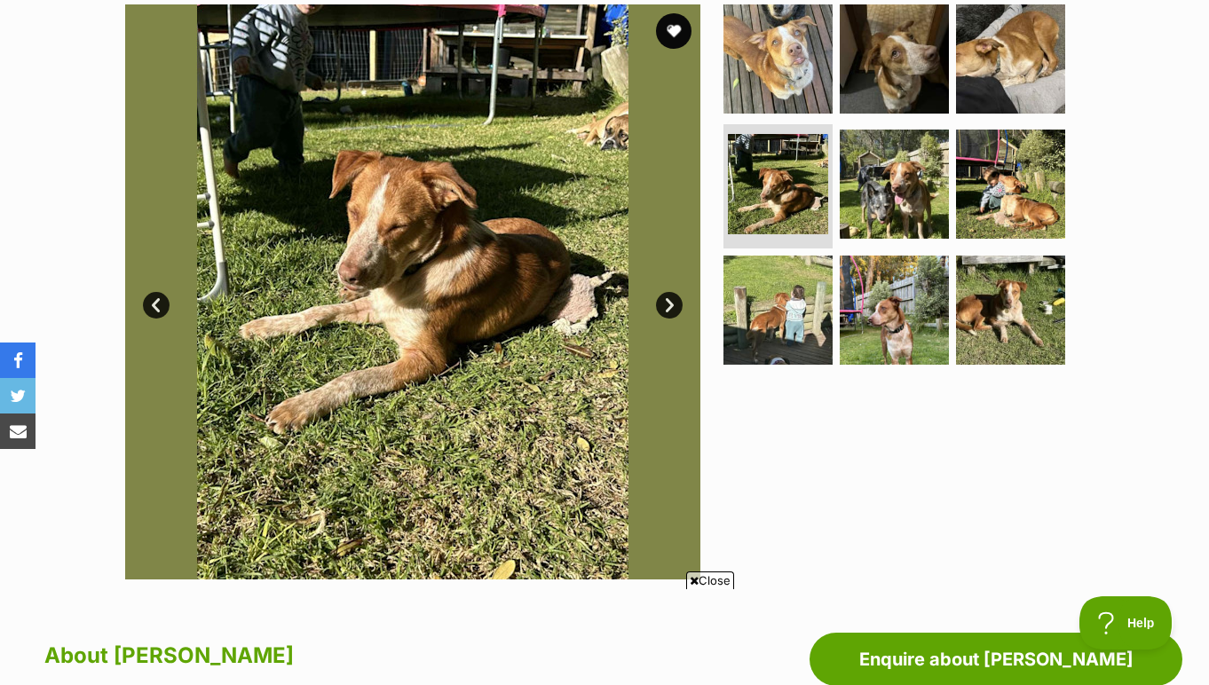
click at [667, 302] on link "Next" at bounding box center [669, 305] width 27 height 27
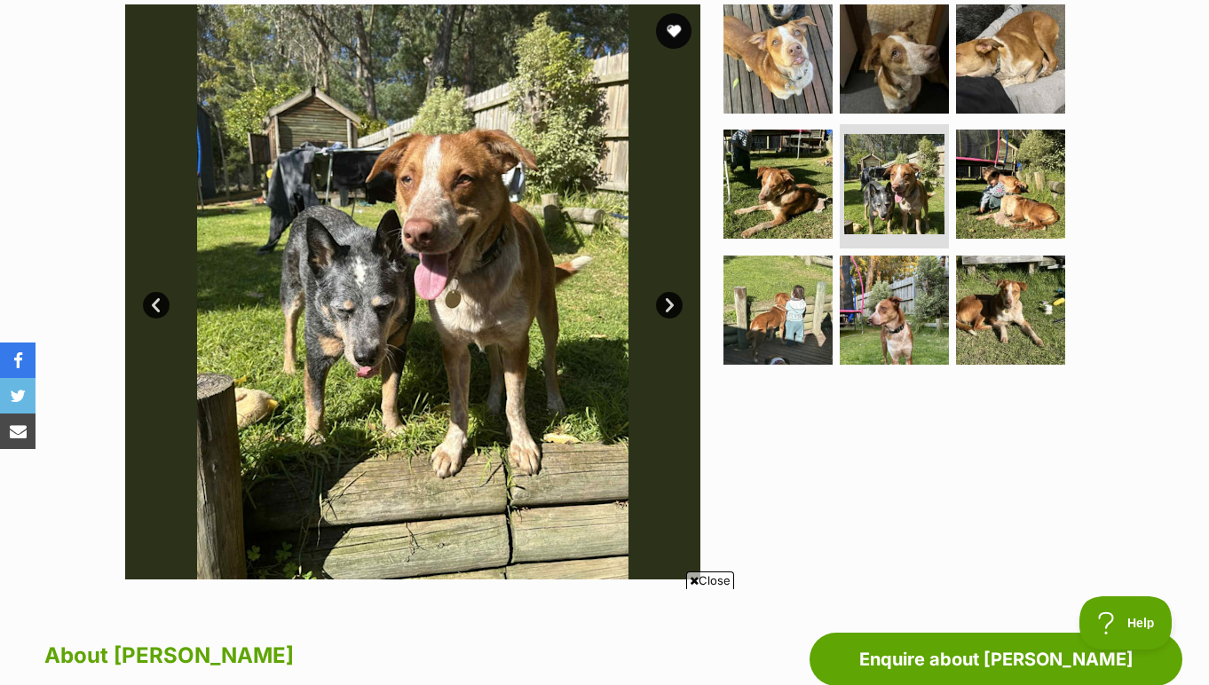
scroll to position [0, 0]
click at [667, 302] on link "Next" at bounding box center [669, 305] width 27 height 27
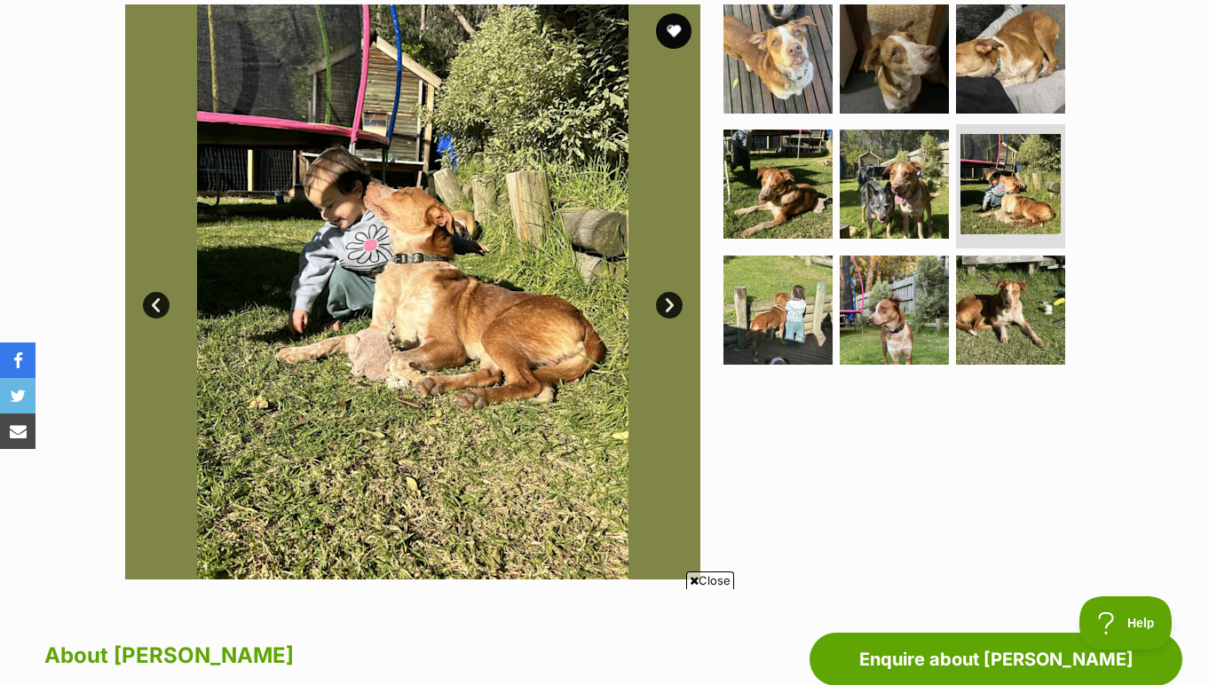
click at [667, 302] on link "Next" at bounding box center [669, 305] width 27 height 27
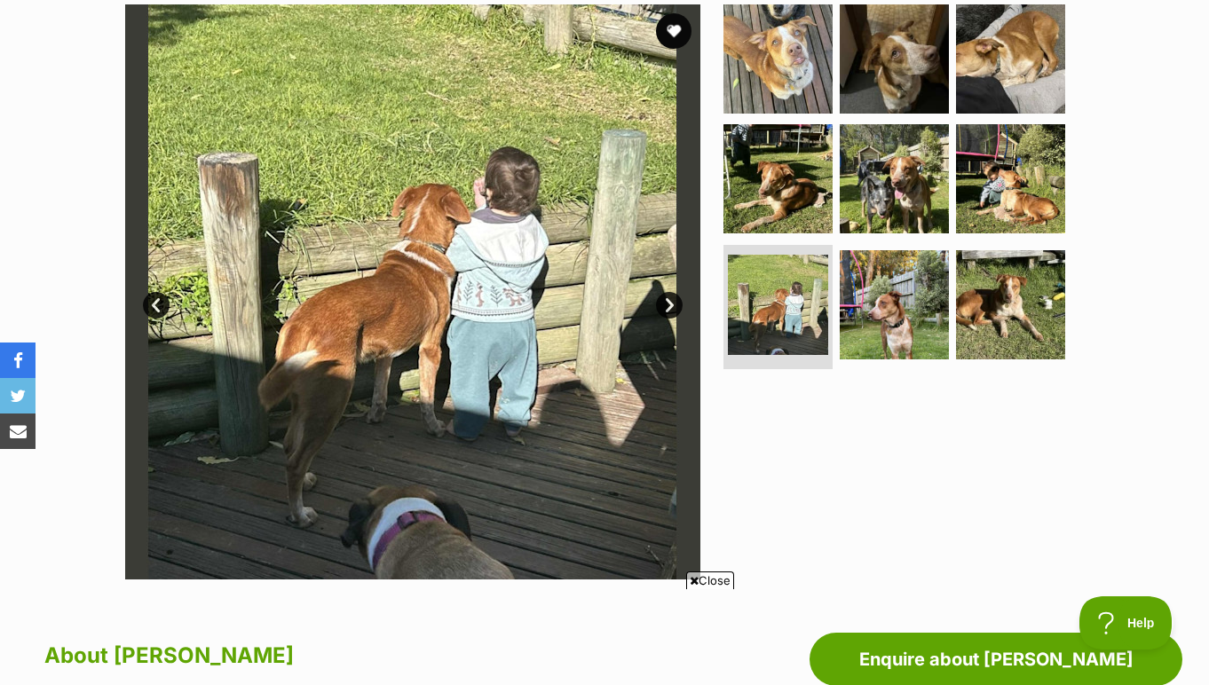
click at [667, 302] on link "Next" at bounding box center [669, 305] width 27 height 27
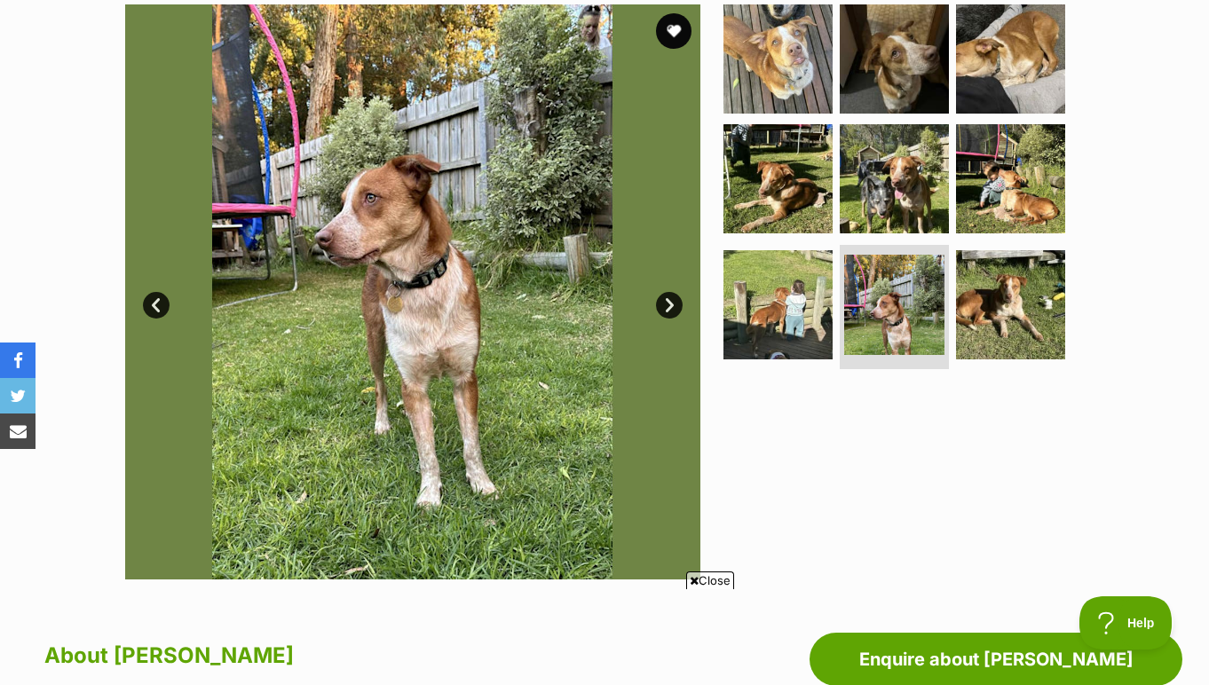
click at [667, 302] on link "Next" at bounding box center [669, 305] width 27 height 27
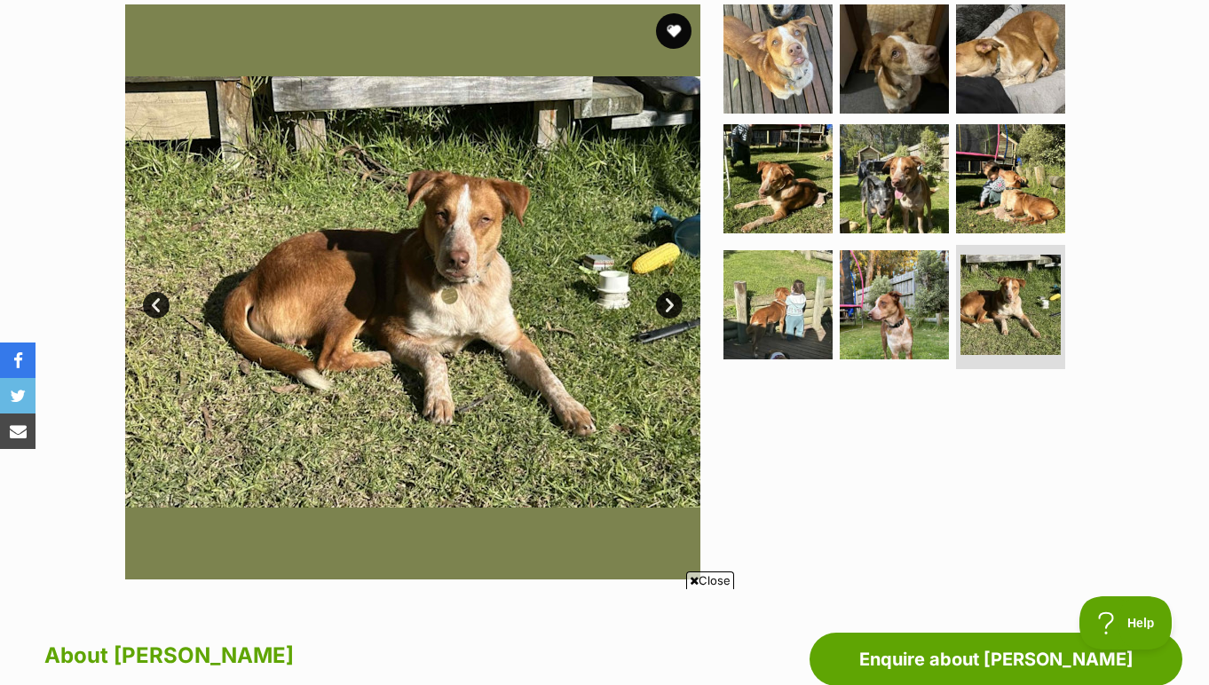
click at [667, 302] on link "Next" at bounding box center [669, 305] width 27 height 27
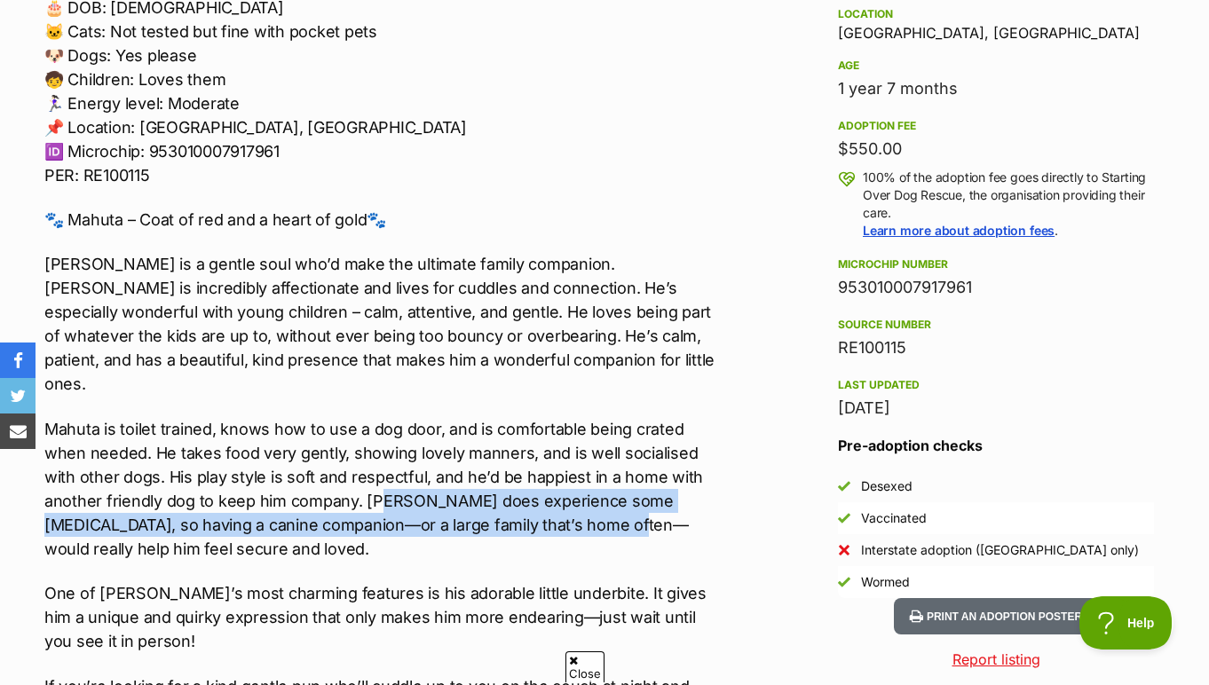
drag, startPoint x: 417, startPoint y: 489, endPoint x: 588, endPoint y: 497, distance: 171.5
click at [588, 497] on p "Mahuta is toilet trained, knows how to use a dog door, and is comfortable being…" at bounding box center [381, 489] width 675 height 144
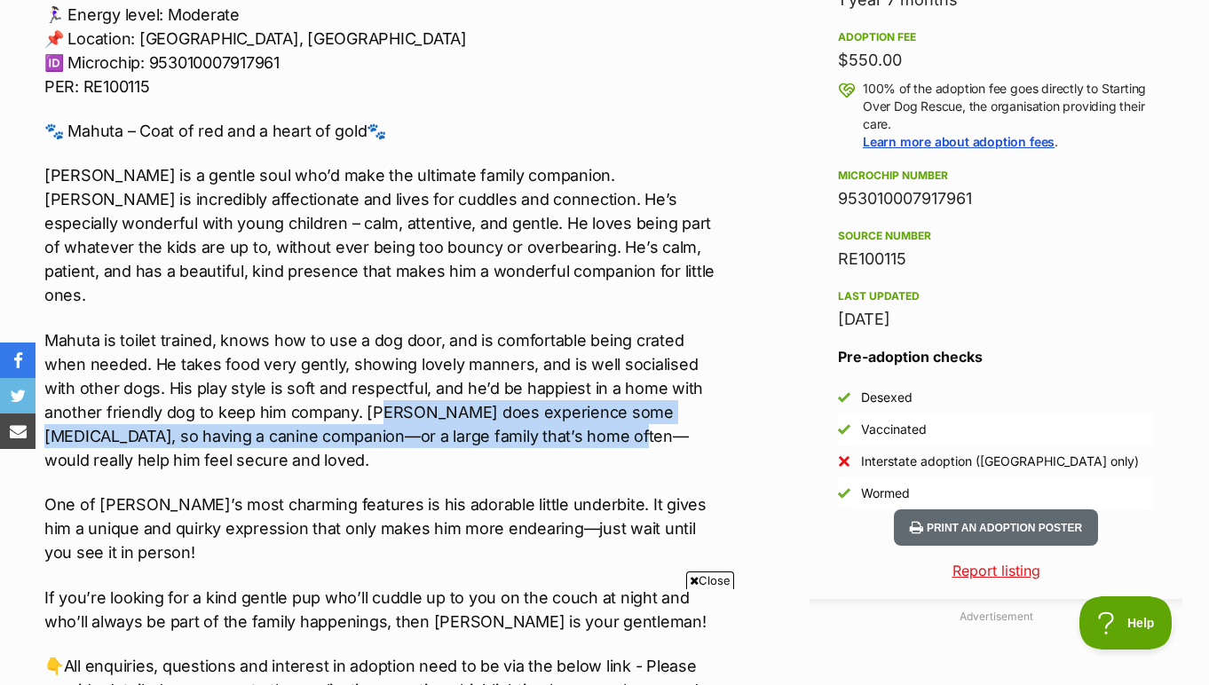
scroll to position [1403, 0]
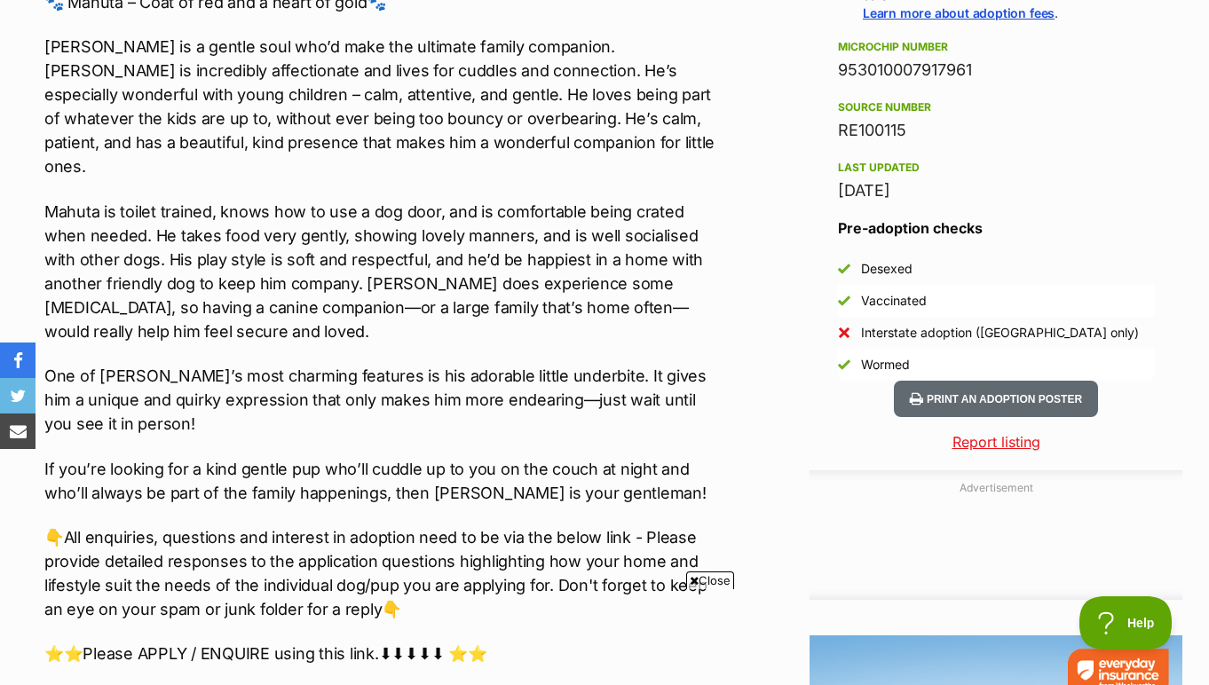
click at [614, 457] on p "If you’re looking for a kind gentle pup who’ll cuddle up to you on the couch at…" at bounding box center [381, 481] width 675 height 48
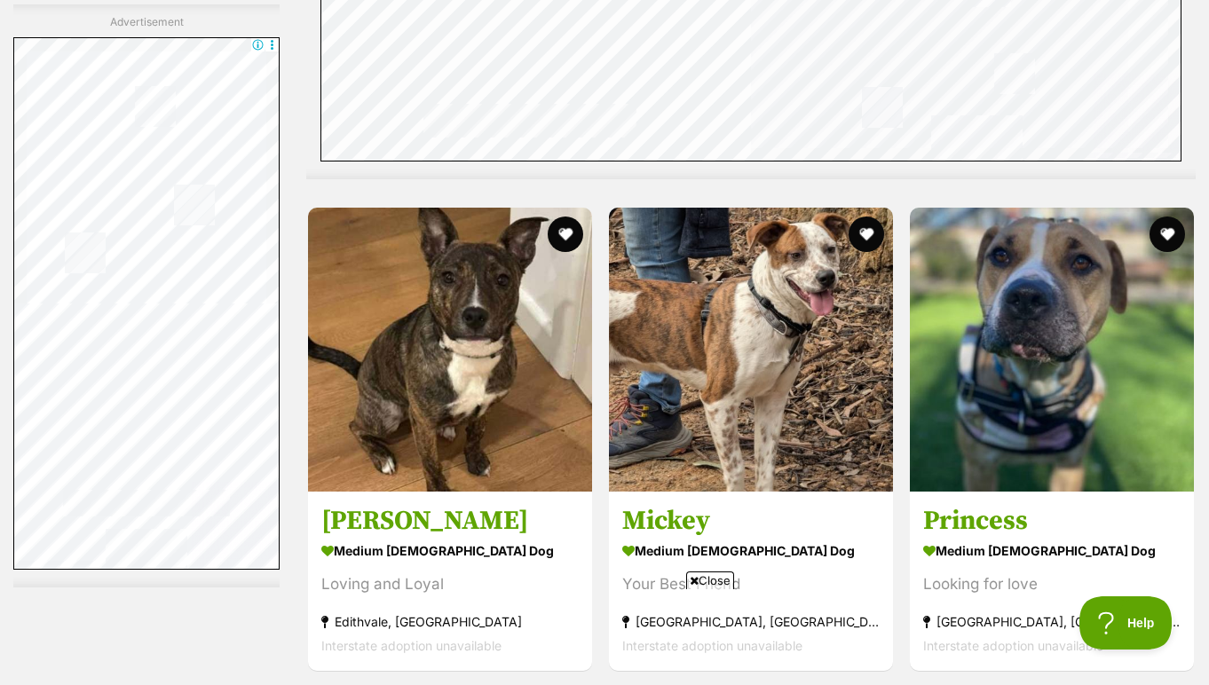
scroll to position [9149, 0]
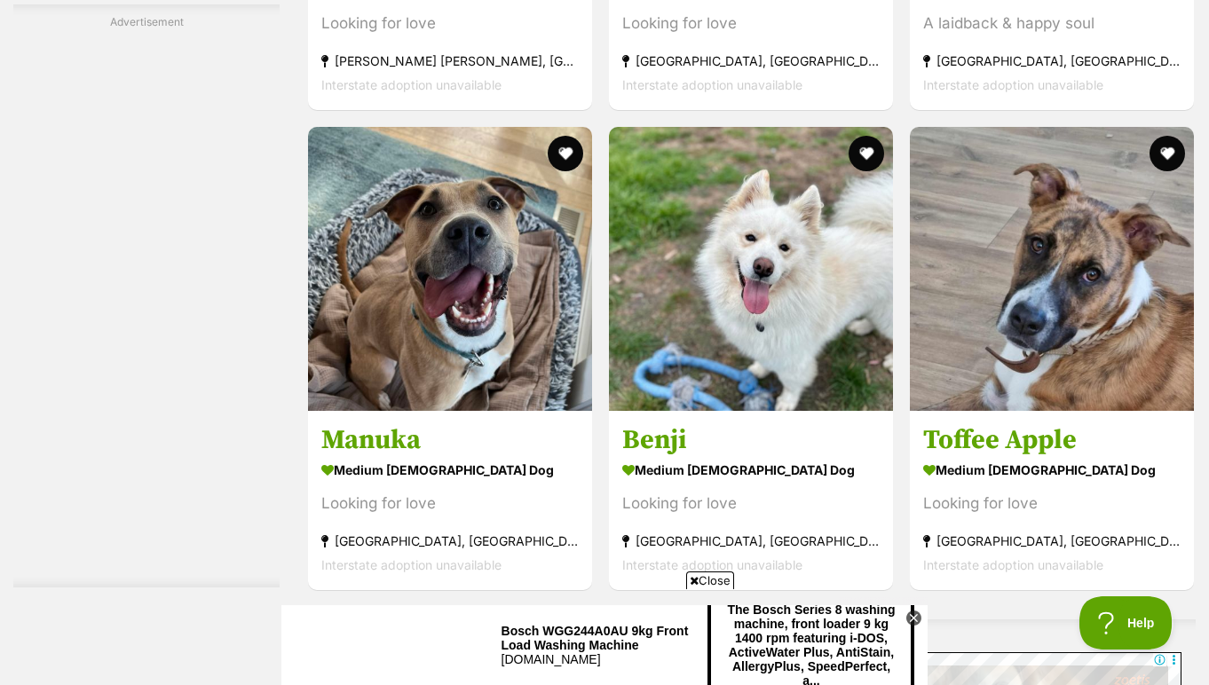
scroll to position [5744, 0]
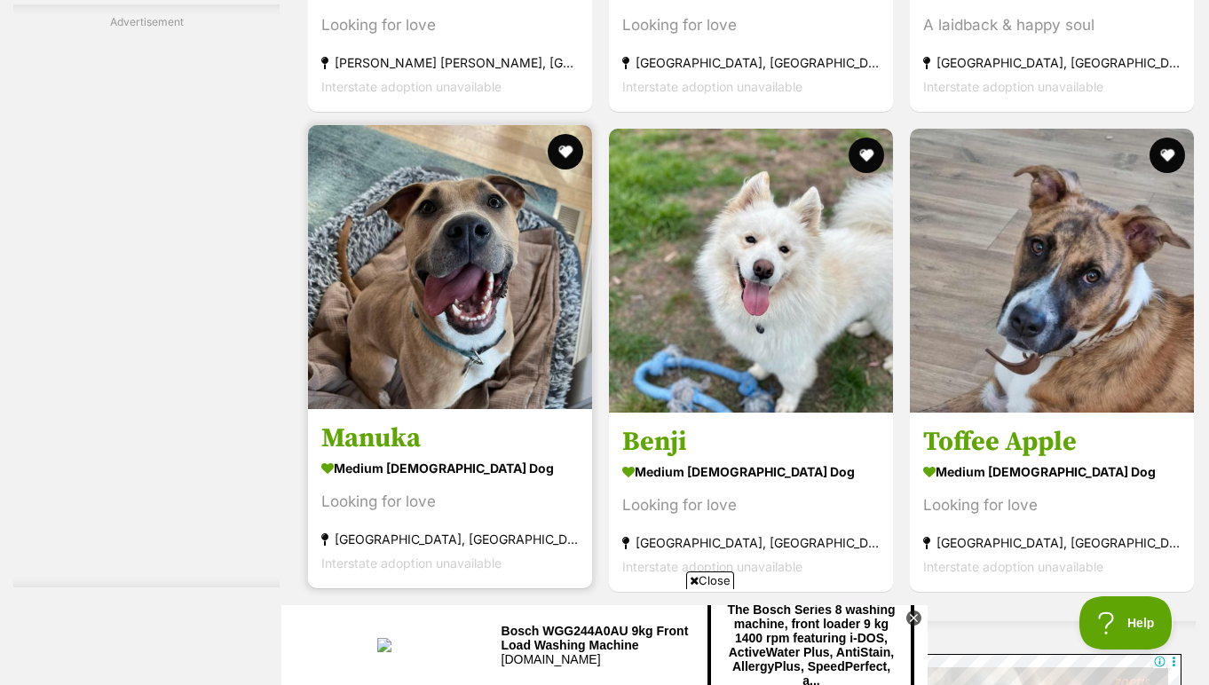
click at [489, 211] on img at bounding box center [450, 267] width 284 height 284
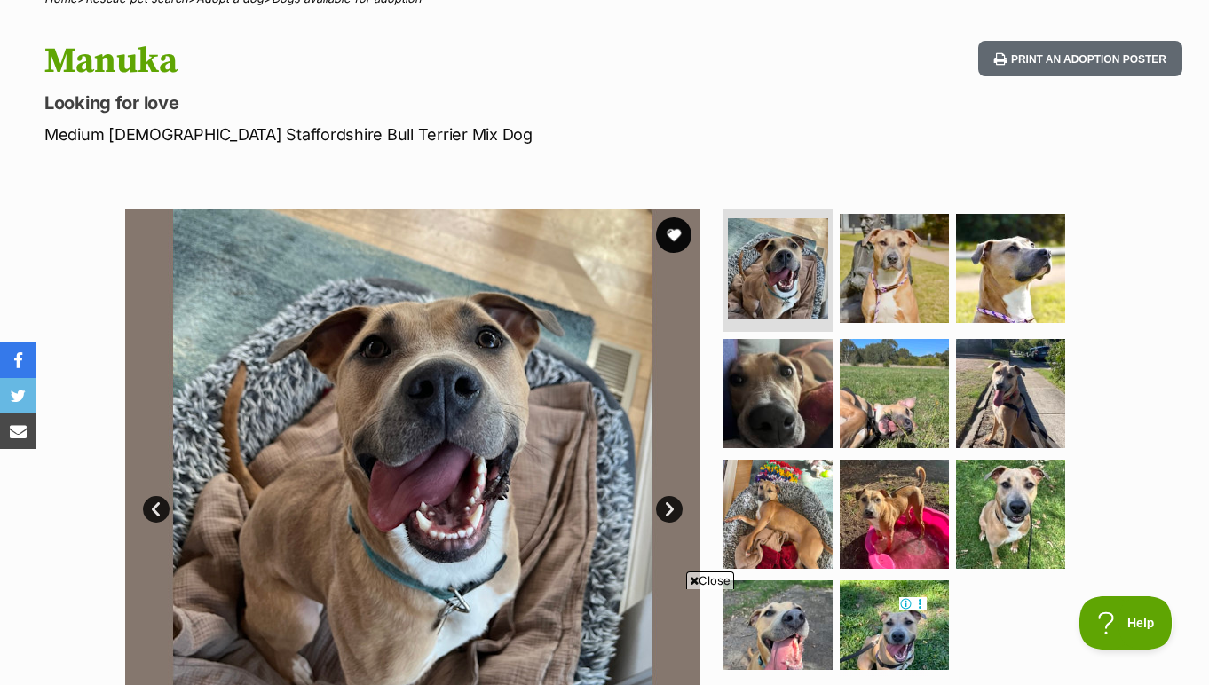
click at [662, 496] on link "Next" at bounding box center [669, 509] width 27 height 27
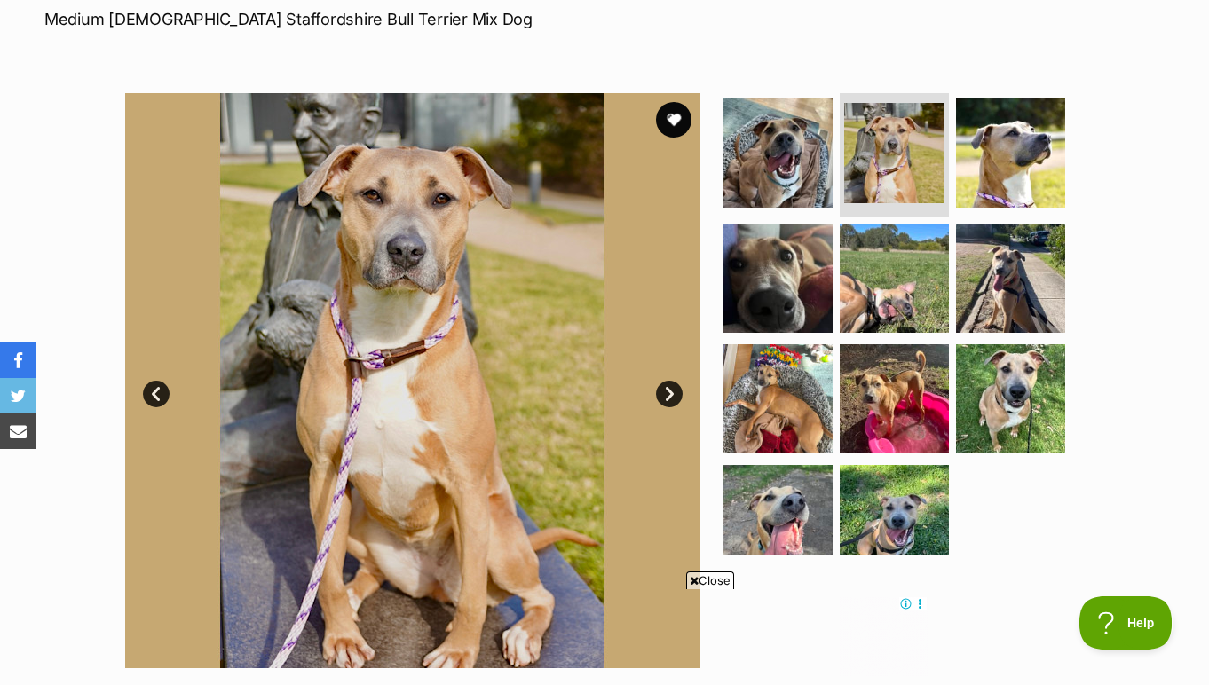
scroll to position [277, 0]
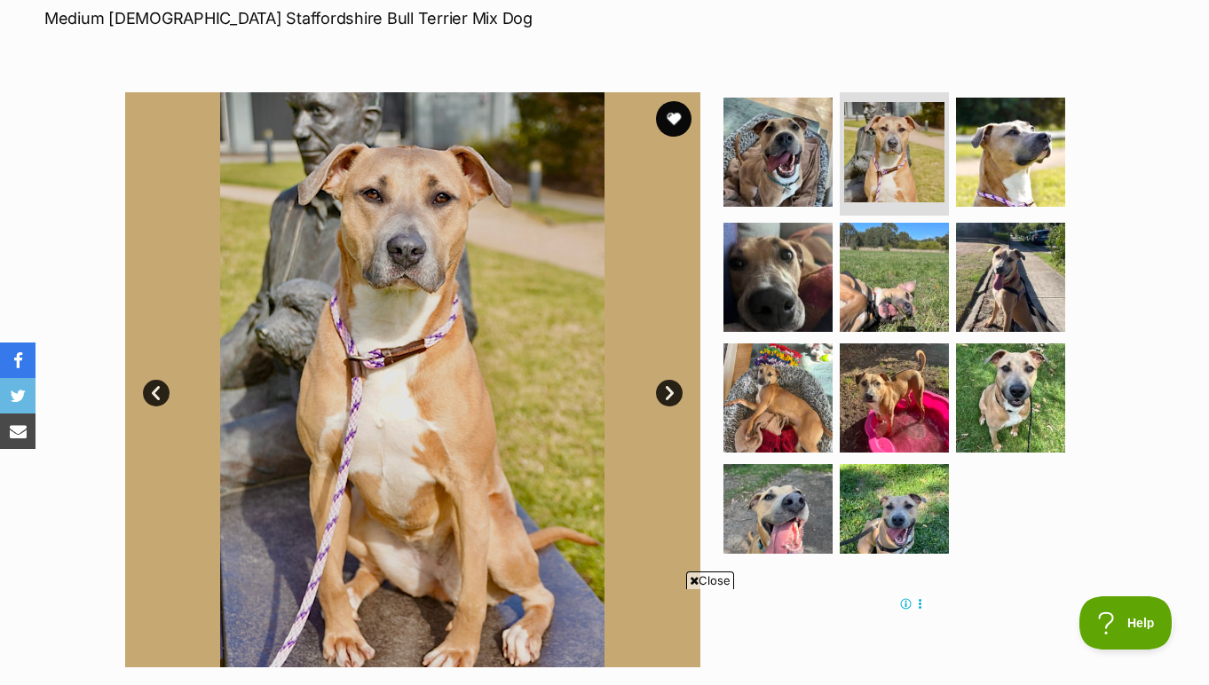
click at [672, 388] on link "Next" at bounding box center [669, 393] width 27 height 27
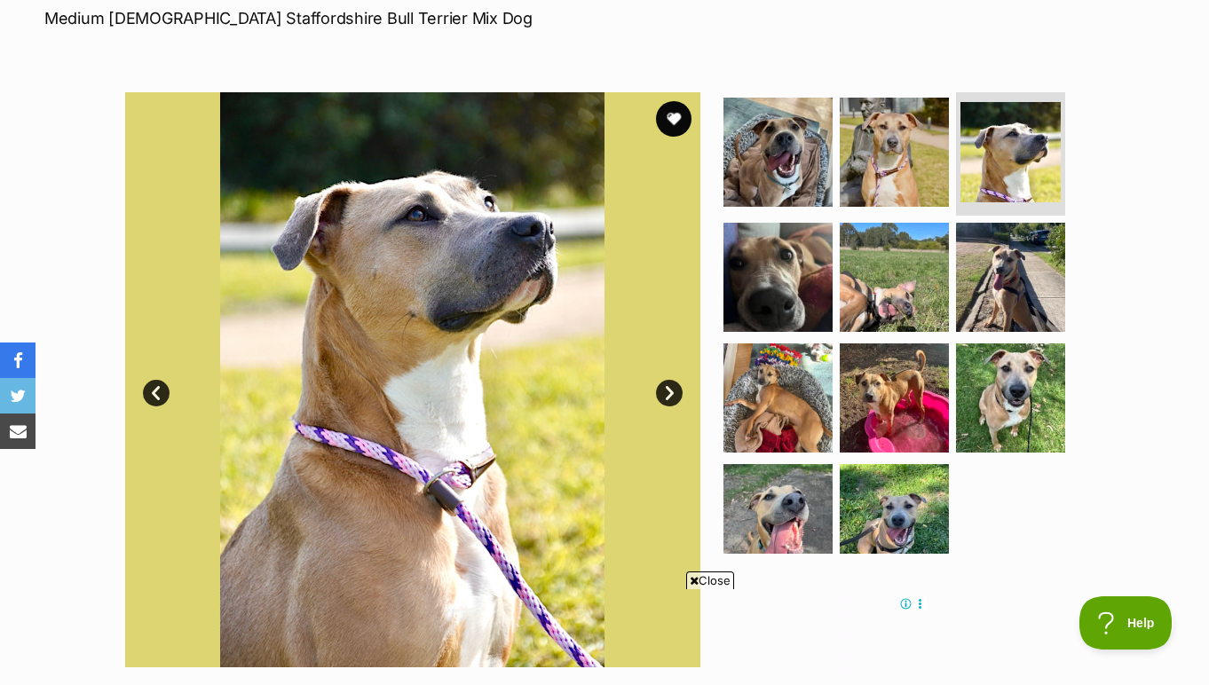
click at [672, 388] on link "Next" at bounding box center [669, 393] width 27 height 27
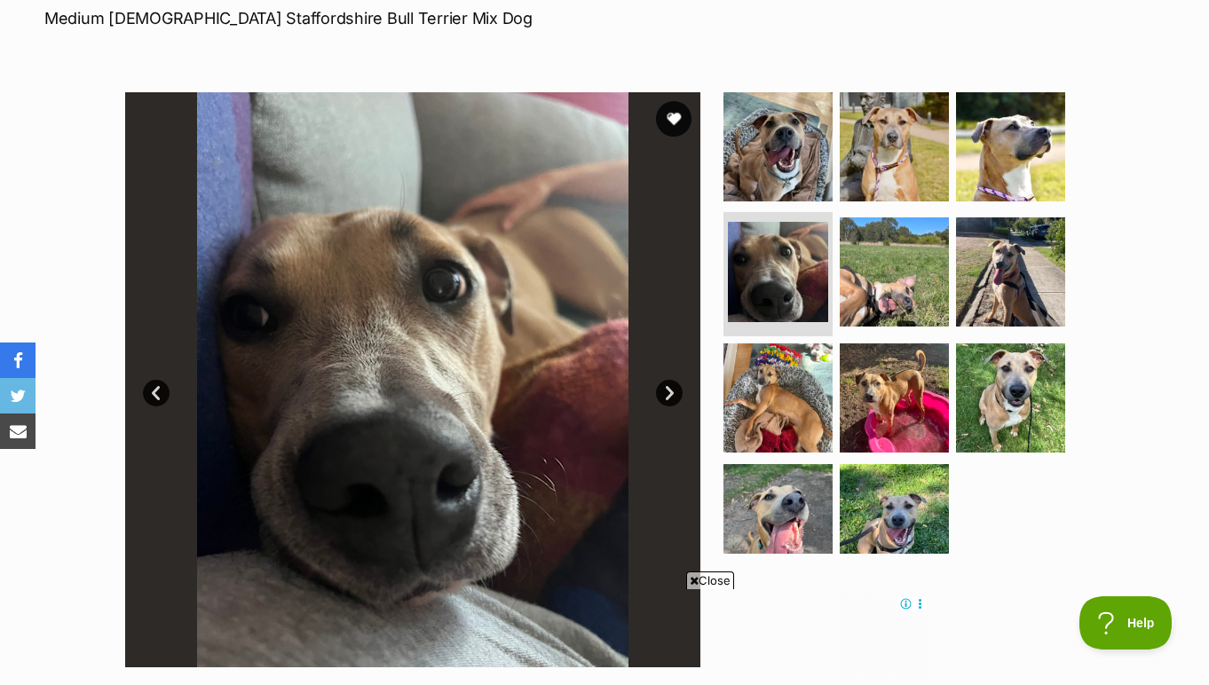
click at [672, 388] on link "Next" at bounding box center [669, 393] width 27 height 27
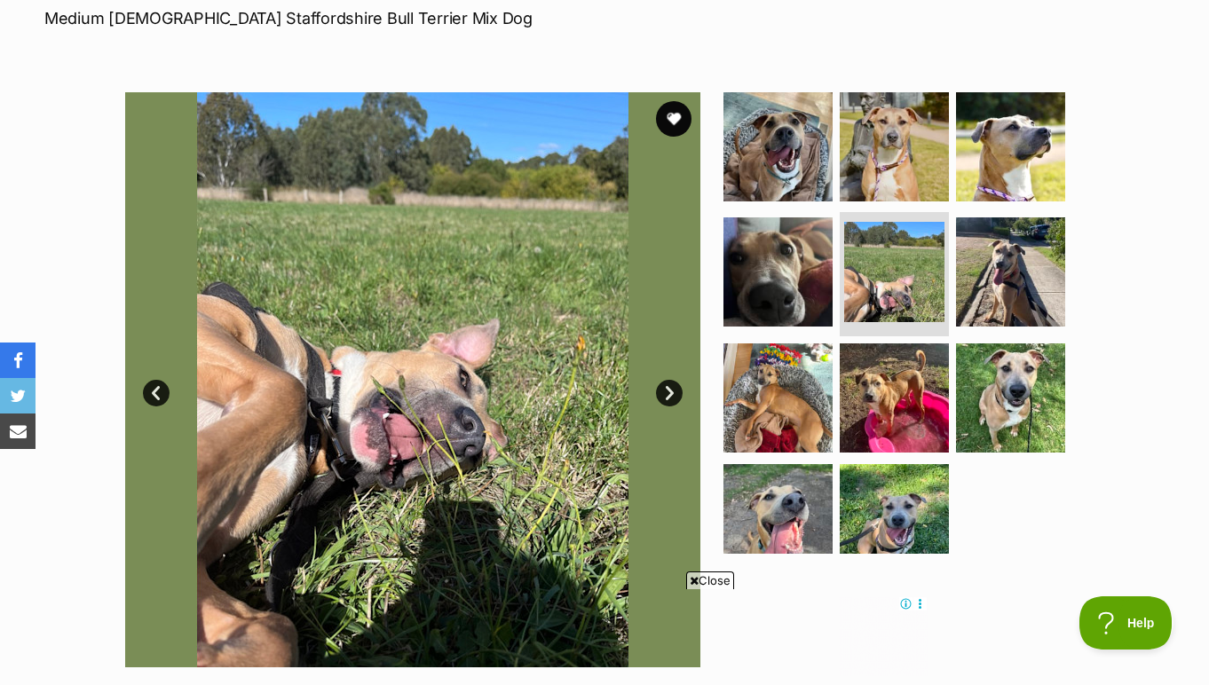
click at [672, 388] on link "Next" at bounding box center [669, 393] width 27 height 27
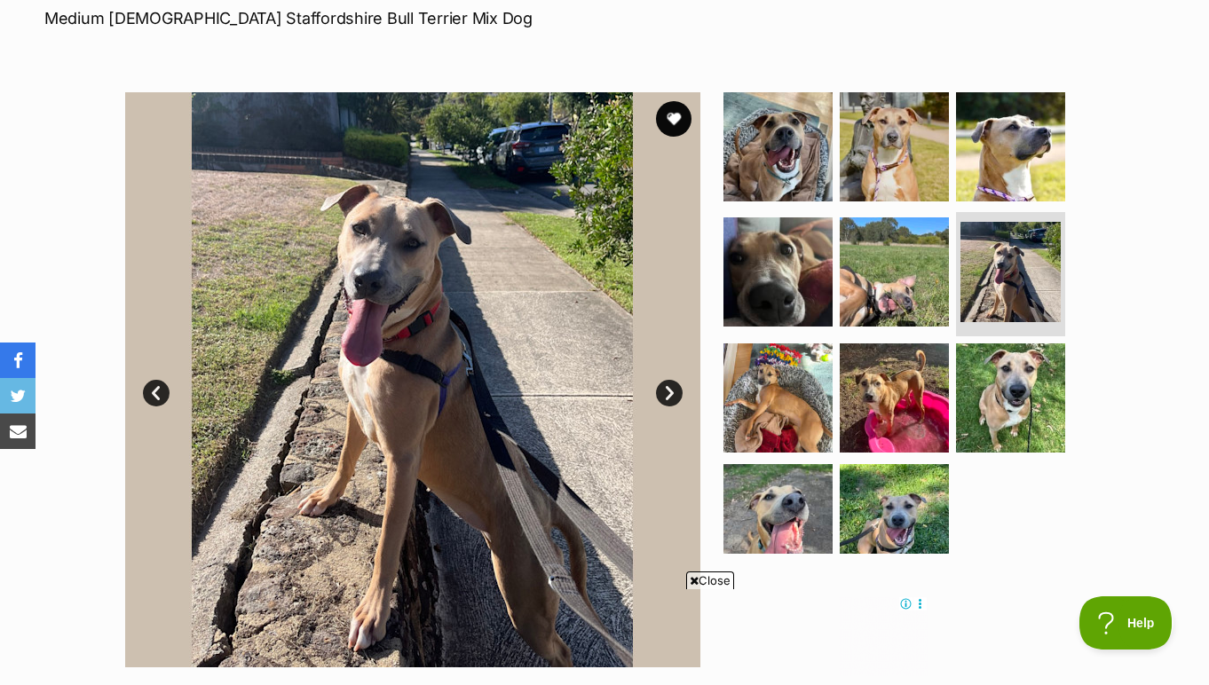
click at [672, 388] on link "Next" at bounding box center [669, 393] width 27 height 27
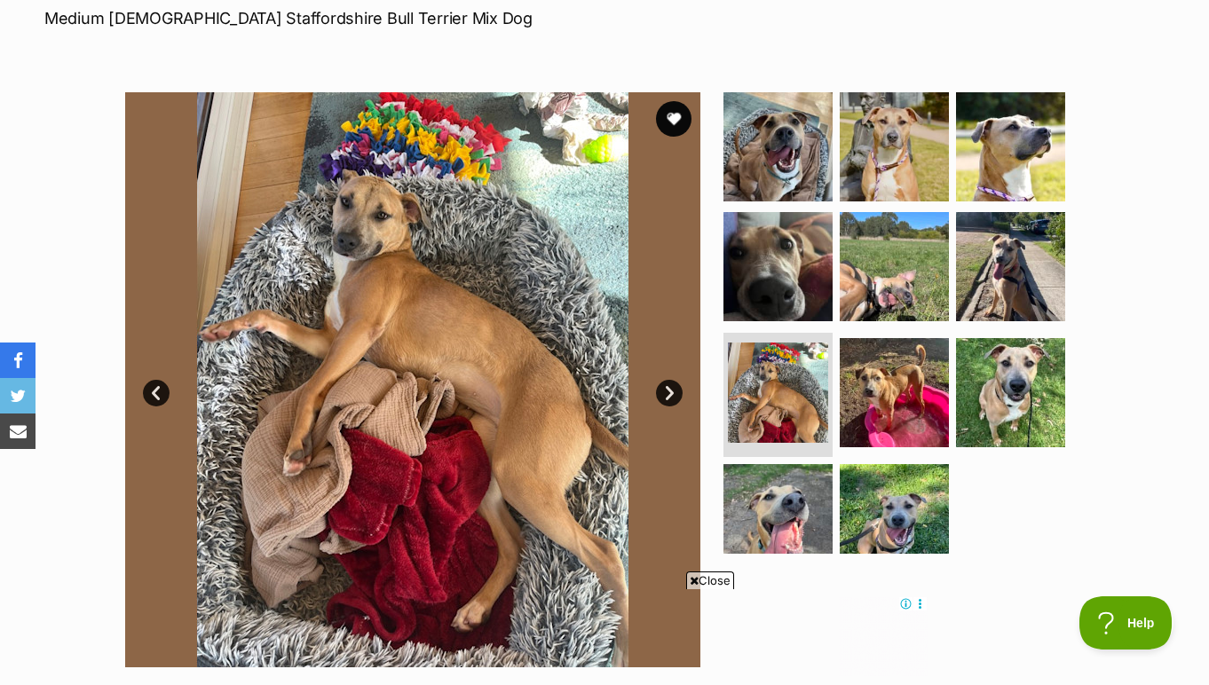
scroll to position [0, 0]
click at [672, 388] on link "Next" at bounding box center [669, 393] width 27 height 27
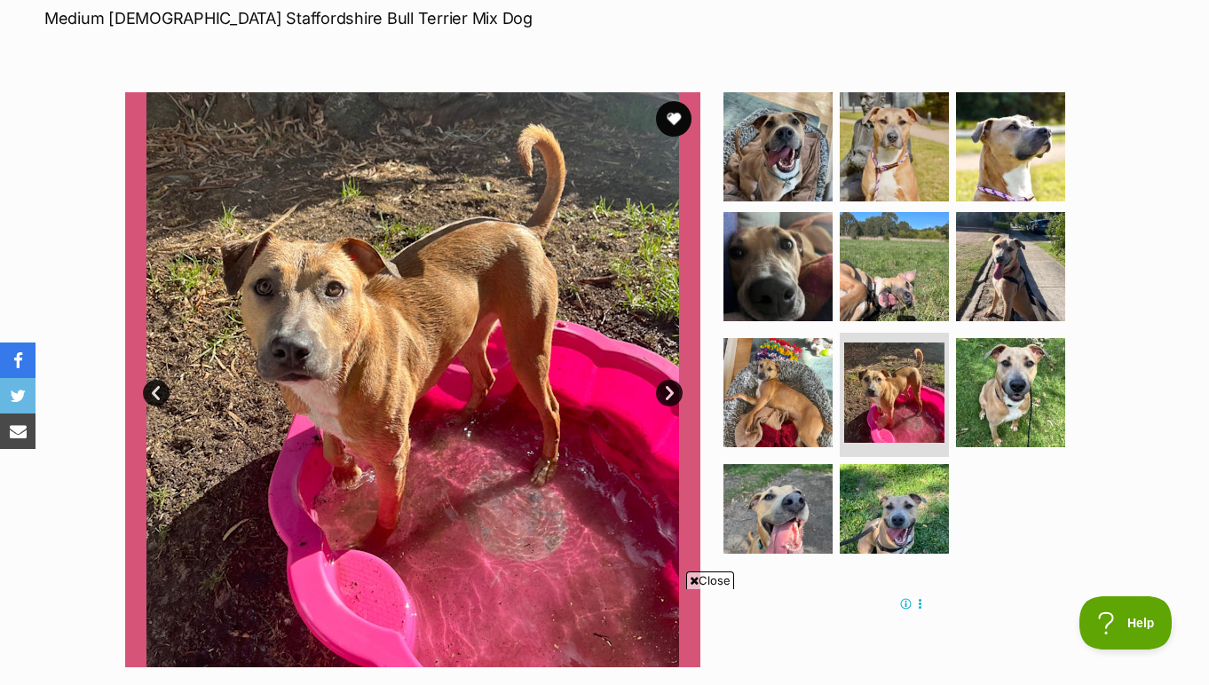
click at [672, 388] on link "Next" at bounding box center [669, 393] width 27 height 27
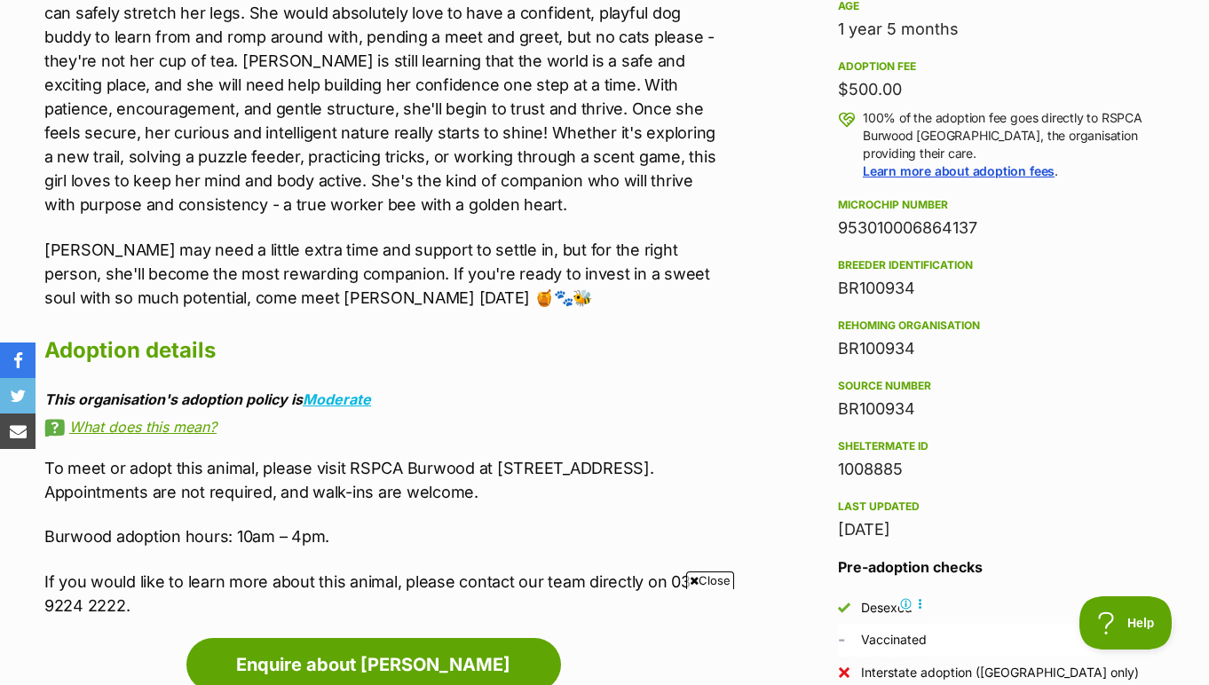
scroll to position [1259, 0]
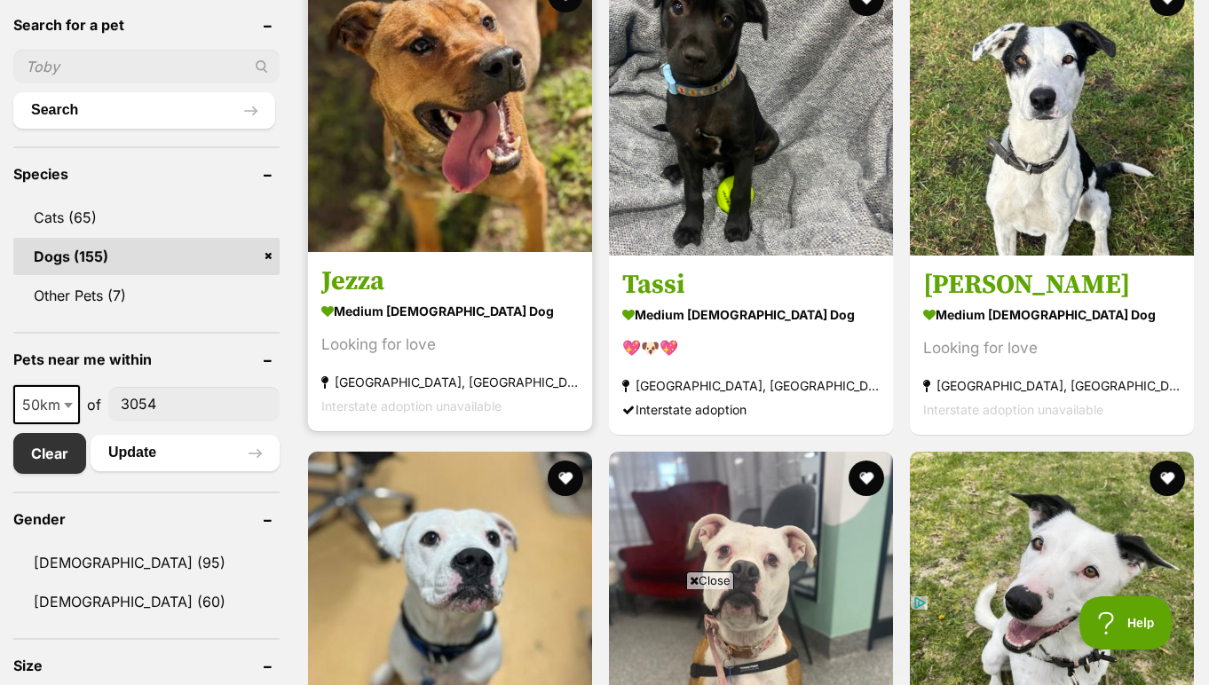
scroll to position [609, 0]
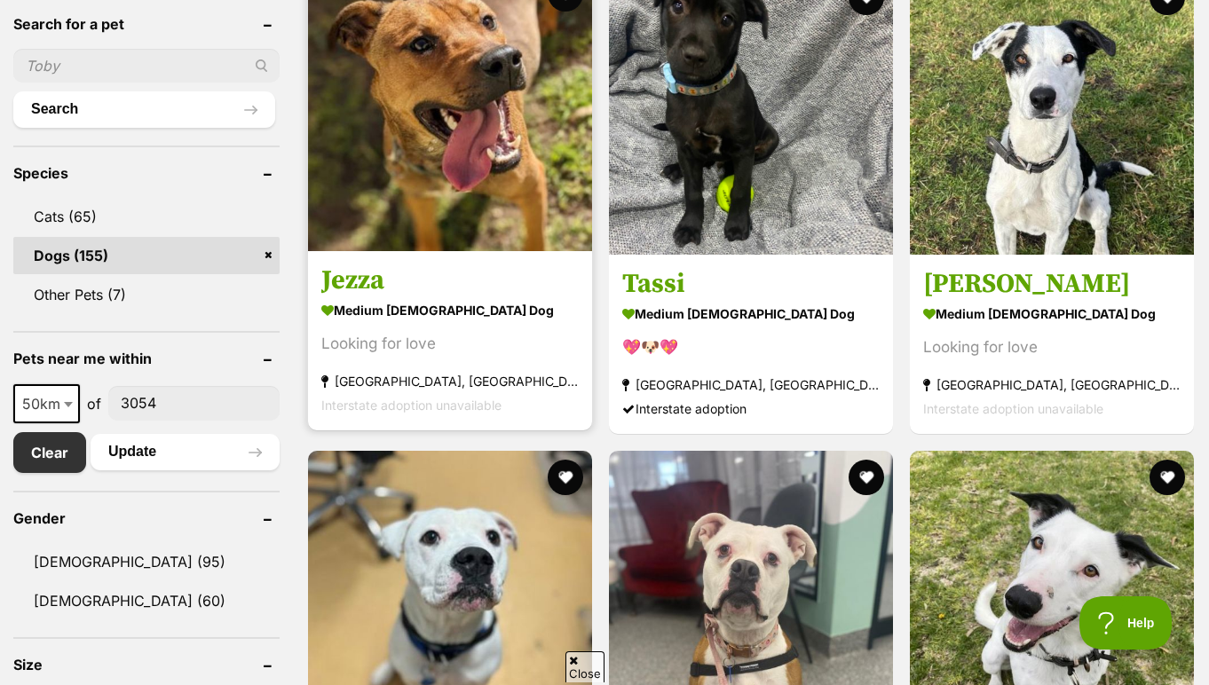
click at [400, 208] on img at bounding box center [450, 109] width 284 height 284
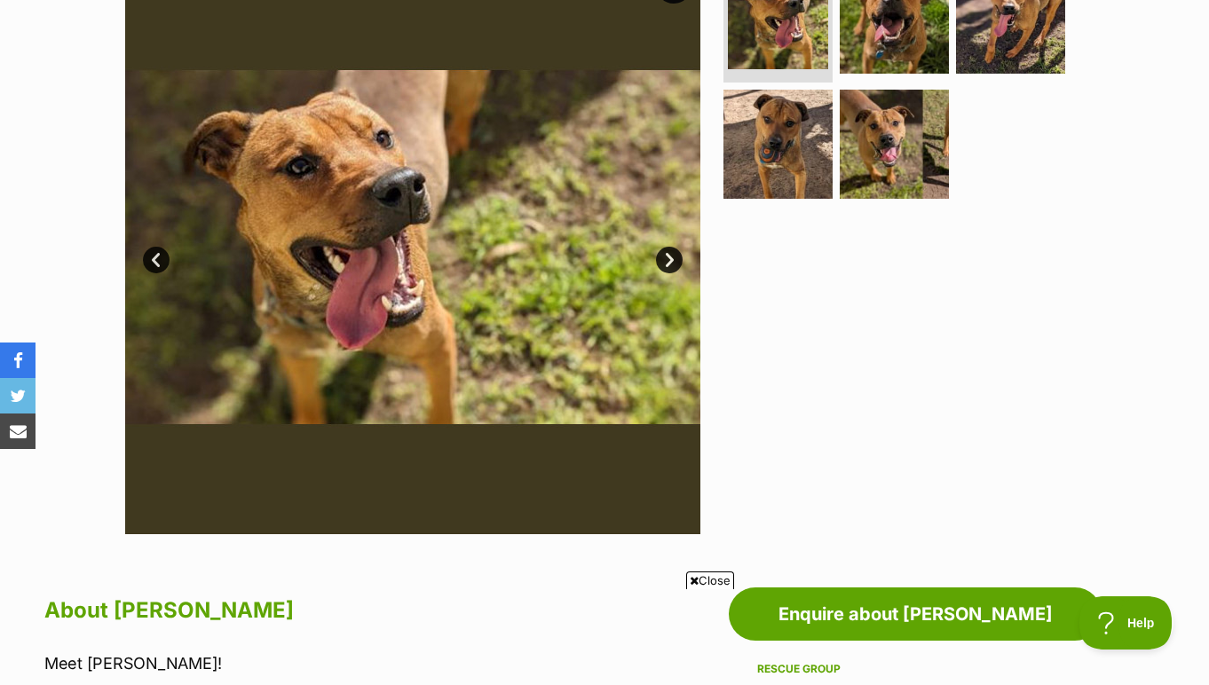
click at [662, 267] on link "Next" at bounding box center [669, 260] width 27 height 27
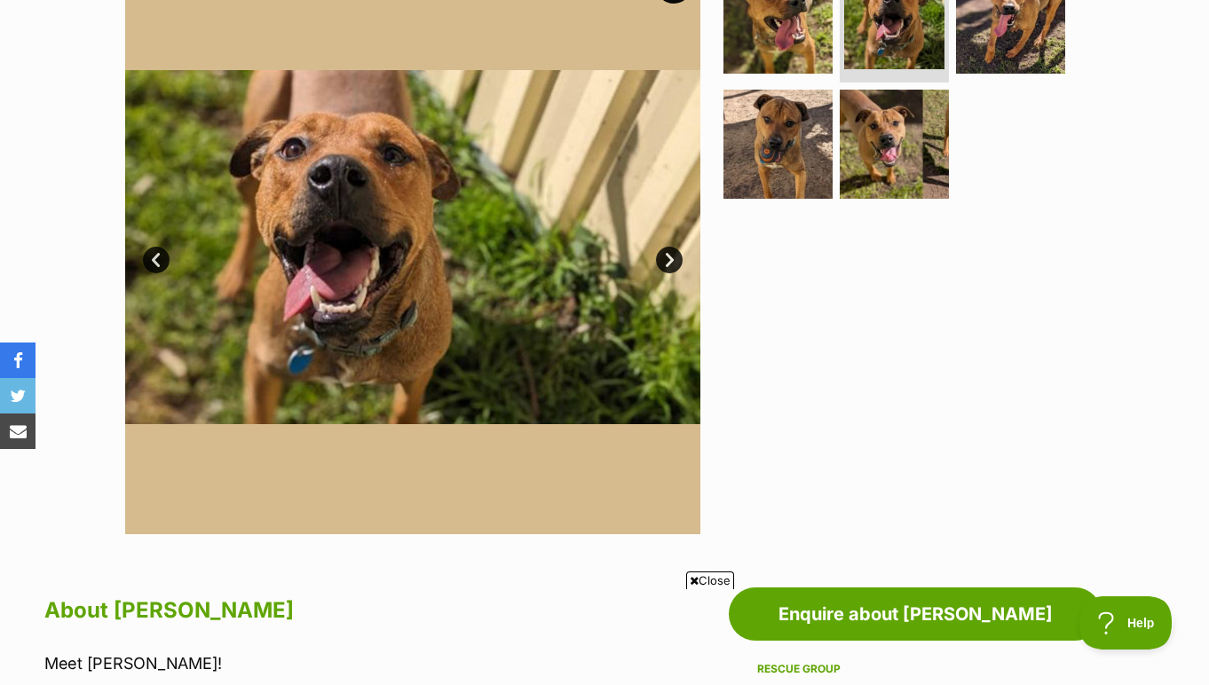
click at [662, 267] on link "Next" at bounding box center [669, 260] width 27 height 27
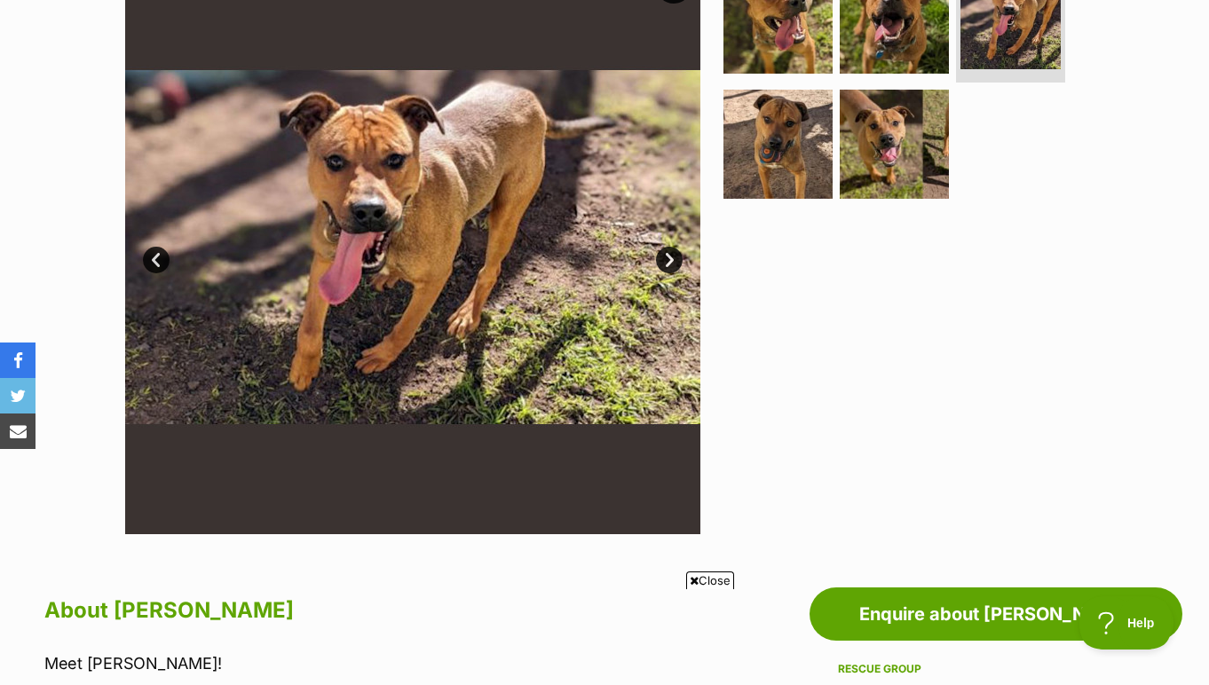
click at [662, 267] on link "Next" at bounding box center [669, 260] width 27 height 27
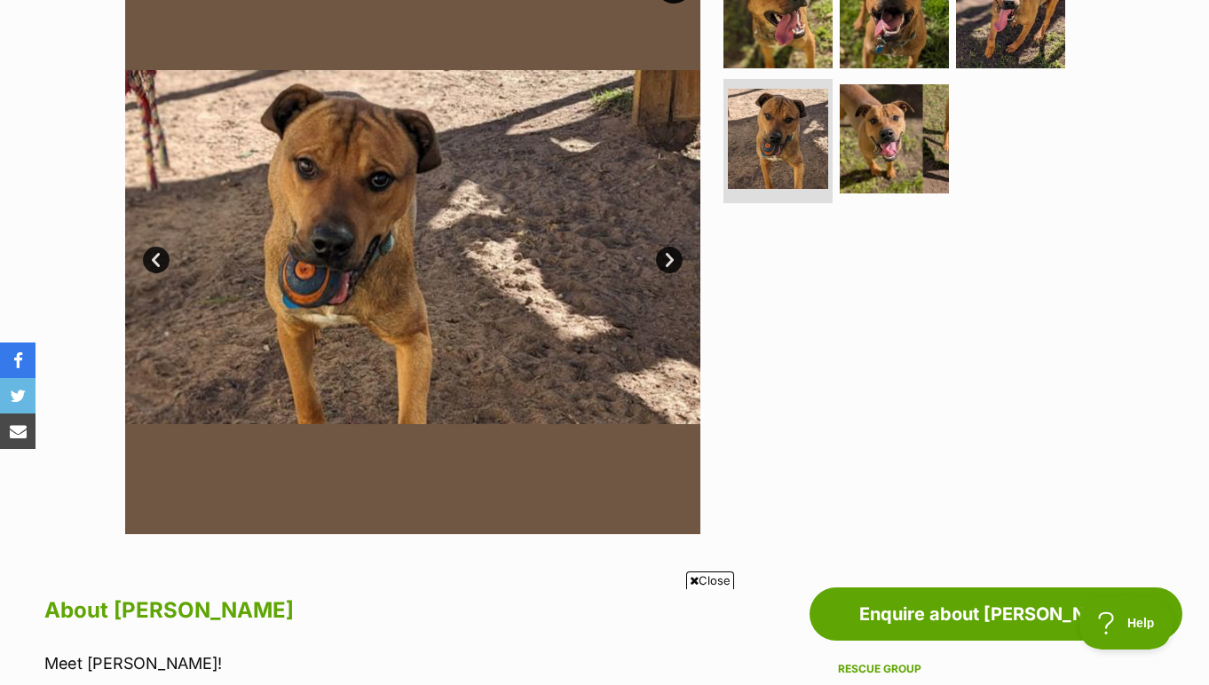
click at [662, 267] on link "Next" at bounding box center [669, 260] width 27 height 27
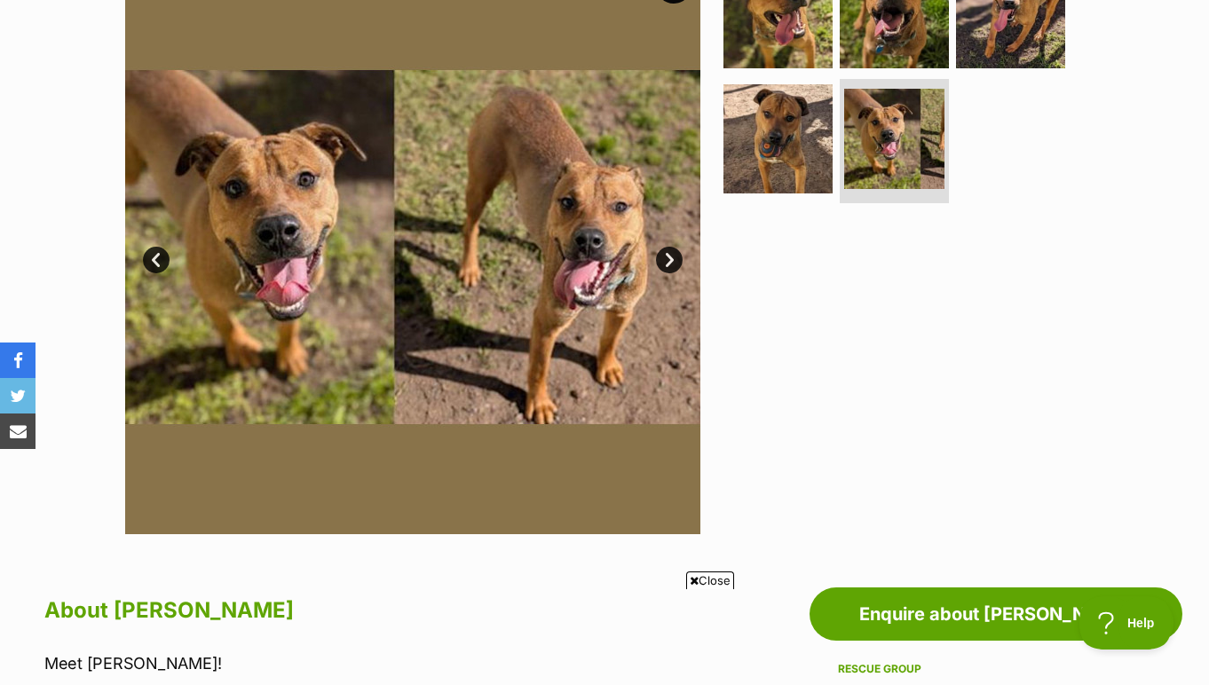
click at [662, 267] on link "Next" at bounding box center [669, 260] width 27 height 27
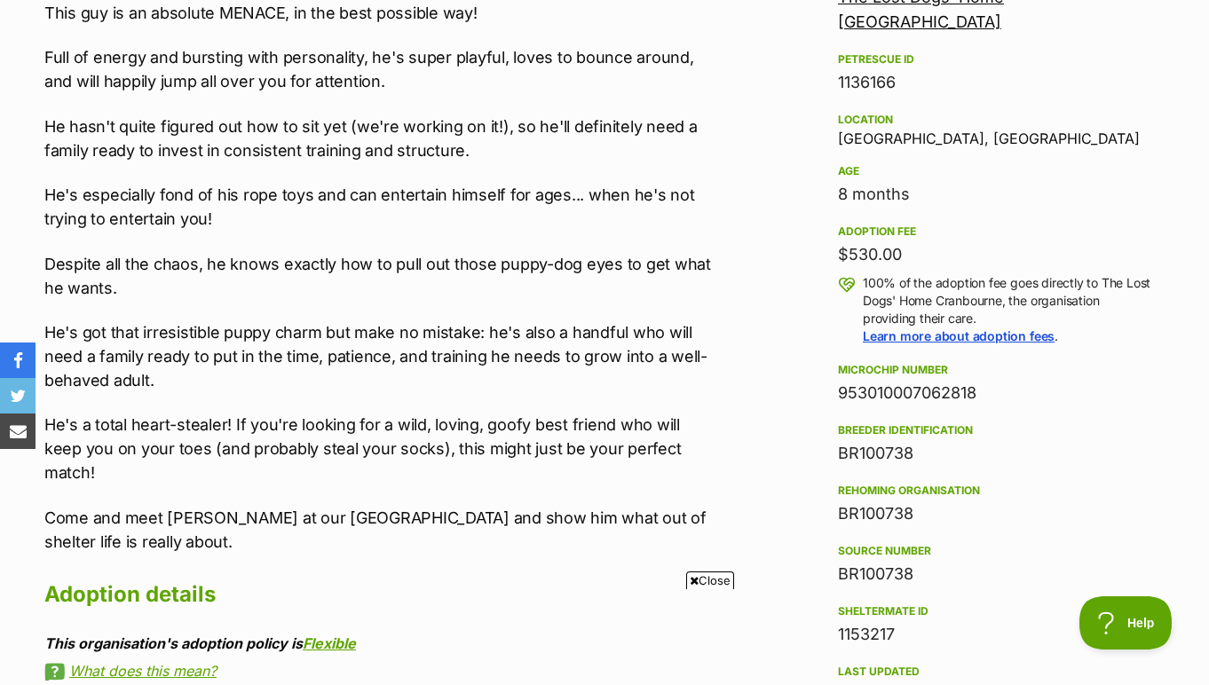
scroll to position [1128, 0]
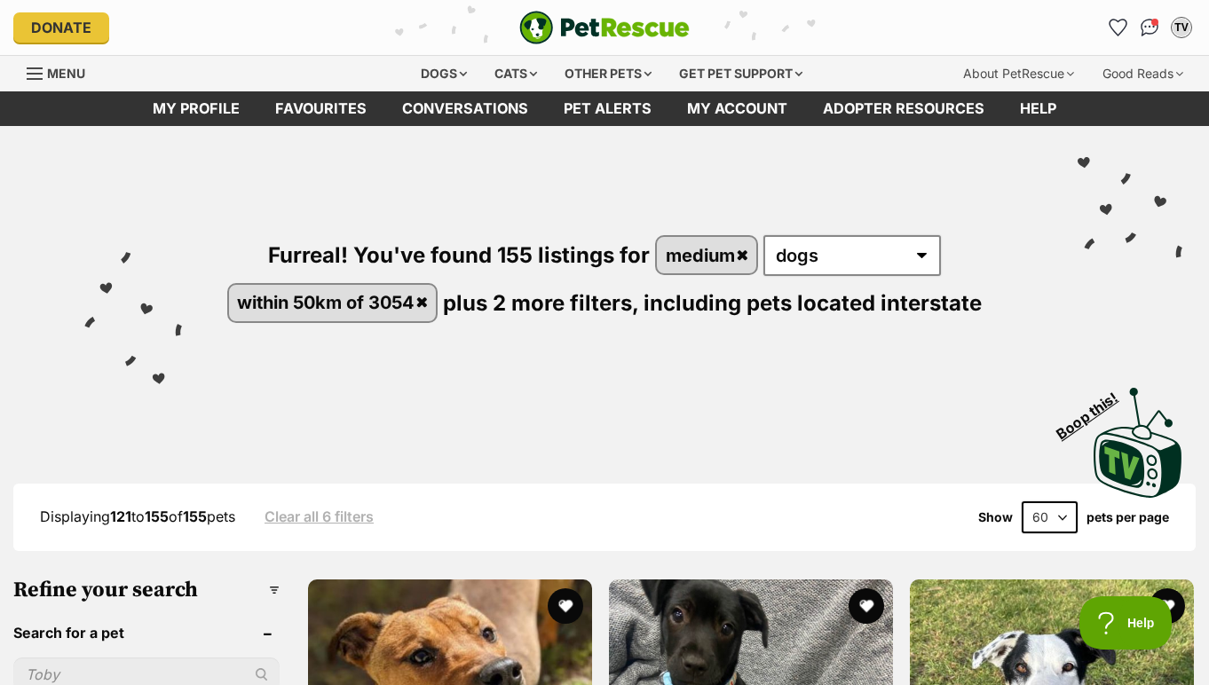
click at [359, 512] on link "Clear all 6 filters" at bounding box center [318, 517] width 109 height 16
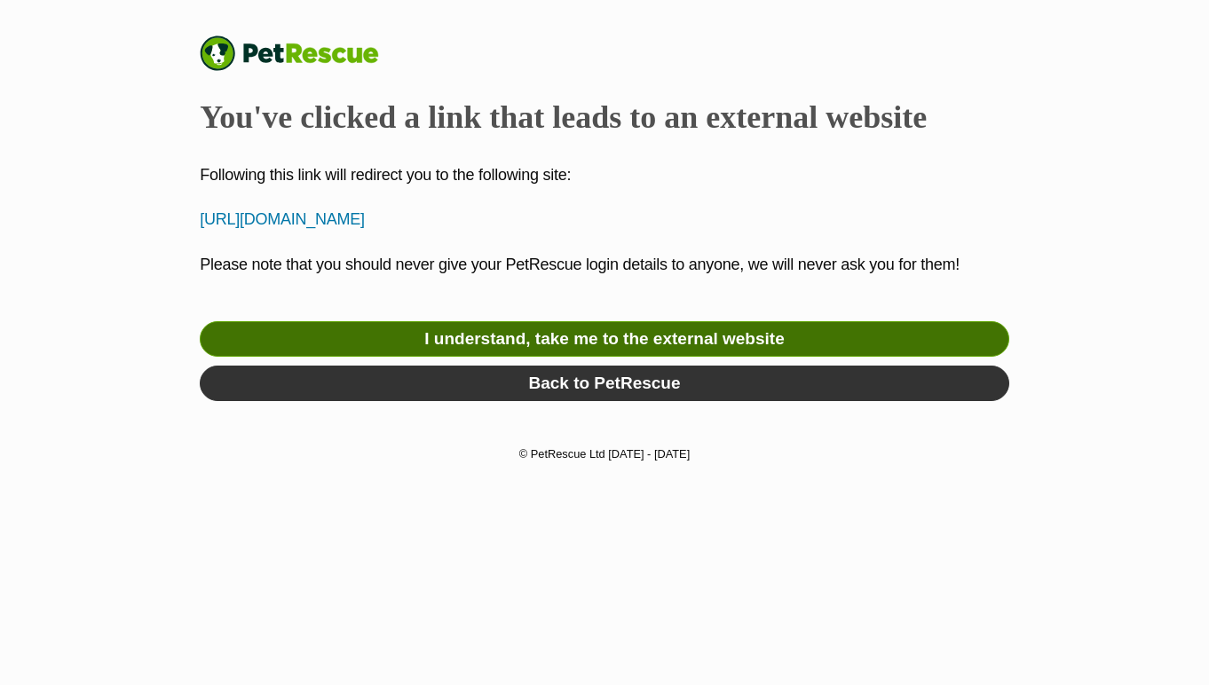
click at [677, 339] on link "I understand, take me to the external website" at bounding box center [604, 339] width 809 height 36
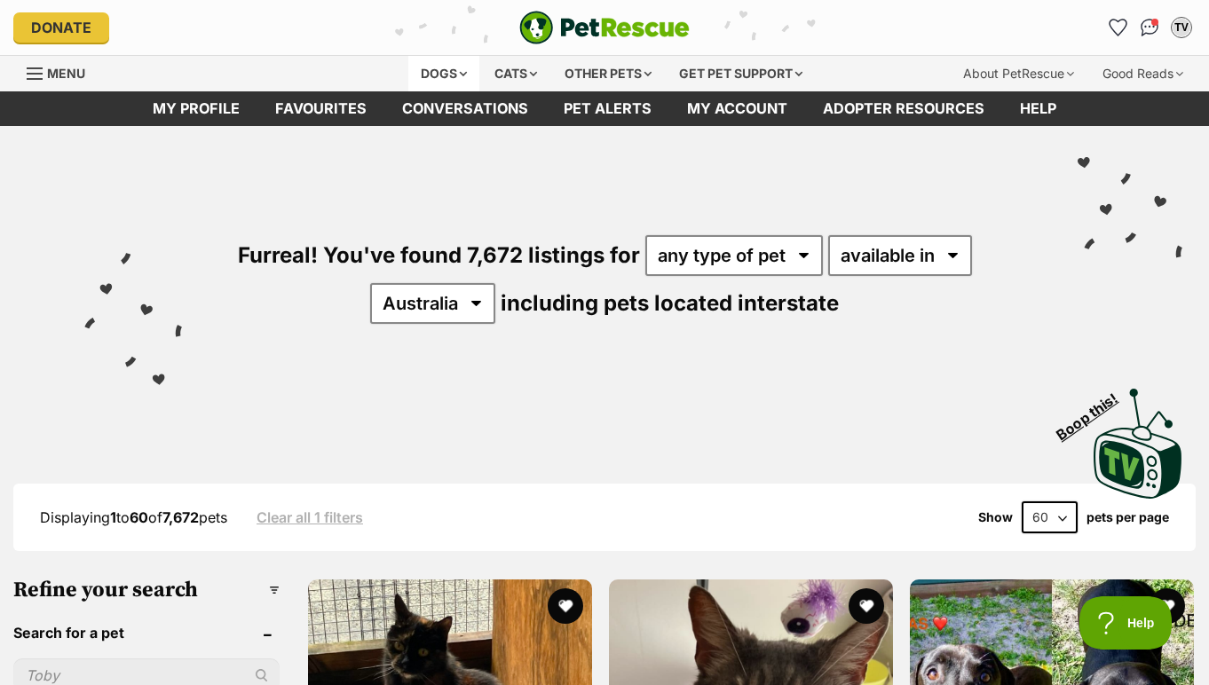
click at [461, 76] on div "Dogs" at bounding box center [443, 74] width 71 height 36
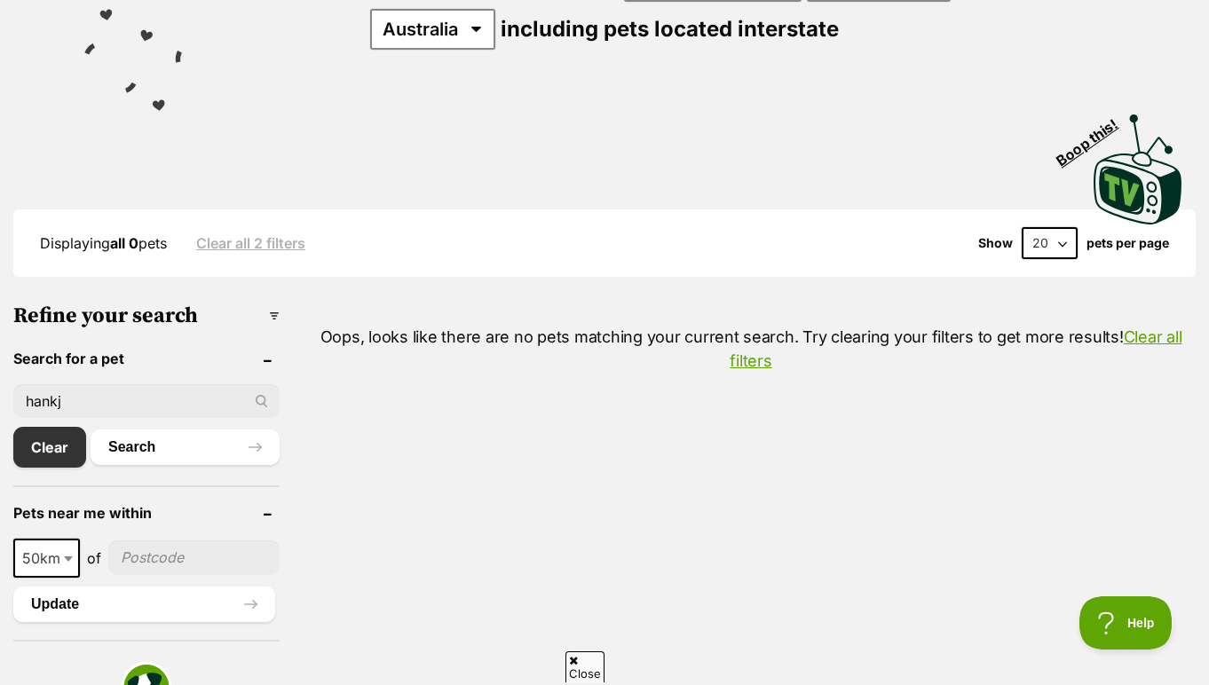
scroll to position [343, 0]
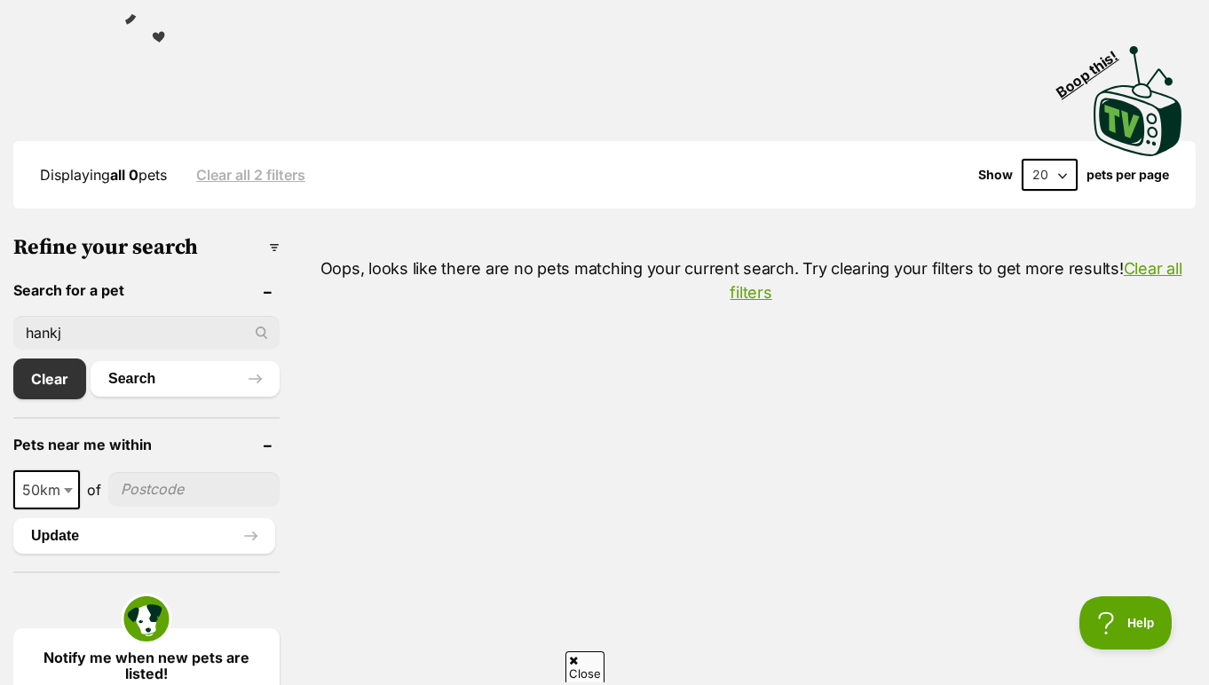
click at [85, 316] on input "hankj" at bounding box center [146, 333] width 266 height 34
click at [83, 331] on input "hankj" at bounding box center [146, 333] width 266 height 34
type input "hank"
click at [184, 378] on button "Search" at bounding box center [185, 379] width 189 height 36
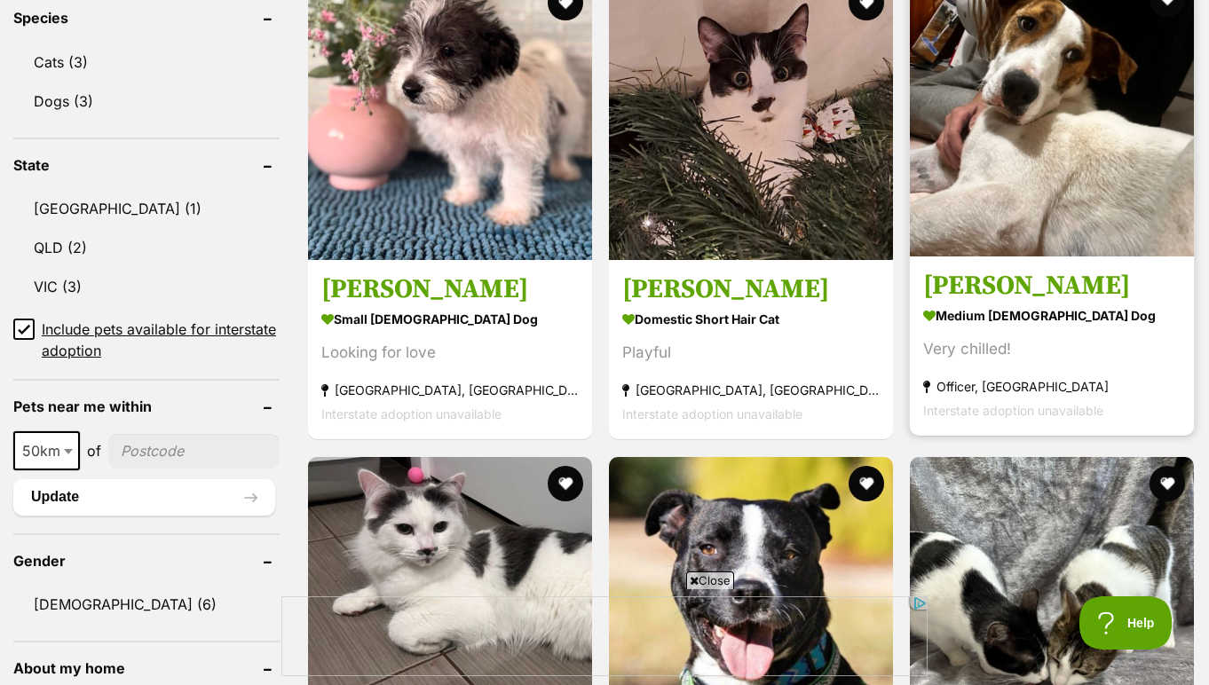
click at [967, 270] on h3 "[PERSON_NAME]" at bounding box center [1051, 287] width 257 height 34
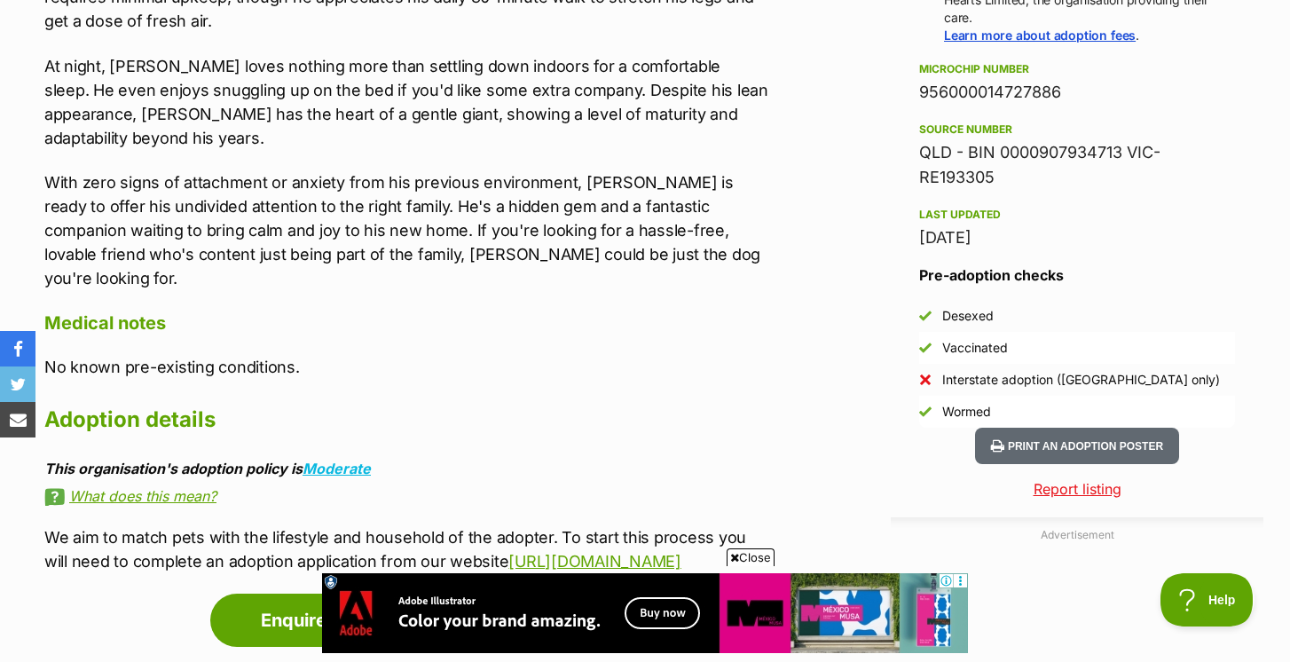
scroll to position [1391, 0]
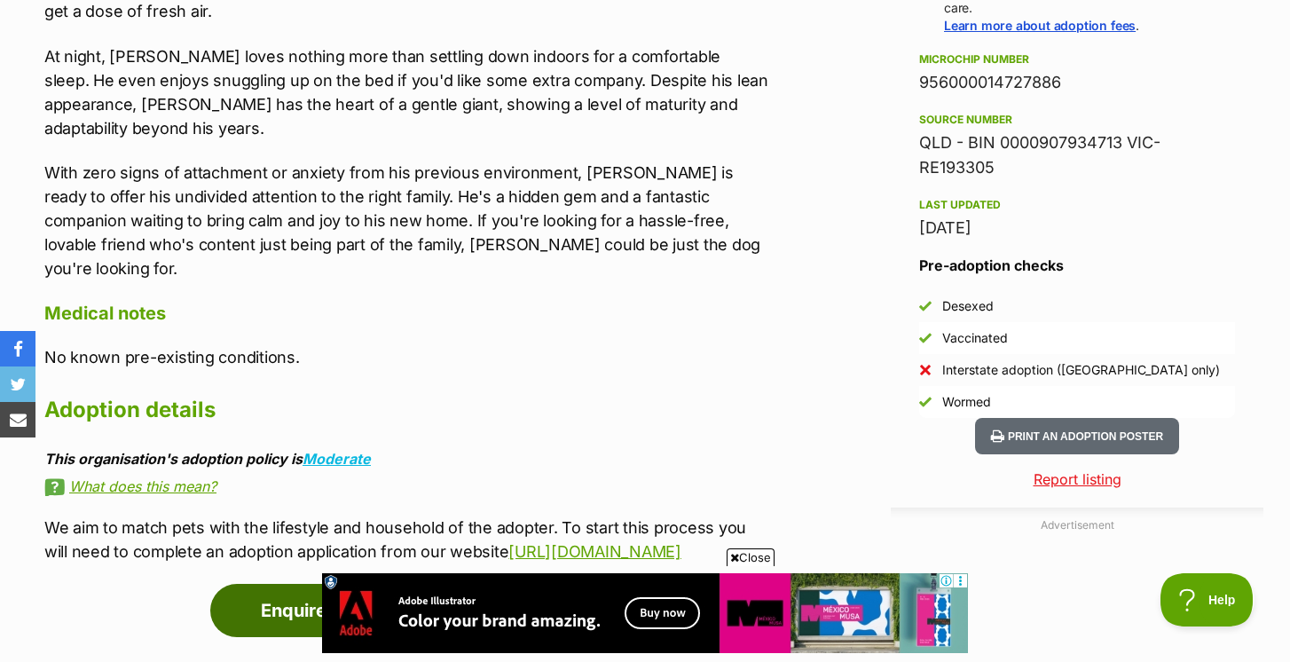
click at [383, 584] on link "Enquire about [PERSON_NAME]" at bounding box center [397, 610] width 375 height 53
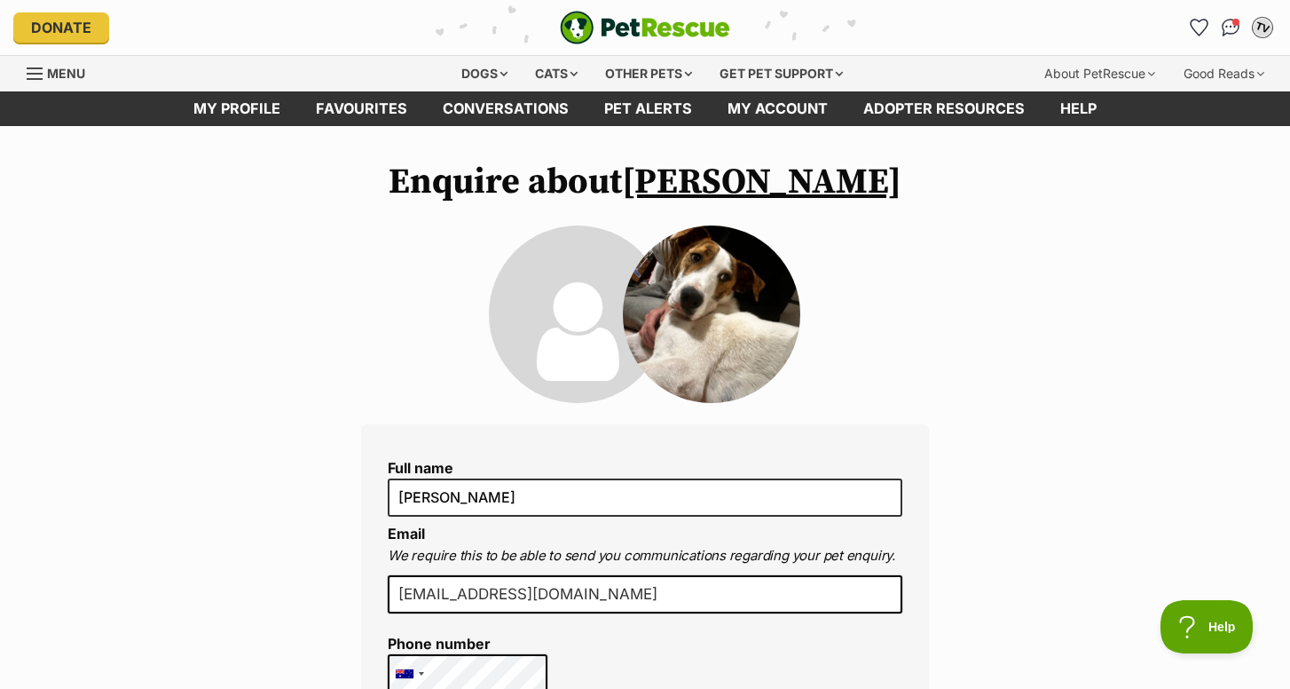
click at [1263, 34] on div "TV" at bounding box center [1262, 27] width 23 height 23
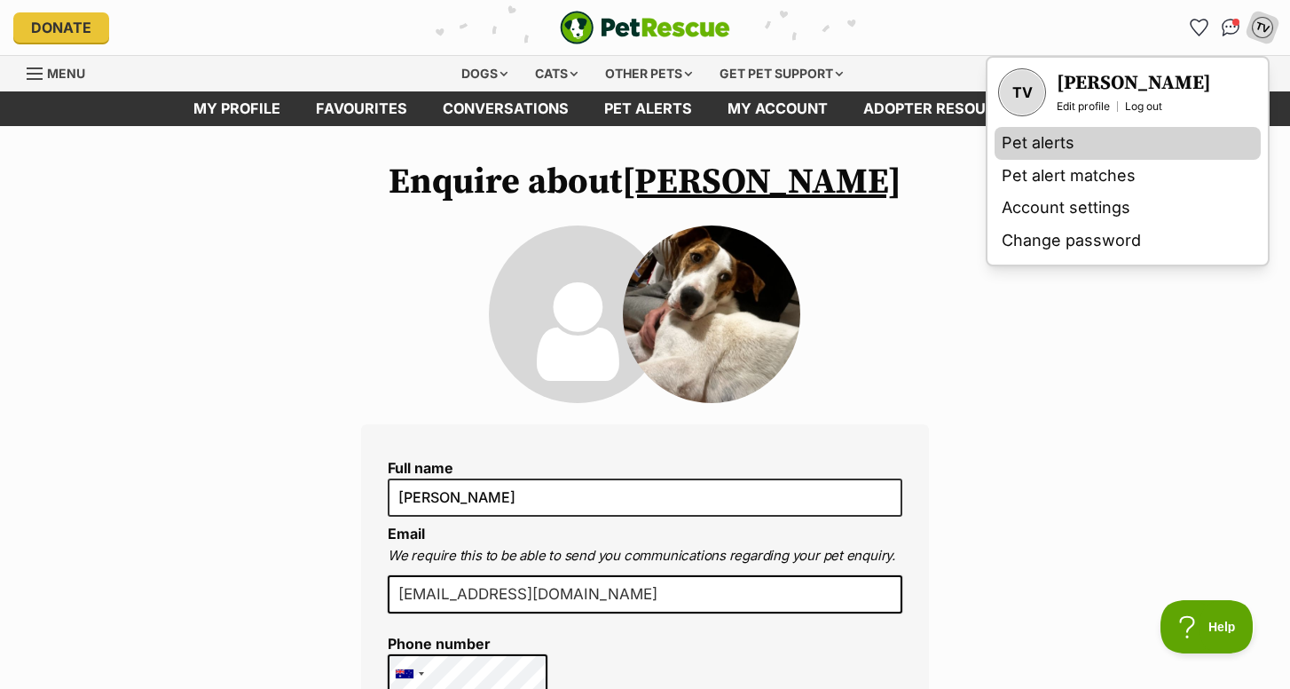
click at [1019, 151] on link "Pet alerts" at bounding box center [1128, 143] width 266 height 33
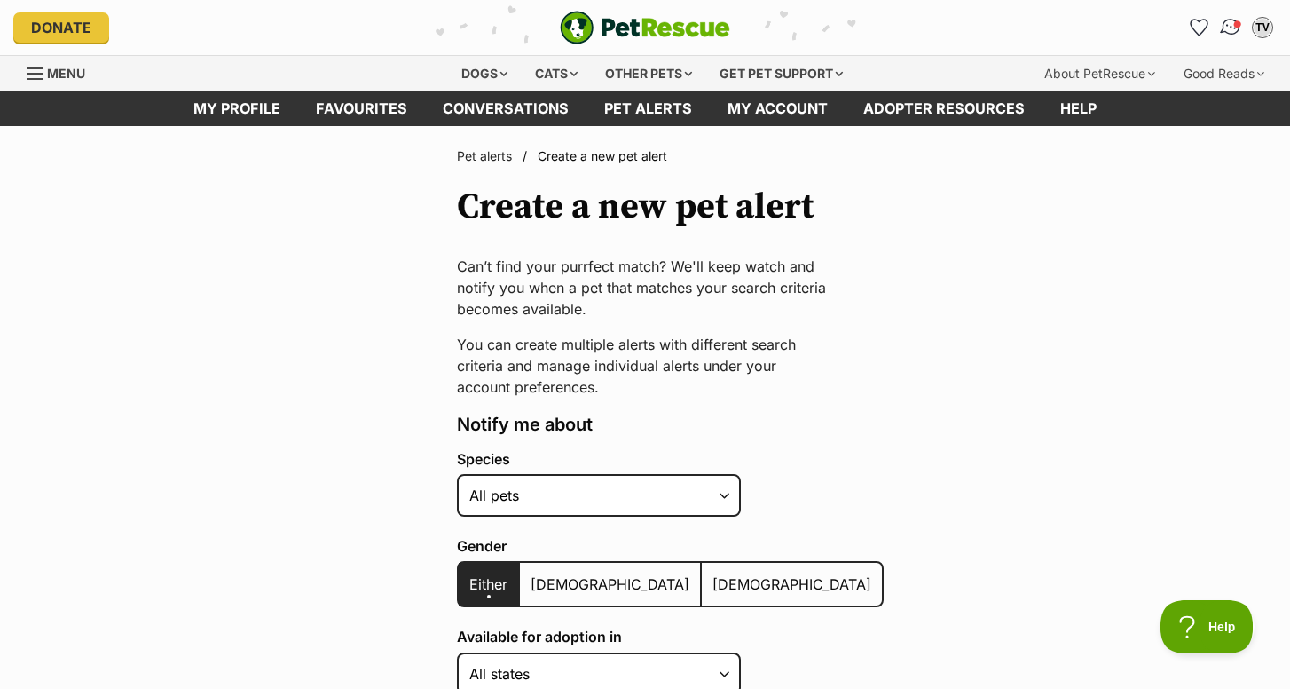
click at [1235, 28] on img "Conversations" at bounding box center [1231, 27] width 24 height 23
